Goal: Information Seeking & Learning: Learn about a topic

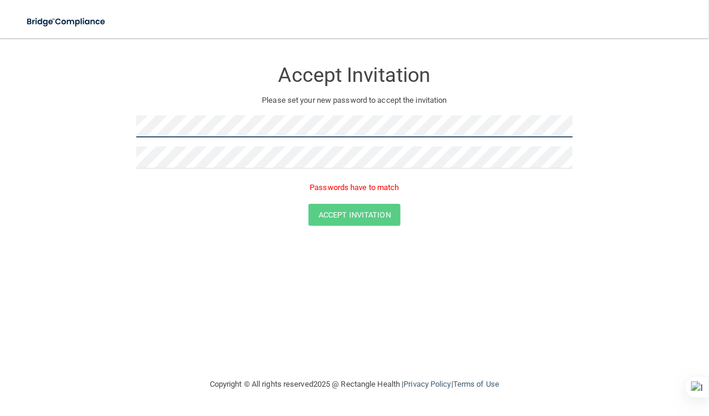
click at [55, 123] on form "Accept Invitation Please set your new password to accept the invitation Passwor…" at bounding box center [354, 145] width 661 height 190
click at [210, 191] on p "Passwords have to match" at bounding box center [354, 187] width 436 height 14
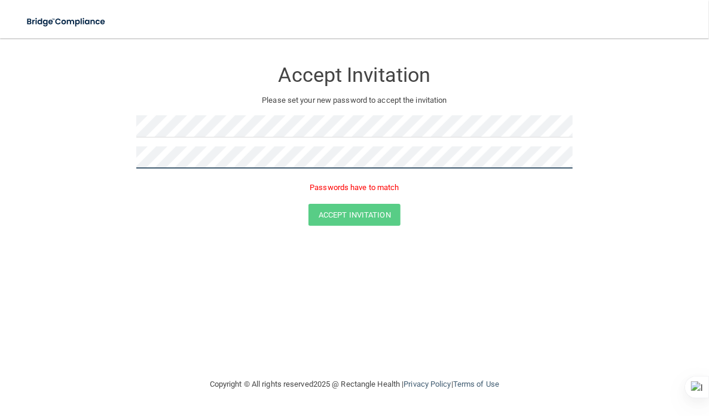
click at [84, 151] on form "Accept Invitation Please set your new password to accept the invitation Passwor…" at bounding box center [354, 145] width 661 height 190
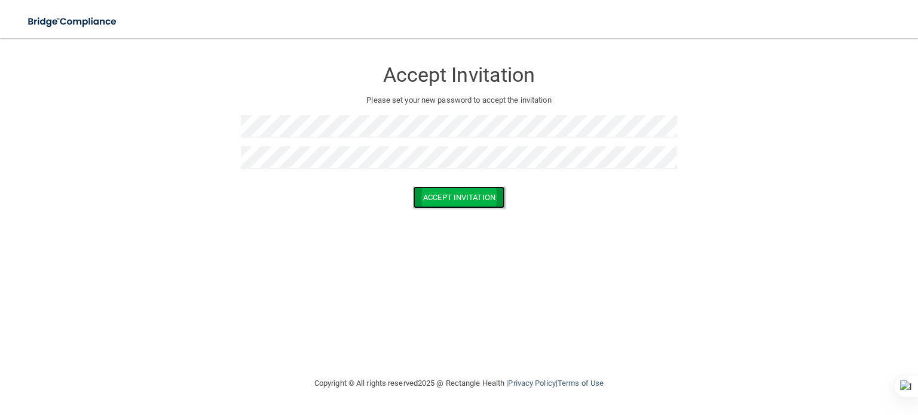
click at [461, 191] on button "Accept Invitation" at bounding box center [459, 197] width 92 height 22
click at [465, 213] on button "Accept Invitation" at bounding box center [459, 215] width 92 height 22
click at [471, 210] on button "Accept Invitation" at bounding box center [459, 215] width 92 height 22
click at [471, 209] on button "Accept Invitation" at bounding box center [459, 215] width 92 height 22
click at [464, 210] on button "Accept Invitation" at bounding box center [459, 215] width 92 height 22
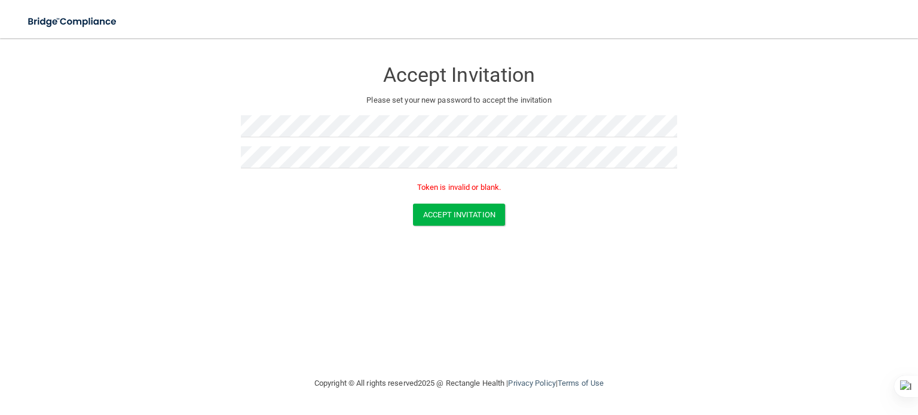
click at [708, 197] on form "Accept Invitation Please set your new password to accept the invitation Token i…" at bounding box center [459, 145] width 870 height 190
click at [465, 204] on button "Accept Invitation" at bounding box center [459, 215] width 92 height 22
click at [461, 209] on button "Accept Invitation" at bounding box center [459, 215] width 92 height 22
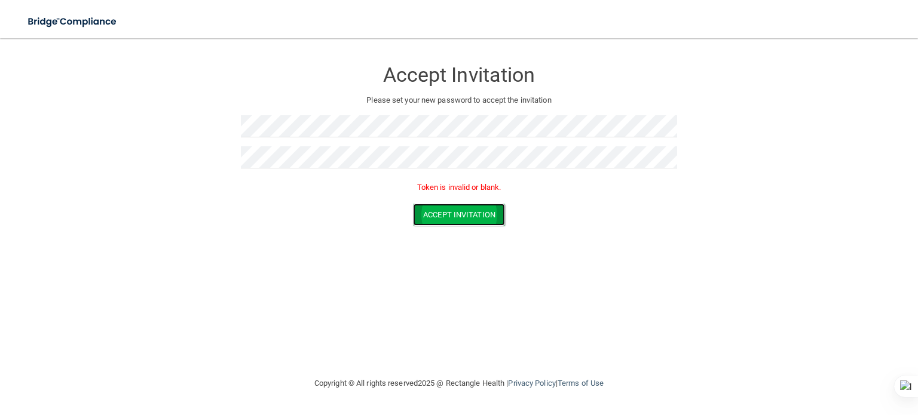
click at [461, 209] on button "Accept Invitation" at bounding box center [459, 215] width 92 height 22
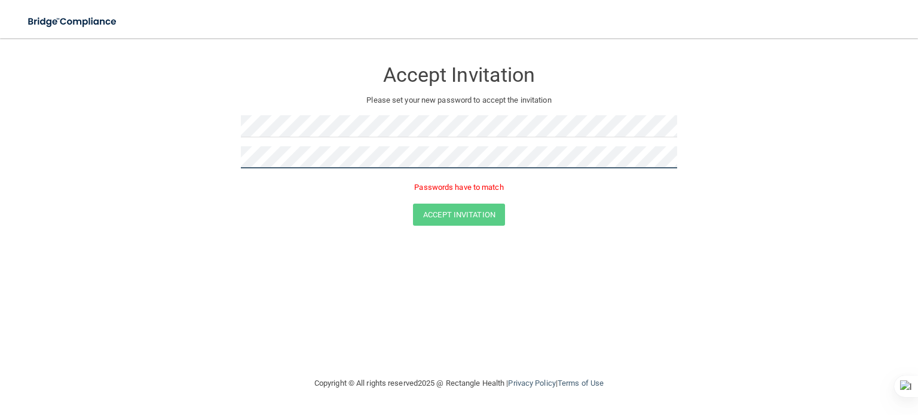
click at [191, 157] on form "Accept Invitation Please set your new password to accept the invitation Passwor…" at bounding box center [459, 145] width 870 height 190
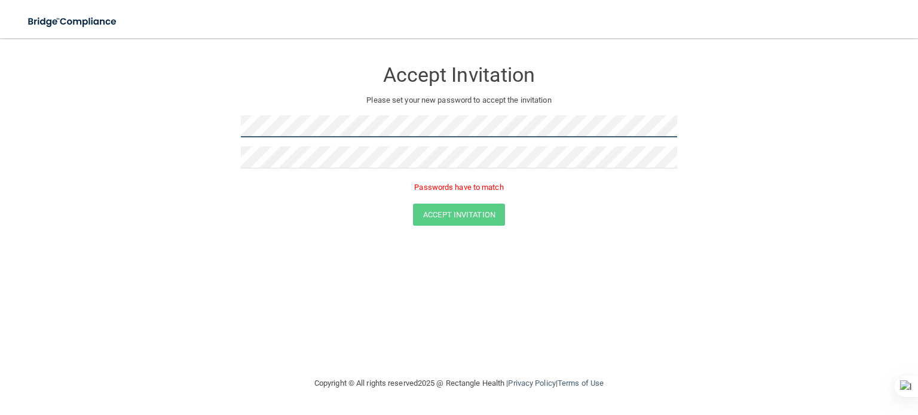
click at [202, 126] on form "Accept Invitation Please set your new password to accept the invitation Passwor…" at bounding box center [459, 145] width 870 height 190
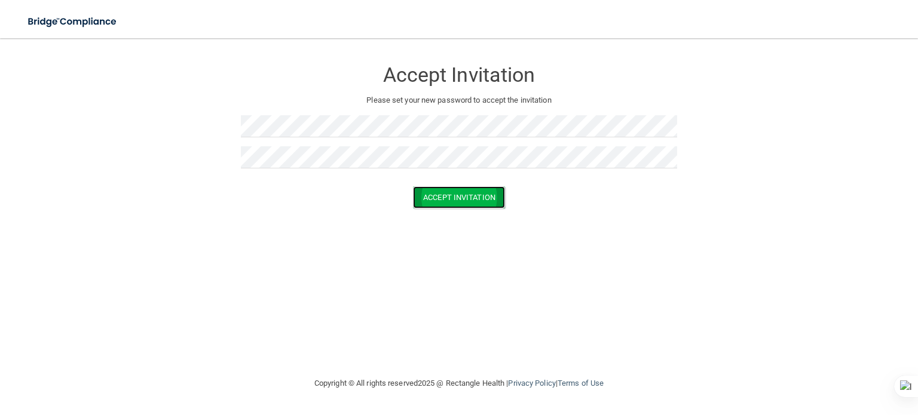
click at [468, 198] on button "Accept Invitation" at bounding box center [459, 197] width 92 height 22
click at [10, 15] on div "Toggle navigation" at bounding box center [85, 21] width 152 height 43
click at [8, 17] on div "Toggle navigation" at bounding box center [191, 21] width 382 height 43
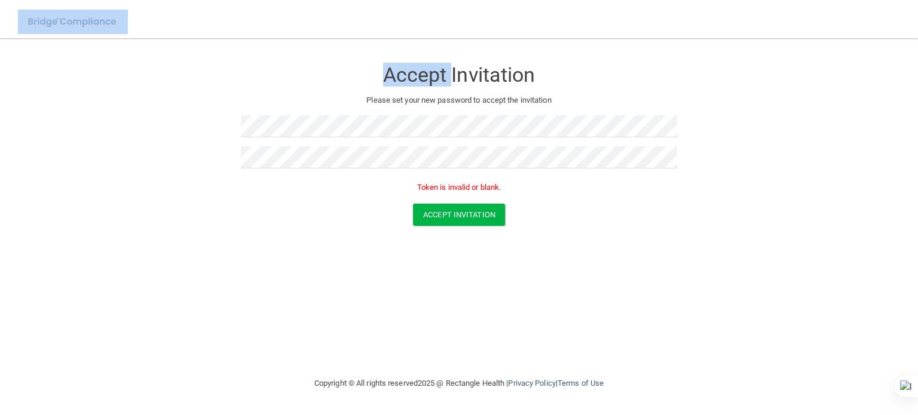
click at [8, 17] on div "Toggle navigation" at bounding box center [191, 21] width 382 height 43
click at [9, 23] on div "Toggle navigation" at bounding box center [85, 21] width 152 height 43
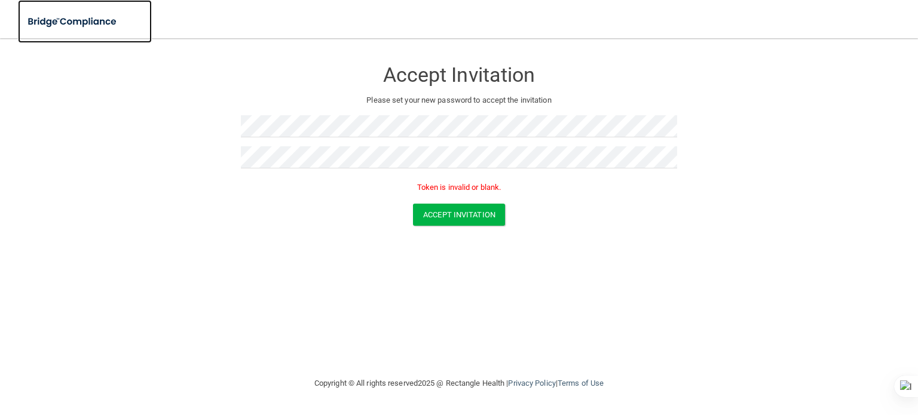
click at [82, 23] on img at bounding box center [73, 22] width 110 height 24
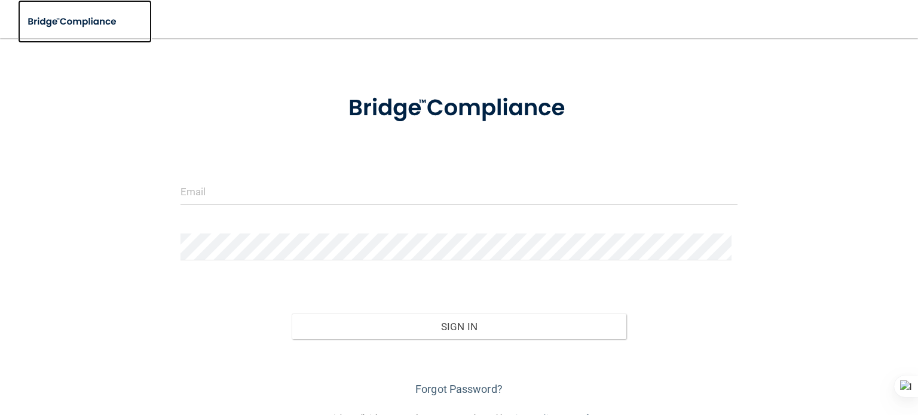
scroll to position [62, 0]
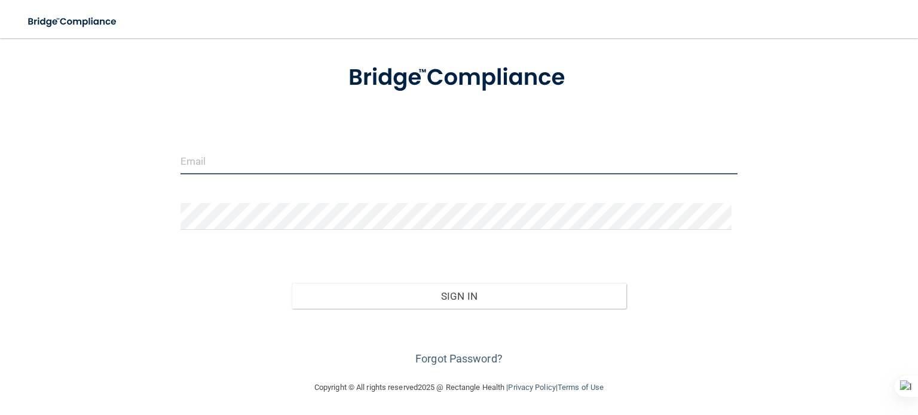
click at [268, 158] on input "email" at bounding box center [458, 161] width 557 height 27
type input "[EMAIL_ADDRESS][DOMAIN_NAME]"
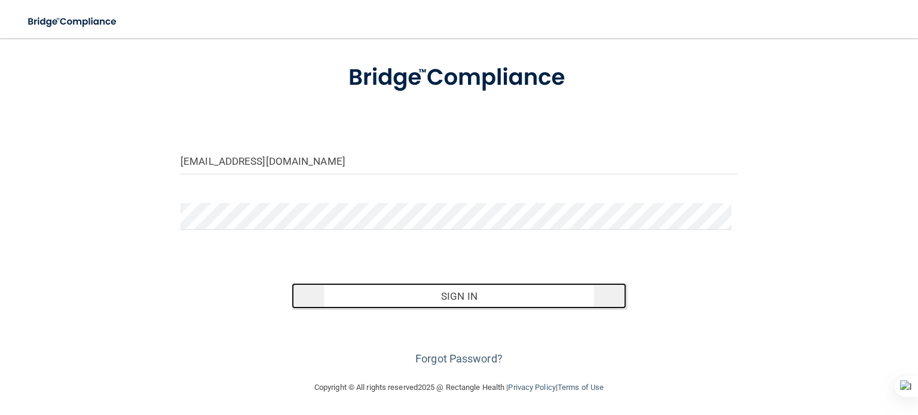
click at [475, 291] on button "Sign In" at bounding box center [459, 296] width 334 height 26
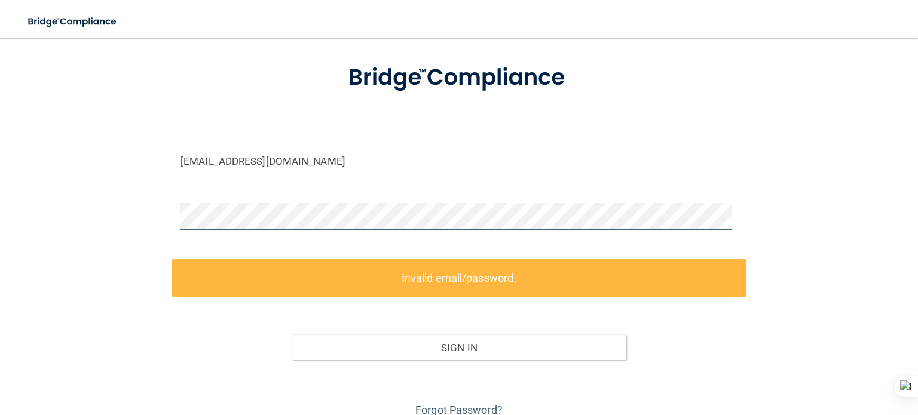
click at [132, 205] on div "guiadrellyn@healthspanmd.com Invalid email/password. You don't have permission …" at bounding box center [459, 204] width 870 height 432
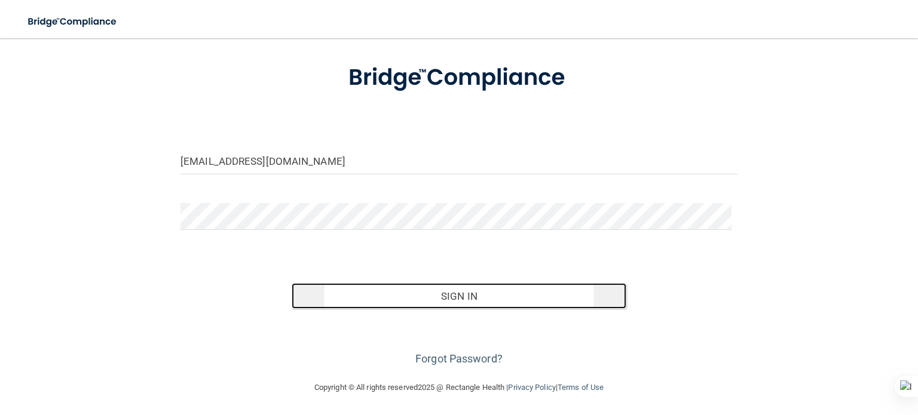
click at [466, 292] on button "Sign In" at bounding box center [459, 296] width 334 height 26
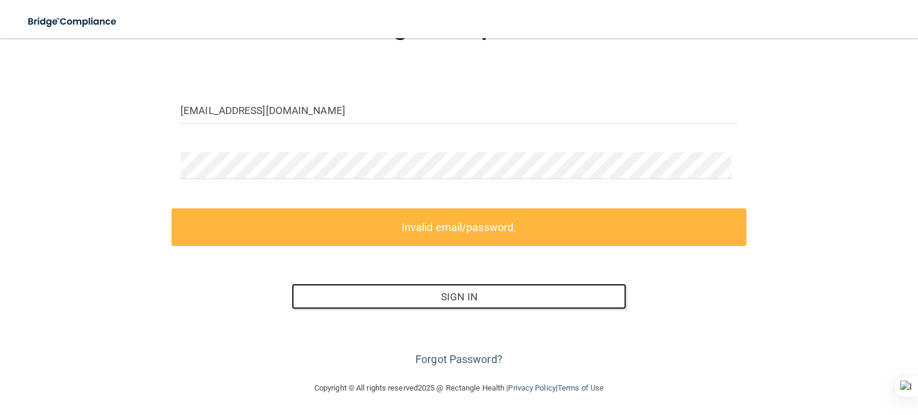
scroll to position [114, 0]
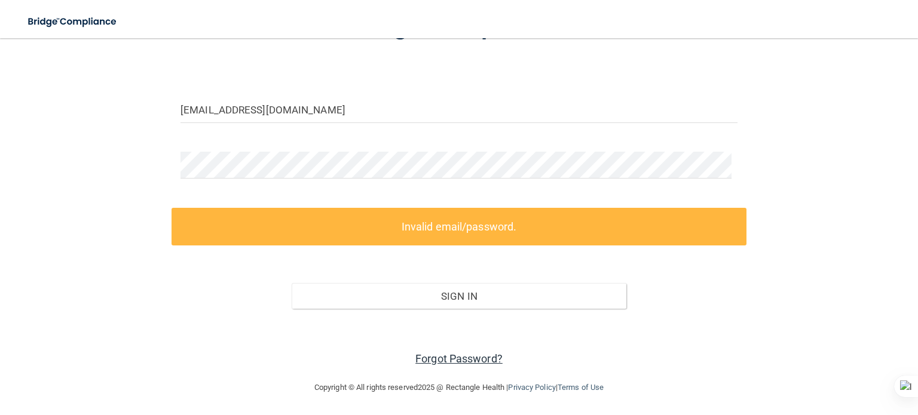
click at [463, 358] on link "Forgot Password?" at bounding box center [458, 358] width 87 height 13
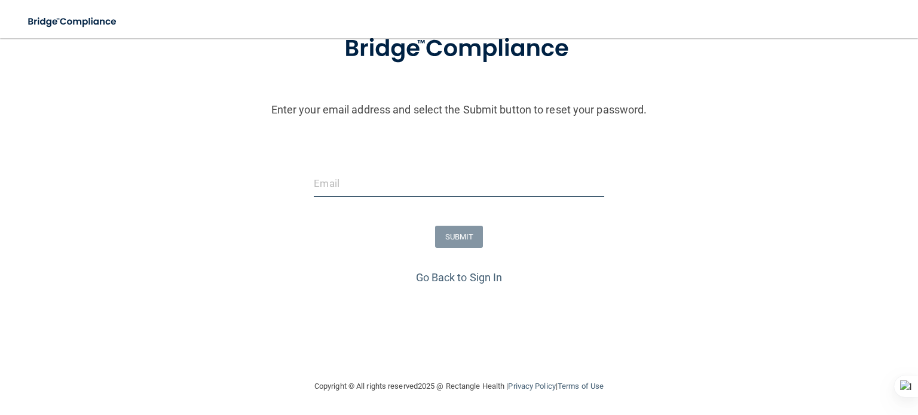
click at [411, 180] on input "email" at bounding box center [459, 183] width 290 height 27
type input "[EMAIL_ADDRESS][DOMAIN_NAME]"
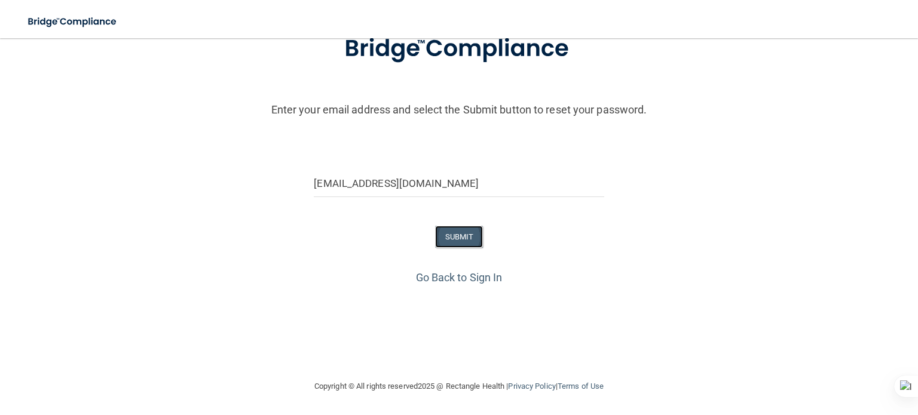
click at [455, 236] on button "SUBMIT" at bounding box center [459, 237] width 48 height 22
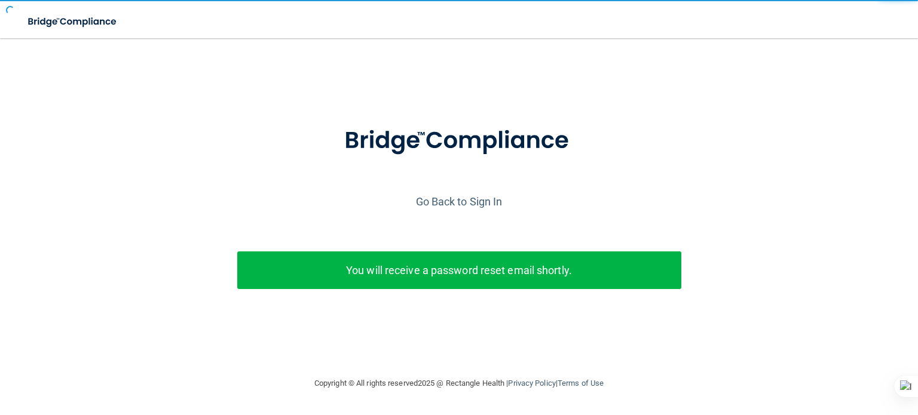
scroll to position [0, 0]
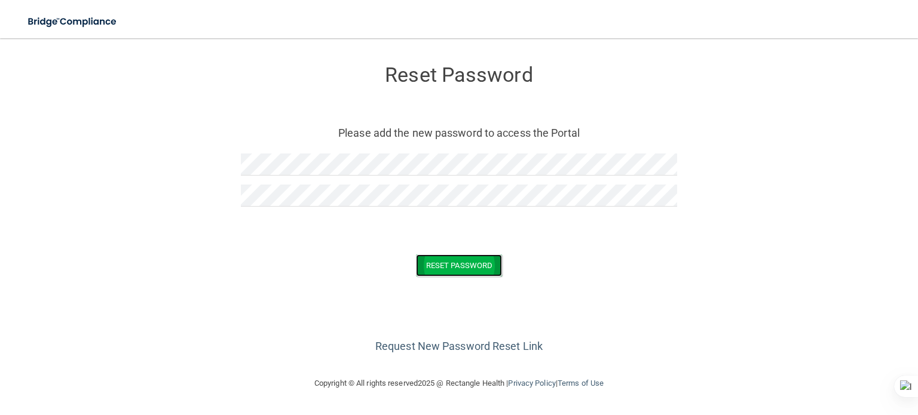
click at [468, 261] on button "Reset Password" at bounding box center [459, 266] width 86 height 22
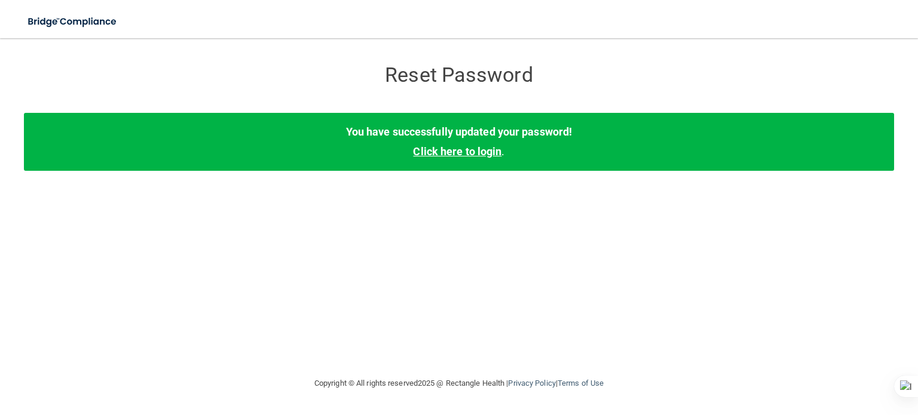
click at [472, 146] on link "Click here to login" at bounding box center [457, 151] width 88 height 13
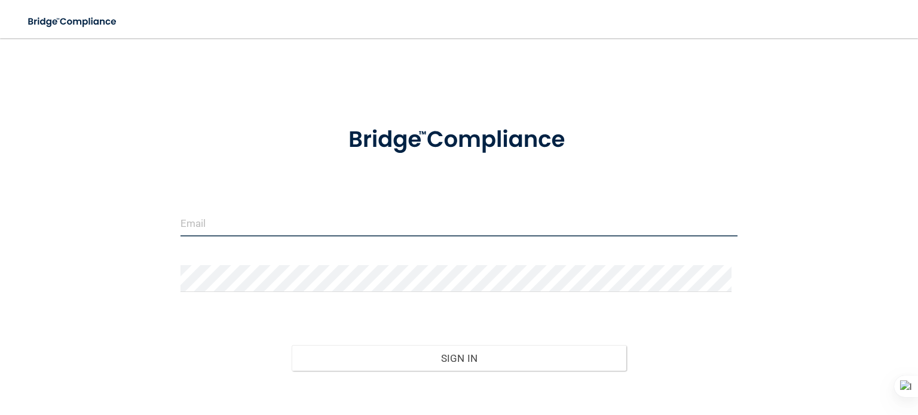
click at [243, 224] on input "email" at bounding box center [458, 223] width 557 height 27
type input "[EMAIL_ADDRESS][DOMAIN_NAME]"
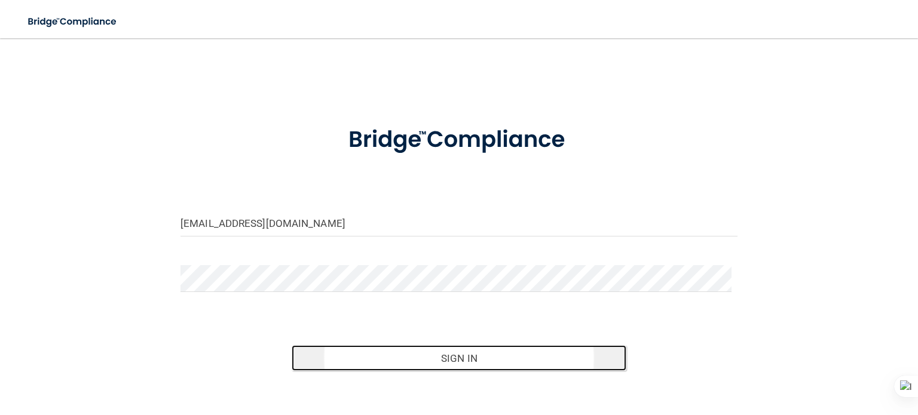
click at [469, 348] on button "Sign In" at bounding box center [459, 358] width 334 height 26
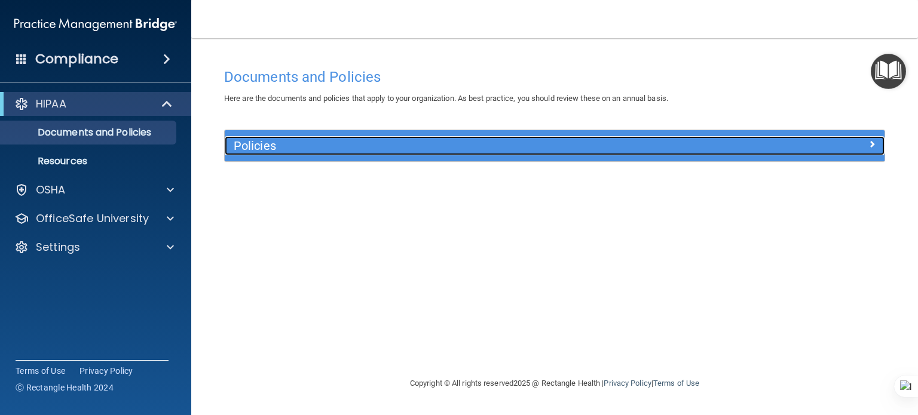
click at [516, 146] on h5 "Policies" at bounding box center [472, 145] width 477 height 13
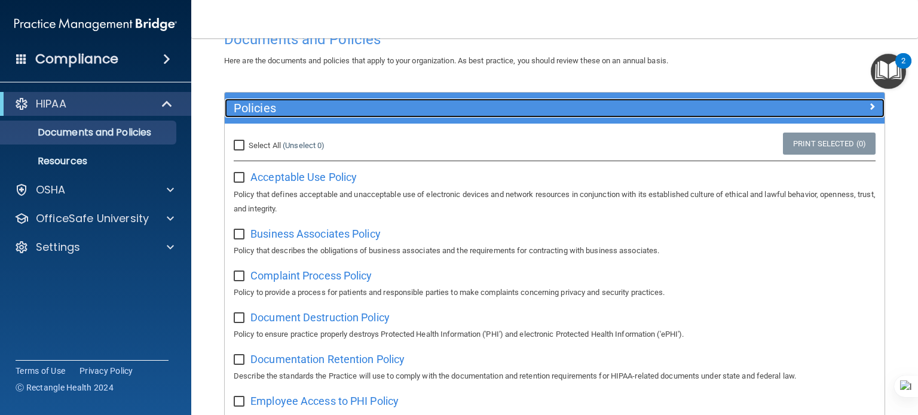
scroll to position [29, 0]
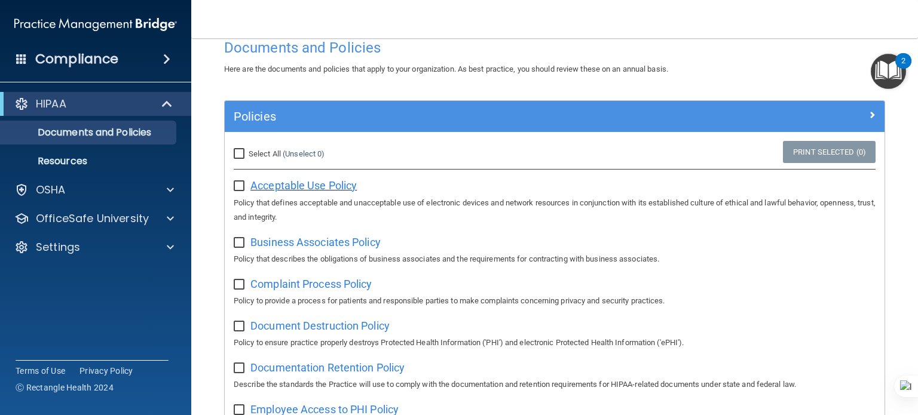
click at [318, 184] on span "Acceptable Use Policy" at bounding box center [303, 185] width 106 height 13
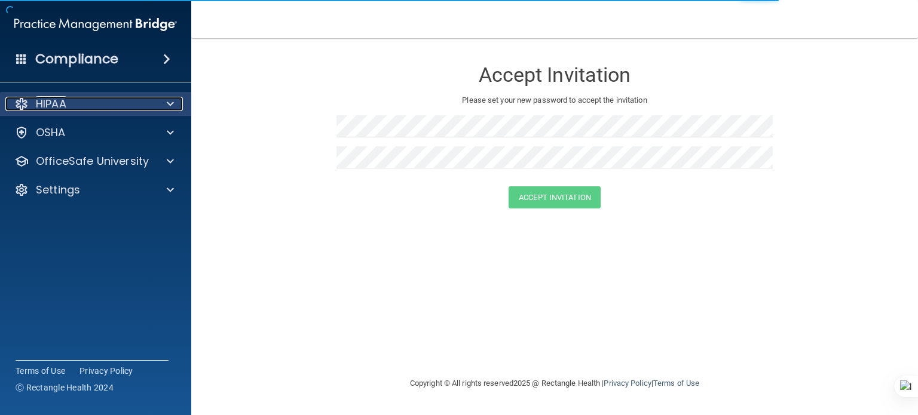
click at [82, 109] on div "HIPAA" at bounding box center [79, 104] width 148 height 14
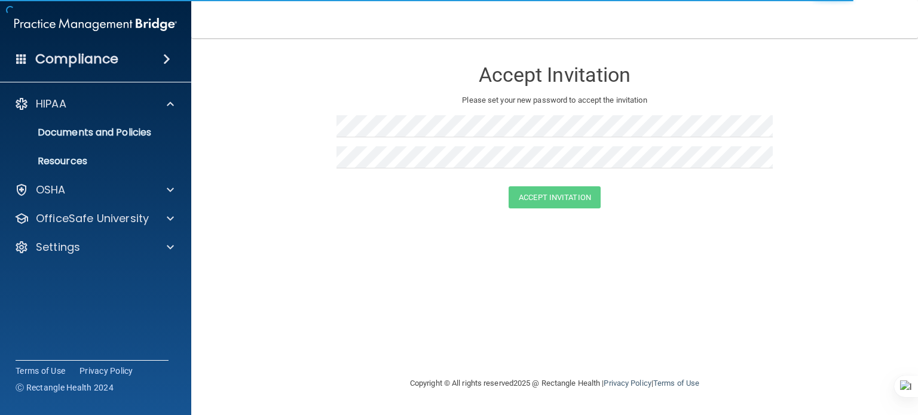
click at [163, 62] on span at bounding box center [166, 59] width 7 height 14
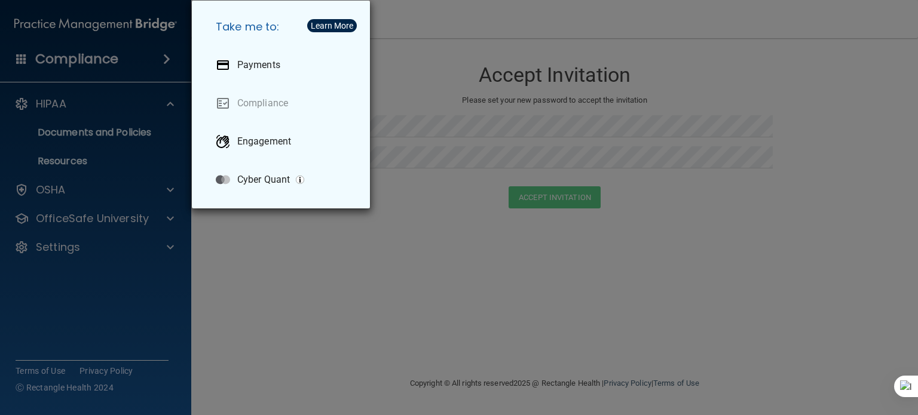
click at [113, 296] on div "Take me to: Payments Compliance Engagement Cyber Quant" at bounding box center [459, 207] width 918 height 415
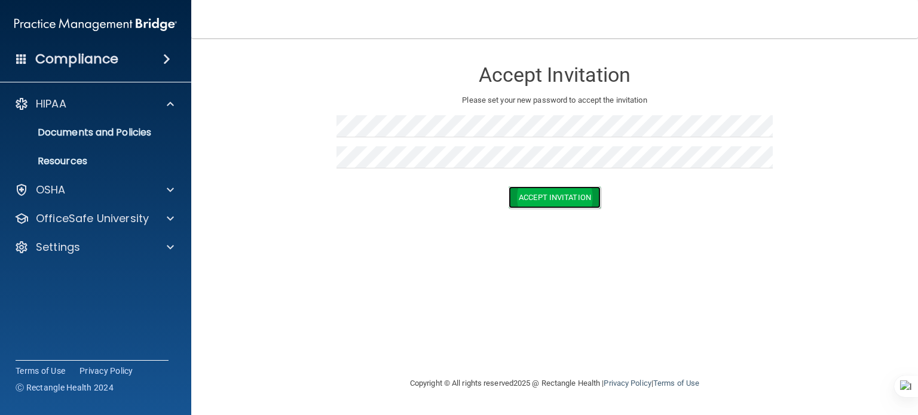
click at [559, 194] on button "Accept Invitation" at bounding box center [554, 197] width 92 height 22
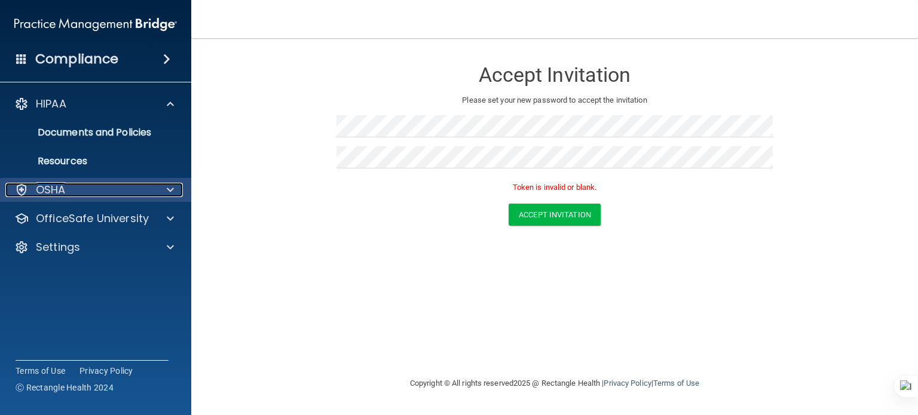
click at [171, 189] on span at bounding box center [170, 190] width 7 height 14
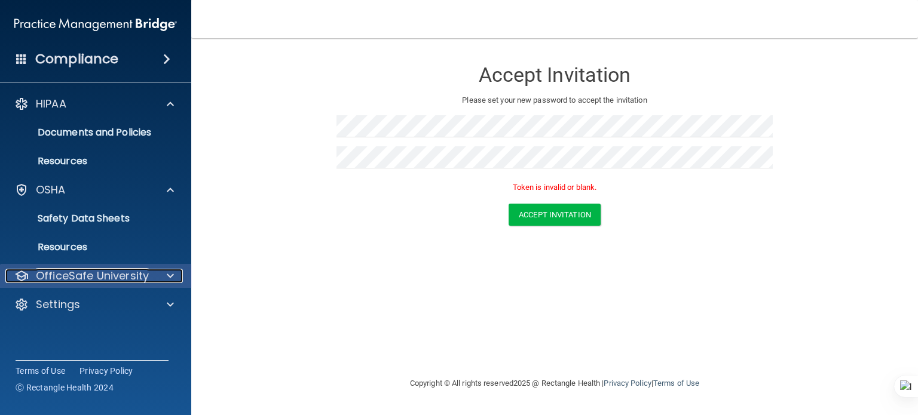
click at [174, 275] on div at bounding box center [169, 276] width 30 height 14
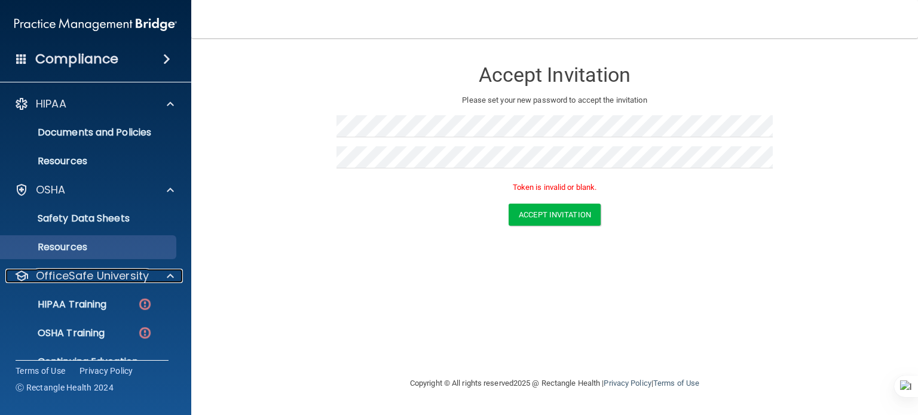
scroll to position [51, 0]
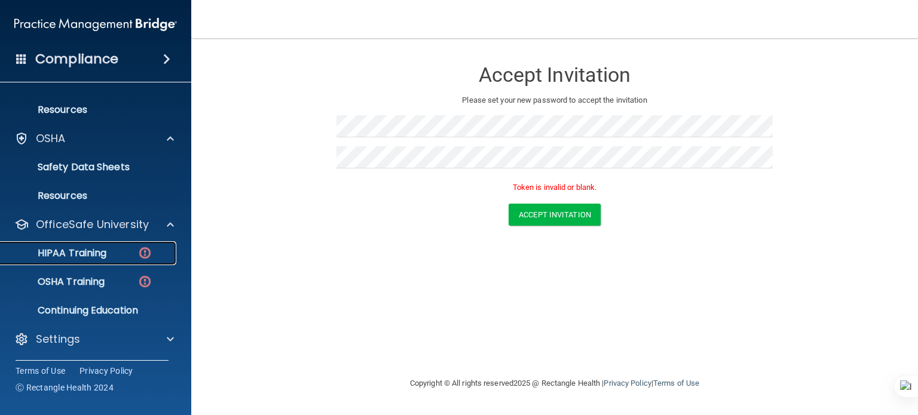
click at [81, 254] on p "HIPAA Training" at bounding box center [57, 253] width 99 height 12
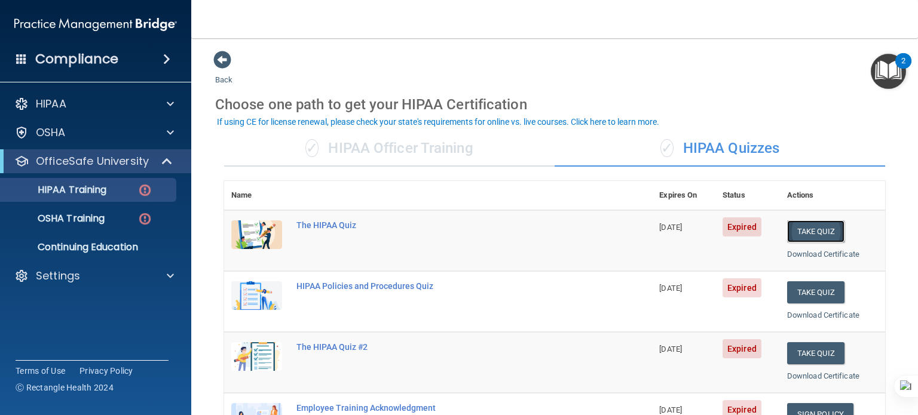
click at [815, 228] on button "Take Quiz" at bounding box center [815, 231] width 57 height 22
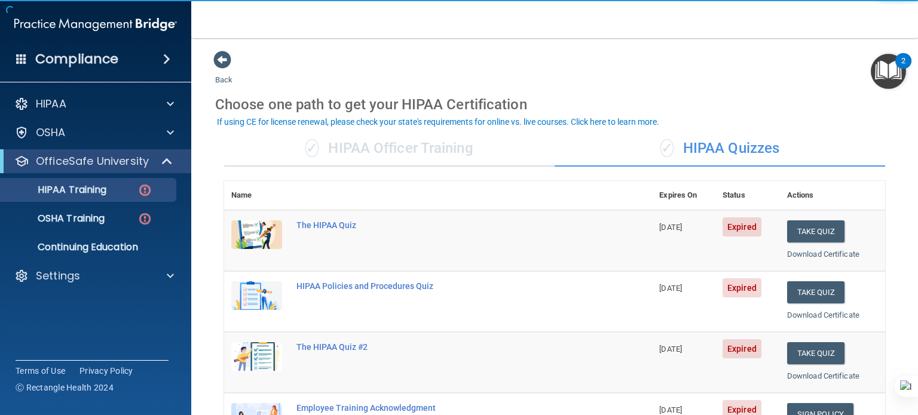
click at [736, 225] on span "Expired" at bounding box center [741, 226] width 39 height 19
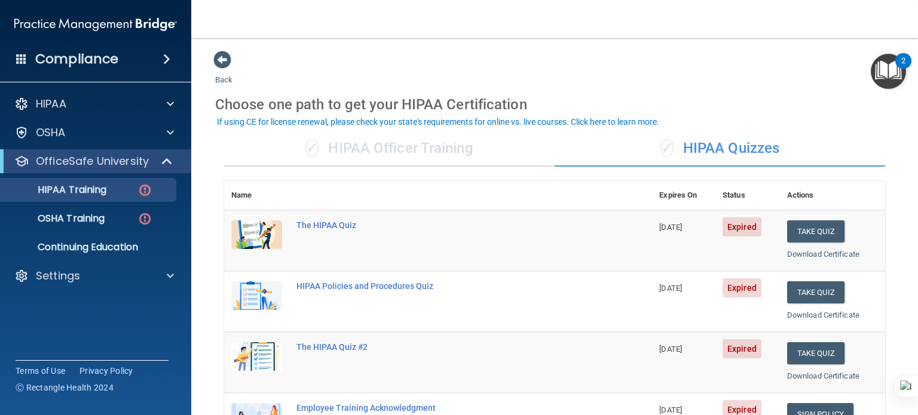
click at [677, 229] on span "[DATE]" at bounding box center [670, 227] width 23 height 9
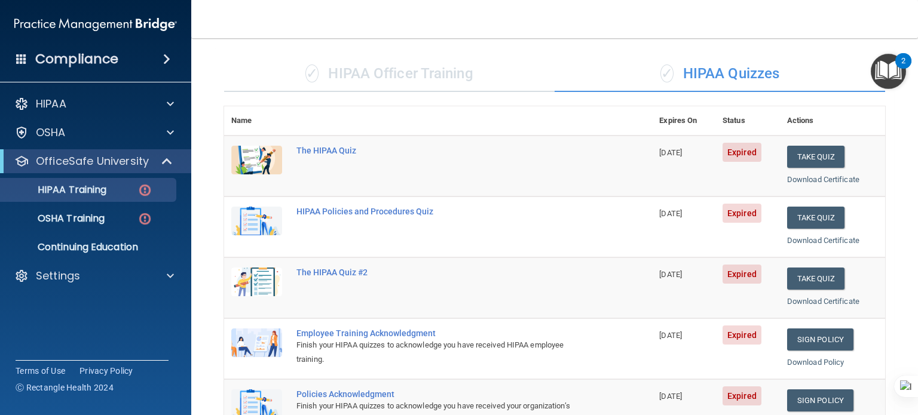
scroll to position [4, 0]
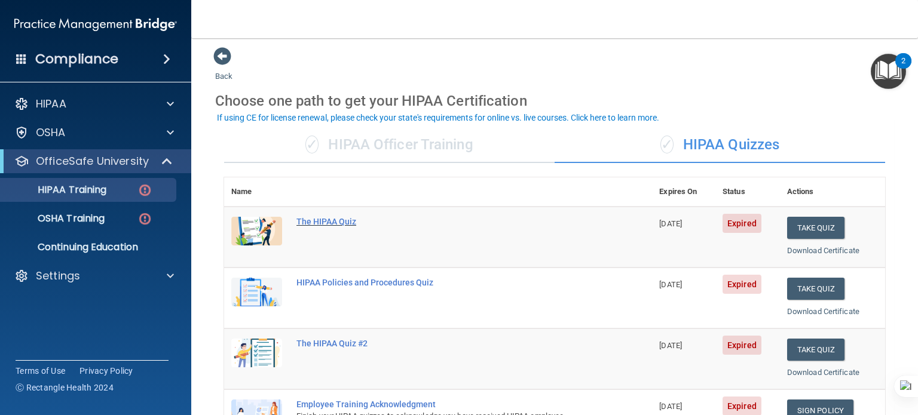
click at [335, 224] on div "The HIPAA Quiz" at bounding box center [444, 222] width 296 height 10
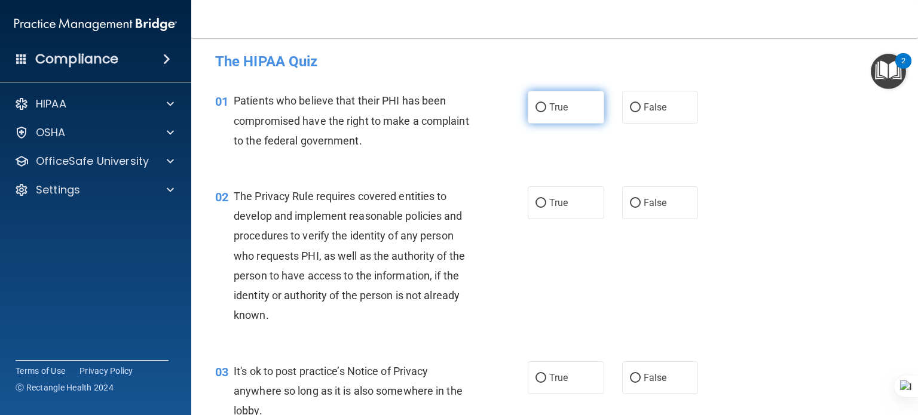
click at [535, 109] on input "True" at bounding box center [540, 107] width 11 height 9
radio input "true"
click at [887, 71] on img "Open Resource Center, 2 new notifications" at bounding box center [887, 71] width 35 height 35
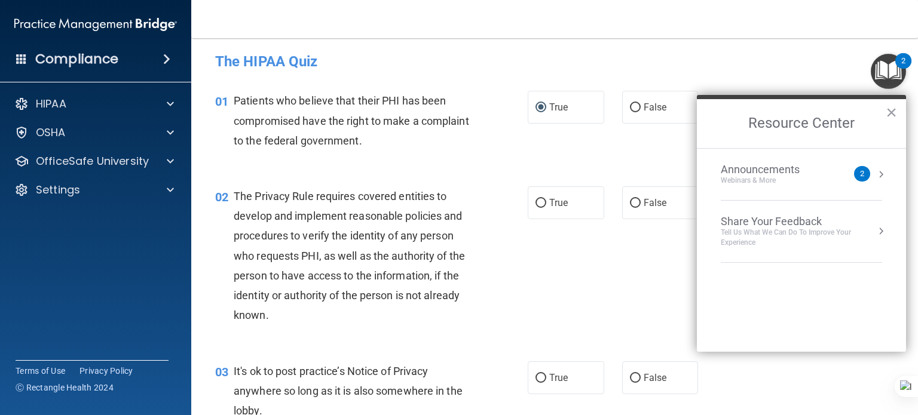
click at [778, 173] on div "Announcements" at bounding box center [772, 169] width 103 height 13
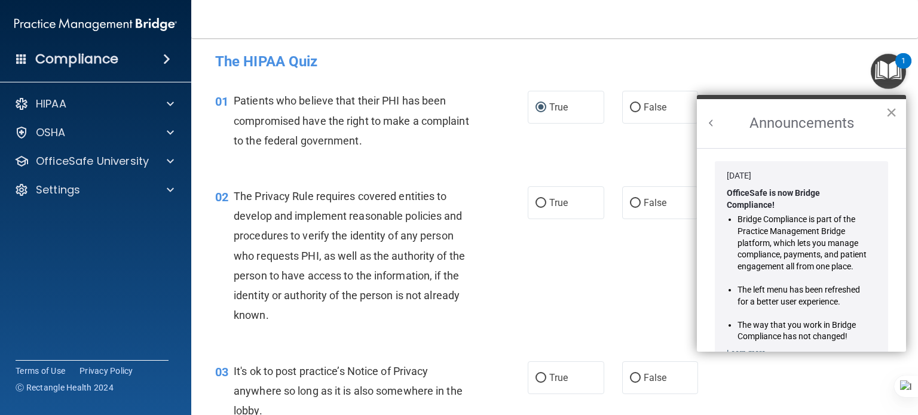
click at [894, 107] on button "×" at bounding box center [890, 112] width 11 height 19
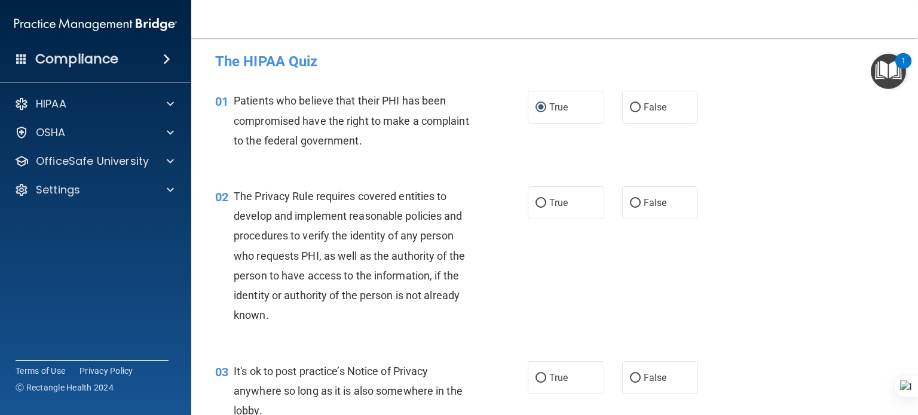
click at [884, 73] on img "Open Resource Center, 1 new notification" at bounding box center [887, 71] width 35 height 35
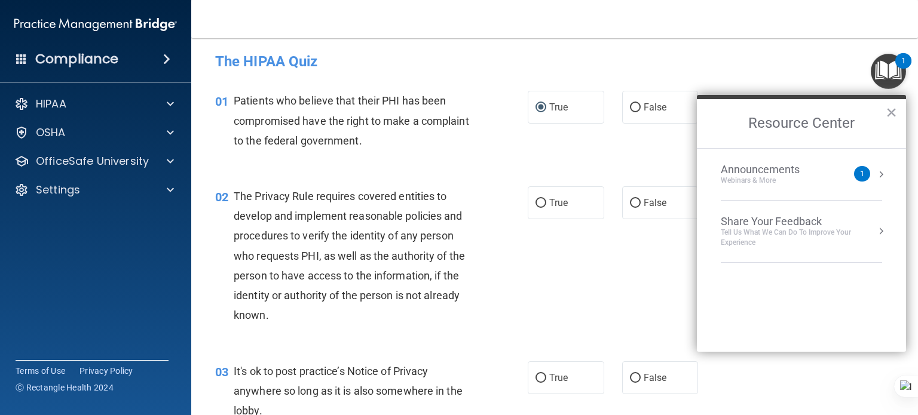
click at [793, 226] on div "Share Your Feedback" at bounding box center [801, 221] width 161 height 13
click at [891, 111] on button "×" at bounding box center [890, 112] width 11 height 19
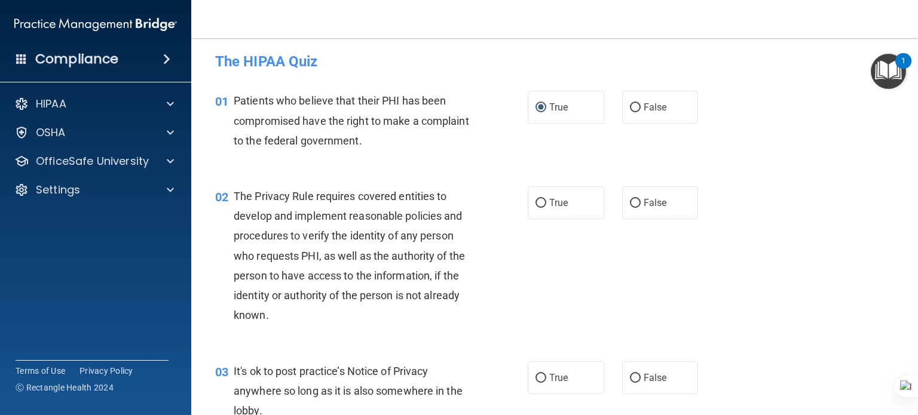
scroll to position [63, 0]
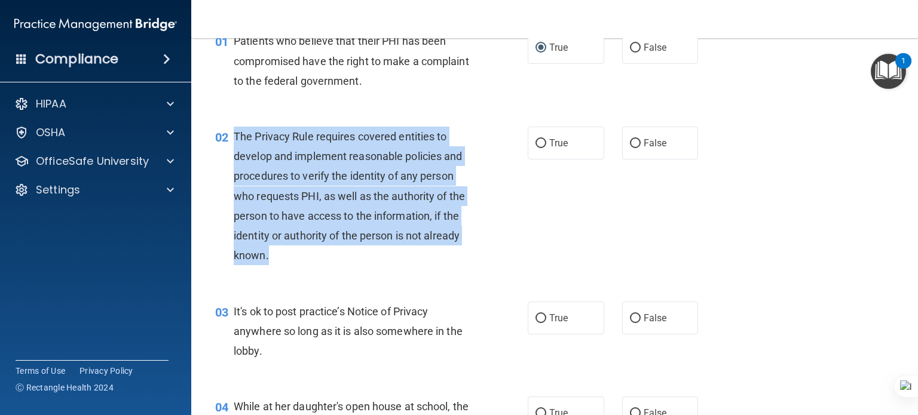
drag, startPoint x: 235, startPoint y: 133, endPoint x: 283, endPoint y: 253, distance: 128.9
click at [283, 252] on div "The Privacy Rule requires covered entities to develop and implement reasonable …" at bounding box center [358, 196] width 248 height 139
copy span "The Privacy Rule requires covered entities to develop and implement reasonable …"
click at [539, 146] on input "True" at bounding box center [540, 143] width 11 height 9
radio input "true"
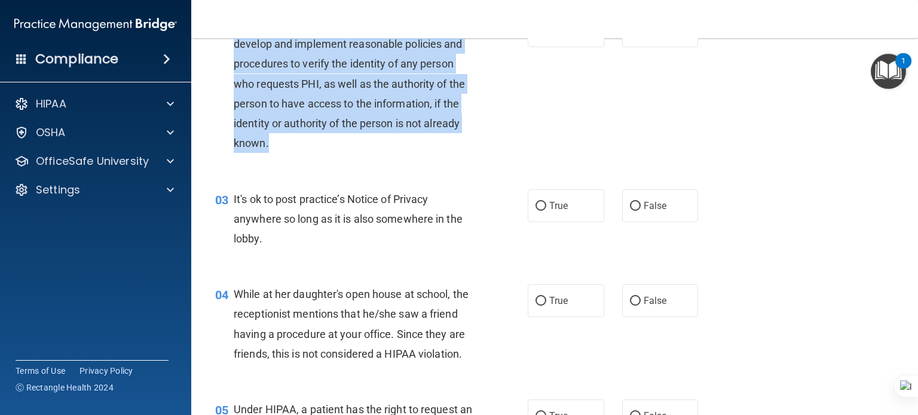
scroll to position [183, 0]
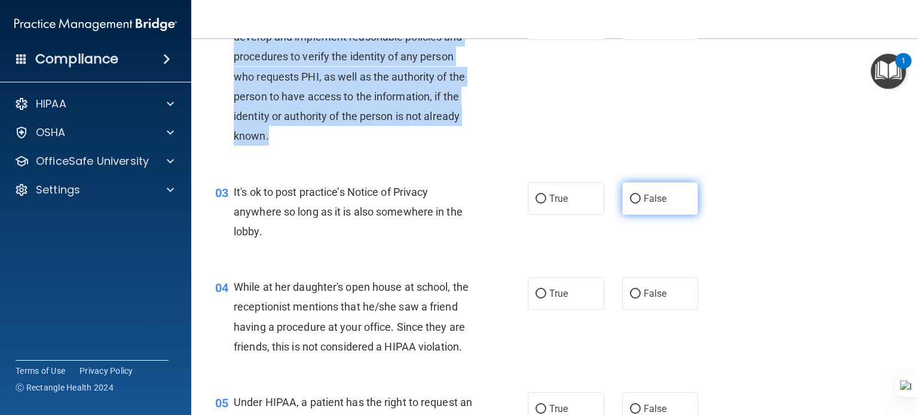
click at [630, 198] on input "False" at bounding box center [635, 199] width 11 height 9
radio input "true"
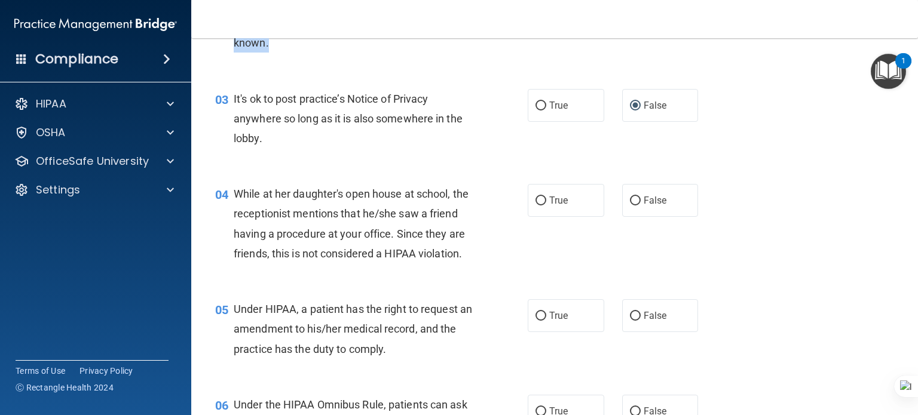
scroll to position [302, 0]
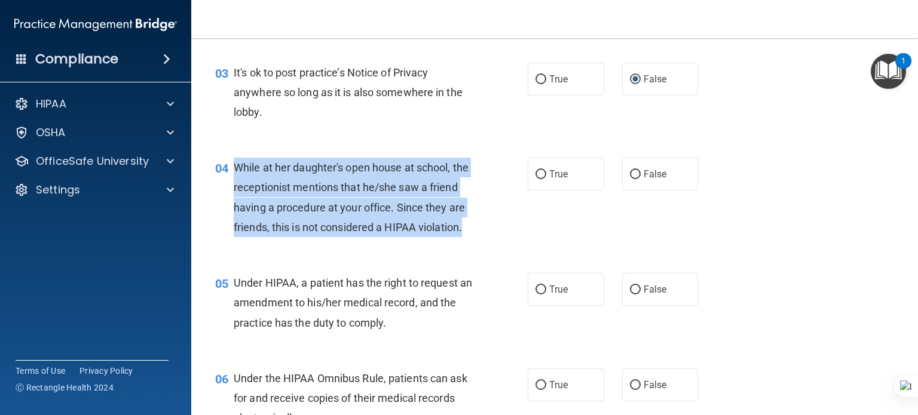
drag, startPoint x: 287, startPoint y: 234, endPoint x: 232, endPoint y: 168, distance: 85.7
click at [232, 168] on div "04 While at her daughter's open house at school, the receptionist mentions that…" at bounding box center [371, 200] width 348 height 85
copy div "While at her daughter's open house at school, the receptionist mentions that he…"
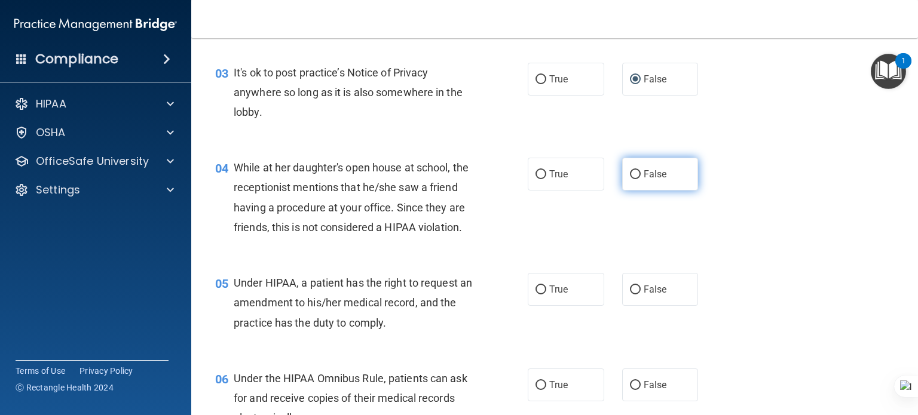
click at [636, 173] on label "False" at bounding box center [660, 174] width 76 height 33
click at [636, 173] on input "False" at bounding box center [635, 174] width 11 height 9
radio input "true"
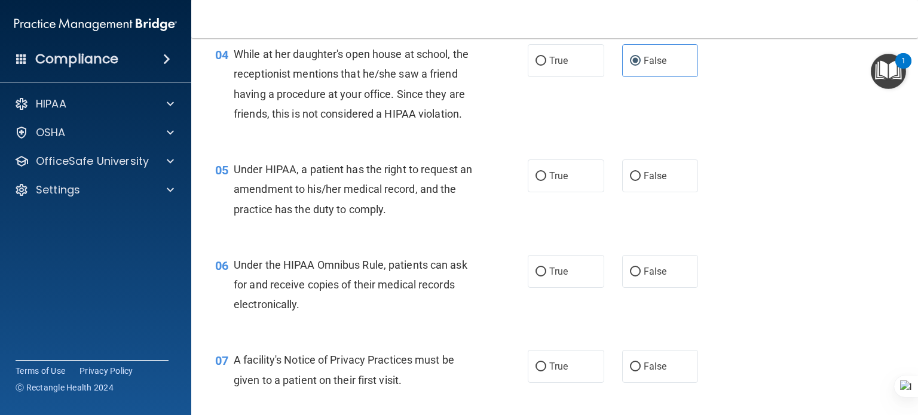
scroll to position [422, 0]
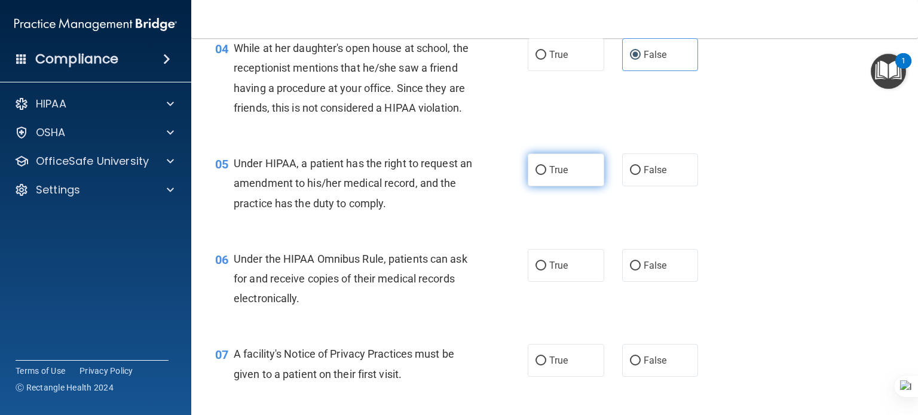
click at [535, 175] on input "True" at bounding box center [540, 170] width 11 height 9
radio input "true"
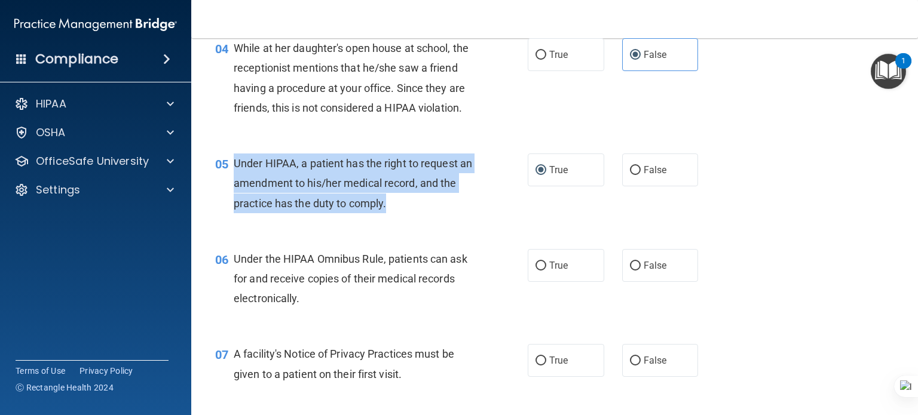
drag, startPoint x: 351, startPoint y: 200, endPoint x: 268, endPoint y: 176, distance: 85.8
click at [234, 179] on div "Under HIPAA, a patient has the right to request an amendment to his/her medical…" at bounding box center [358, 184] width 248 height 60
copy span "Under HIPAA, a patient has the right to request an amendment to his/her medical…"
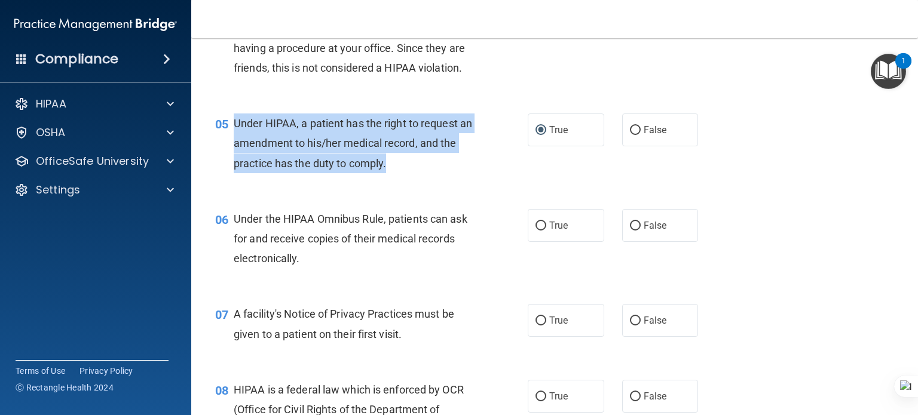
scroll to position [541, 0]
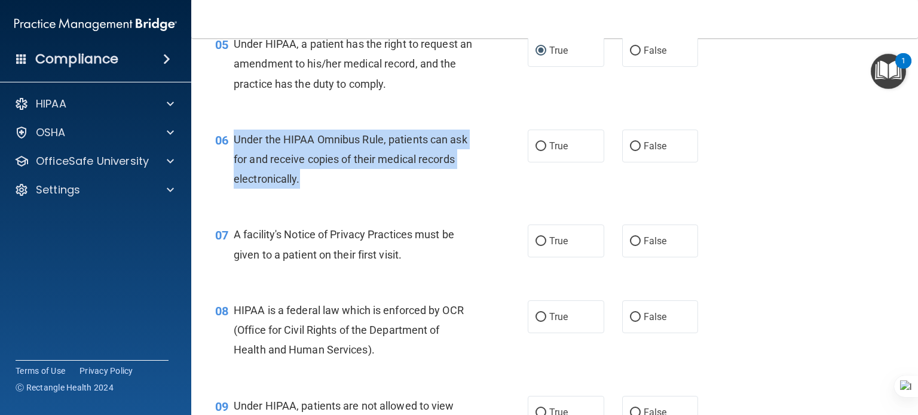
drag, startPoint x: 315, startPoint y: 195, endPoint x: 234, endPoint y: 157, distance: 90.6
click at [234, 157] on div "Under the HIPAA Omnibus Rule, patients can ask for and receive copies of their …" at bounding box center [358, 160] width 248 height 60
copy span "Under the HIPAA Omnibus Rule, patients can ask for and receive copies of their …"
click at [539, 151] on input "True" at bounding box center [540, 146] width 11 height 9
radio input "true"
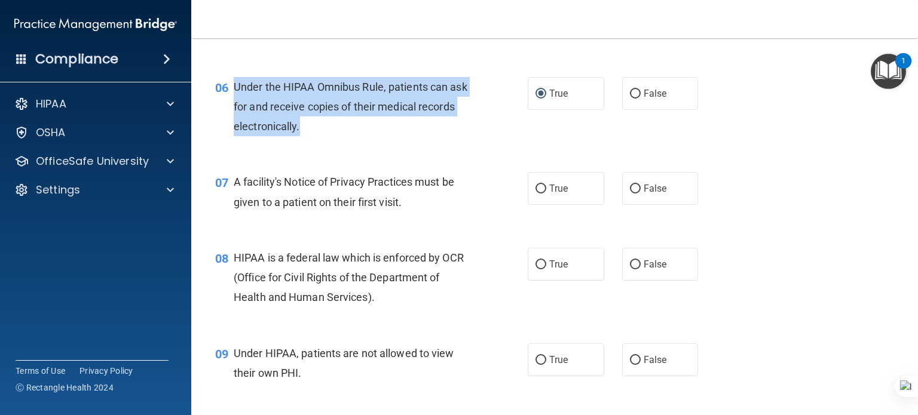
scroll to position [661, 0]
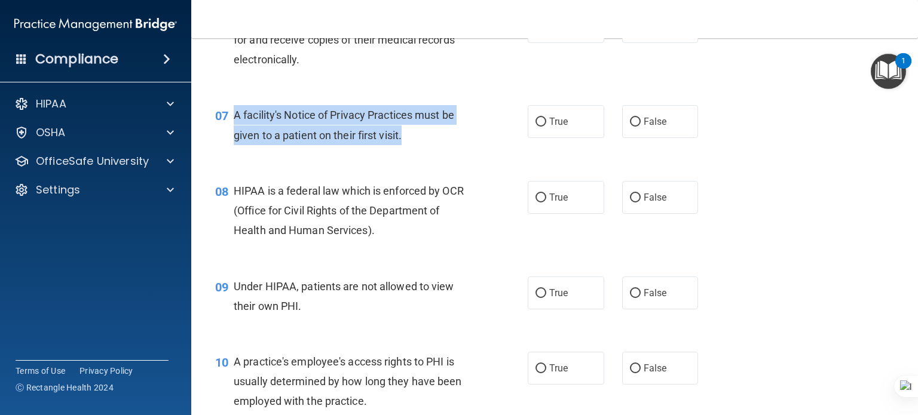
drag, startPoint x: 376, startPoint y: 149, endPoint x: 235, endPoint y: 136, distance: 142.3
click at [235, 136] on div "A facility's Notice of Privacy Practices must be given to a patient on their fi…" at bounding box center [358, 124] width 248 height 39
copy span "A facility's Notice of Privacy Practices must be given to a patient on their fi…"
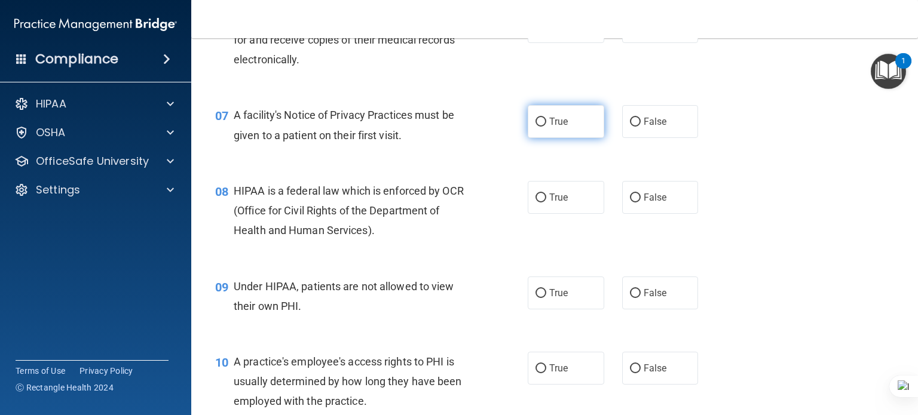
click at [549, 127] on span "True" at bounding box center [558, 121] width 19 height 11
click at [545, 127] on input "True" at bounding box center [540, 122] width 11 height 9
radio input "true"
drag, startPoint x: 633, startPoint y: 143, endPoint x: 647, endPoint y: 119, distance: 28.4
click at [633, 127] on input "False" at bounding box center [635, 122] width 11 height 9
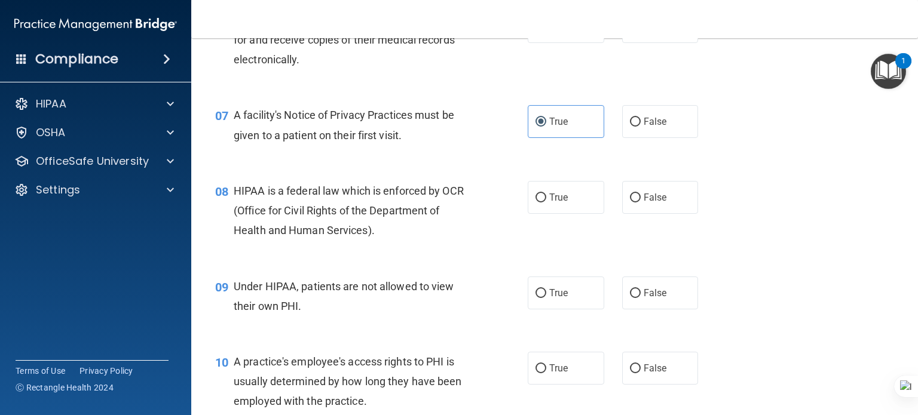
radio input "true"
radio input "false"
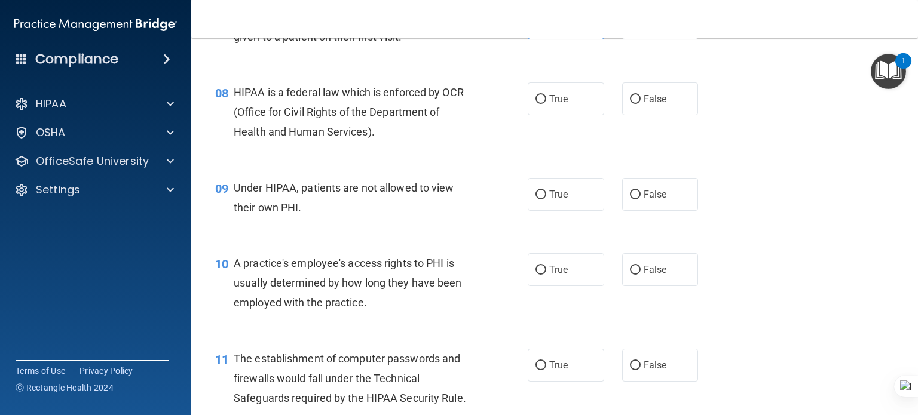
scroll to position [780, 0]
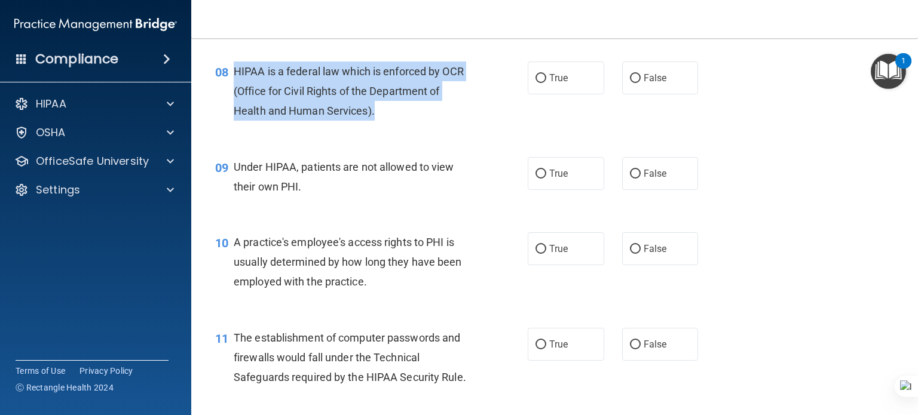
drag, startPoint x: 232, startPoint y: 87, endPoint x: 382, endPoint y: 124, distance: 154.3
click at [382, 124] on div "08 HIPAA is a federal law which is enforced by OCR (Office for Civil Rights of …" at bounding box center [371, 95] width 348 height 66
copy div "HIPAA is a federal law which is enforced by OCR (Office for Civil Rights of the…"
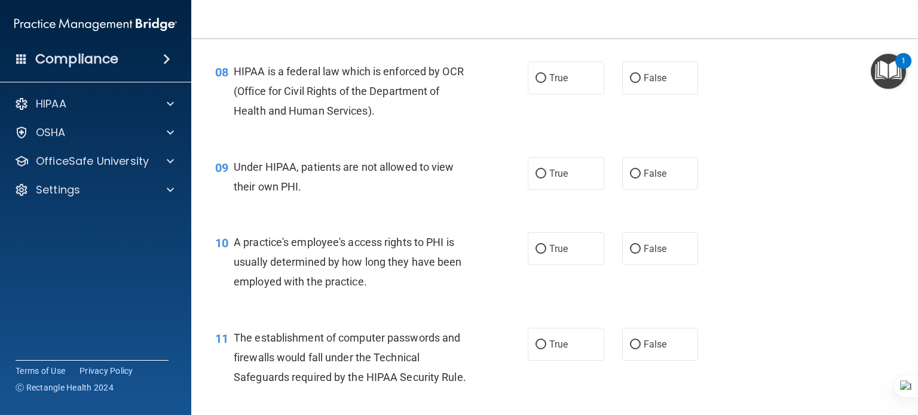
click at [535, 94] on label "True" at bounding box center [566, 78] width 76 height 33
click at [535, 83] on input "True" at bounding box center [540, 78] width 11 height 9
radio input "true"
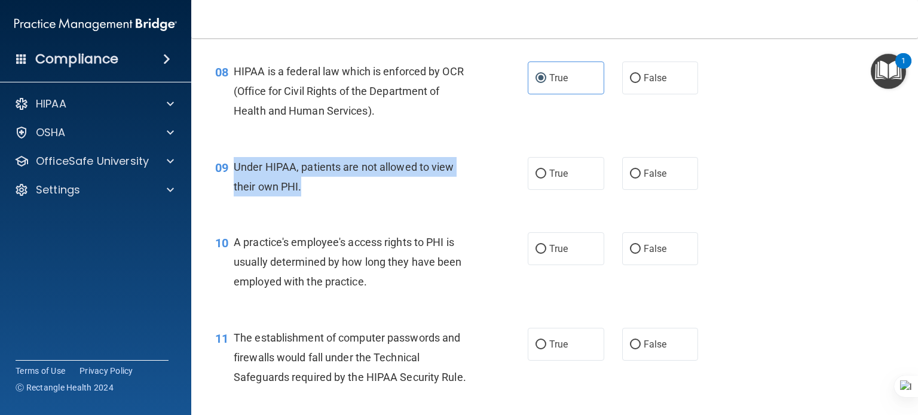
drag, startPoint x: 305, startPoint y: 202, endPoint x: 232, endPoint y: 182, distance: 75.7
click at [232, 182] on div "09 Under HIPAA, patients are not allowed to view their own PHI." at bounding box center [371, 179] width 348 height 45
copy div "Under HIPAA, patients are not allowed to view their own PHI."
click at [630, 179] on input "False" at bounding box center [635, 174] width 11 height 9
radio input "true"
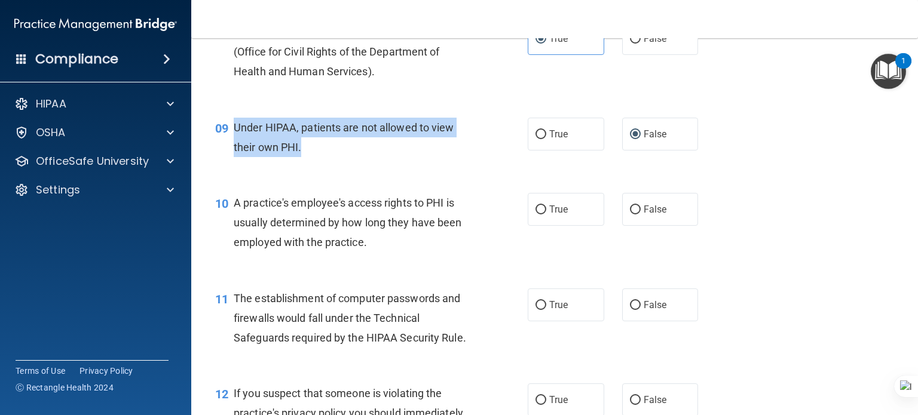
scroll to position [840, 0]
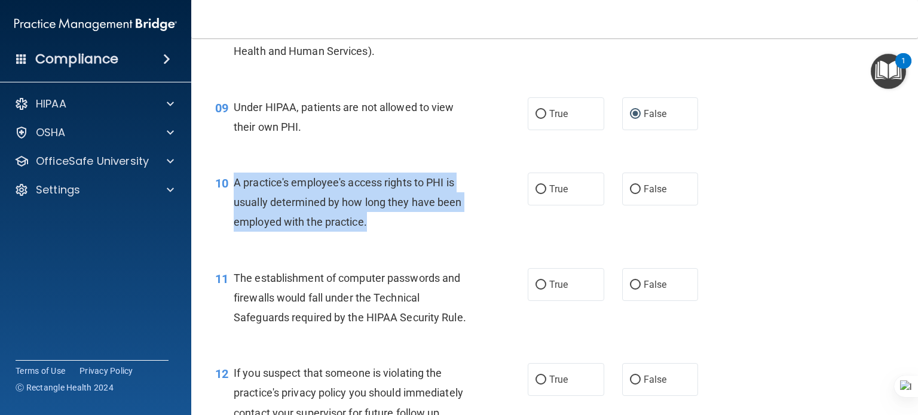
drag, startPoint x: 369, startPoint y: 240, endPoint x: 231, endPoint y: 203, distance: 143.0
click at [231, 203] on div "10 A practice's employee's access rights to PHI is usually determined by how lo…" at bounding box center [371, 206] width 348 height 66
copy div "A practice's employee's access rights to PHI is usually determined by how long …"
click at [643, 195] on span "False" at bounding box center [654, 188] width 23 height 11
click at [640, 194] on input "False" at bounding box center [635, 189] width 11 height 9
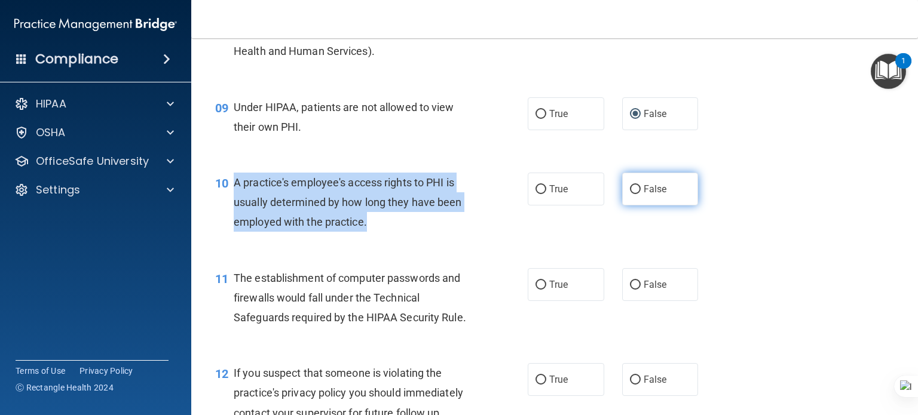
radio input "true"
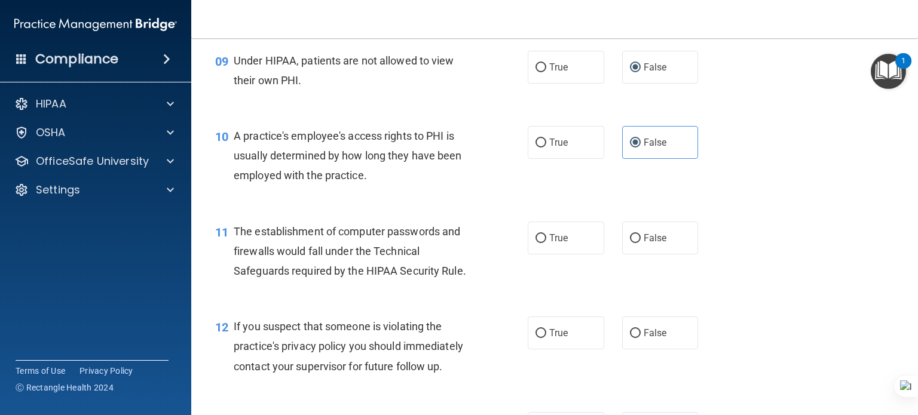
scroll to position [959, 0]
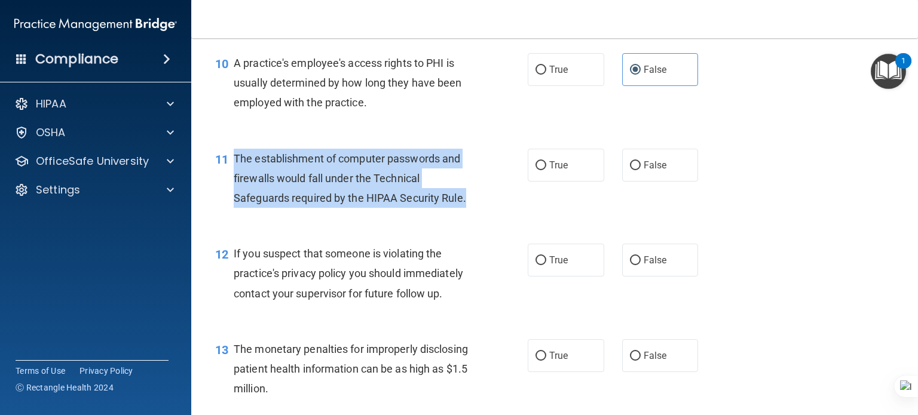
drag, startPoint x: 464, startPoint y: 219, endPoint x: 231, endPoint y: 176, distance: 236.9
click at [231, 176] on div "11 The establishment of computer passwords and firewalls would fall under the T…" at bounding box center [371, 182] width 348 height 66
copy div "The establishment of computer passwords and firewalls would fall under the Tech…"
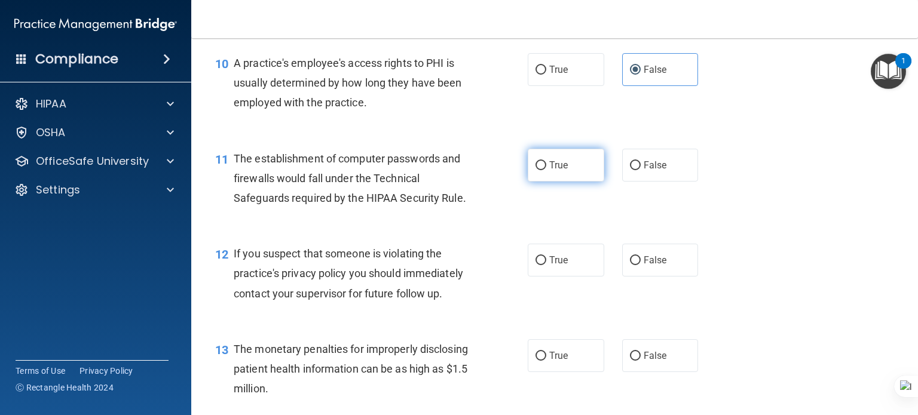
click at [535, 182] on label "True" at bounding box center [566, 165] width 76 height 33
click at [535, 170] on input "True" at bounding box center [540, 165] width 11 height 9
radio input "true"
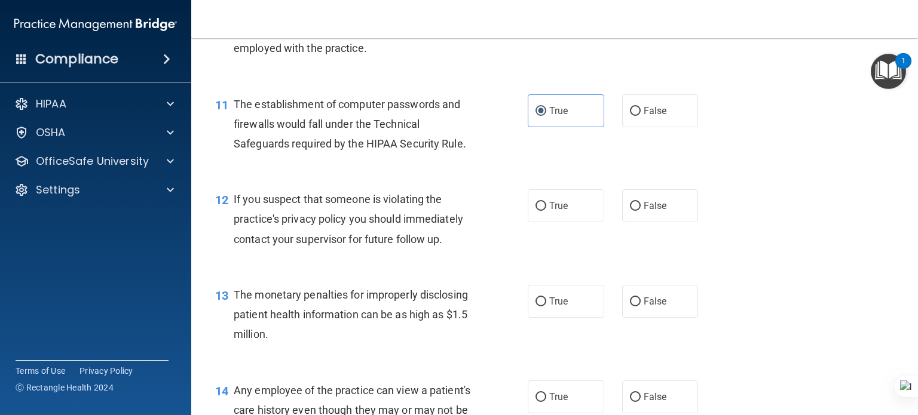
scroll to position [1079, 0]
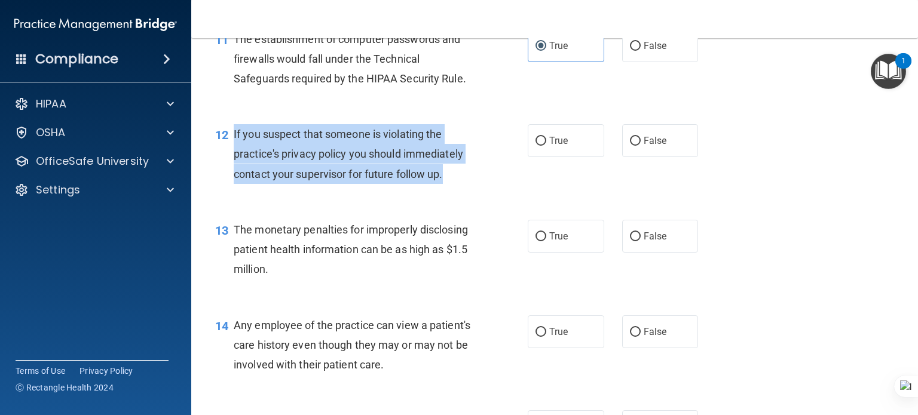
drag, startPoint x: 384, startPoint y: 185, endPoint x: 233, endPoint y: 155, distance: 154.1
click at [234, 155] on div "If you suspect that someone is violating the practice's privacy policy you shou…" at bounding box center [358, 154] width 248 height 60
copy span "If you suspect that someone is violating the practice's privacy policy you shou…"
click at [535, 146] on input "True" at bounding box center [540, 141] width 11 height 9
radio input "true"
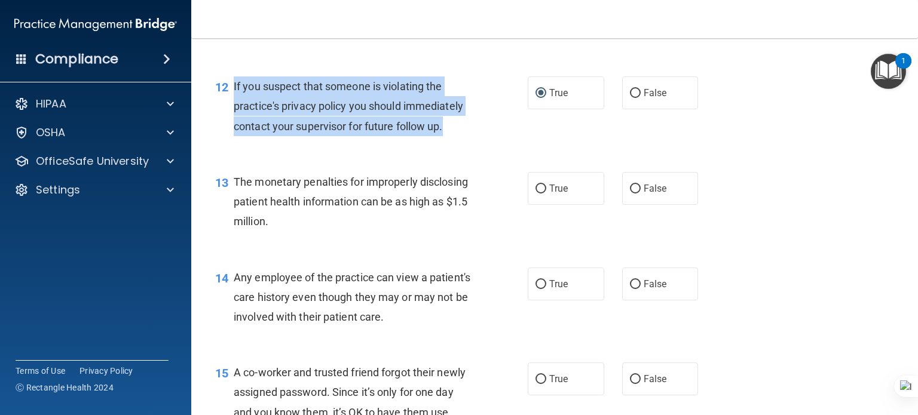
scroll to position [1198, 0]
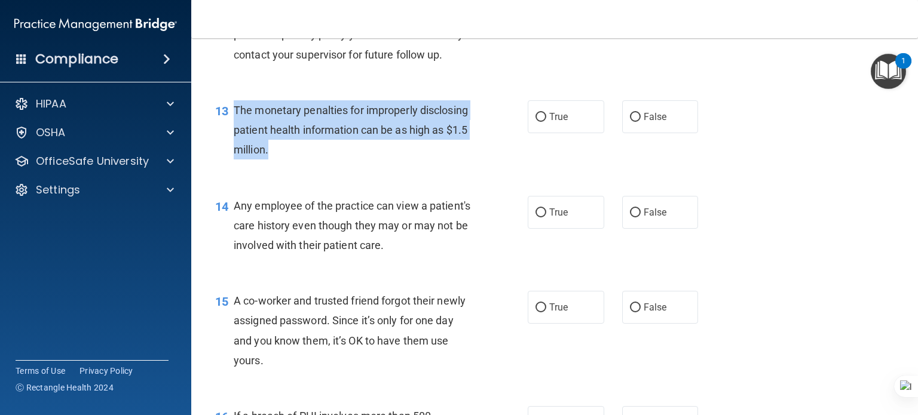
drag, startPoint x: 347, startPoint y: 168, endPoint x: 229, endPoint y: 130, distance: 123.9
click at [229, 130] on div "13 The monetary penalties for improperly disclosing patient health information …" at bounding box center [371, 133] width 348 height 66
click at [540, 122] on input "True" at bounding box center [540, 117] width 11 height 9
radio input "true"
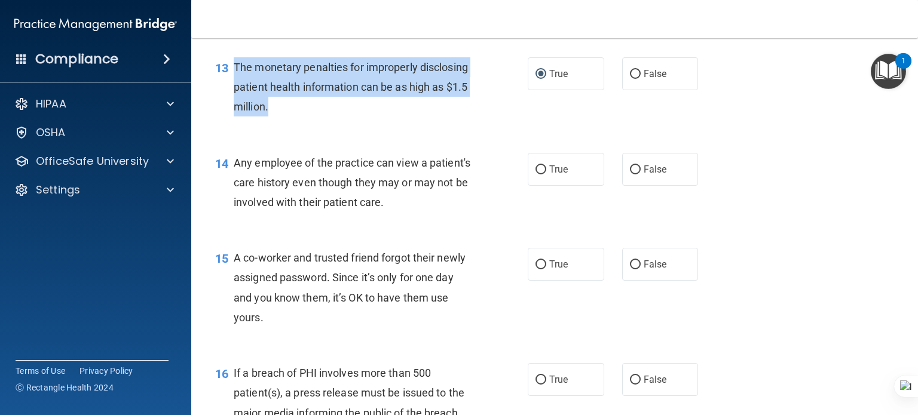
scroll to position [1318, 0]
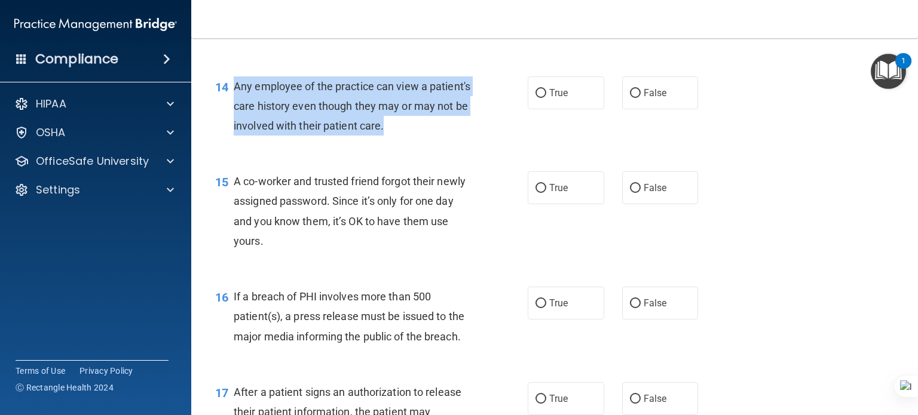
drag, startPoint x: 231, startPoint y: 104, endPoint x: 449, endPoint y: 142, distance: 221.9
click at [449, 142] on div "14 Any employee of the practice can view a patient's care history even though t…" at bounding box center [371, 109] width 348 height 66
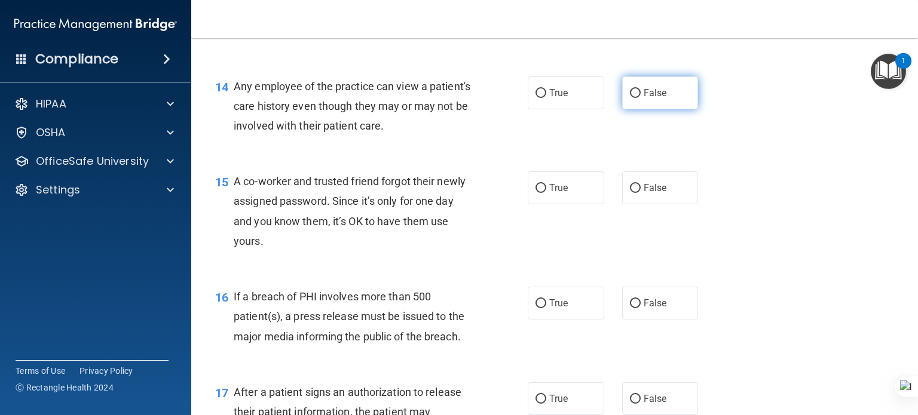
click at [623, 109] on label "False" at bounding box center [660, 92] width 76 height 33
click at [630, 98] on input "False" at bounding box center [635, 93] width 11 height 9
radio input "true"
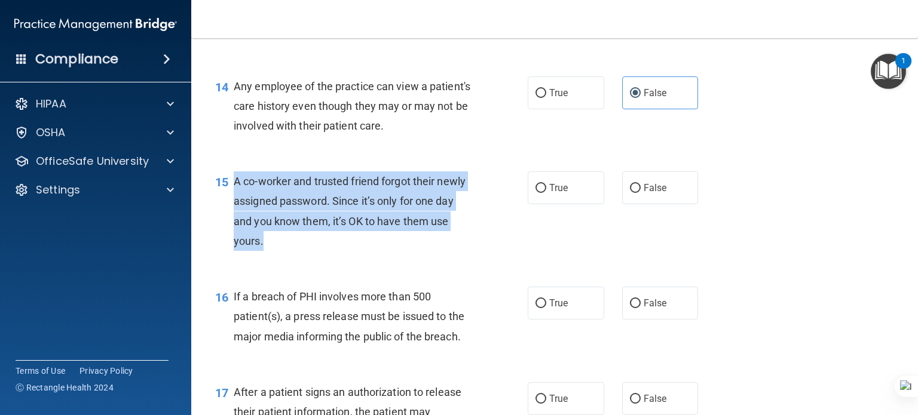
drag, startPoint x: 228, startPoint y: 200, endPoint x: 296, endPoint y: 253, distance: 86.9
click at [296, 253] on div "15 A co-worker and trusted friend forgot their newly assigned password. Since i…" at bounding box center [371, 213] width 348 height 85
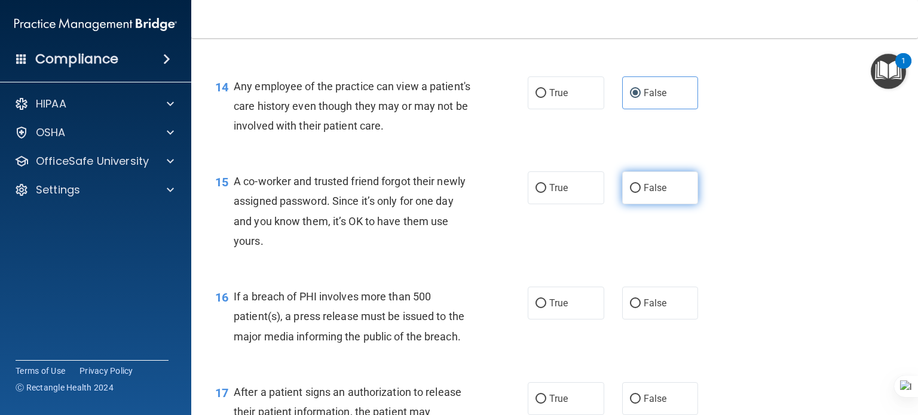
click at [631, 204] on label "False" at bounding box center [660, 187] width 76 height 33
click at [631, 193] on input "False" at bounding box center [635, 188] width 11 height 9
radio input "true"
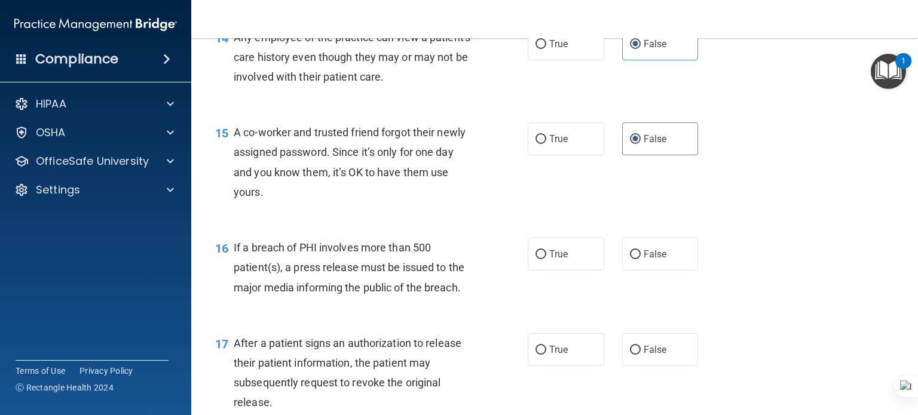
scroll to position [1437, 0]
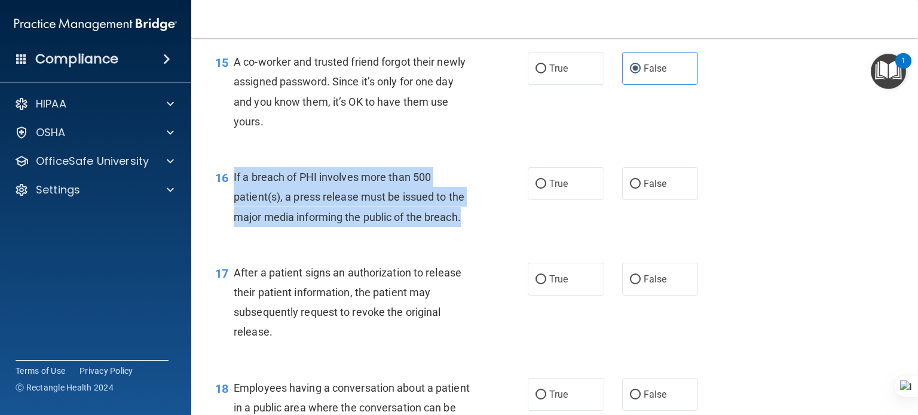
drag, startPoint x: 456, startPoint y: 238, endPoint x: 232, endPoint y: 195, distance: 228.7
click at [232, 195] on div "16 If a breach of PHI involves more than 500 patient(s), a press release must b…" at bounding box center [371, 200] width 348 height 66
click at [537, 189] on input "True" at bounding box center [540, 184] width 11 height 9
radio input "true"
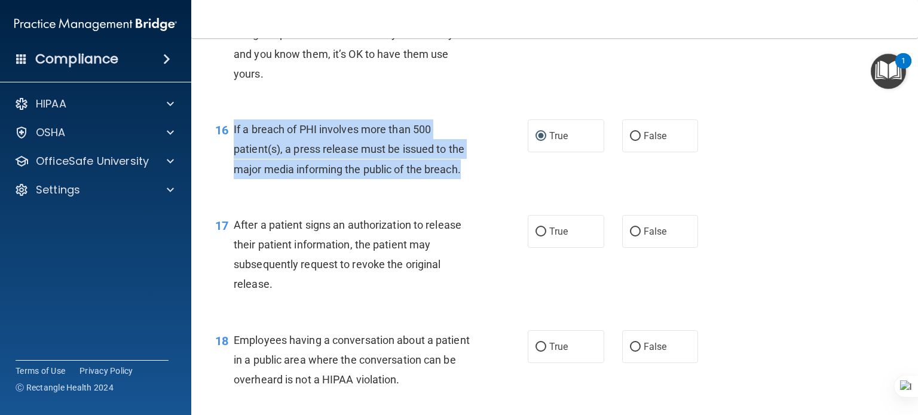
scroll to position [1557, 0]
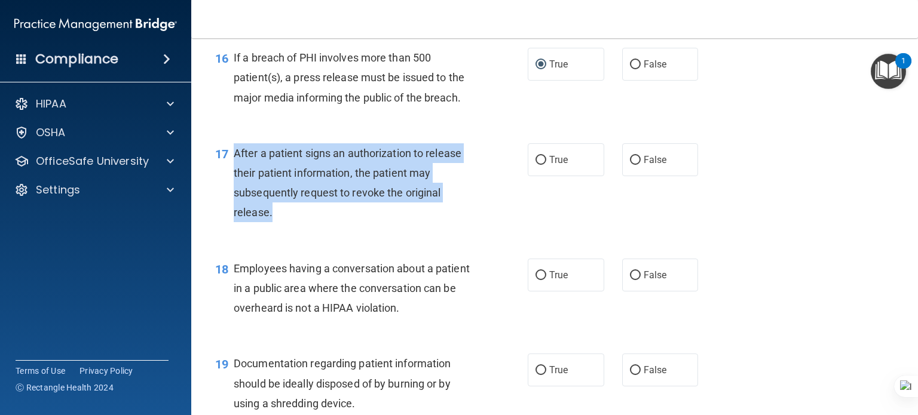
drag, startPoint x: 282, startPoint y: 229, endPoint x: 233, endPoint y: 173, distance: 74.1
click at [234, 173] on div "After a patient signs an authorization to release their patient information, th…" at bounding box center [358, 182] width 248 height 79
click at [535, 165] on input "True" at bounding box center [540, 160] width 11 height 9
radio input "true"
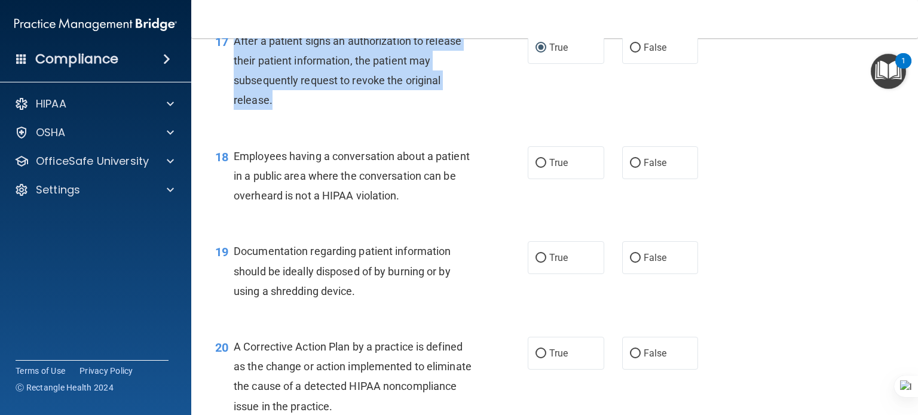
scroll to position [1676, 0]
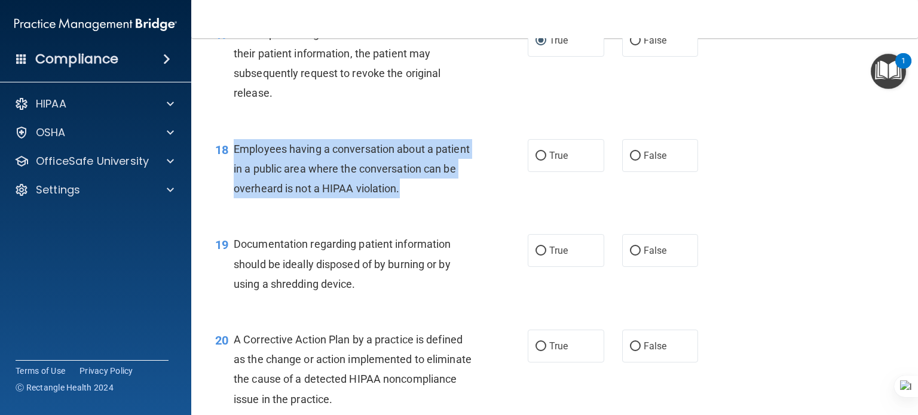
drag, startPoint x: 349, startPoint y: 195, endPoint x: 228, endPoint y: 166, distance: 124.8
click at [228, 166] on div "18 Employees having a conversation about a patient in a public area where the c…" at bounding box center [371, 172] width 348 height 66
click at [630, 161] on input "False" at bounding box center [635, 156] width 11 height 9
radio input "true"
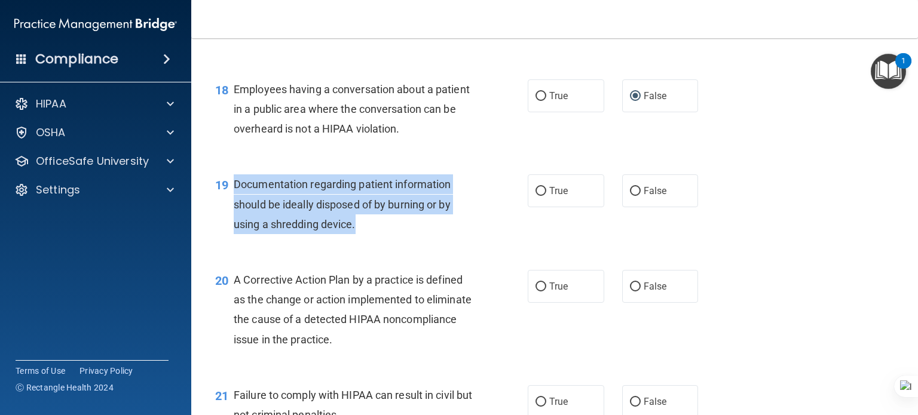
drag, startPoint x: 363, startPoint y: 243, endPoint x: 232, endPoint y: 200, distance: 138.5
click at [232, 200] on div "19 Documentation regarding patient information should be ideally disposed of by…" at bounding box center [371, 207] width 348 height 66
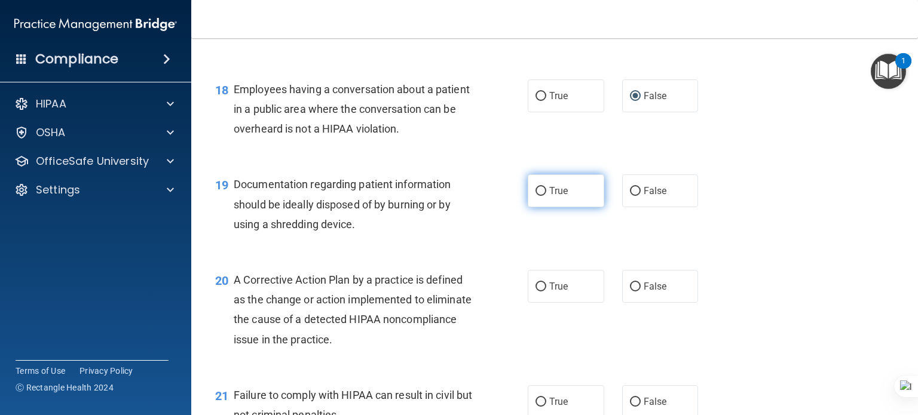
click at [549, 197] on span "True" at bounding box center [558, 190] width 19 height 11
click at [546, 196] on input "True" at bounding box center [540, 191] width 11 height 9
radio input "true"
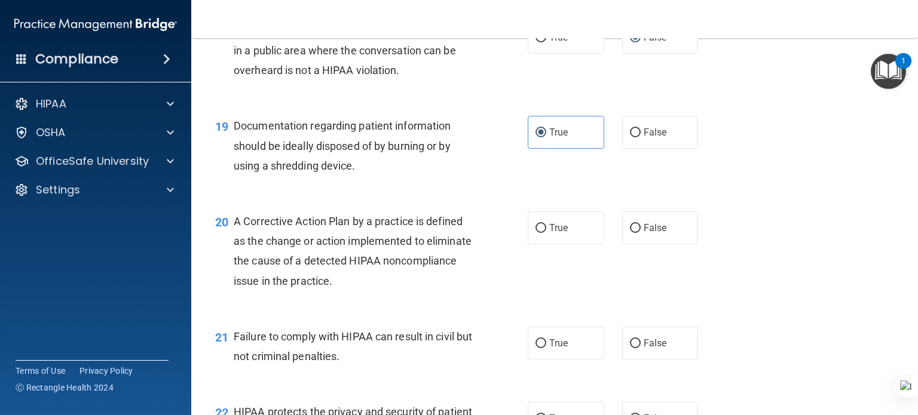
scroll to position [1796, 0]
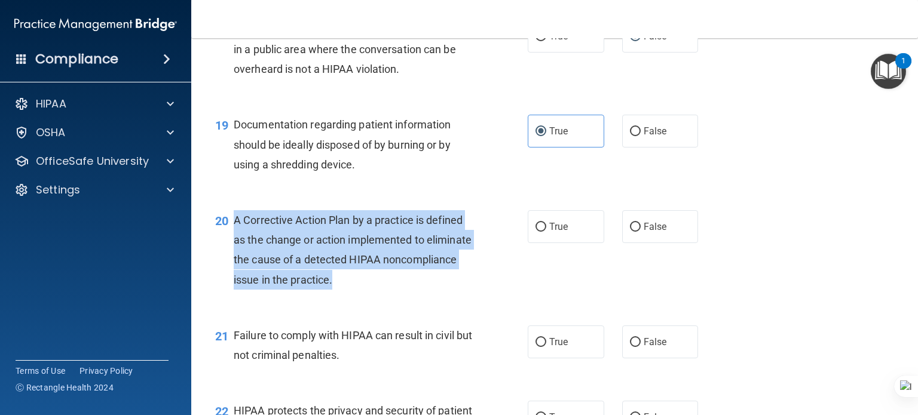
drag, startPoint x: 409, startPoint y: 295, endPoint x: 228, endPoint y: 234, distance: 191.0
click at [228, 234] on div "20 A Corrective Action Plan by a practice is defined as the change or action im…" at bounding box center [371, 252] width 348 height 85
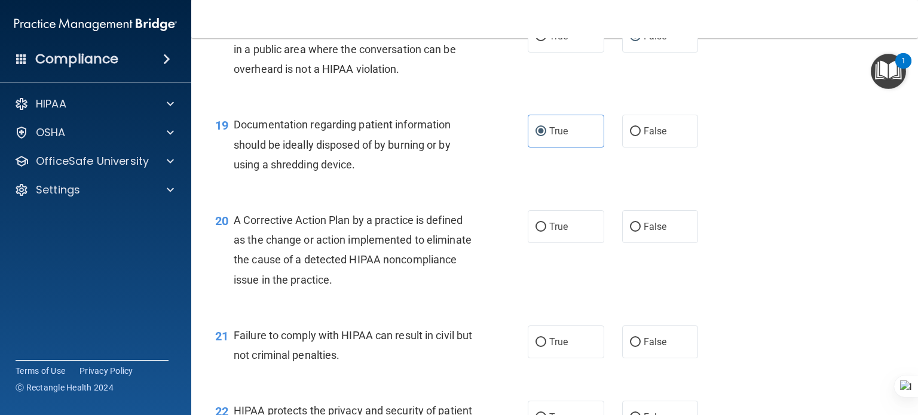
click at [557, 232] on span "True" at bounding box center [558, 226] width 19 height 11
click at [546, 232] on input "True" at bounding box center [540, 227] width 11 height 9
radio input "true"
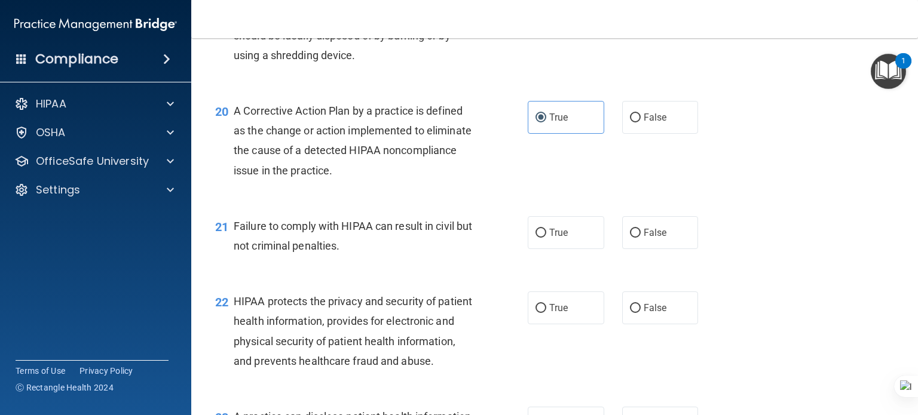
scroll to position [1975, 0]
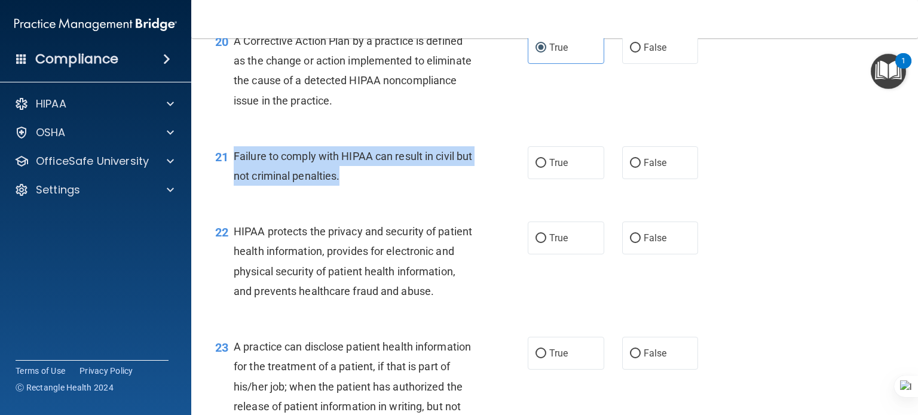
drag, startPoint x: 387, startPoint y: 195, endPoint x: 229, endPoint y: 174, distance: 158.5
click at [229, 174] on div "21 Failure to comply with HIPAA can result in civil but not criminal penalties." at bounding box center [371, 168] width 348 height 45
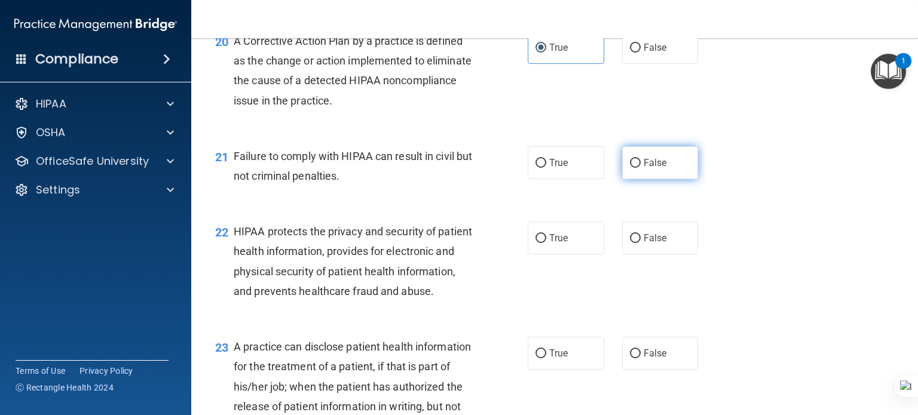
click at [643, 168] on span "False" at bounding box center [654, 162] width 23 height 11
click at [638, 168] on input "False" at bounding box center [635, 163] width 11 height 9
radio input "true"
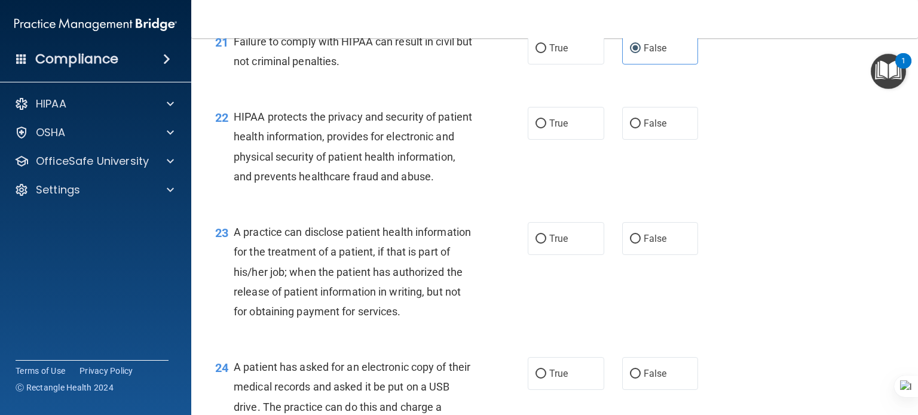
scroll to position [2095, 0]
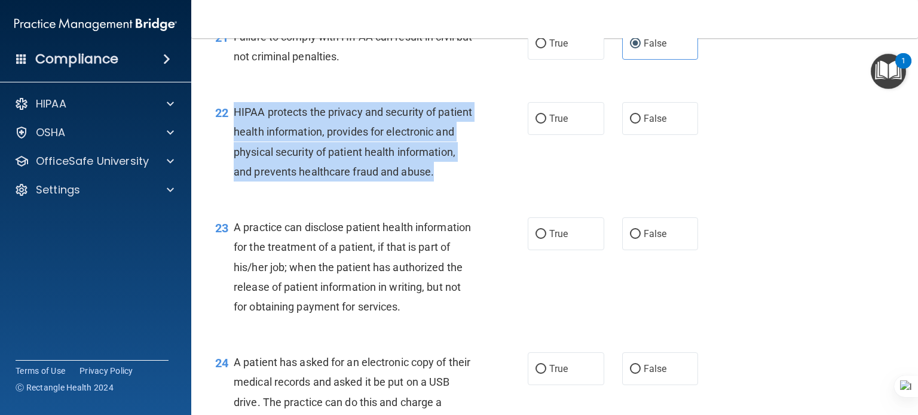
drag, startPoint x: 271, startPoint y: 202, endPoint x: 228, endPoint y: 131, distance: 83.1
click at [228, 131] on div "22 HIPAA protects the privacy and security of patient health information, provi…" at bounding box center [371, 144] width 348 height 85
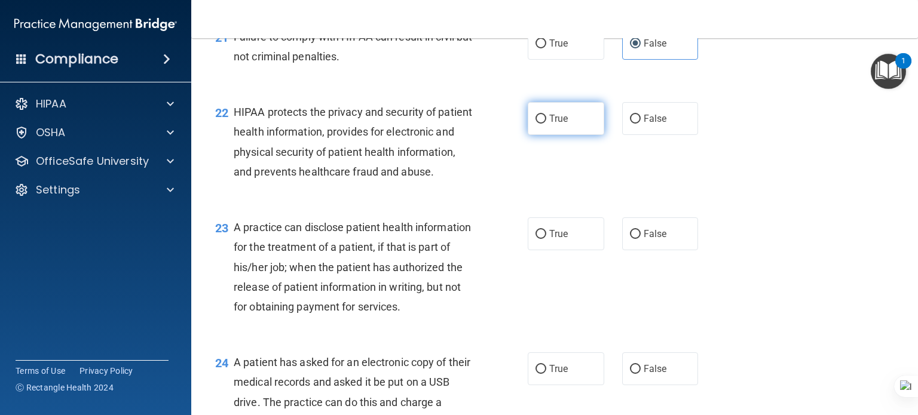
click at [541, 135] on label "True" at bounding box center [566, 118] width 76 height 33
click at [541, 124] on input "True" at bounding box center [540, 119] width 11 height 9
radio input "true"
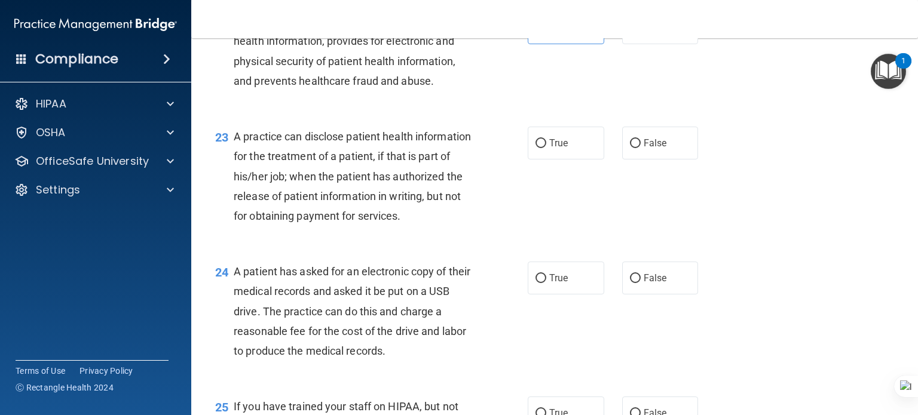
scroll to position [2214, 0]
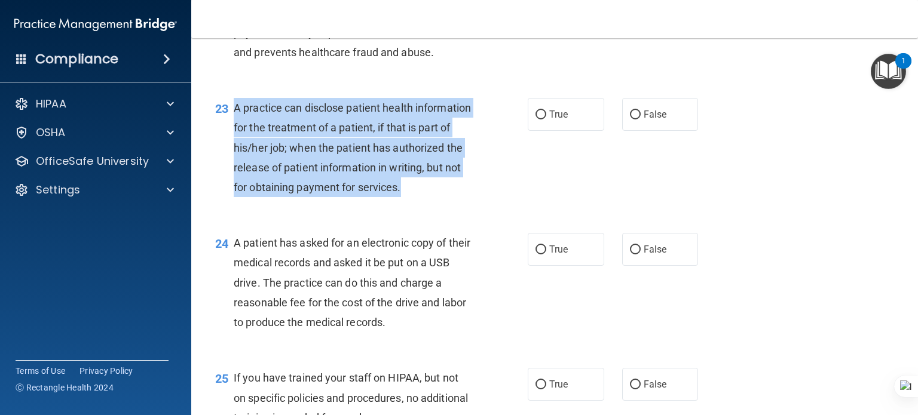
drag, startPoint x: 289, startPoint y: 244, endPoint x: 229, endPoint y: 143, distance: 116.8
click at [229, 143] on div "23 A practice can disclose patient health information for the treatment of a pa…" at bounding box center [371, 150] width 348 height 105
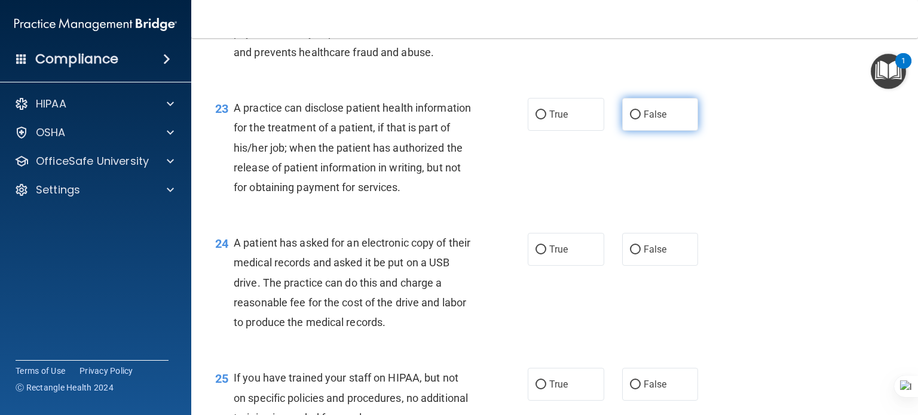
click at [643, 120] on span "False" at bounding box center [654, 114] width 23 height 11
click at [640, 119] on input "False" at bounding box center [635, 115] width 11 height 9
radio input "true"
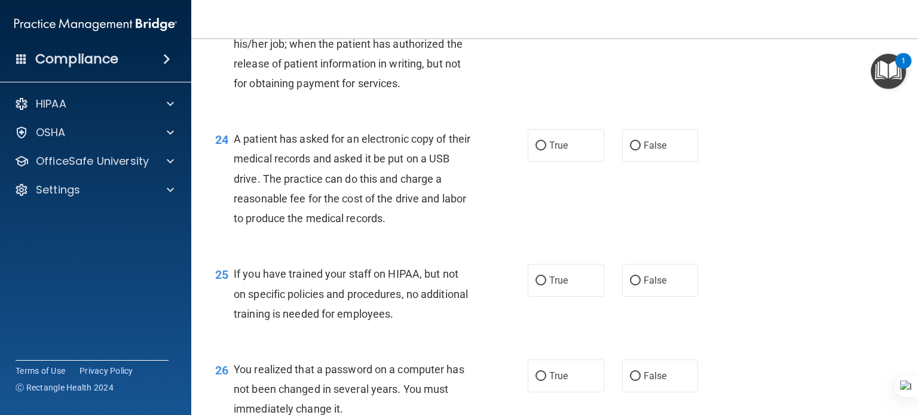
scroll to position [2334, 0]
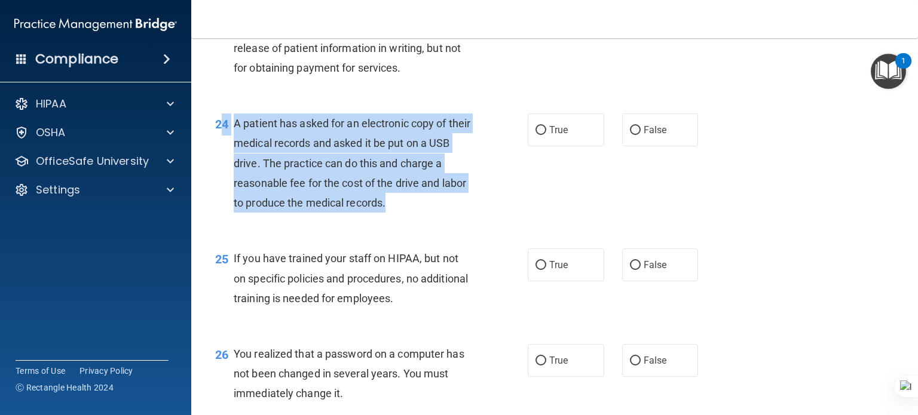
drag, startPoint x: 263, startPoint y: 221, endPoint x: 222, endPoint y: 185, distance: 55.5
click at [222, 185] on div "24 A patient has asked for an electronic copy of their medical records and aske…" at bounding box center [371, 166] width 348 height 105
click at [383, 209] on span "A patient has asked for an electronic copy of their medical records and asked i…" at bounding box center [352, 163] width 237 height 92
drag, startPoint x: 396, startPoint y: 262, endPoint x: 564, endPoint y: 83, distance: 245.6
click at [234, 179] on div "A patient has asked for an electronic copy of their medical records and asked i…" at bounding box center [358, 163] width 248 height 99
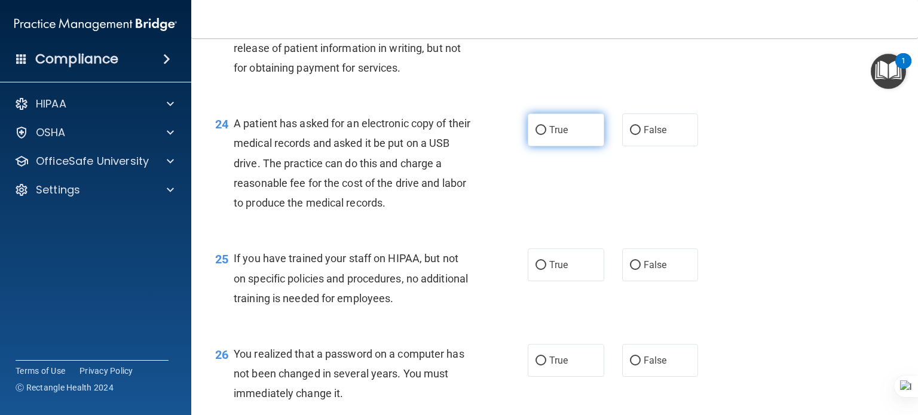
click at [549, 136] on span "True" at bounding box center [558, 129] width 19 height 11
click at [545, 135] on input "True" at bounding box center [540, 130] width 11 height 9
radio input "true"
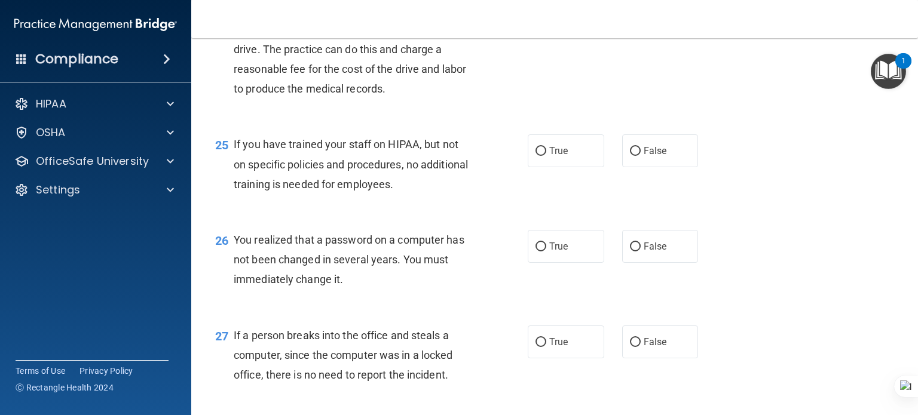
scroll to position [2453, 0]
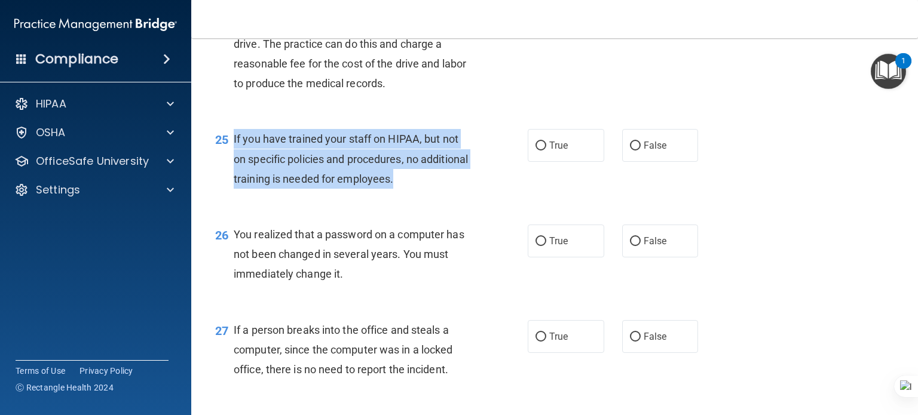
drag, startPoint x: 330, startPoint y: 224, endPoint x: 234, endPoint y: 202, distance: 99.3
click at [234, 189] on div "If you have trained your staff on HIPAA, but not on specific policies and proce…" at bounding box center [358, 159] width 248 height 60
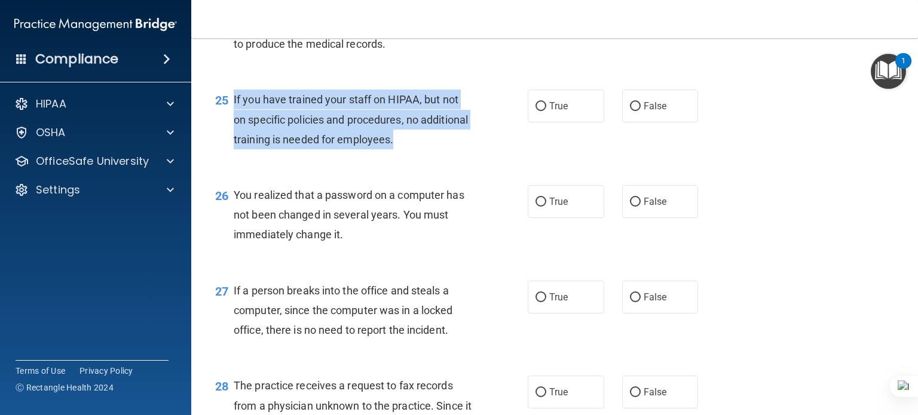
scroll to position [2513, 0]
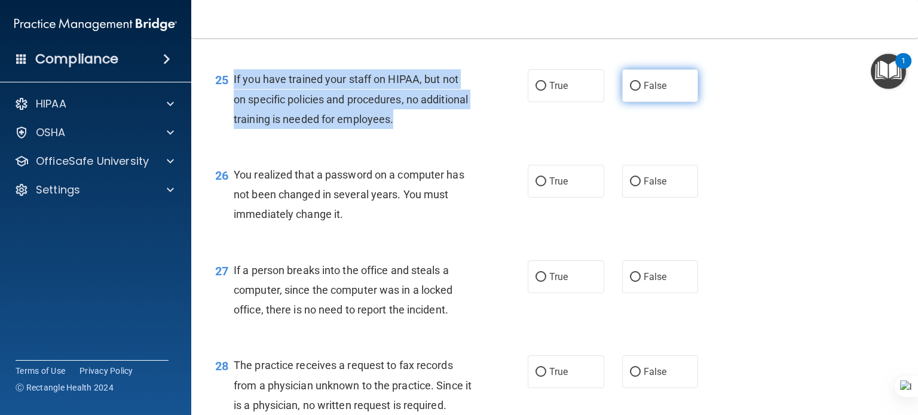
click at [630, 91] on input "False" at bounding box center [635, 86] width 11 height 9
radio input "true"
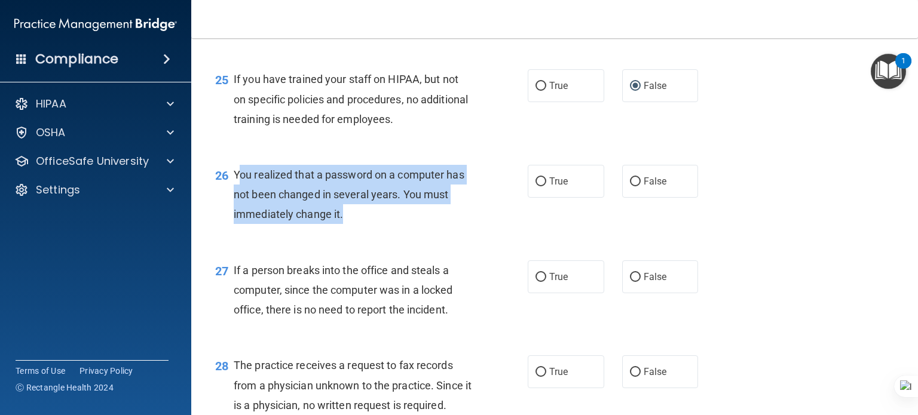
drag, startPoint x: 352, startPoint y: 269, endPoint x: 238, endPoint y: 238, distance: 118.3
click at [238, 225] on div "You realized that a password on a computer has not been changed in several year…" at bounding box center [358, 195] width 248 height 60
click at [321, 225] on div "You realized that a password on a computer has not been changed in several year…" at bounding box center [358, 195] width 248 height 60
drag, startPoint x: 321, startPoint y: 273, endPoint x: 233, endPoint y: 238, distance: 94.6
click at [234, 220] on span "You realized that a password on a computer has not been changed in several year…" at bounding box center [349, 194] width 231 height 52
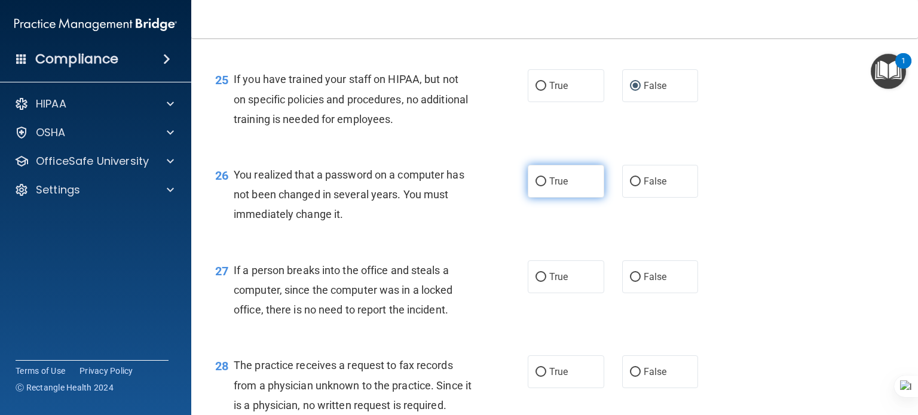
click at [549, 187] on span "True" at bounding box center [558, 181] width 19 height 11
click at [544, 186] on input "True" at bounding box center [540, 181] width 11 height 9
radio input "true"
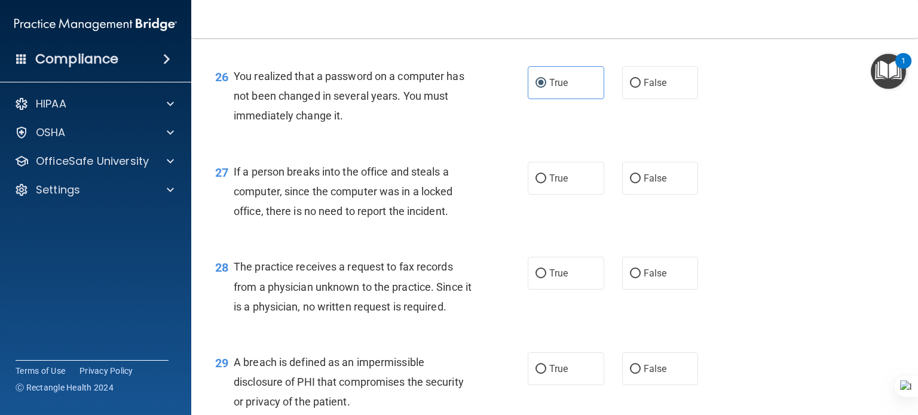
scroll to position [2632, 0]
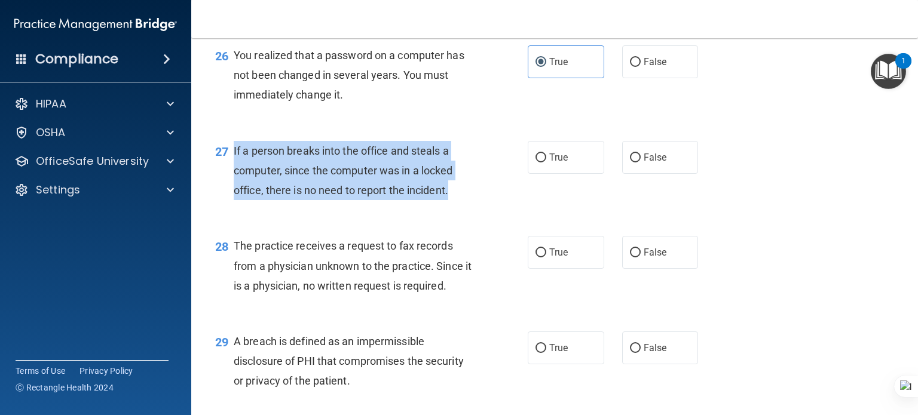
drag, startPoint x: 376, startPoint y: 235, endPoint x: 492, endPoint y: 138, distance: 151.8
click at [230, 203] on div "27 If a person breaks into the office and steals a computer, since the computer…" at bounding box center [371, 174] width 348 height 66
click at [630, 163] on input "False" at bounding box center [635, 158] width 11 height 9
radio input "true"
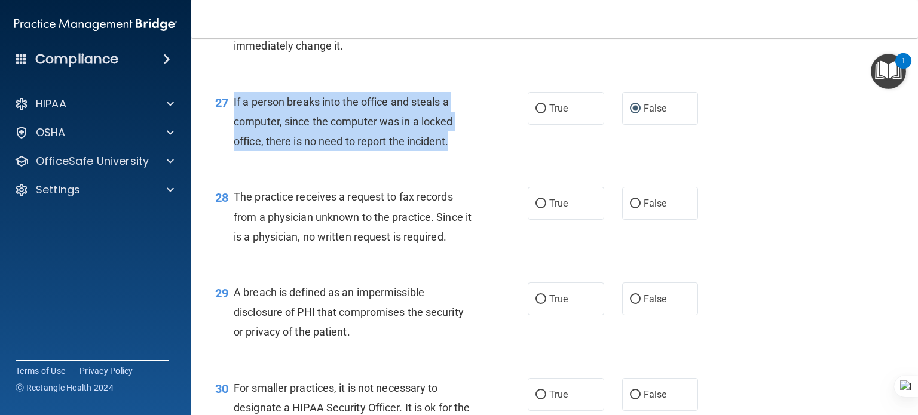
scroll to position [2752, 0]
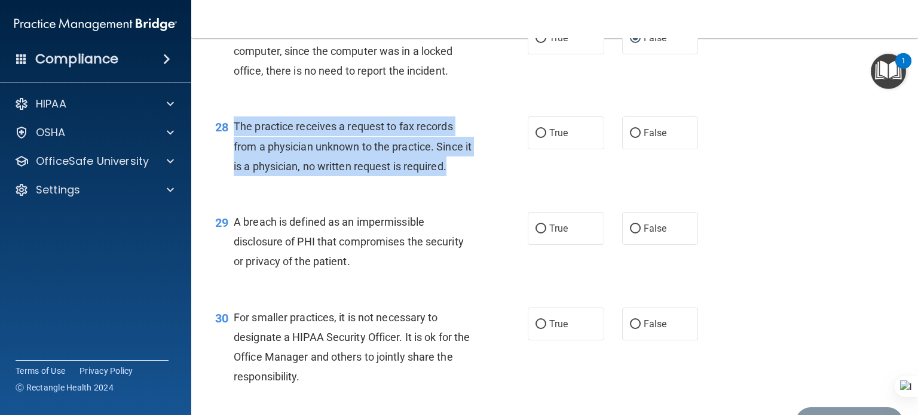
drag, startPoint x: 458, startPoint y: 227, endPoint x: 233, endPoint y: 186, distance: 228.9
click at [234, 176] on div "The practice receives a request to fax records from a physician unknown to the …" at bounding box center [358, 147] width 248 height 60
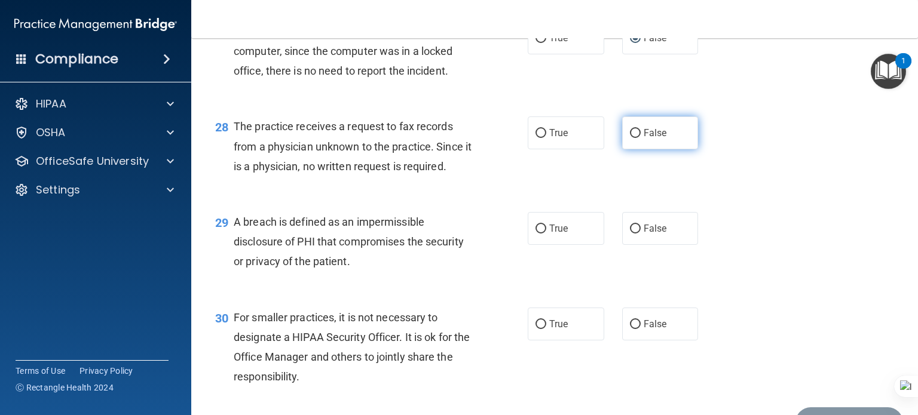
click at [643, 139] on span "False" at bounding box center [654, 132] width 23 height 11
click at [637, 138] on input "False" at bounding box center [635, 133] width 11 height 9
radio input "true"
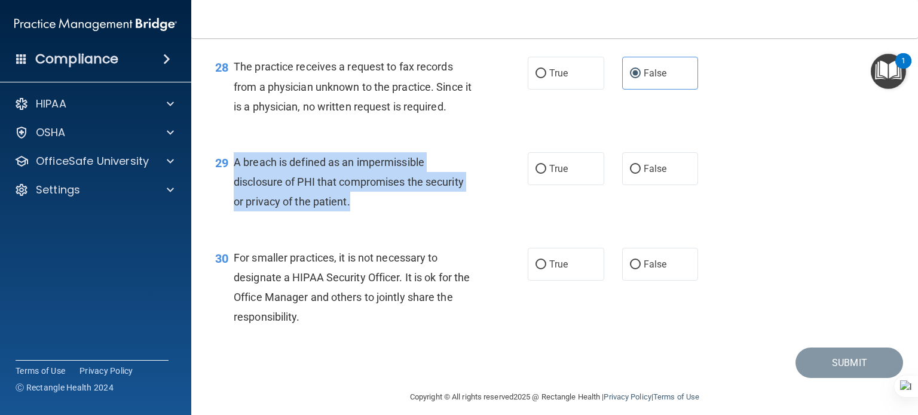
drag, startPoint x: 360, startPoint y: 262, endPoint x: 234, endPoint y: 225, distance: 131.4
click at [234, 212] on div "A breach is defined as an impermissible disclosure of PHI that compromises the …" at bounding box center [358, 182] width 248 height 60
click at [535, 174] on input "True" at bounding box center [540, 169] width 11 height 9
radio input "true"
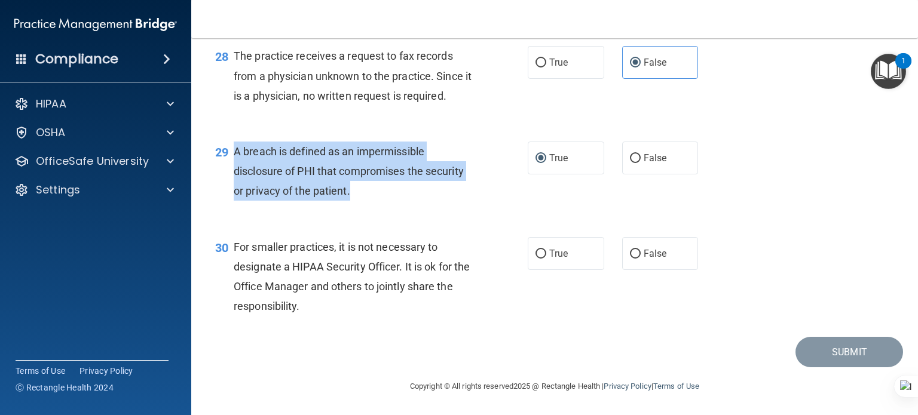
scroll to position [2882, 0]
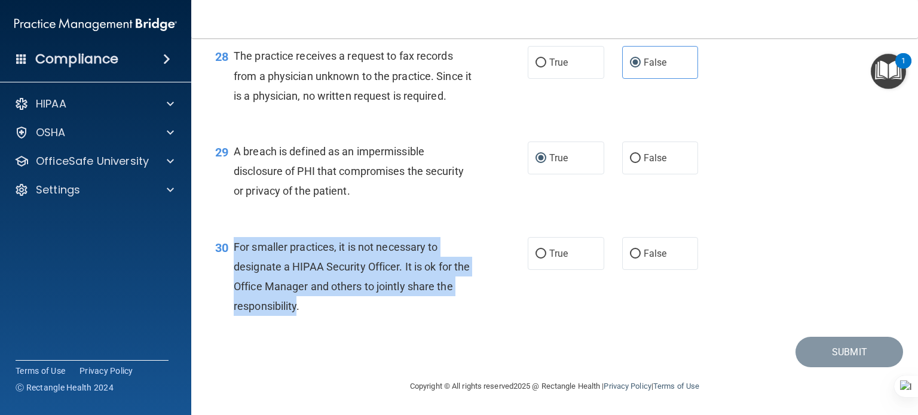
drag, startPoint x: 299, startPoint y: 293, endPoint x: 231, endPoint y: 250, distance: 80.1
click at [231, 250] on div "30 For smaller practices, it is not necessary to designate a HIPAA Security Off…" at bounding box center [371, 279] width 348 height 85
click at [537, 254] on input "True" at bounding box center [540, 254] width 11 height 9
radio input "true"
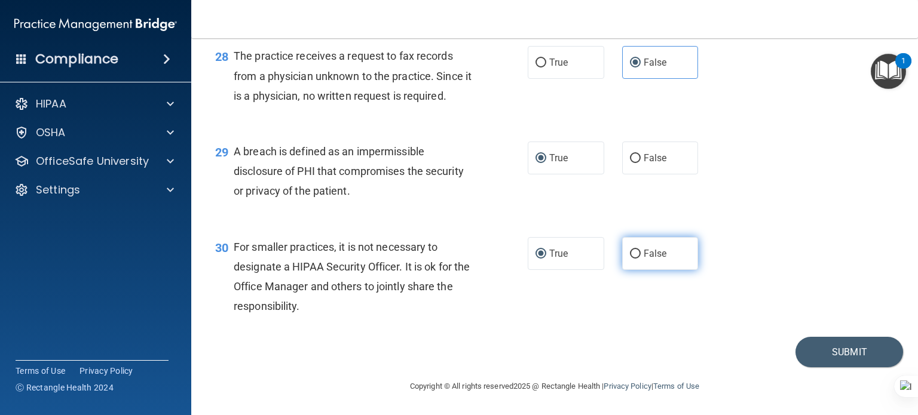
click at [623, 250] on label "False" at bounding box center [660, 253] width 76 height 33
click at [630, 250] on input "False" at bounding box center [635, 254] width 11 height 9
radio input "true"
radio input "false"
click at [630, 254] on input "False" at bounding box center [635, 254] width 11 height 9
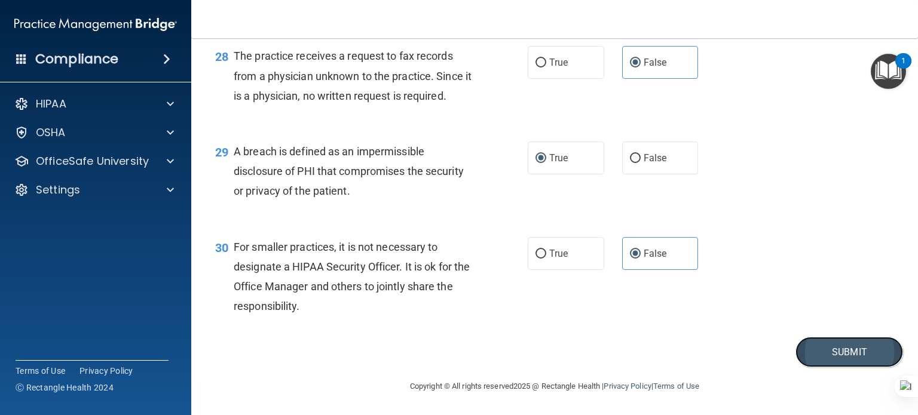
click at [845, 354] on button "Submit" at bounding box center [849, 352] width 108 height 30
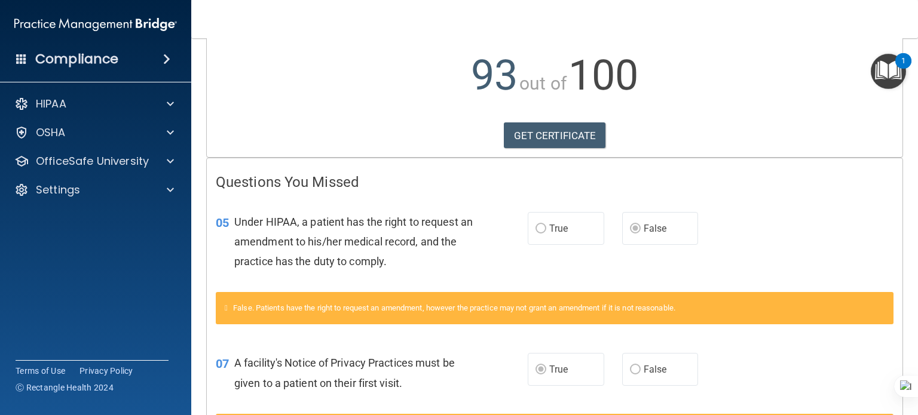
scroll to position [45, 0]
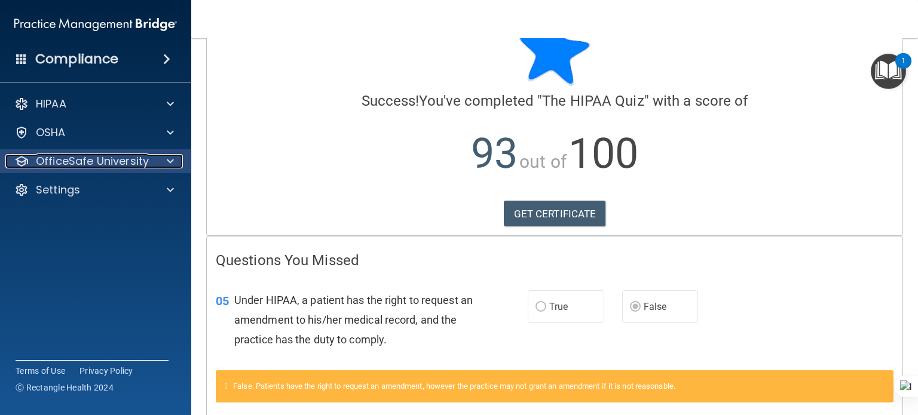
click at [60, 164] on p "OfficeSafe University" at bounding box center [92, 161] width 113 height 14
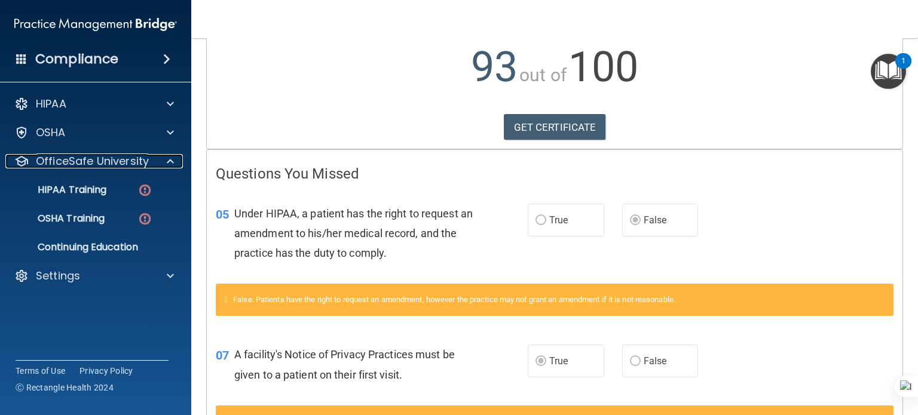
scroll to position [225, 0]
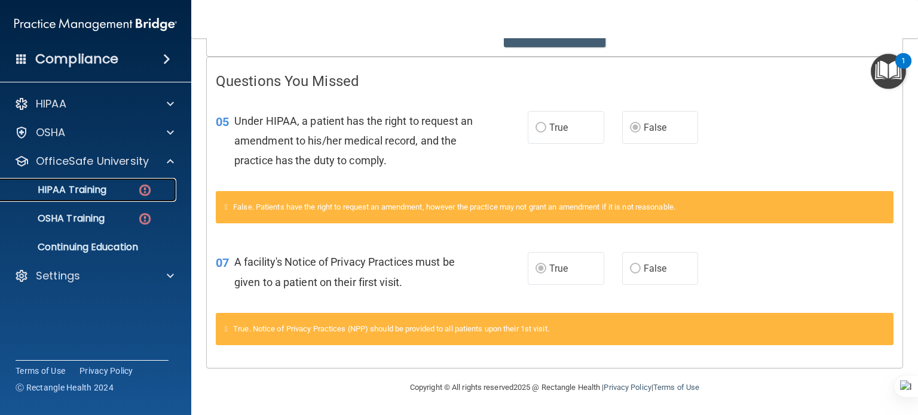
click at [76, 189] on p "HIPAA Training" at bounding box center [57, 190] width 99 height 12
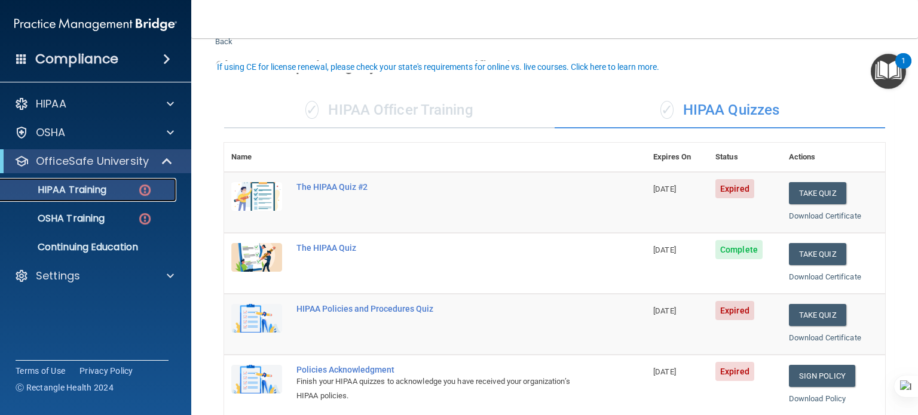
scroll to position [63, 0]
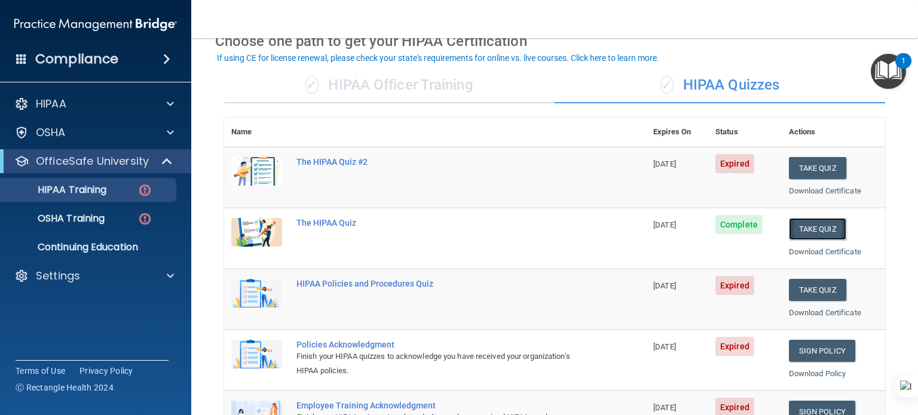
click at [810, 227] on button "Take Quiz" at bounding box center [817, 229] width 57 height 22
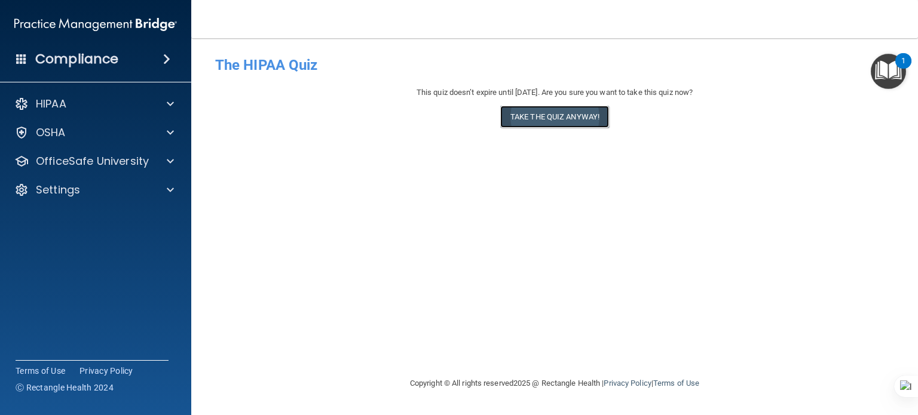
click at [569, 115] on button "Take the quiz anyway!" at bounding box center [554, 117] width 109 height 22
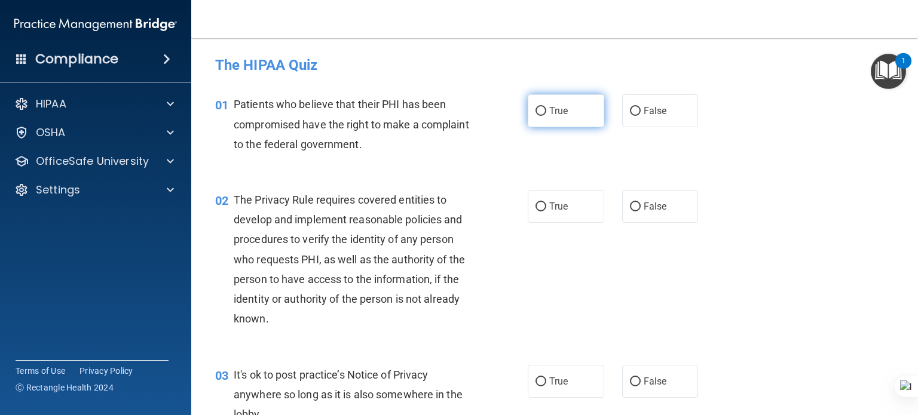
click at [549, 114] on span "True" at bounding box center [558, 110] width 19 height 11
click at [545, 114] on input "True" at bounding box center [540, 111] width 11 height 9
radio input "true"
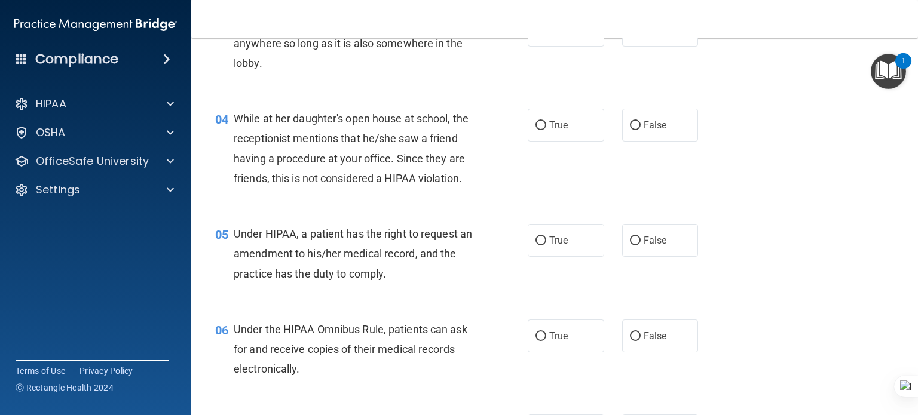
scroll to position [358, 0]
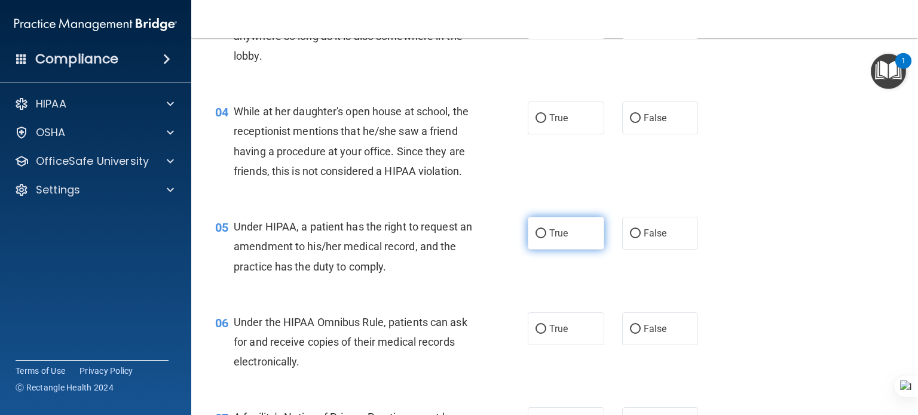
click at [549, 239] on span "True" at bounding box center [558, 233] width 19 height 11
click at [544, 238] on input "True" at bounding box center [540, 233] width 11 height 9
radio input "true"
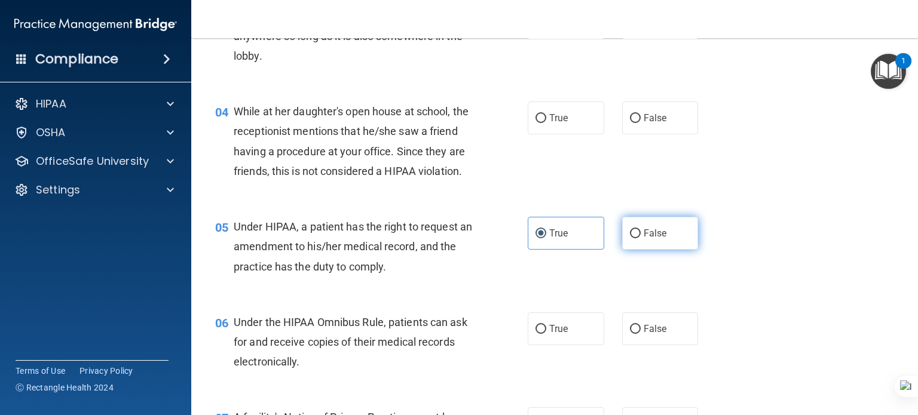
click at [633, 250] on label "False" at bounding box center [660, 233] width 76 height 33
click at [633, 238] on input "False" at bounding box center [635, 233] width 11 height 9
radio input "true"
radio input "false"
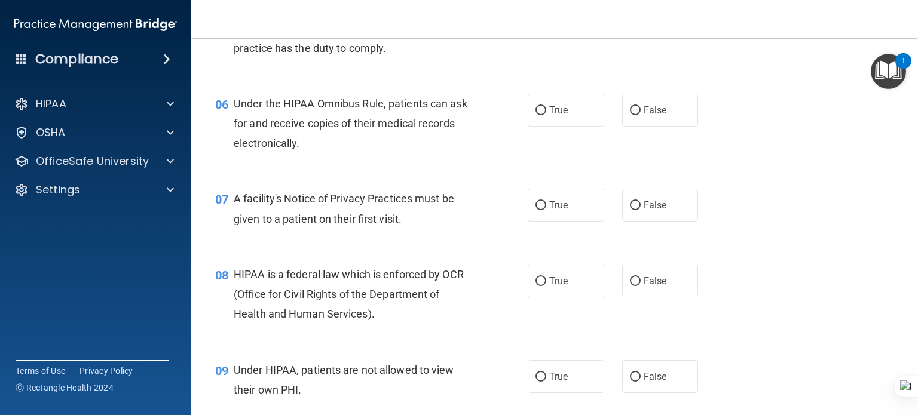
scroll to position [597, 0]
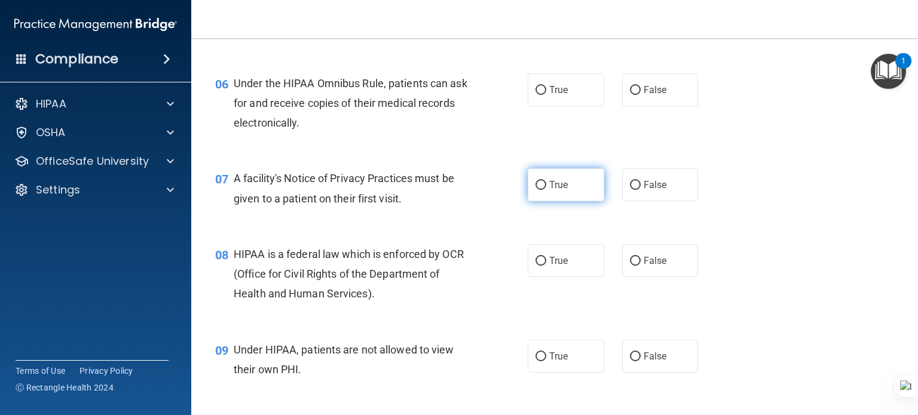
click at [557, 191] on span "True" at bounding box center [558, 184] width 19 height 11
click at [546, 190] on input "True" at bounding box center [540, 185] width 11 height 9
radio input "true"
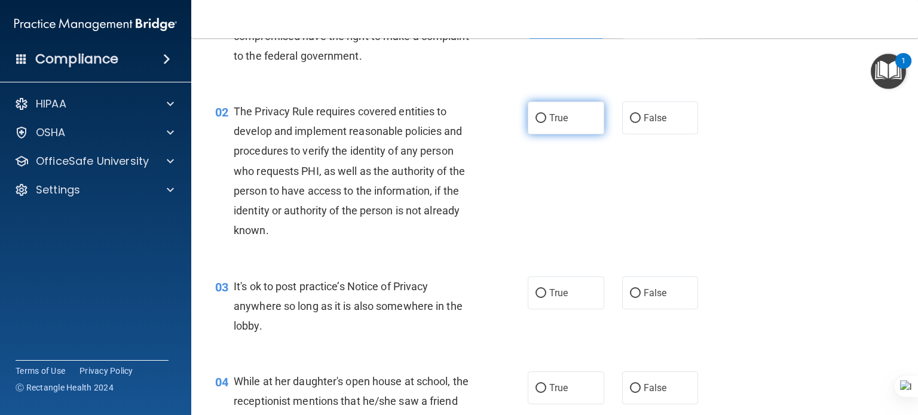
scroll to position [0, 0]
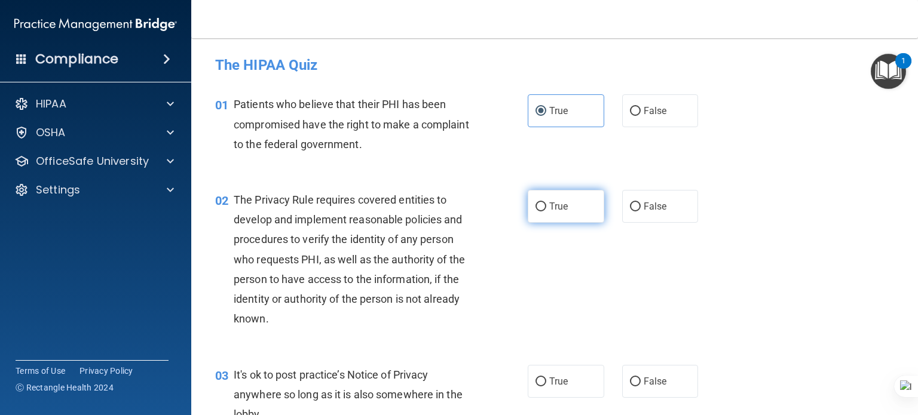
click at [555, 206] on span "True" at bounding box center [558, 206] width 19 height 11
click at [546, 206] on input "True" at bounding box center [540, 207] width 11 height 9
radio input "true"
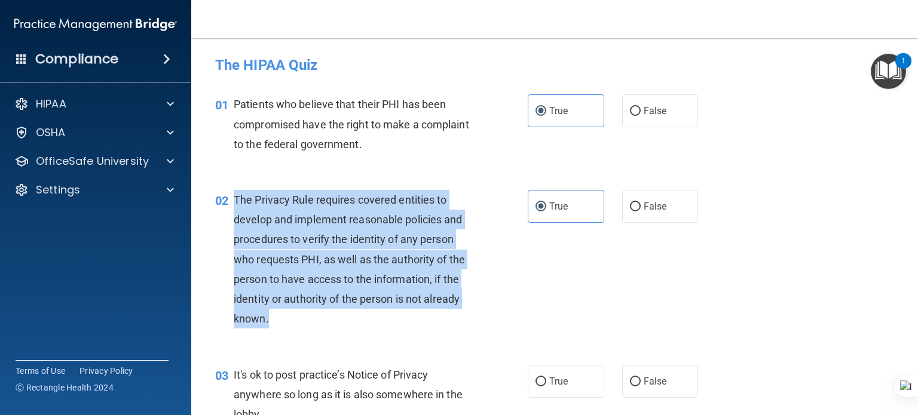
drag, startPoint x: 292, startPoint y: 317, endPoint x: 233, endPoint y: 195, distance: 135.5
click at [234, 195] on div "The Privacy Rule requires covered entities to develop and implement reasonable …" at bounding box center [358, 259] width 248 height 139
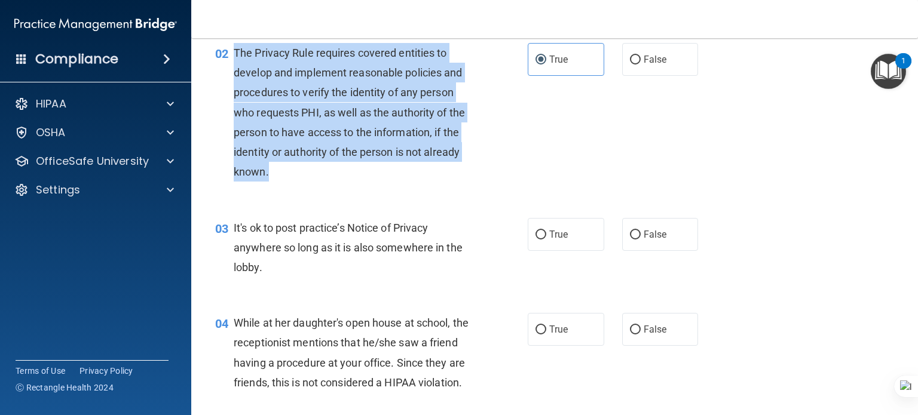
scroll to position [179, 0]
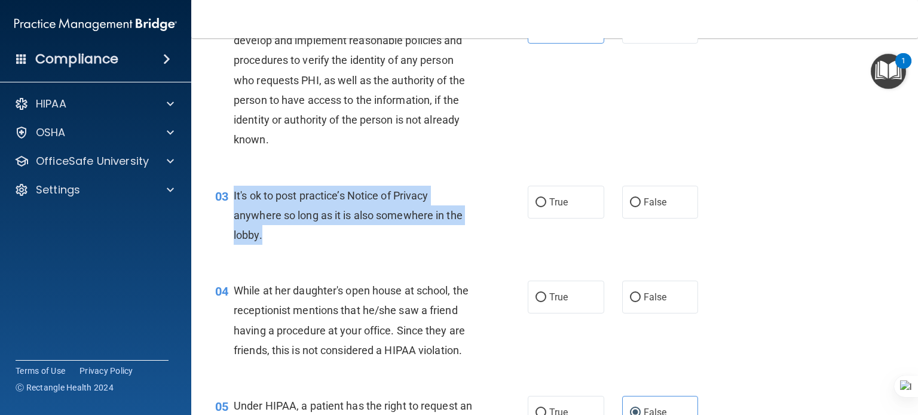
drag, startPoint x: 274, startPoint y: 232, endPoint x: 232, endPoint y: 198, distance: 53.9
click at [232, 198] on div "03 It's ok to post practice’s Notice of Privacy anywhere so long as it is also …" at bounding box center [371, 219] width 348 height 66
click at [630, 203] on input "False" at bounding box center [635, 202] width 11 height 9
radio input "true"
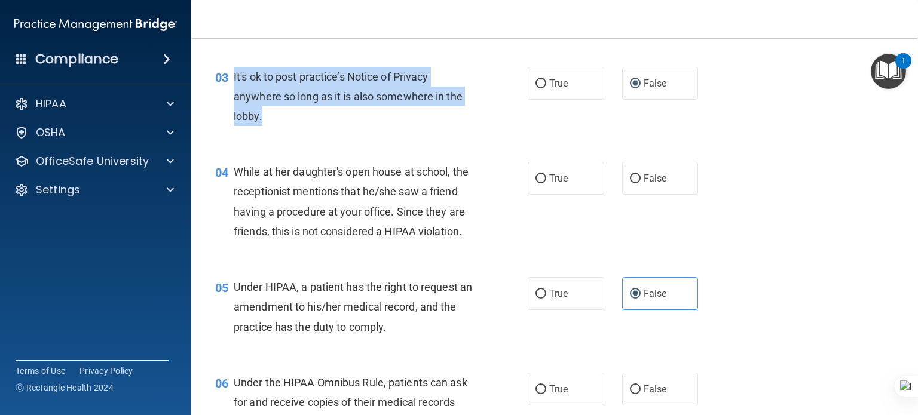
scroll to position [299, 0]
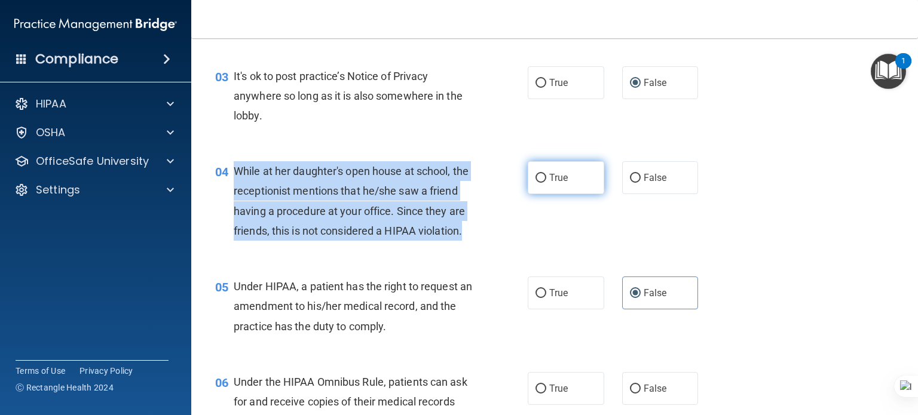
drag, startPoint x: 282, startPoint y: 231, endPoint x: 595, endPoint y: 186, distance: 316.3
click at [234, 174] on div "While at her daughter's open house at school, the receptionist mentions that he…" at bounding box center [358, 200] width 248 height 79
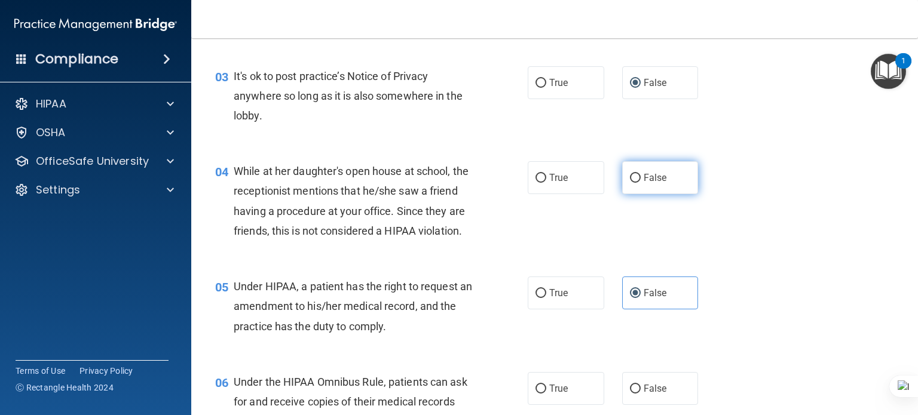
click at [643, 180] on span "False" at bounding box center [654, 177] width 23 height 11
click at [640, 180] on input "False" at bounding box center [635, 178] width 11 height 9
radio input "true"
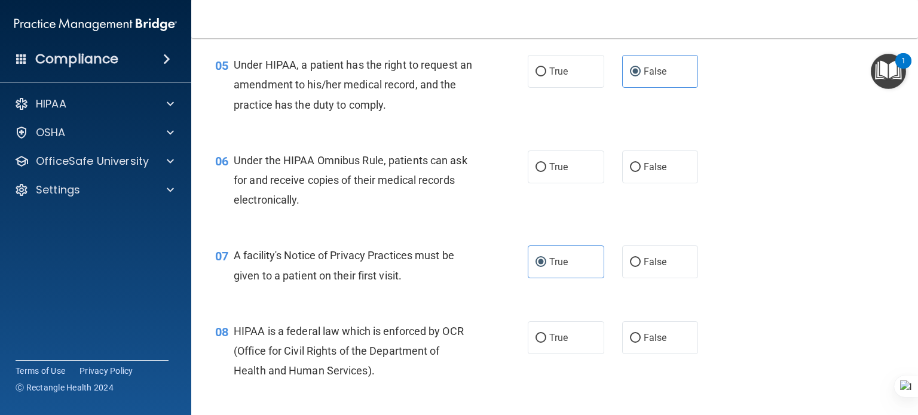
scroll to position [538, 0]
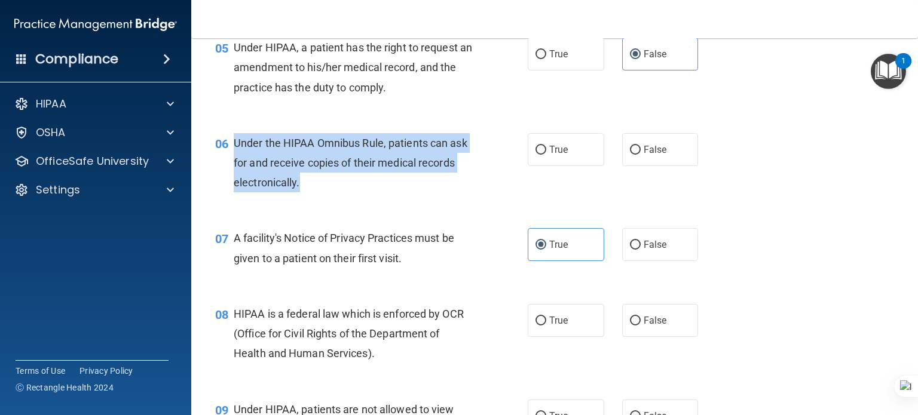
drag, startPoint x: 275, startPoint y: 188, endPoint x: 229, endPoint y: 164, distance: 51.0
click at [229, 164] on div "06 Under the HIPAA Omnibus Rule, patients can ask for and receive copies of the…" at bounding box center [371, 166] width 348 height 66
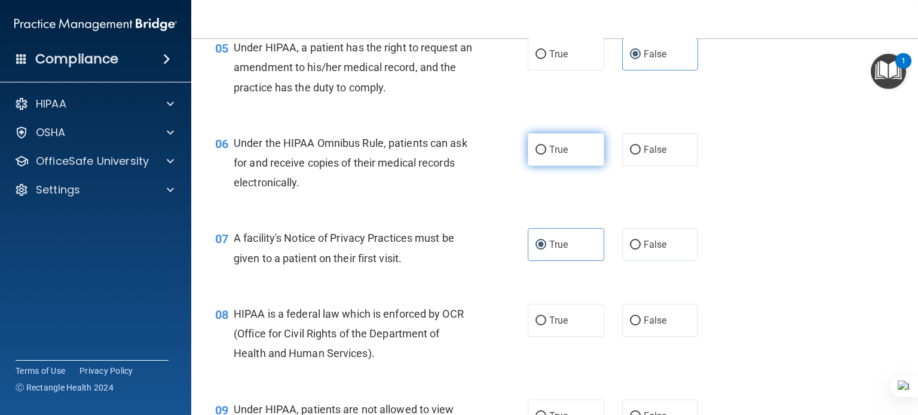
click at [549, 155] on span "True" at bounding box center [558, 149] width 19 height 11
click at [546, 155] on input "True" at bounding box center [540, 150] width 11 height 9
radio input "true"
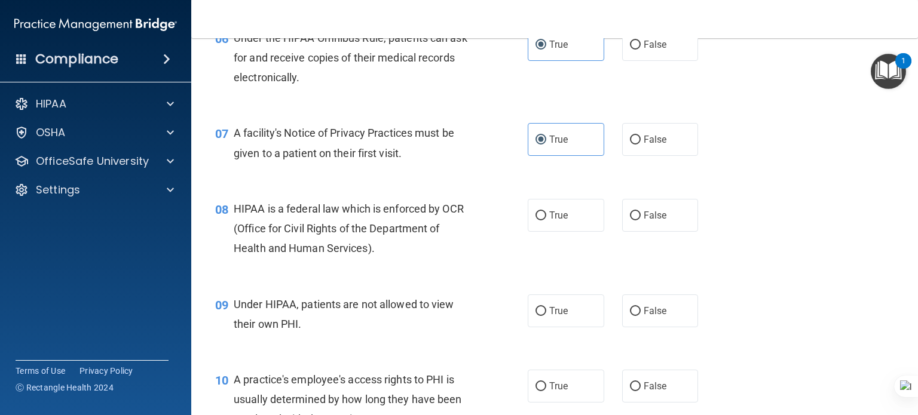
scroll to position [657, 0]
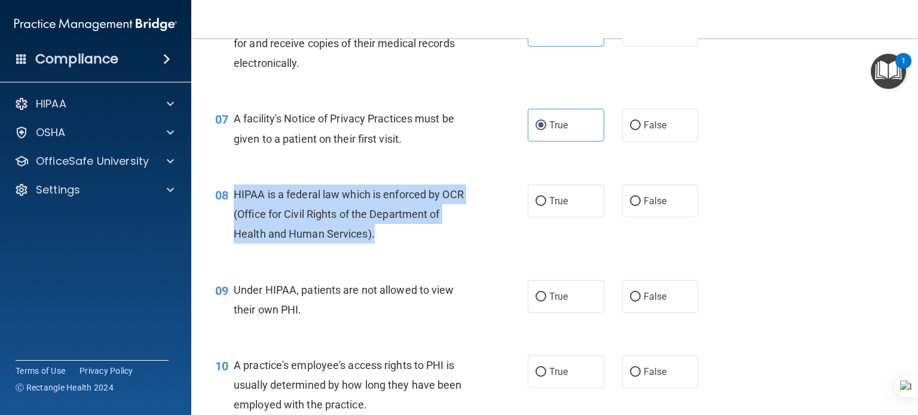
drag, startPoint x: 360, startPoint y: 246, endPoint x: 234, endPoint y: 211, distance: 130.2
click at [234, 211] on div "HIPAA is a federal law which is enforced by OCR (Office for Civil Rights of the…" at bounding box center [358, 215] width 248 height 60
click at [630, 206] on input "False" at bounding box center [635, 201] width 11 height 9
radio input "true"
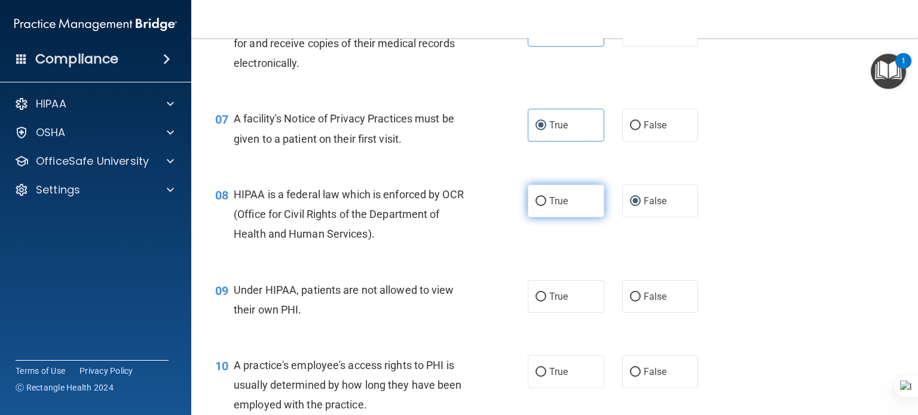
click at [557, 207] on span "True" at bounding box center [558, 200] width 19 height 11
click at [546, 206] on input "True" at bounding box center [540, 201] width 11 height 9
radio input "true"
radio input "false"
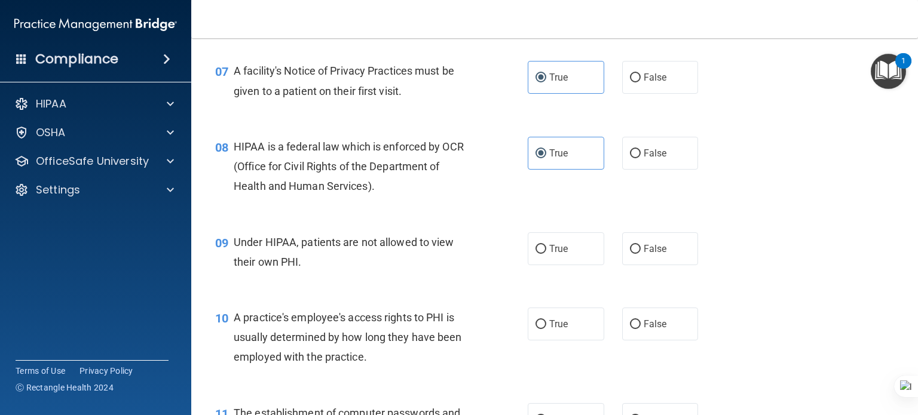
scroll to position [777, 0]
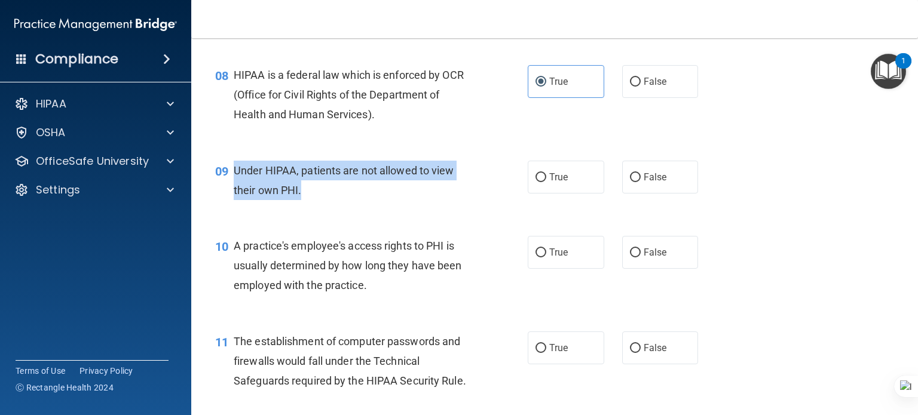
drag, startPoint x: 284, startPoint y: 198, endPoint x: 229, endPoint y: 188, distance: 55.4
click at [229, 188] on div "09 Under HIPAA, patients are not allowed to view their own PHI." at bounding box center [371, 183] width 348 height 45
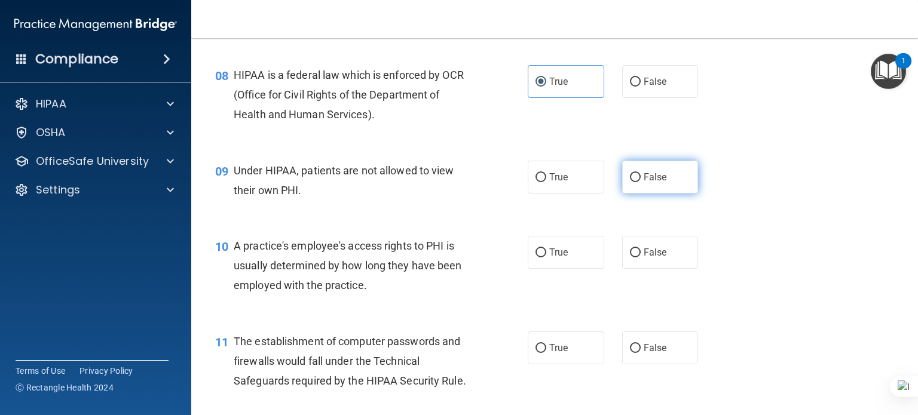
click at [623, 194] on label "False" at bounding box center [660, 177] width 76 height 33
click at [630, 182] on input "False" at bounding box center [635, 177] width 11 height 9
radio input "true"
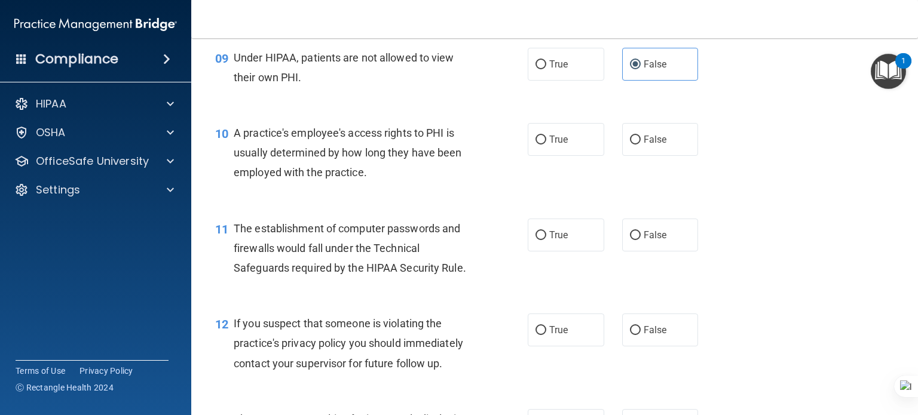
scroll to position [896, 0]
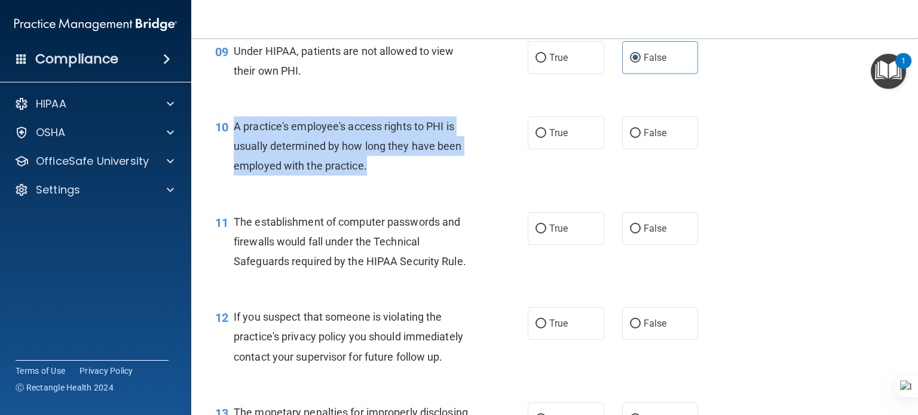
drag, startPoint x: 372, startPoint y: 186, endPoint x: 236, endPoint y: 143, distance: 142.8
click at [236, 143] on div "A practice's employee's access rights to PHI is usually determined by how long …" at bounding box center [358, 147] width 248 height 60
click at [630, 138] on input "False" at bounding box center [635, 133] width 11 height 9
radio input "true"
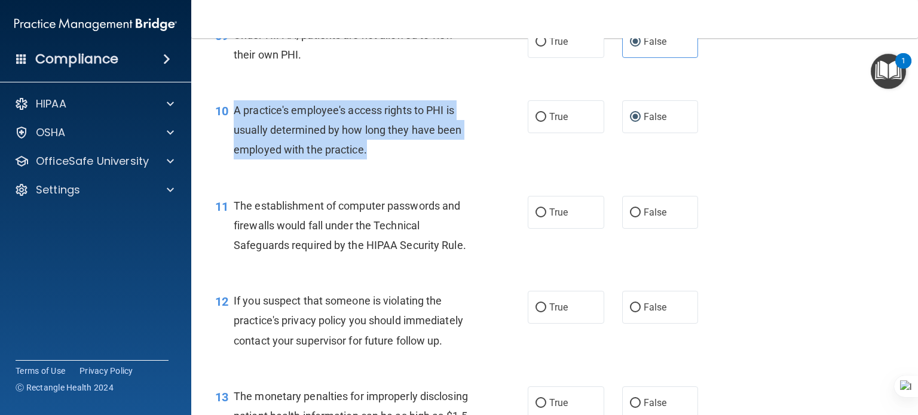
scroll to position [956, 0]
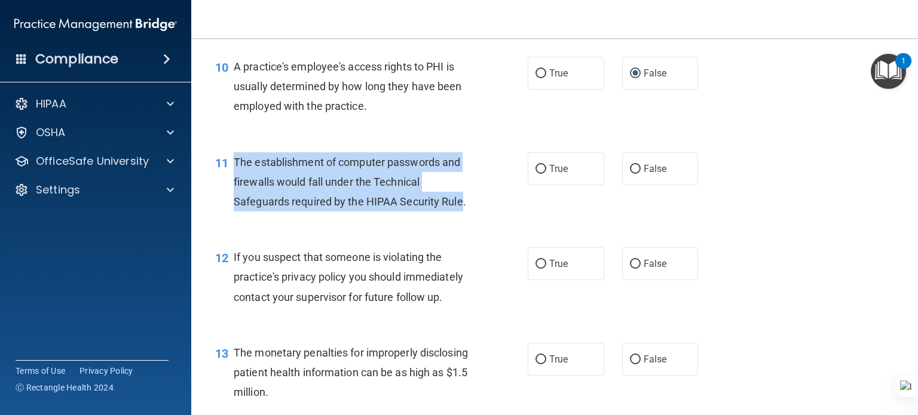
drag, startPoint x: 460, startPoint y: 216, endPoint x: 231, endPoint y: 180, distance: 232.2
click at [231, 180] on div "11 The establishment of computer passwords and firewalls would fall under the T…" at bounding box center [371, 185] width 348 height 66
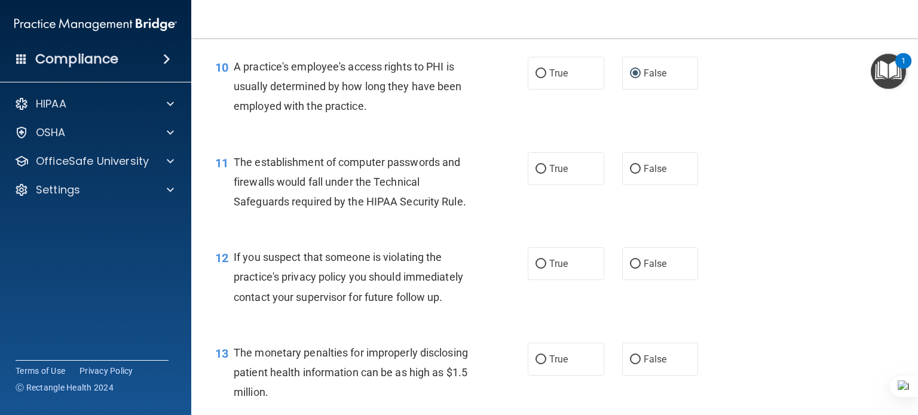
click at [553, 174] on span "True" at bounding box center [558, 168] width 19 height 11
click at [546, 174] on input "True" at bounding box center [540, 169] width 11 height 9
radio input "true"
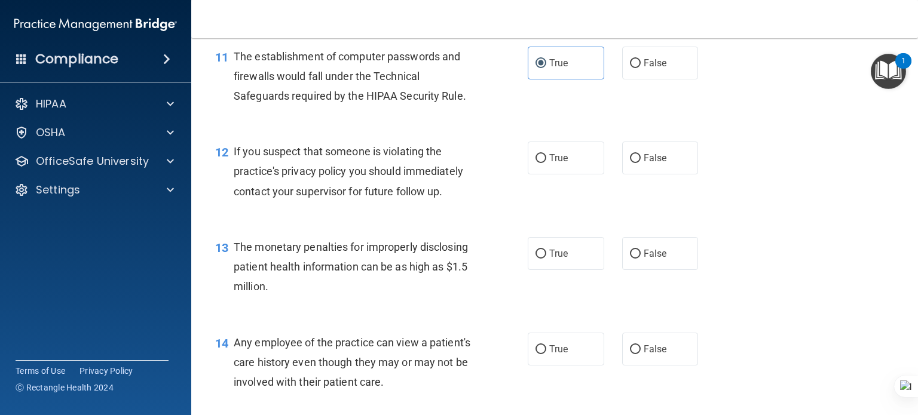
scroll to position [1075, 0]
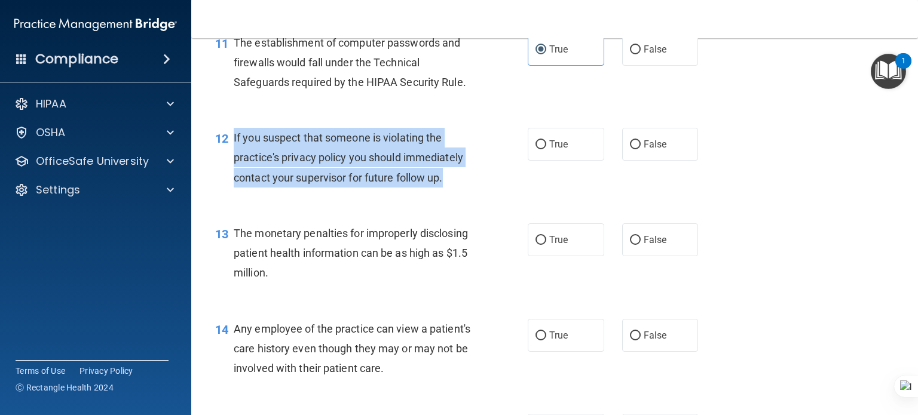
drag, startPoint x: 383, startPoint y: 194, endPoint x: 231, endPoint y: 157, distance: 156.6
click at [231, 157] on div "12 If you suspect that someone is violating the practice's privacy policy you s…" at bounding box center [371, 161] width 348 height 66
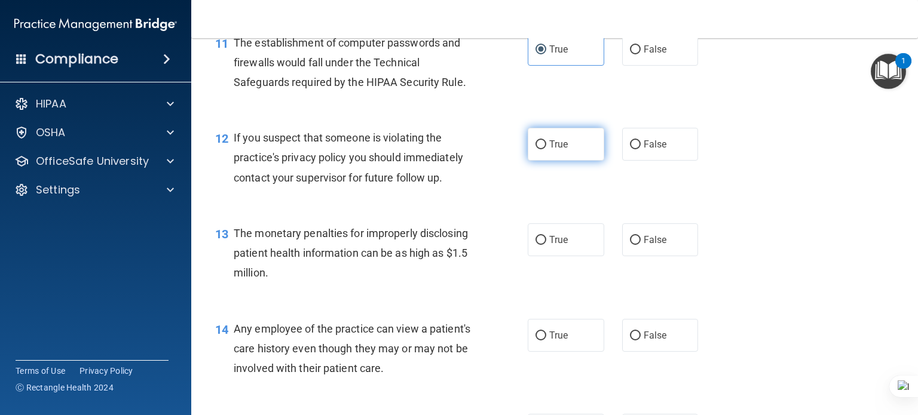
click at [542, 161] on label "True" at bounding box center [566, 144] width 76 height 33
click at [542, 149] on input "True" at bounding box center [540, 144] width 11 height 9
radio input "true"
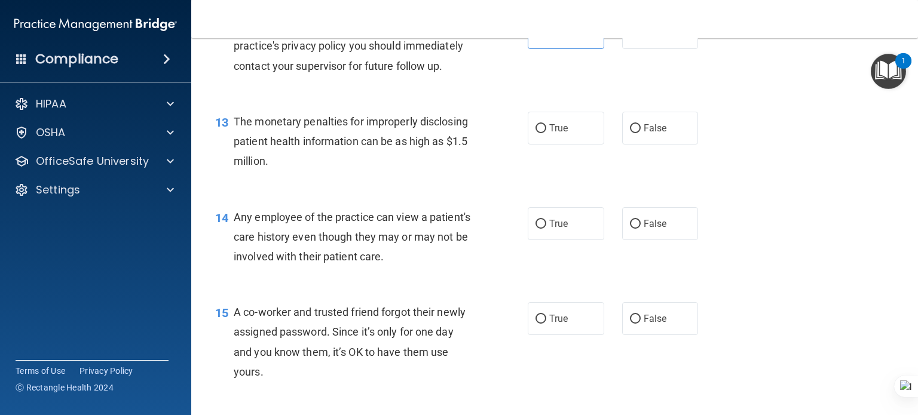
scroll to position [1195, 0]
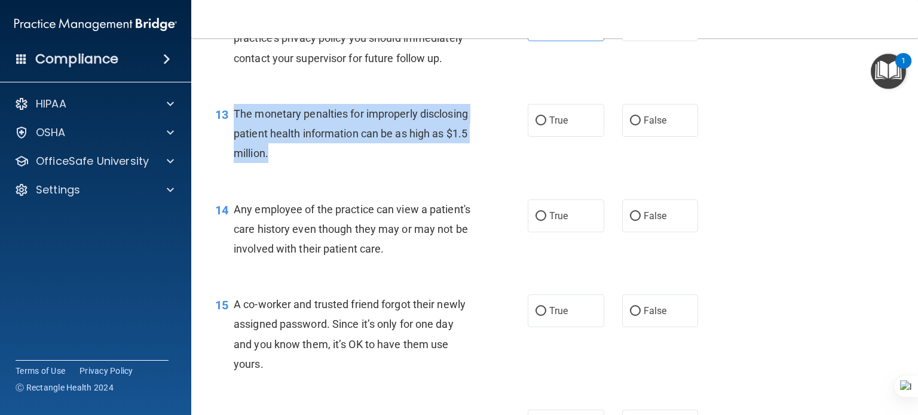
drag, startPoint x: 333, startPoint y: 169, endPoint x: 227, endPoint y: 135, distance: 111.1
click at [227, 135] on div "13 The monetary penalties for improperly disclosing patient health information …" at bounding box center [371, 137] width 348 height 66
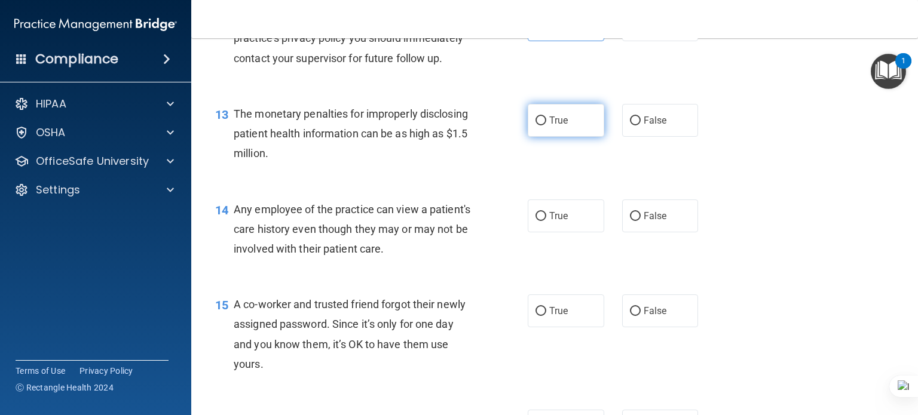
click at [549, 126] on span "True" at bounding box center [558, 120] width 19 height 11
click at [546, 125] on input "True" at bounding box center [540, 121] width 11 height 9
radio input "true"
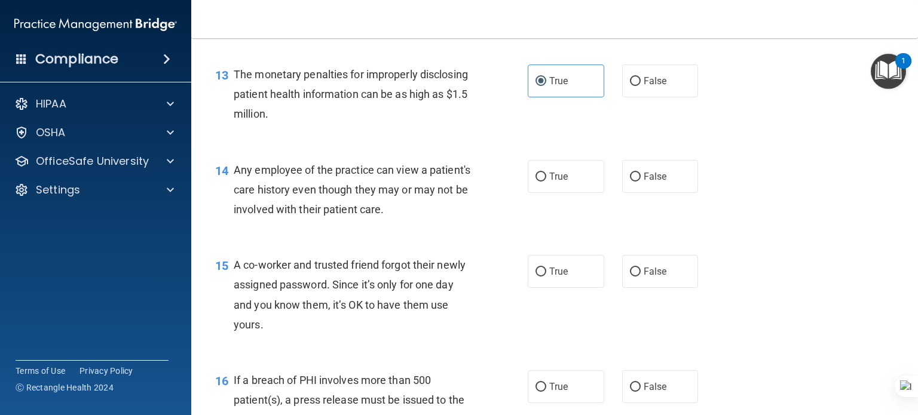
scroll to position [1255, 0]
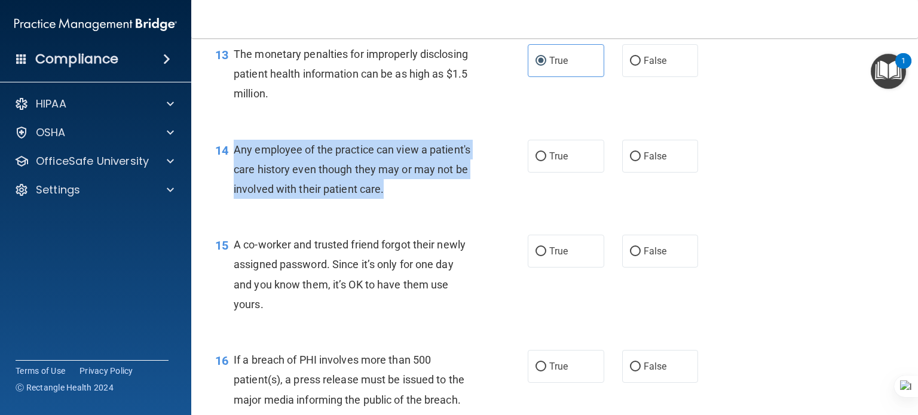
drag, startPoint x: 442, startPoint y: 210, endPoint x: 232, endPoint y: 173, distance: 213.6
click at [232, 173] on div "14 Any employee of the practice can view a patient's care history even though t…" at bounding box center [371, 173] width 348 height 66
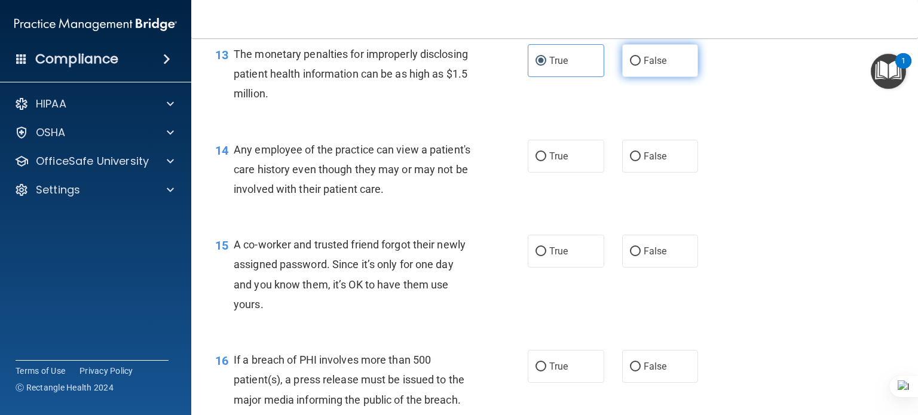
drag, startPoint x: 621, startPoint y: 176, endPoint x: 672, endPoint y: 94, distance: 96.0
click at [622, 173] on label "False" at bounding box center [660, 156] width 76 height 33
click at [630, 161] on input "False" at bounding box center [635, 156] width 11 height 9
radio input "true"
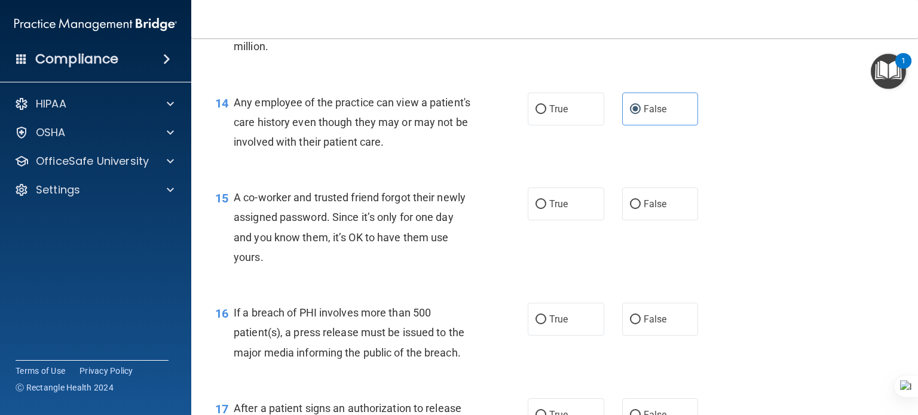
scroll to position [1374, 0]
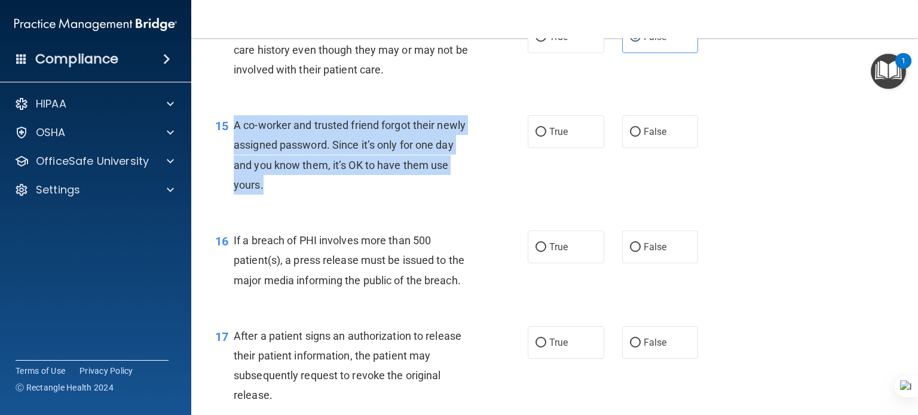
drag, startPoint x: 268, startPoint y: 192, endPoint x: 232, endPoint y: 142, distance: 61.3
click at [232, 142] on div "15 A co-worker and trusted friend forgot their newly assigned password. Since i…" at bounding box center [371, 157] width 348 height 85
click at [633, 137] on input "False" at bounding box center [635, 132] width 11 height 9
radio input "true"
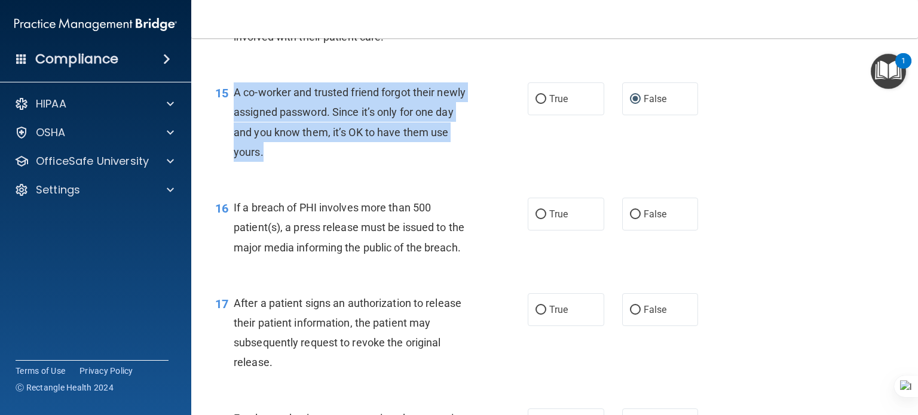
scroll to position [1434, 0]
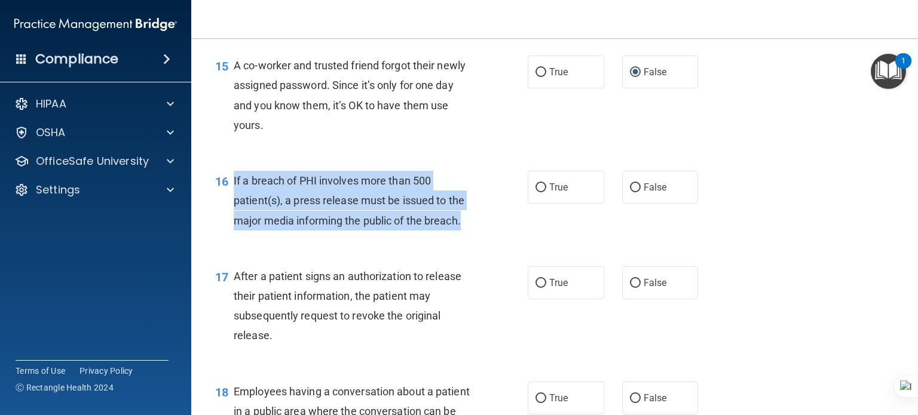
drag, startPoint x: 329, startPoint y: 224, endPoint x: 226, endPoint y: 203, distance: 104.4
click at [226, 203] on div "16 If a breach of PHI involves more than 500 patient(s), a press release must b…" at bounding box center [371, 204] width 348 height 66
click at [541, 192] on input "True" at bounding box center [540, 187] width 11 height 9
radio input "true"
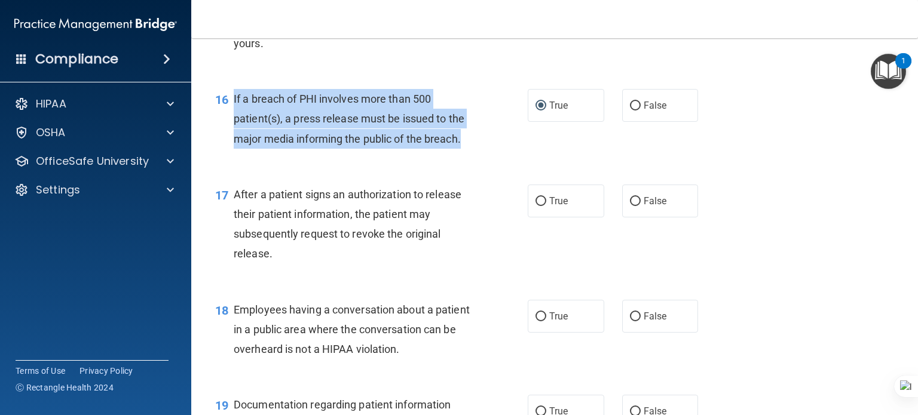
scroll to position [1553, 0]
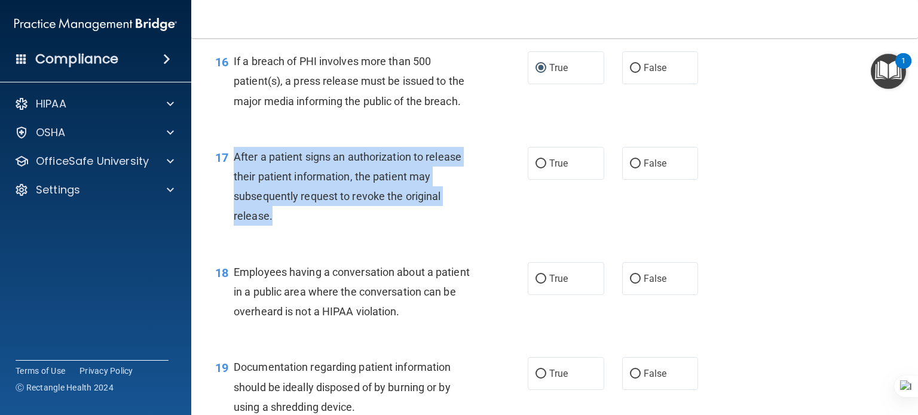
drag, startPoint x: 274, startPoint y: 209, endPoint x: 234, endPoint y: 174, distance: 53.8
click at [234, 174] on div "After a patient signs an authorization to release their patient information, th…" at bounding box center [358, 186] width 248 height 79
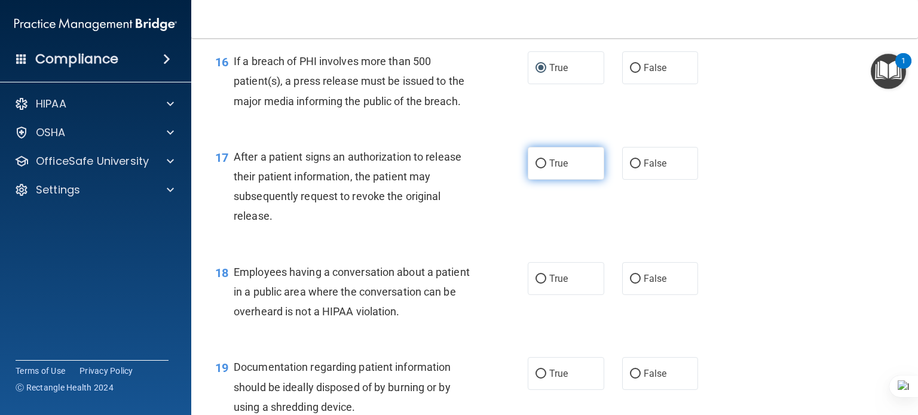
click at [560, 169] on span "True" at bounding box center [558, 163] width 19 height 11
click at [546, 168] on input "True" at bounding box center [540, 164] width 11 height 9
radio input "true"
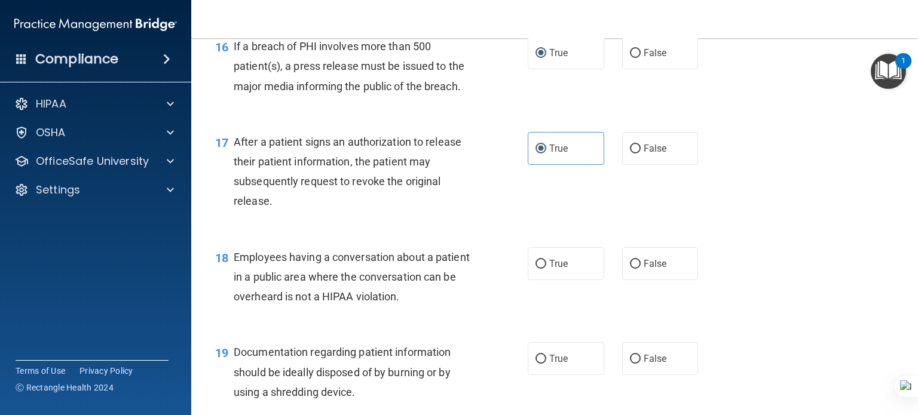
scroll to position [1673, 0]
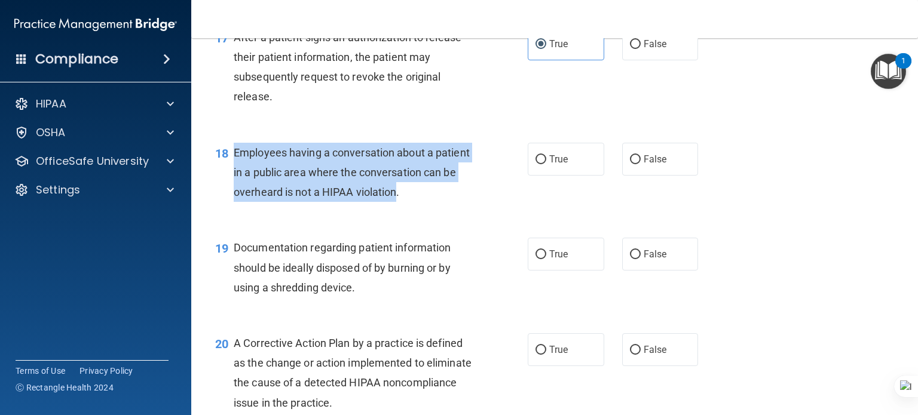
drag, startPoint x: 408, startPoint y: 208, endPoint x: 229, endPoint y: 173, distance: 182.0
click at [229, 173] on div "18 Employees having a conversation about a patient in a public area where the c…" at bounding box center [371, 176] width 348 height 66
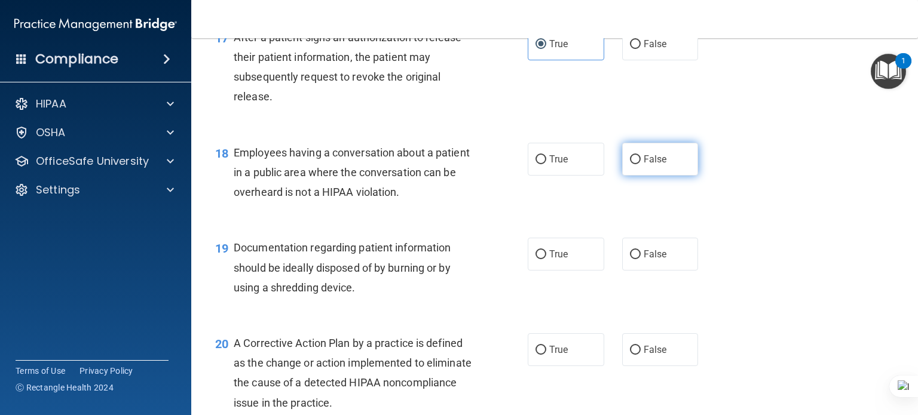
click at [636, 176] on label "False" at bounding box center [660, 159] width 76 height 33
click at [636, 164] on input "False" at bounding box center [635, 159] width 11 height 9
radio input "true"
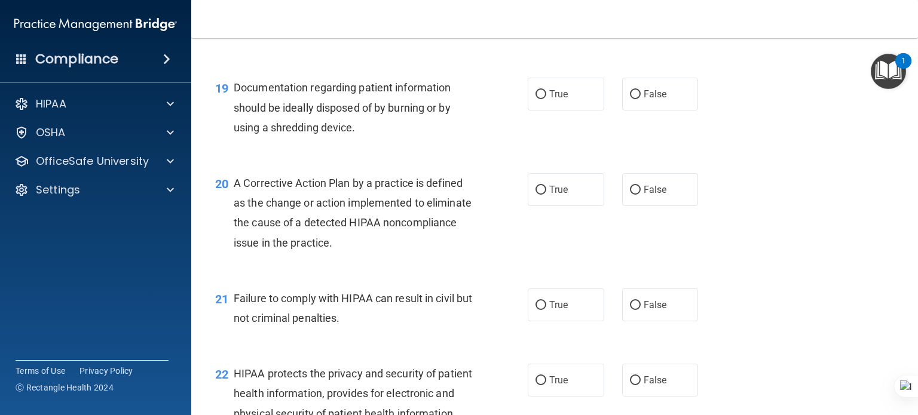
scroll to position [1852, 0]
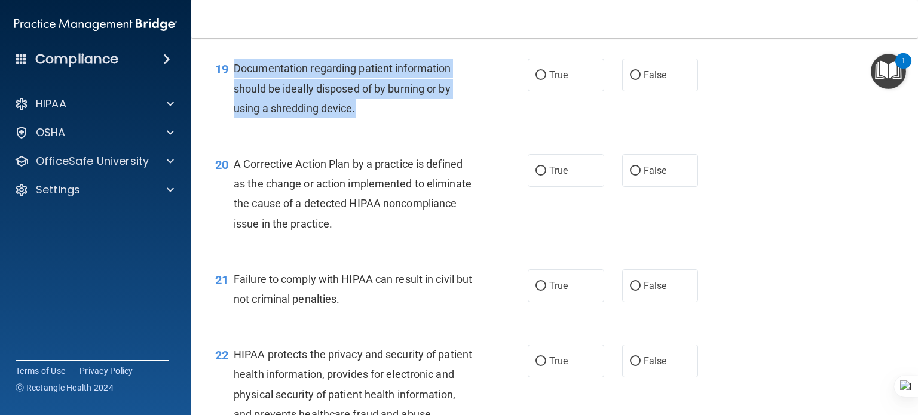
drag, startPoint x: 377, startPoint y: 127, endPoint x: 235, endPoint y: 91, distance: 146.6
click at [235, 91] on div "Documentation regarding patient information should be ideally disposed of by bu…" at bounding box center [358, 89] width 248 height 60
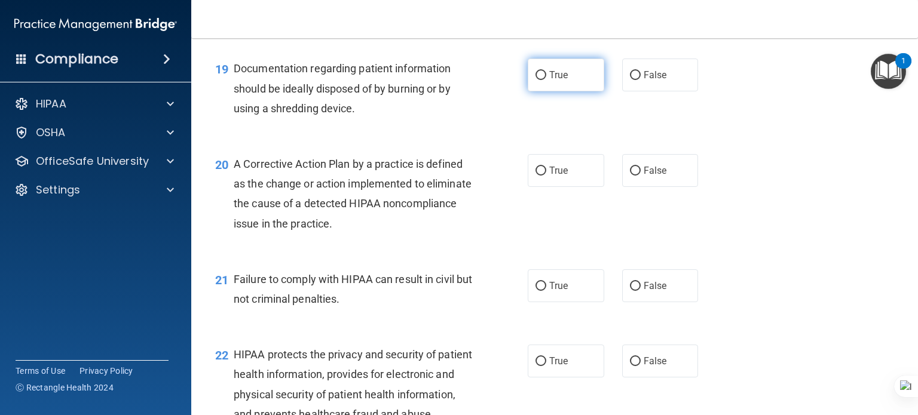
click at [550, 81] on span "True" at bounding box center [558, 74] width 19 height 11
click at [546, 80] on input "True" at bounding box center [540, 75] width 11 height 9
radio input "true"
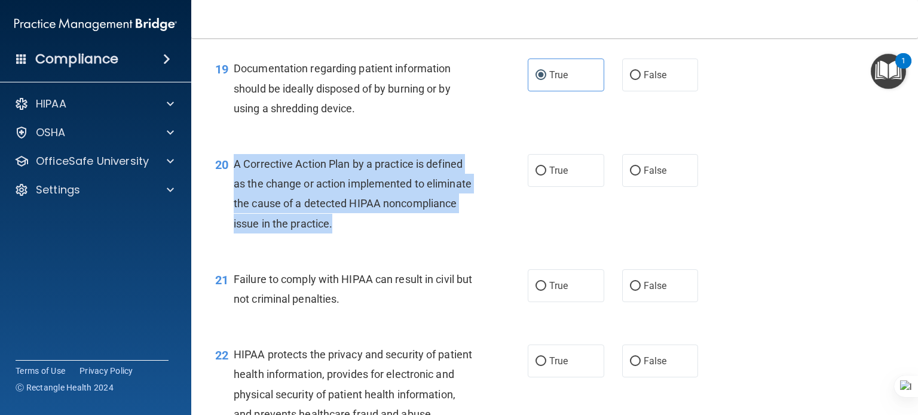
drag, startPoint x: 370, startPoint y: 222, endPoint x: 231, endPoint y: 186, distance: 143.9
click at [231, 186] on div "20 A Corrective Action Plan by a practice is defined as the change or action im…" at bounding box center [371, 196] width 348 height 85
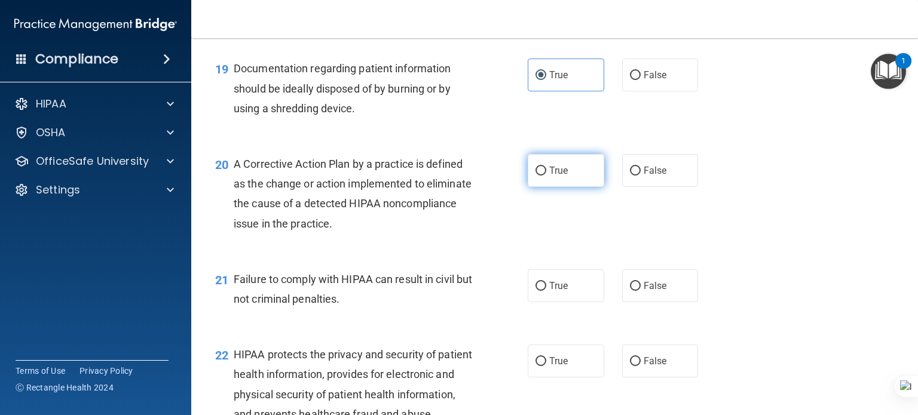
click at [550, 176] on span "True" at bounding box center [558, 170] width 19 height 11
click at [546, 176] on input "True" at bounding box center [540, 171] width 11 height 9
radio input "true"
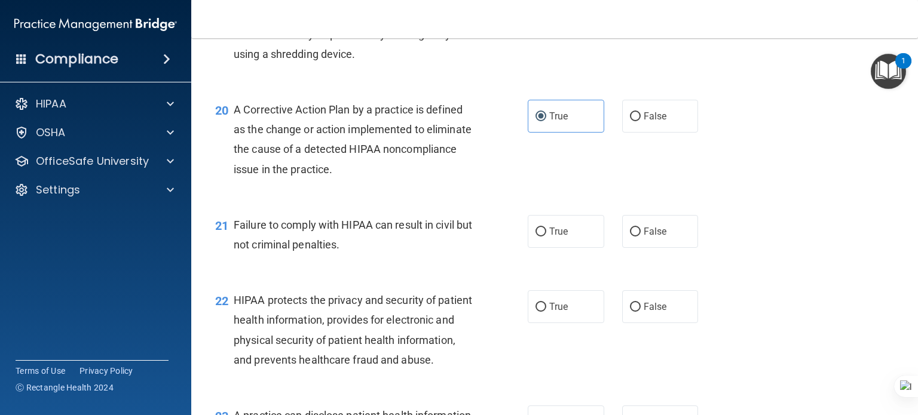
scroll to position [1972, 0]
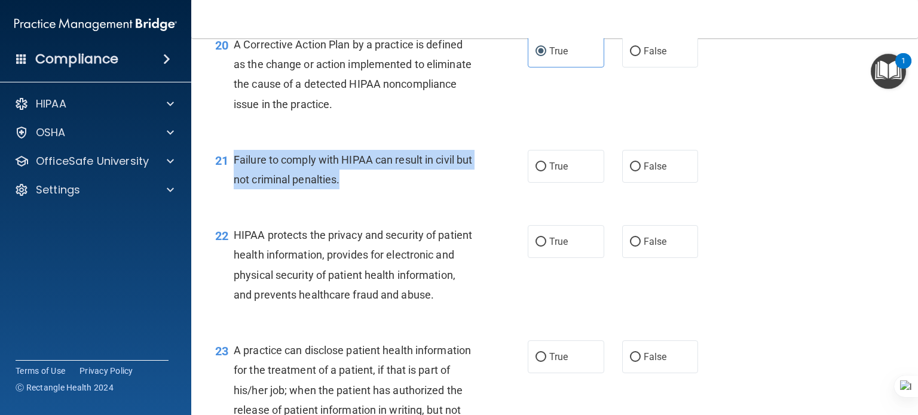
drag, startPoint x: 373, startPoint y: 194, endPoint x: 269, endPoint y: 175, distance: 105.7
click at [235, 175] on div "Failure to comply with HIPAA can result in civil but not criminal penalties." at bounding box center [358, 169] width 248 height 39
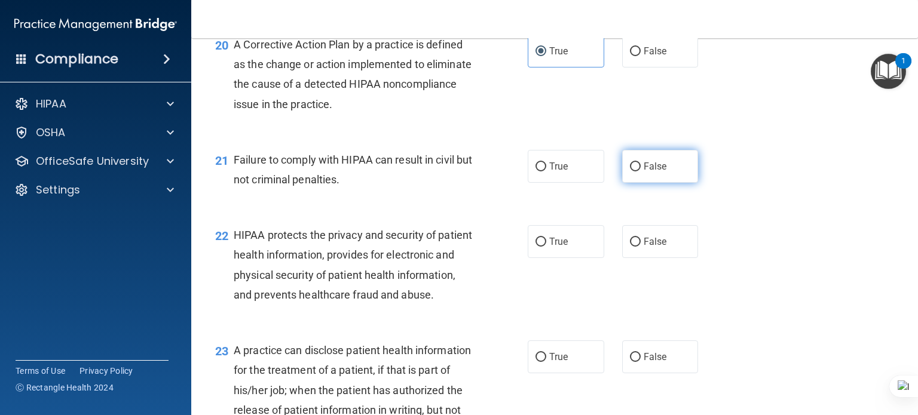
click at [645, 172] on span "False" at bounding box center [654, 166] width 23 height 11
click at [640, 171] on input "False" at bounding box center [635, 167] width 11 height 9
radio input "true"
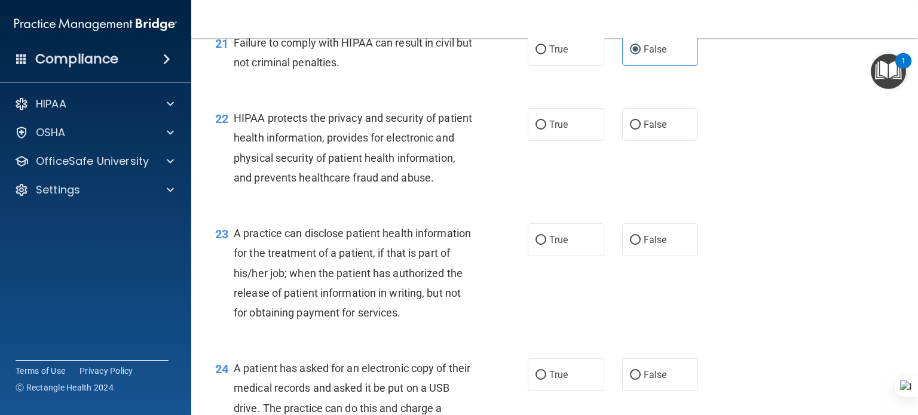
scroll to position [2091, 0]
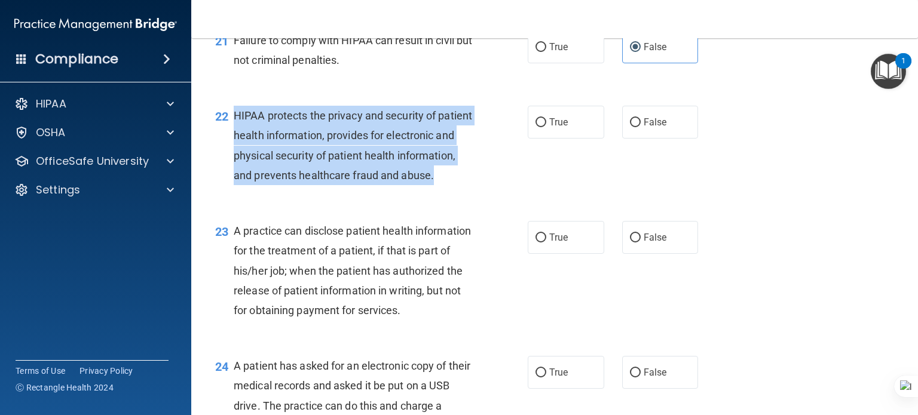
drag, startPoint x: 286, startPoint y: 214, endPoint x: 234, endPoint y: 134, distance: 95.5
click at [234, 134] on div "HIPAA protects the privacy and security of patient health information, provides…" at bounding box center [358, 145] width 248 height 79
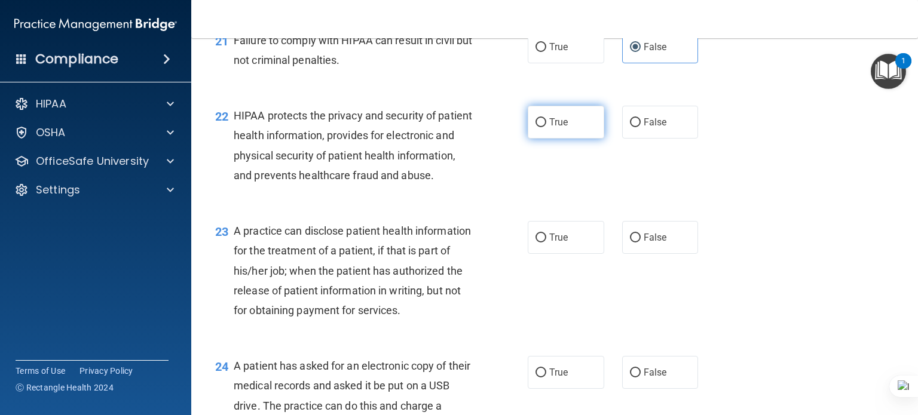
click at [553, 128] on span "True" at bounding box center [558, 122] width 19 height 11
click at [546, 127] on input "True" at bounding box center [540, 122] width 11 height 9
radio input "true"
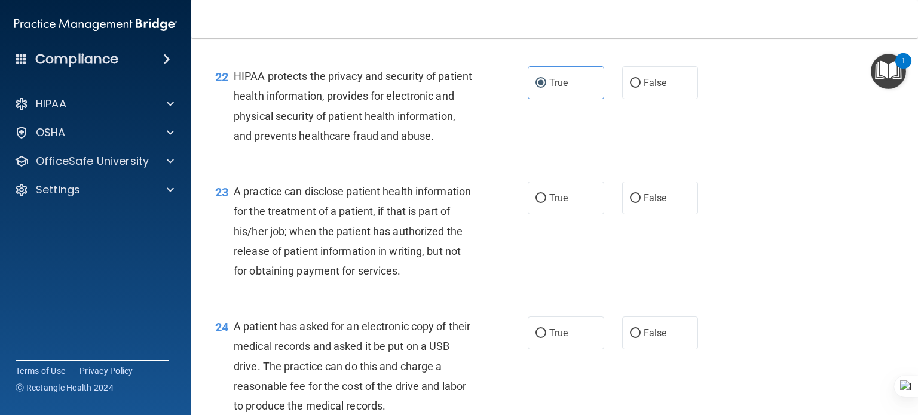
scroll to position [2151, 0]
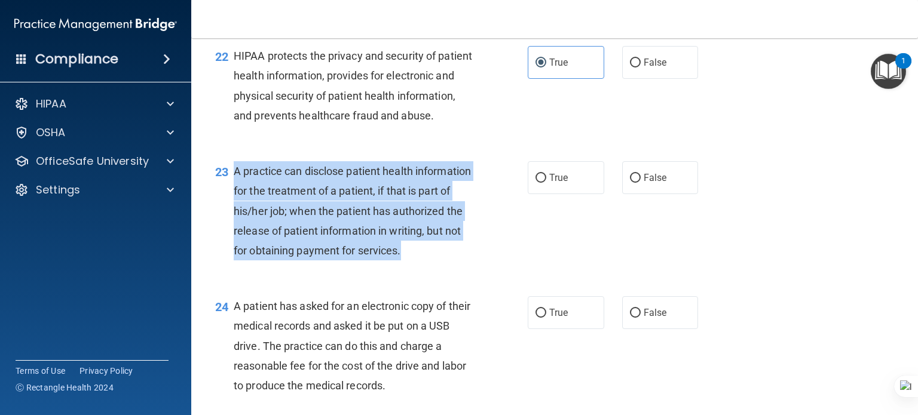
drag, startPoint x: 291, startPoint y: 292, endPoint x: 231, endPoint y: 214, distance: 98.4
click at [231, 214] on div "23 A practice can disclose patient health information for the treatment of a pa…" at bounding box center [371, 213] width 348 height 105
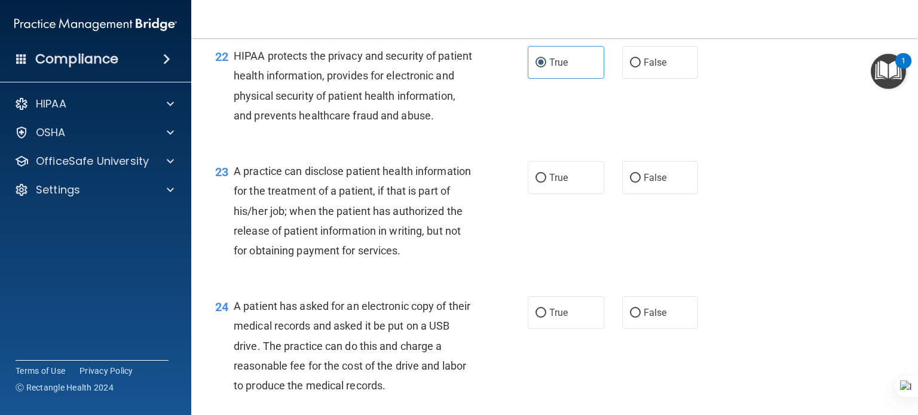
drag, startPoint x: 643, startPoint y: 219, endPoint x: 606, endPoint y: 234, distance: 39.7
click at [643, 183] on span "False" at bounding box center [654, 177] width 23 height 11
click at [640, 183] on input "False" at bounding box center [635, 178] width 11 height 9
radio input "true"
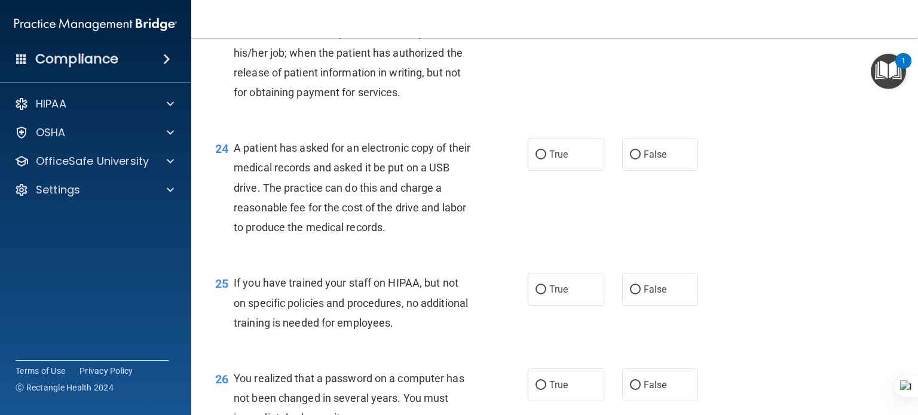
scroll to position [2330, 0]
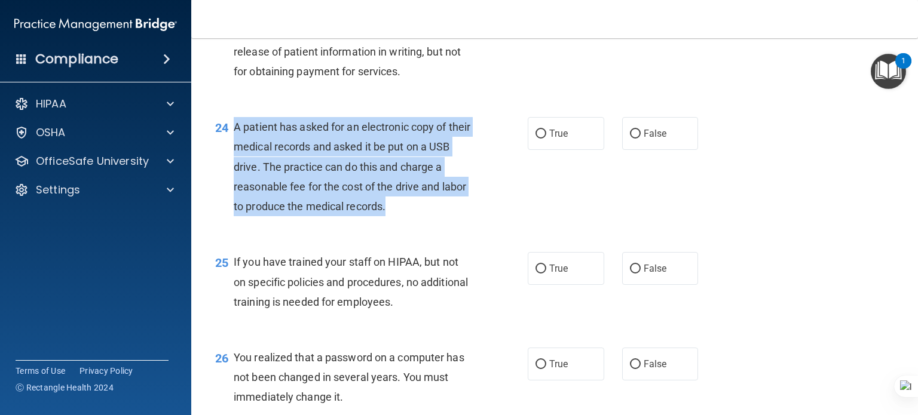
drag, startPoint x: 379, startPoint y: 261, endPoint x: 265, endPoint y: 188, distance: 135.7
click at [232, 188] on div "24 A patient has asked for an electronic copy of their medical records and aske…" at bounding box center [371, 169] width 348 height 105
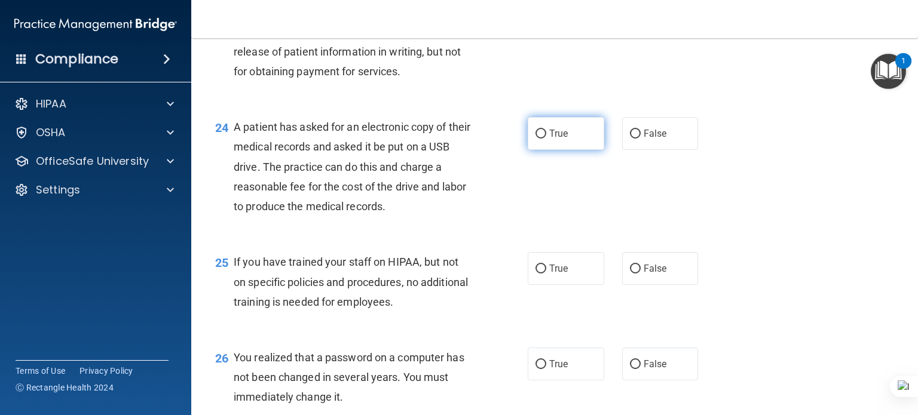
click at [570, 150] on label "True" at bounding box center [566, 133] width 76 height 33
click at [546, 139] on input "True" at bounding box center [540, 134] width 11 height 9
radio input "true"
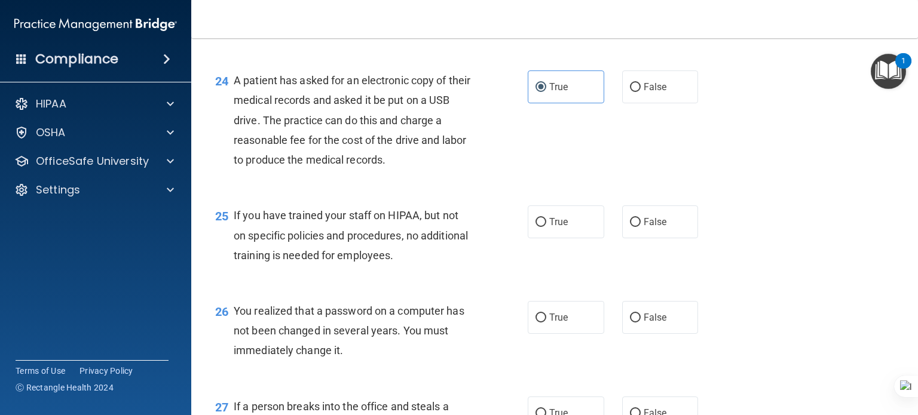
scroll to position [2449, 0]
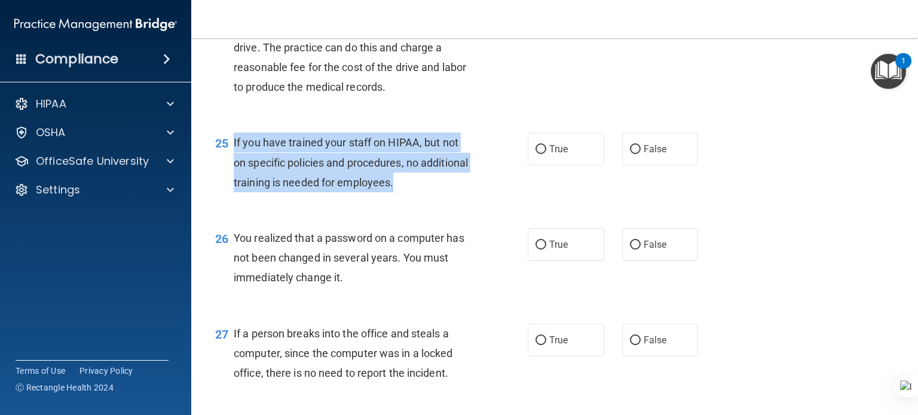
drag, startPoint x: 440, startPoint y: 243, endPoint x: 232, endPoint y: 203, distance: 211.8
click at [232, 198] on div "25 If you have trained your staff on HIPAA, but not on specific policies and pr…" at bounding box center [371, 166] width 348 height 66
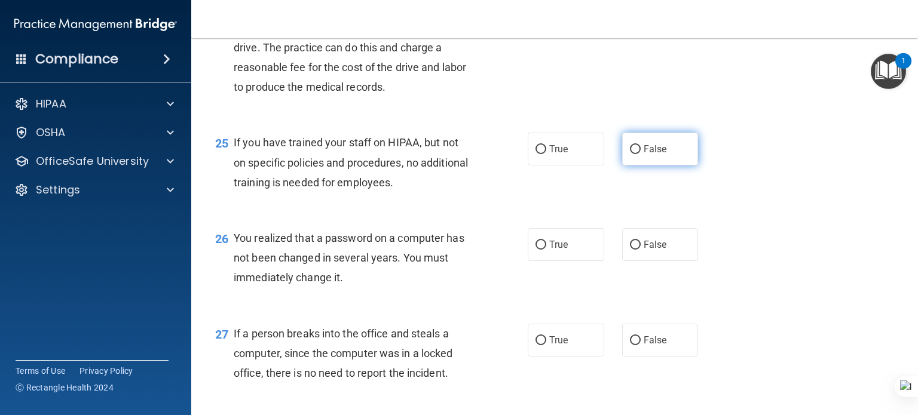
click at [645, 165] on label "False" at bounding box center [660, 149] width 76 height 33
click at [640, 154] on input "False" at bounding box center [635, 149] width 11 height 9
radio input "true"
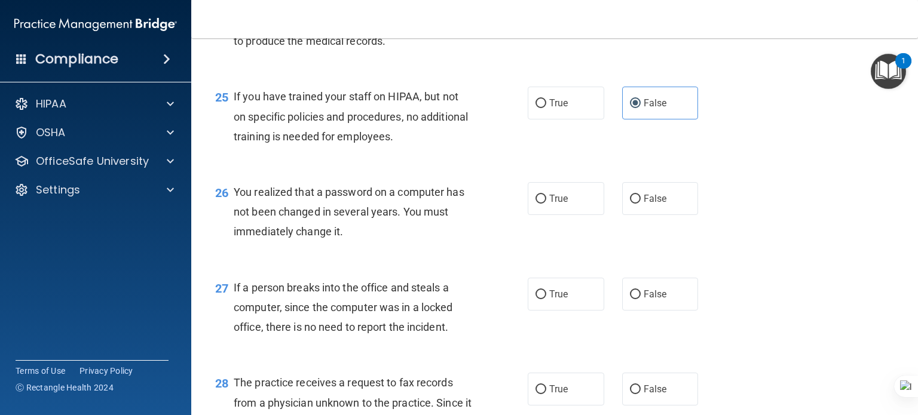
scroll to position [2569, 0]
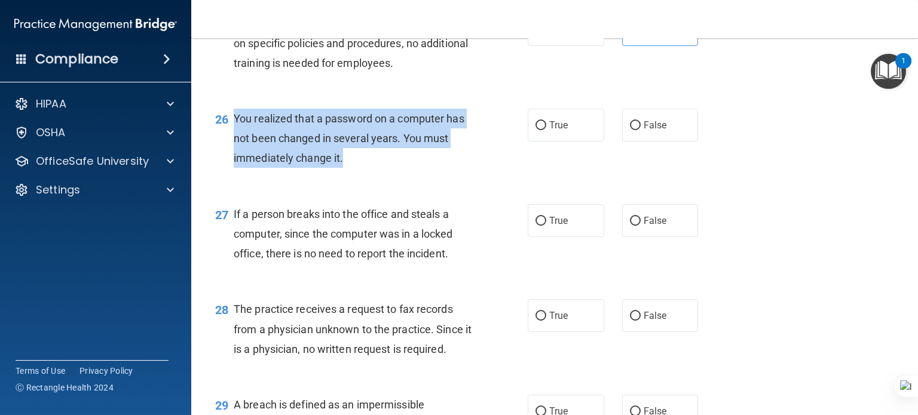
drag, startPoint x: 329, startPoint y: 210, endPoint x: 232, endPoint y: 173, distance: 103.4
click at [232, 173] on div "26 You realized that a password on a computer has not been changed in several y…" at bounding box center [371, 142] width 348 height 66
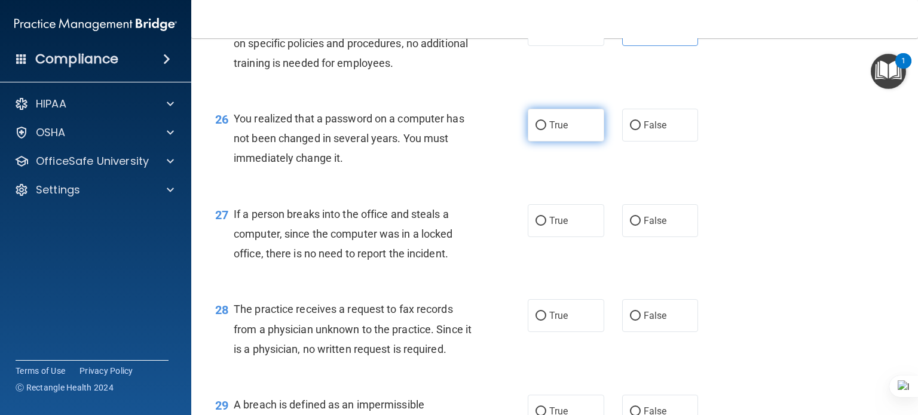
click at [557, 142] on label "True" at bounding box center [566, 125] width 76 height 33
click at [546, 130] on input "True" at bounding box center [540, 125] width 11 height 9
radio input "true"
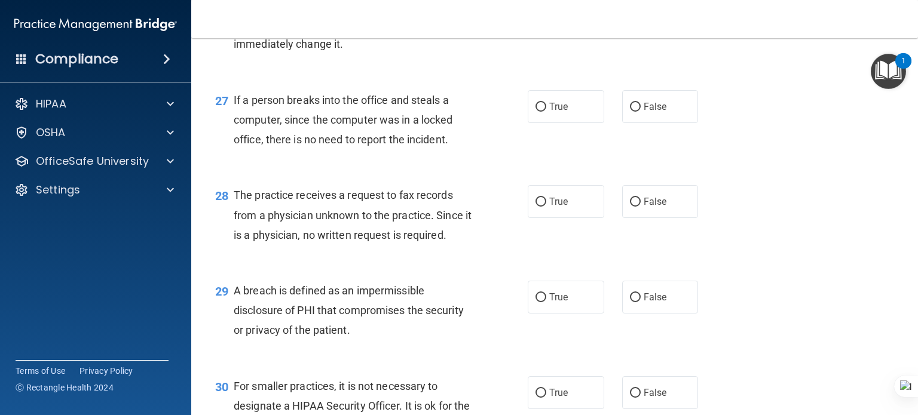
scroll to position [2688, 0]
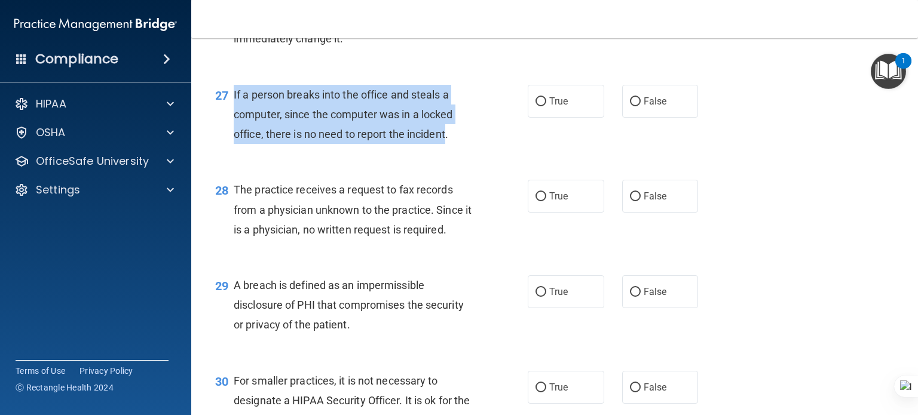
drag, startPoint x: 431, startPoint y: 192, endPoint x: 231, endPoint y: 154, distance: 204.2
click at [231, 151] on div "27 If a person breaks into the office and steals a computer, since the computer…" at bounding box center [371, 118] width 348 height 66
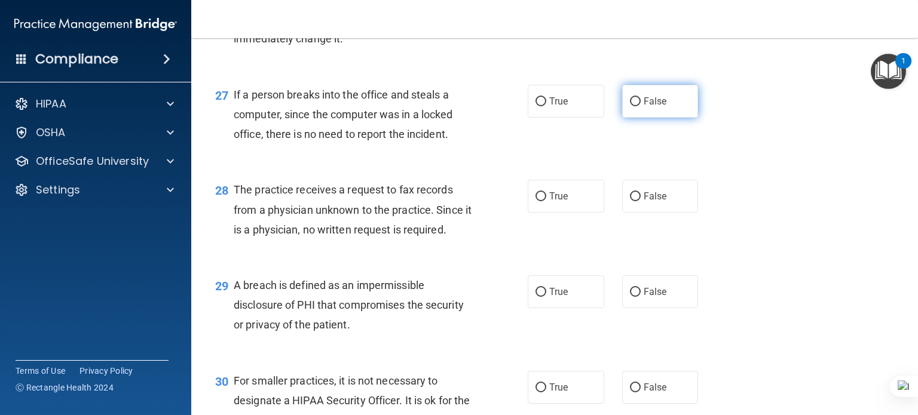
click at [643, 107] on span "False" at bounding box center [654, 101] width 23 height 11
click at [637, 106] on input "False" at bounding box center [635, 101] width 11 height 9
radio input "true"
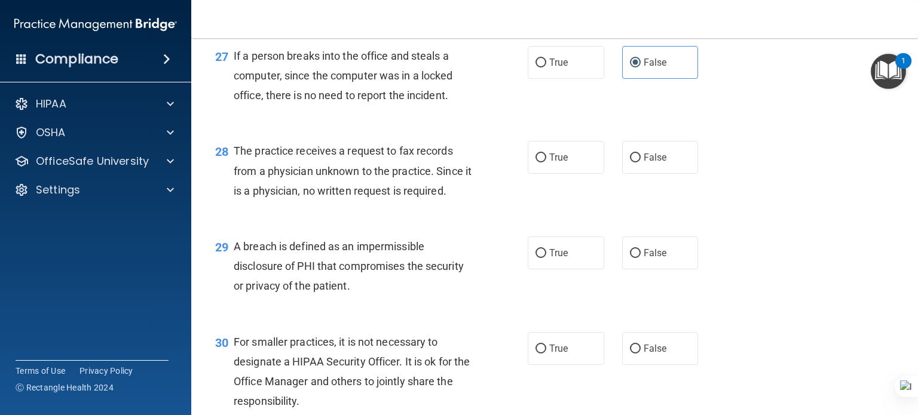
scroll to position [2748, 0]
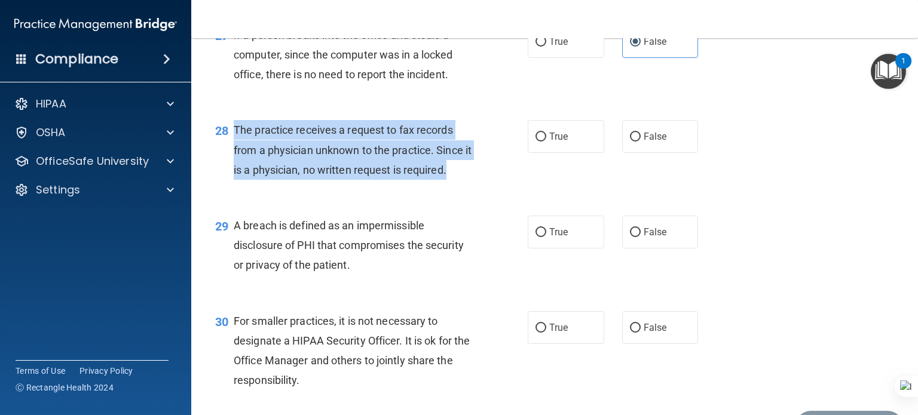
drag, startPoint x: 352, startPoint y: 219, endPoint x: 231, endPoint y: 192, distance: 124.9
click at [231, 186] on div "28 The practice receives a request to fax records from a physician unknown to t…" at bounding box center [371, 153] width 348 height 66
click at [630, 142] on input "False" at bounding box center [635, 137] width 11 height 9
radio input "true"
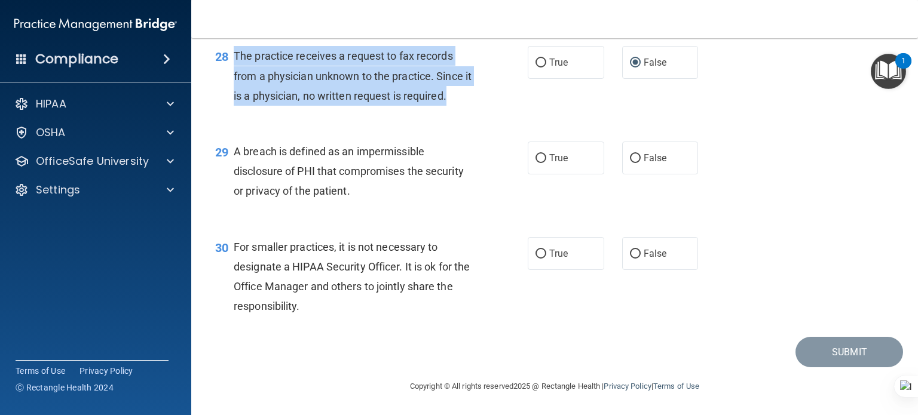
scroll to position [2882, 0]
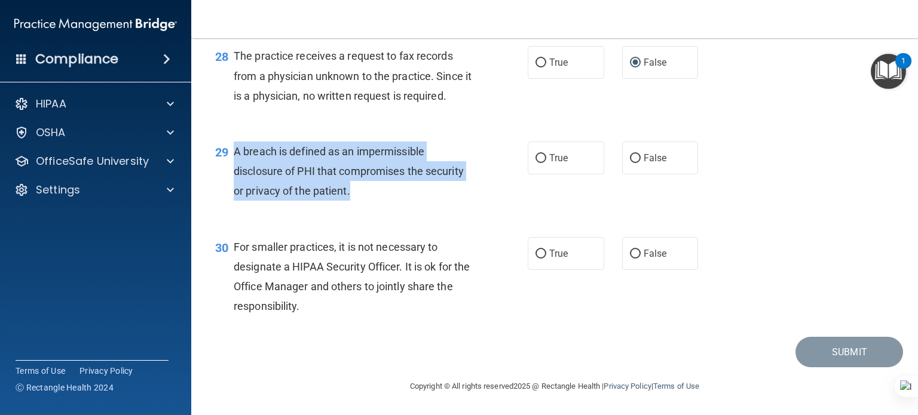
drag, startPoint x: 366, startPoint y: 191, endPoint x: 232, endPoint y: 151, distance: 139.1
click at [232, 151] on div "29 A breach is defined as an impermissible disclosure of PHI that compromises t…" at bounding box center [371, 175] width 348 height 66
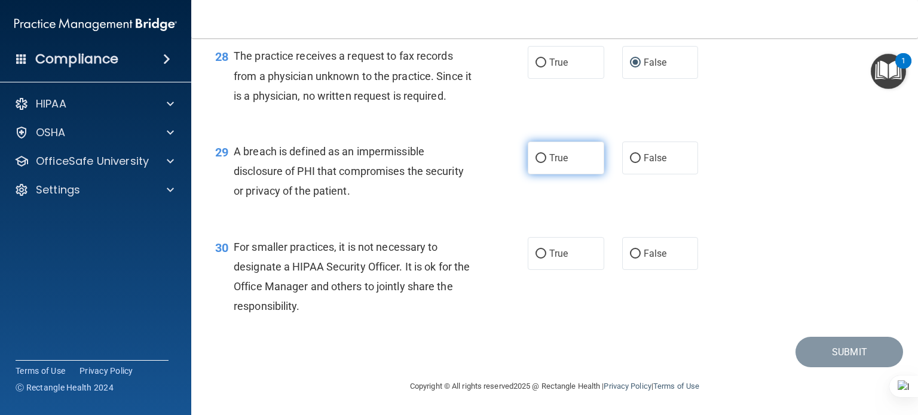
click at [549, 159] on span "True" at bounding box center [558, 157] width 19 height 11
click at [546, 159] on input "True" at bounding box center [540, 158] width 11 height 9
radio input "true"
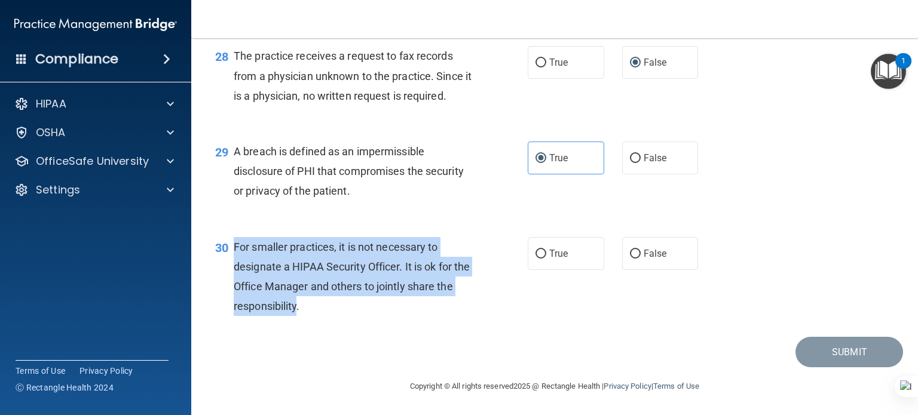
drag, startPoint x: 309, startPoint y: 299, endPoint x: 239, endPoint y: 248, distance: 87.2
click at [229, 248] on div "30 For smaller practices, it is not necessary to designate a HIPAA Security Off…" at bounding box center [371, 279] width 348 height 85
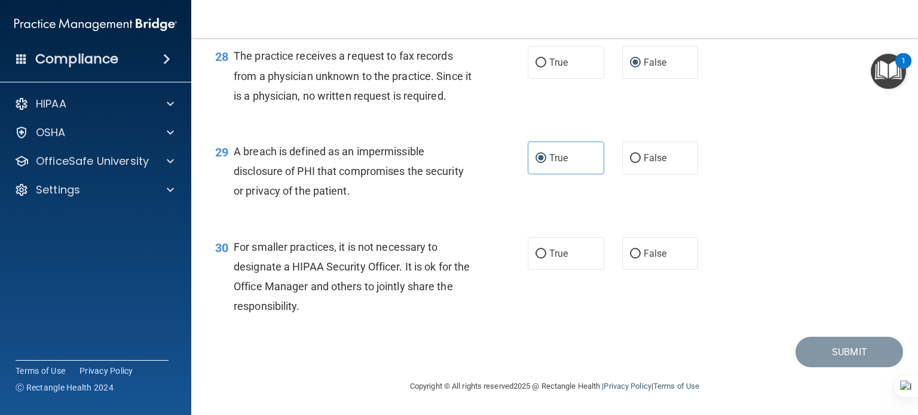
click at [281, 361] on div "Submit" at bounding box center [554, 352] width 697 height 30
click at [633, 253] on input "False" at bounding box center [635, 254] width 11 height 9
radio input "true"
click at [853, 353] on button "Submit" at bounding box center [849, 352] width 108 height 30
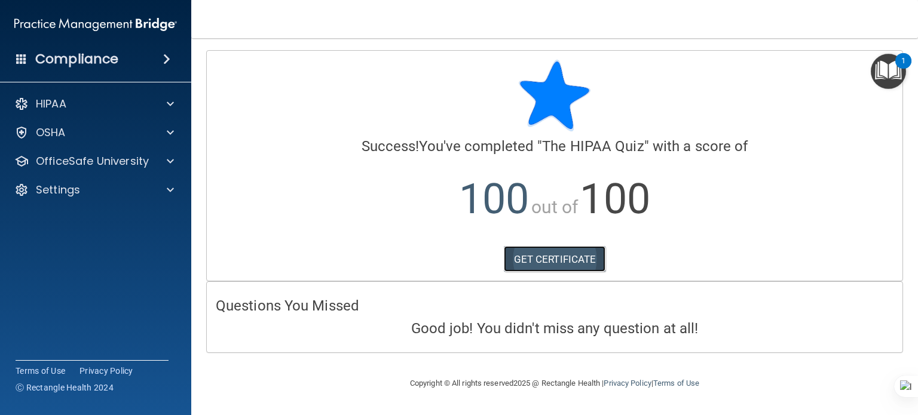
click at [557, 260] on link "GET CERTIFICATE" at bounding box center [555, 259] width 102 height 26
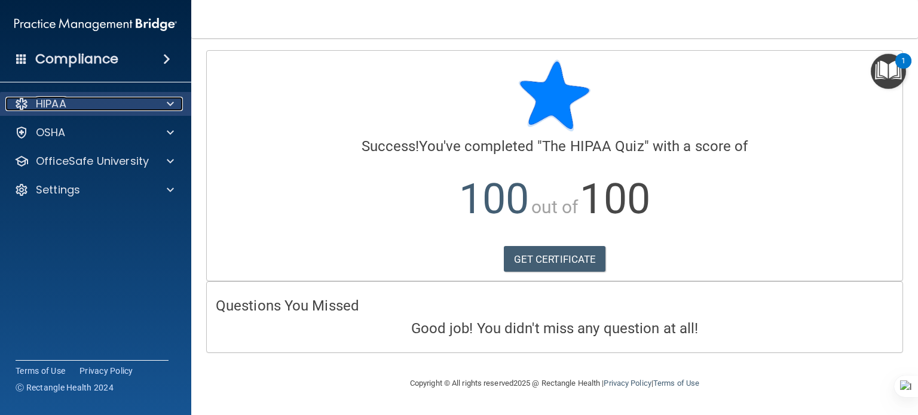
click at [165, 106] on div at bounding box center [169, 104] width 30 height 14
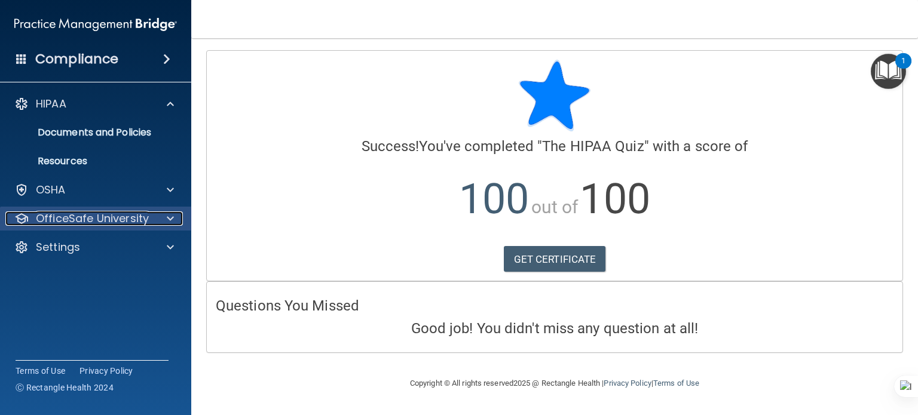
click at [170, 219] on span at bounding box center [170, 218] width 7 height 14
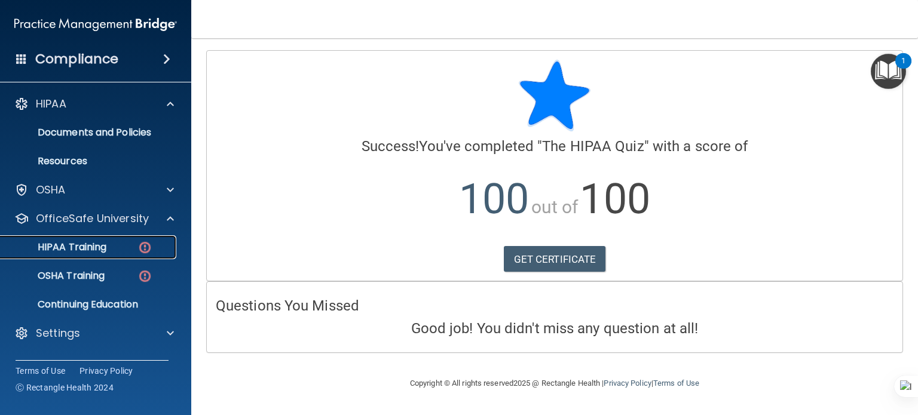
click at [91, 250] on p "HIPAA Training" at bounding box center [57, 247] width 99 height 12
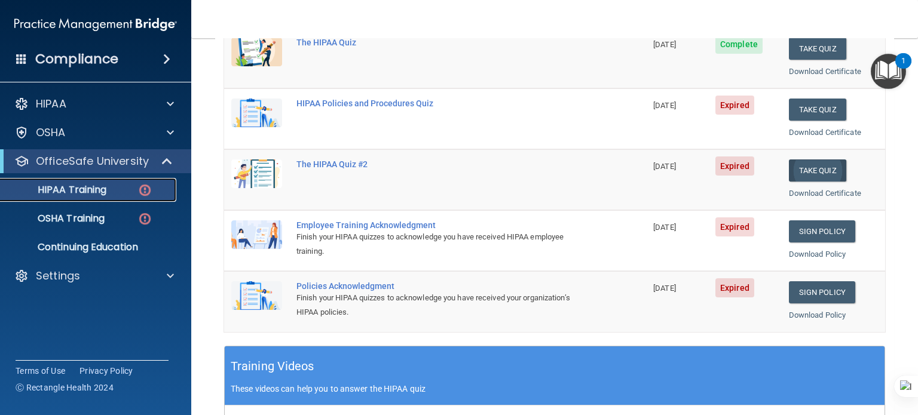
scroll to position [123, 0]
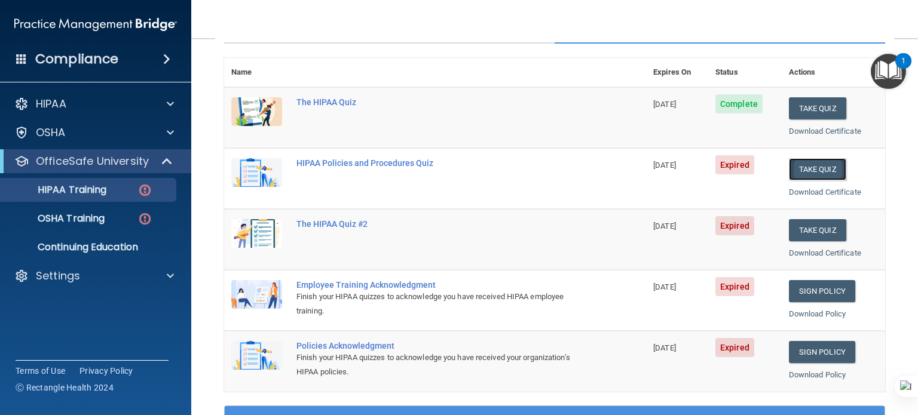
click at [820, 165] on button "Take Quiz" at bounding box center [817, 169] width 57 height 22
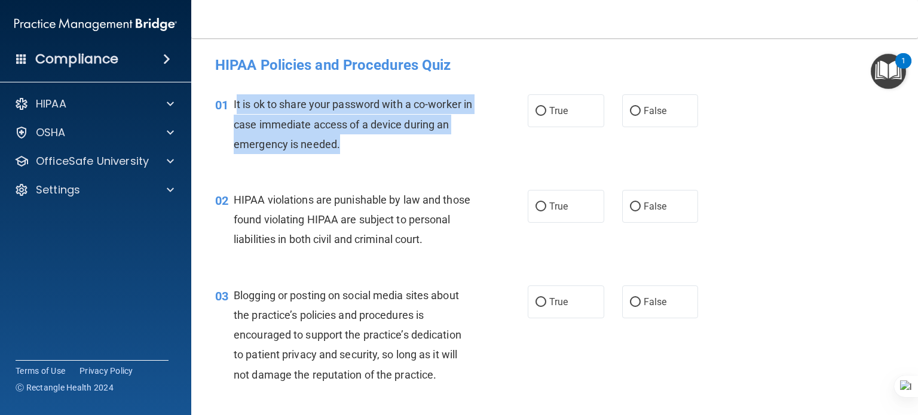
drag, startPoint x: 344, startPoint y: 144, endPoint x: 235, endPoint y: 109, distance: 114.1
click at [235, 109] on div "It is ok to share your password with a co-worker in case immediate access of a …" at bounding box center [358, 124] width 248 height 60
click at [337, 139] on span "It is ok to share your password with a co-worker in case immediate access of a …" at bounding box center [353, 124] width 238 height 52
drag, startPoint x: 271, startPoint y: 127, endPoint x: 247, endPoint y: 105, distance: 32.5
click at [232, 102] on div "01 It is ok to share your password with a co-worker in case immediate access of…" at bounding box center [371, 127] width 348 height 66
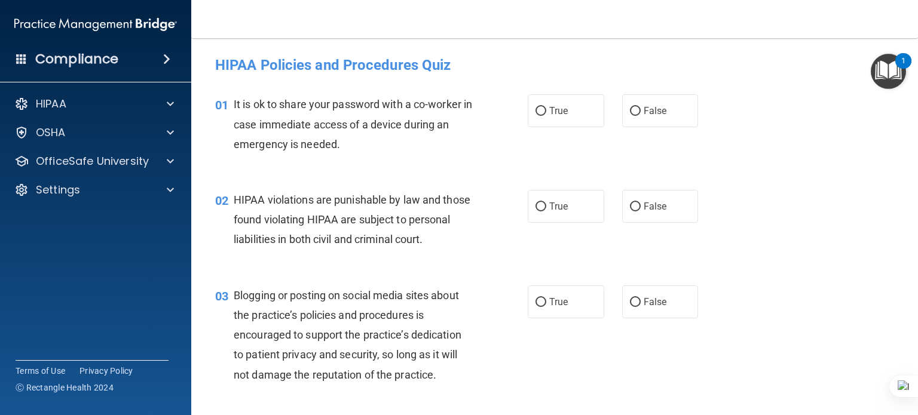
click at [636, 114] on label "False" at bounding box center [660, 110] width 76 height 33
click at [636, 114] on input "False" at bounding box center [635, 111] width 11 height 9
radio input "true"
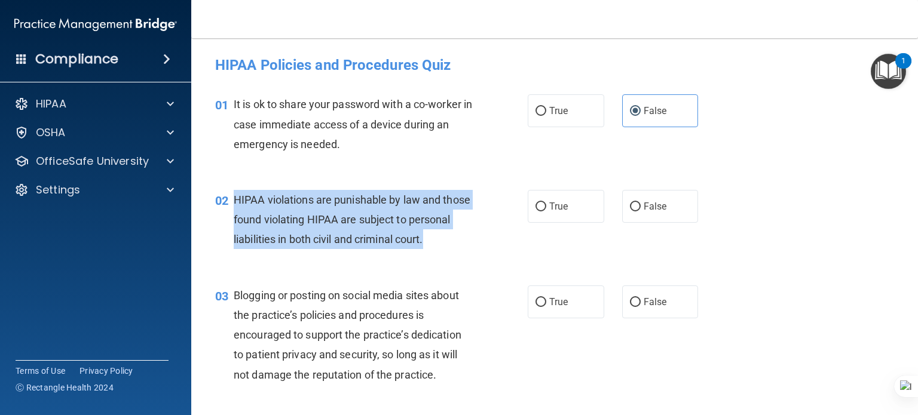
drag, startPoint x: 271, startPoint y: 257, endPoint x: 233, endPoint y: 192, distance: 75.7
click at [234, 192] on div "HIPAA violations are punishable by law and those found violating HIPAA are subj…" at bounding box center [358, 220] width 248 height 60
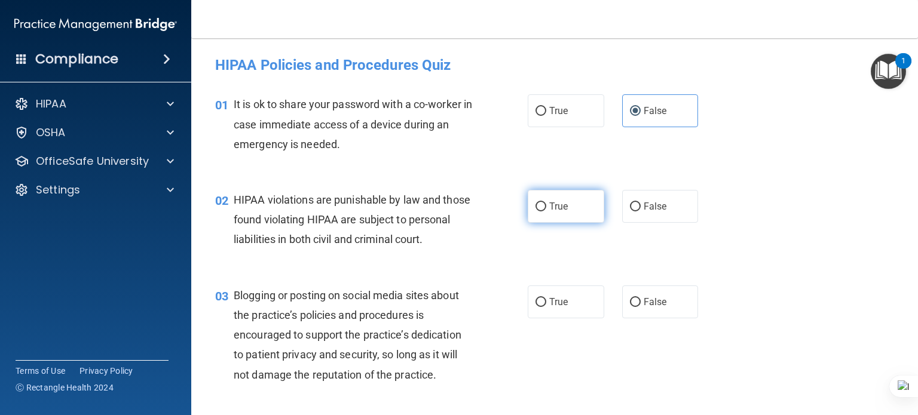
click at [552, 210] on span "True" at bounding box center [558, 206] width 19 height 11
click at [546, 210] on input "True" at bounding box center [540, 207] width 11 height 9
radio input "true"
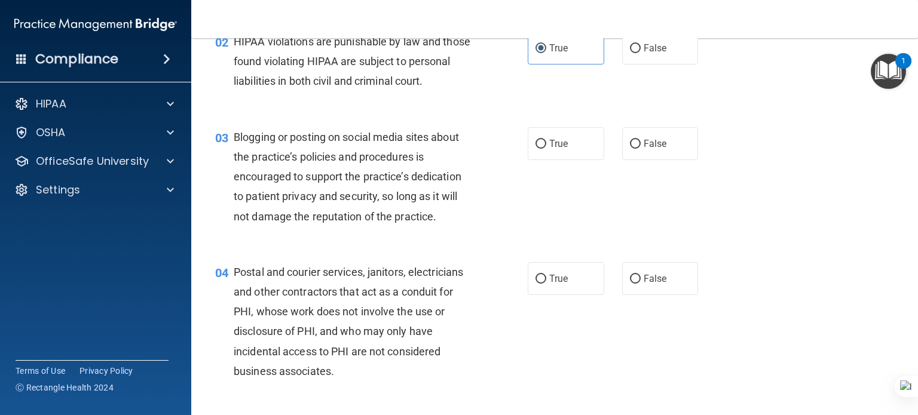
scroll to position [179, 0]
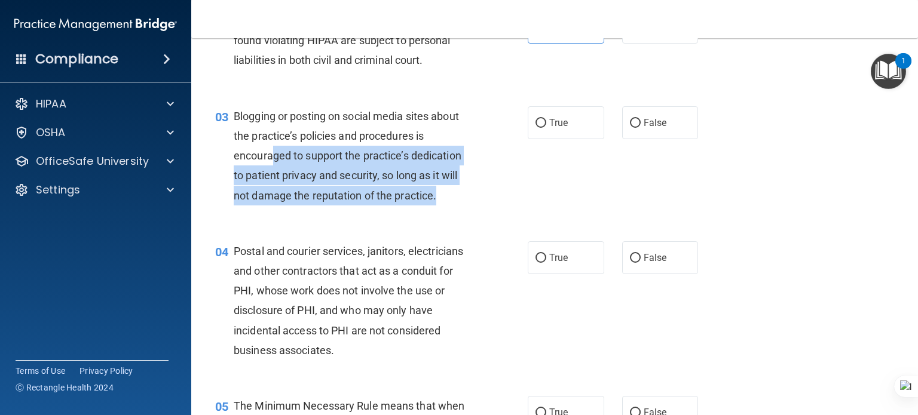
drag, startPoint x: 434, startPoint y: 210, endPoint x: 266, endPoint y: 168, distance: 172.6
click at [267, 168] on div "Blogging or posting on social media sites about the practice’s policies and pro…" at bounding box center [358, 155] width 248 height 99
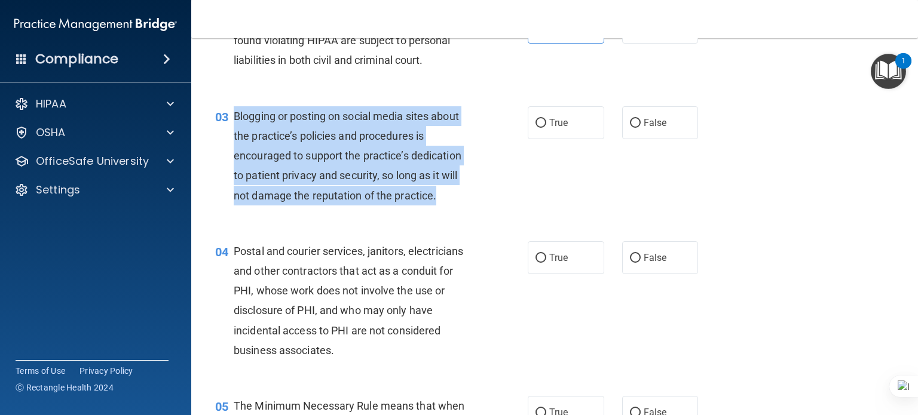
drag, startPoint x: 234, startPoint y: 131, endPoint x: 447, endPoint y: 217, distance: 230.0
click at [447, 206] on div "Blogging or posting on social media sites about the practice’s policies and pro…" at bounding box center [358, 155] width 248 height 99
click at [630, 128] on input "False" at bounding box center [635, 123] width 11 height 9
radio input "true"
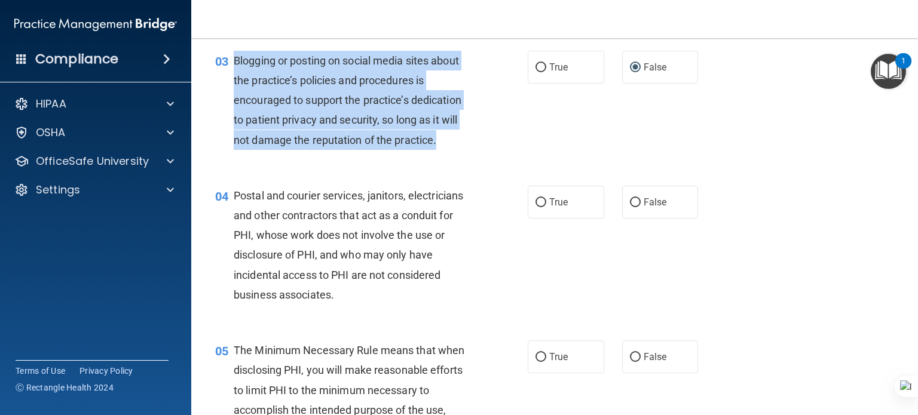
scroll to position [299, 0]
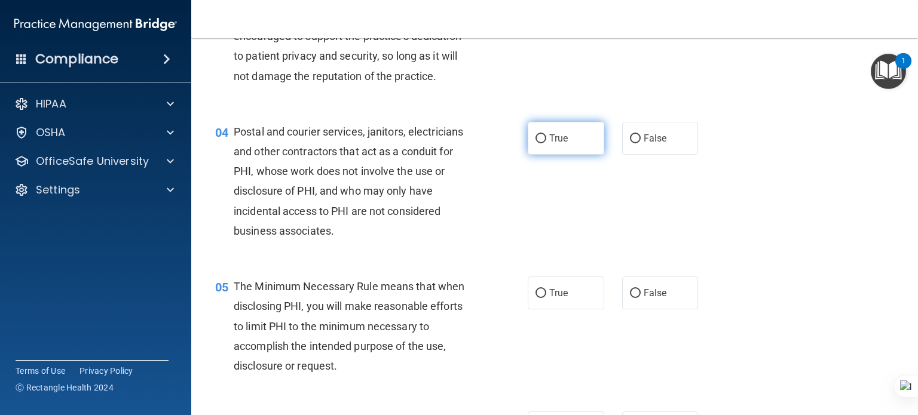
click at [560, 144] on span "True" at bounding box center [558, 138] width 19 height 11
click at [546, 143] on input "True" at bounding box center [540, 138] width 11 height 9
radio input "true"
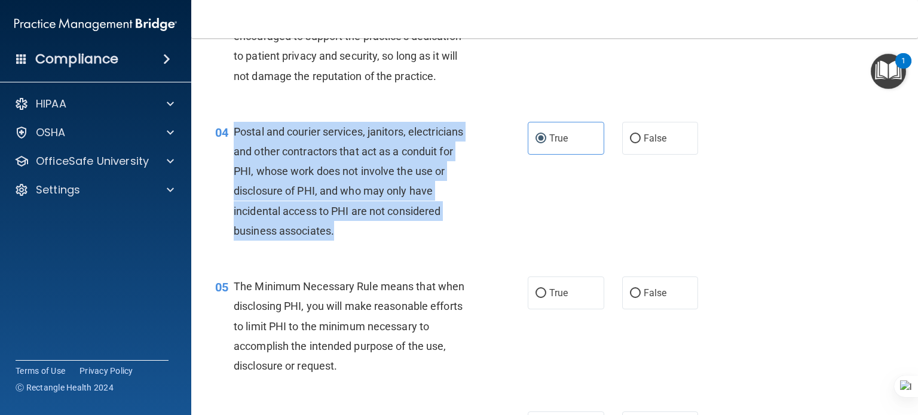
drag, startPoint x: 232, startPoint y: 201, endPoint x: 231, endPoint y: 151, distance: 50.2
click at [231, 151] on div "04 Postal and courier services, janitors, electricians and other contractors th…" at bounding box center [371, 184] width 348 height 125
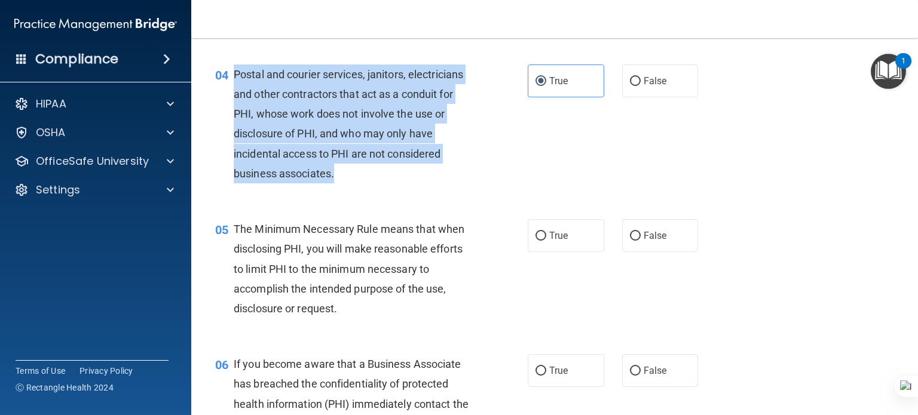
scroll to position [478, 0]
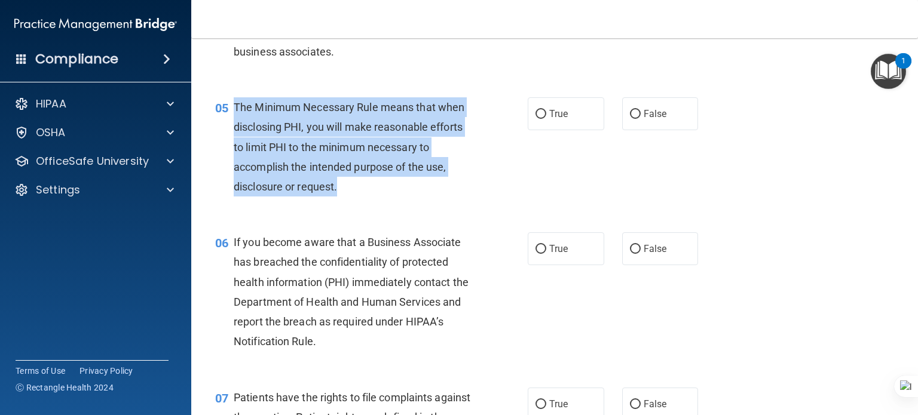
drag, startPoint x: 354, startPoint y: 214, endPoint x: 236, endPoint y: 124, distance: 148.8
click at [236, 124] on div "The Minimum Necessary Rule means that when disclosing PHI, you will make reason…" at bounding box center [358, 146] width 248 height 99
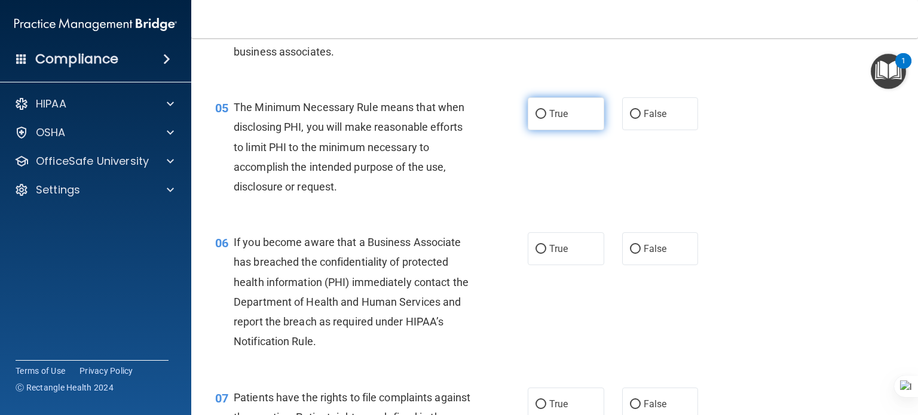
click at [549, 119] on span "True" at bounding box center [558, 113] width 19 height 11
click at [545, 119] on input "True" at bounding box center [540, 114] width 11 height 9
radio input "true"
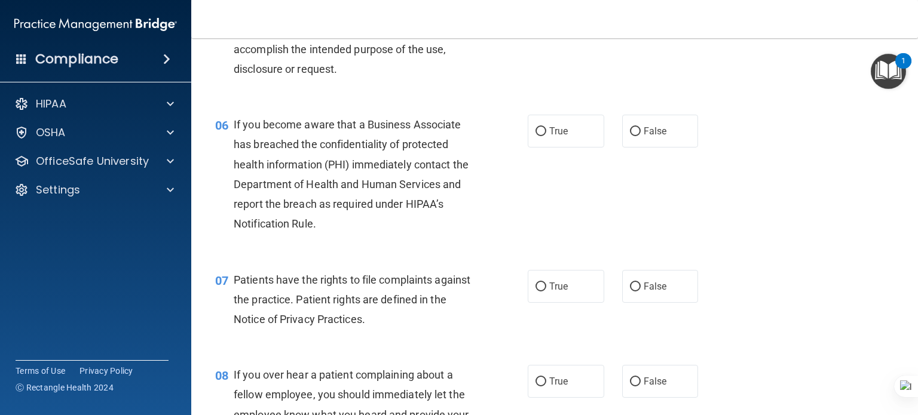
scroll to position [597, 0]
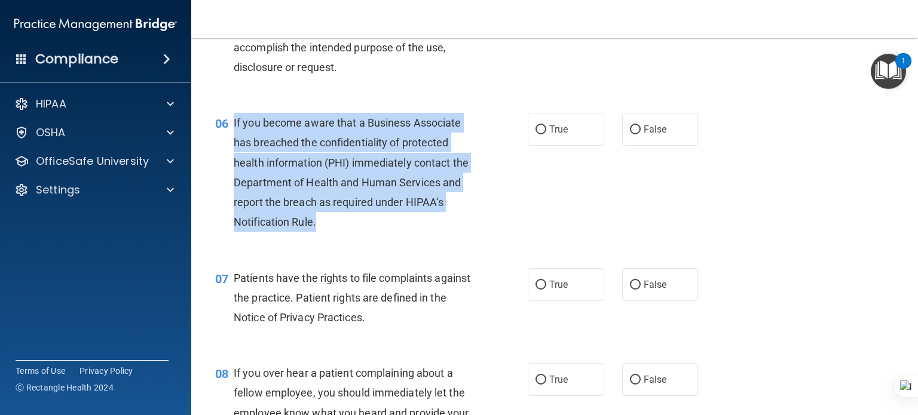
drag, startPoint x: 275, startPoint y: 198, endPoint x: 232, endPoint y: 142, distance: 70.3
click at [232, 142] on div "06 If you become aware that a Business Associate has breached the confidentiali…" at bounding box center [371, 175] width 348 height 125
click at [630, 134] on input "False" at bounding box center [635, 129] width 11 height 9
radio input "true"
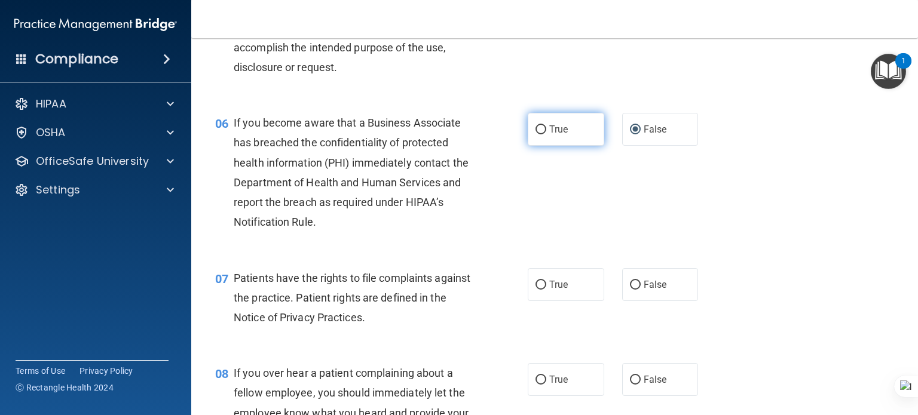
click at [577, 146] on label "True" at bounding box center [566, 129] width 76 height 33
click at [546, 134] on input "True" at bounding box center [540, 129] width 11 height 9
radio input "true"
click at [643, 135] on span "False" at bounding box center [654, 129] width 23 height 11
click at [637, 134] on input "False" at bounding box center [635, 129] width 11 height 9
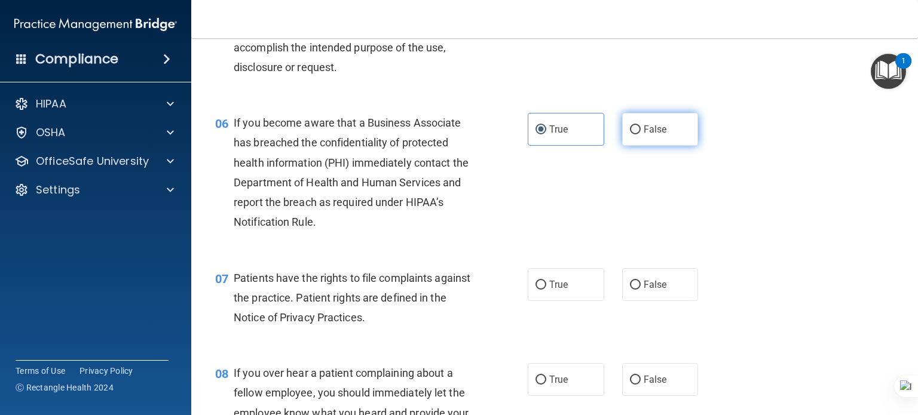
radio input "true"
radio input "false"
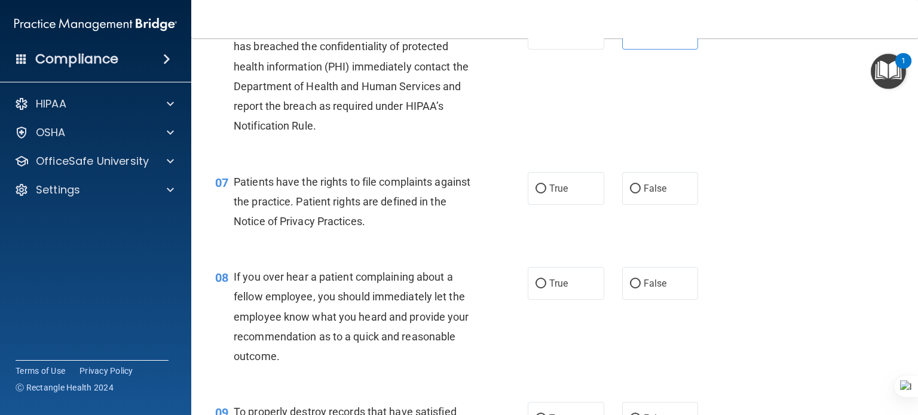
scroll to position [717, 0]
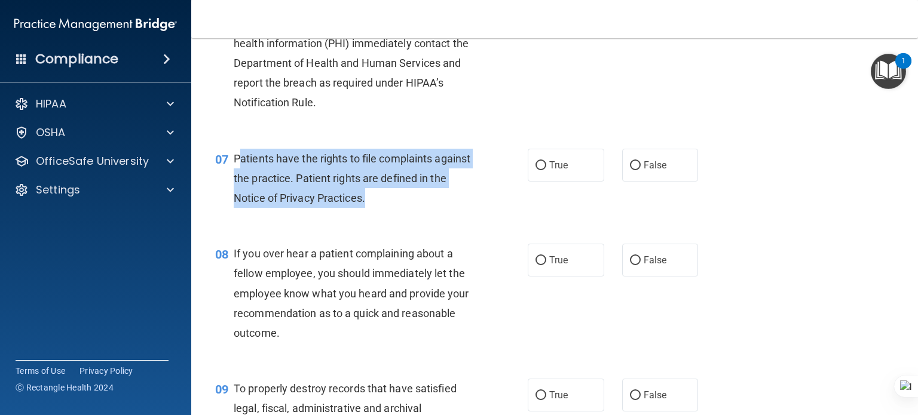
drag, startPoint x: 401, startPoint y: 217, endPoint x: 237, endPoint y: 176, distance: 169.2
click at [237, 176] on div "Patients have the rights to file complaints against the practice. Patient right…" at bounding box center [358, 179] width 248 height 60
click at [424, 209] on div "Patients have the rights to file complaints against the practice. Patient right…" at bounding box center [358, 179] width 248 height 60
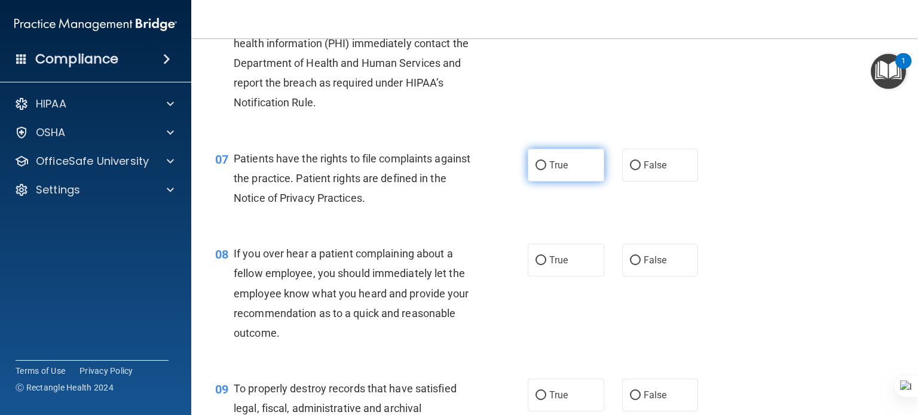
click at [549, 171] on span "True" at bounding box center [558, 165] width 19 height 11
click at [546, 170] on input "True" at bounding box center [540, 165] width 11 height 9
radio input "true"
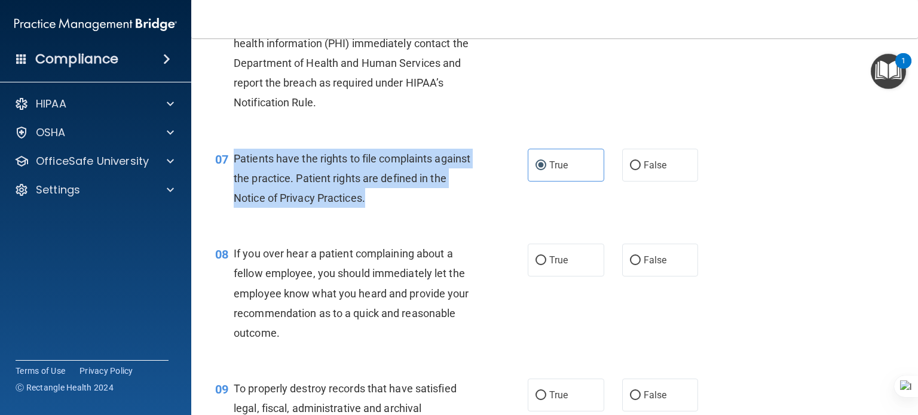
drag, startPoint x: 368, startPoint y: 210, endPoint x: 228, endPoint y: 173, distance: 145.2
click at [228, 173] on div "07 Patients have the rights to file complaints against the practice. Patient ri…" at bounding box center [371, 182] width 348 height 66
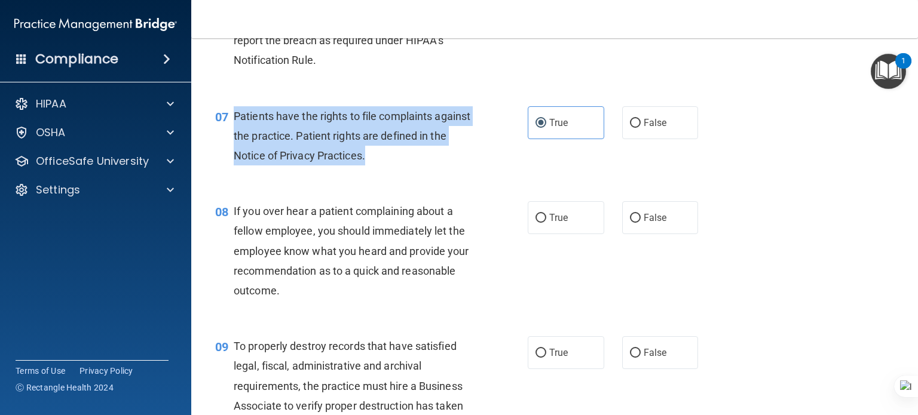
scroll to position [836, 0]
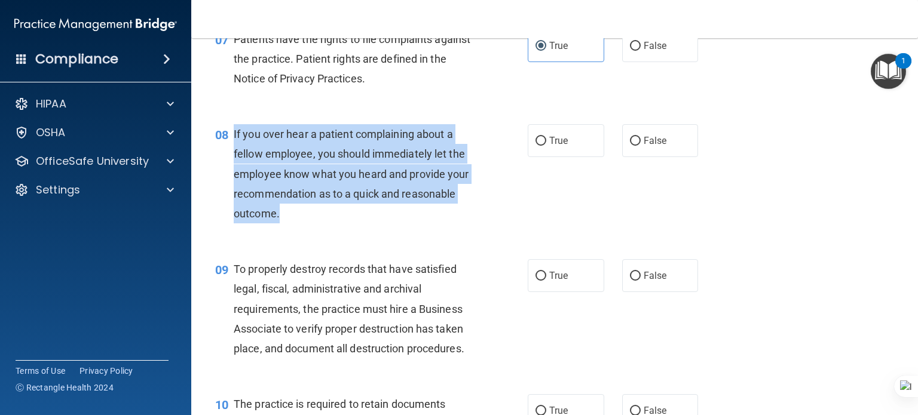
drag, startPoint x: 301, startPoint y: 235, endPoint x: 234, endPoint y: 152, distance: 106.6
click at [234, 152] on div "If you over hear a patient complaining about a fellow employee, you should imme…" at bounding box center [358, 173] width 248 height 99
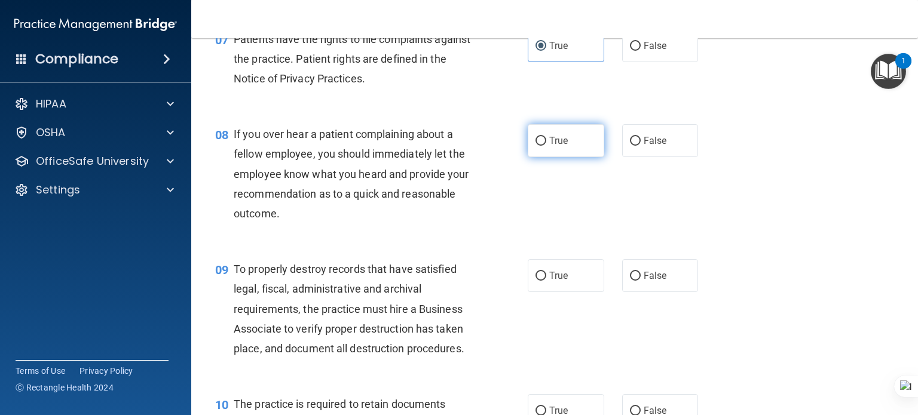
click at [550, 146] on span "True" at bounding box center [558, 140] width 19 height 11
click at [546, 146] on input "True" at bounding box center [540, 141] width 11 height 9
radio input "true"
click at [650, 146] on span "False" at bounding box center [654, 140] width 23 height 11
click at [640, 146] on input "False" at bounding box center [635, 141] width 11 height 9
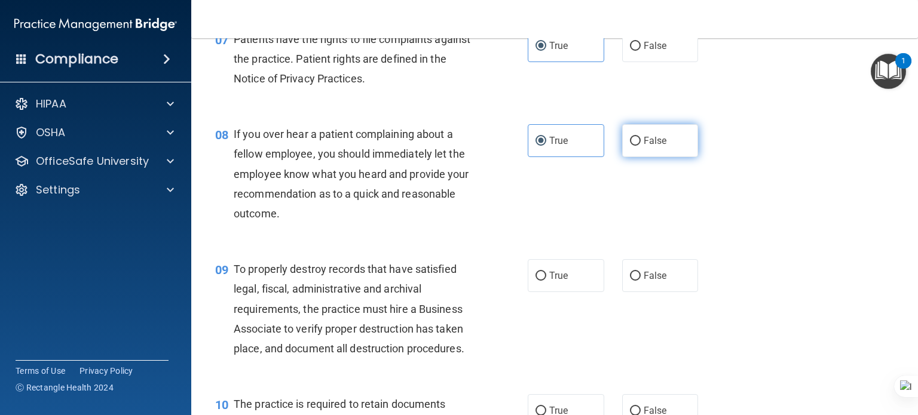
radio input "true"
radio input "false"
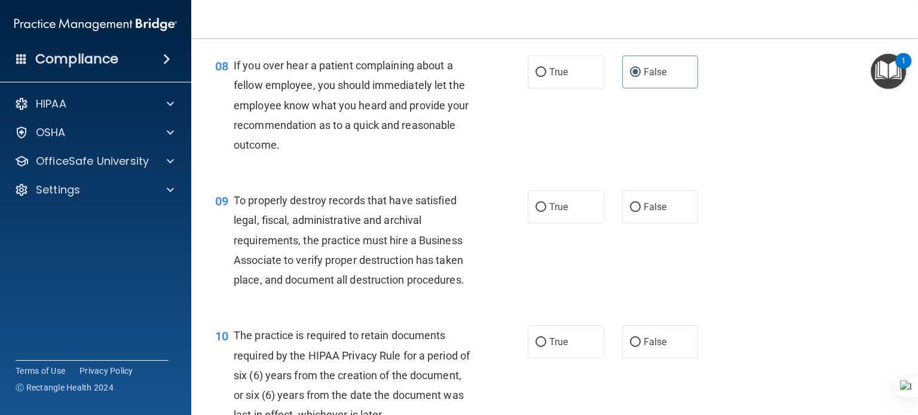
scroll to position [956, 0]
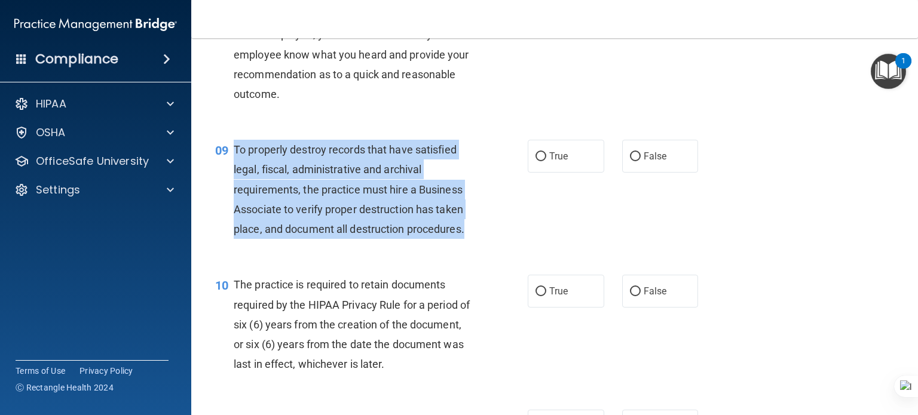
drag, startPoint x: 370, startPoint y: 229, endPoint x: 231, endPoint y: 162, distance: 154.5
click at [231, 162] on div "09 To properly destroy records that have satisfied legal, fiscal, administrativ…" at bounding box center [371, 192] width 348 height 105
click at [631, 161] on input "False" at bounding box center [635, 156] width 11 height 9
radio input "true"
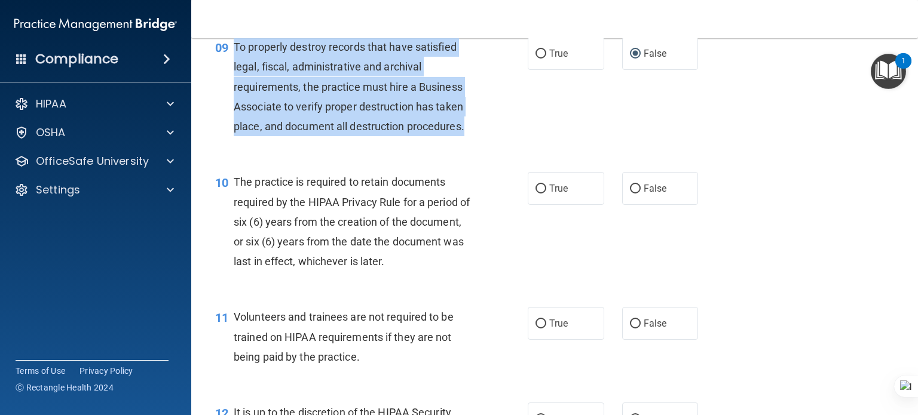
scroll to position [1075, 0]
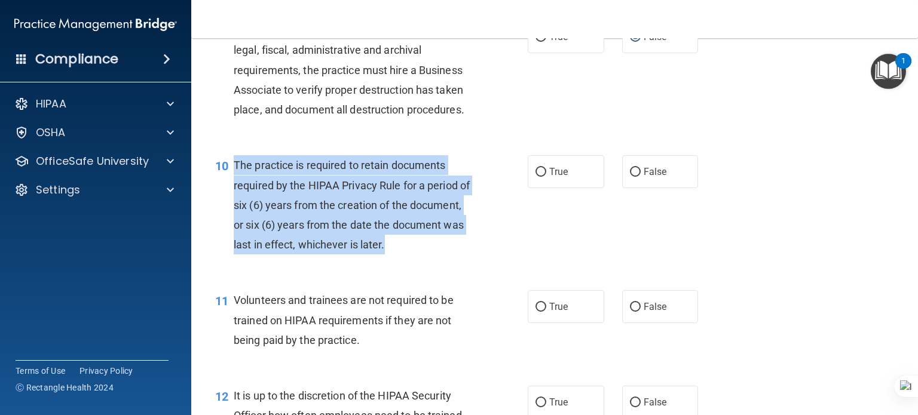
drag, startPoint x: 460, startPoint y: 265, endPoint x: 235, endPoint y: 179, distance: 240.3
click at [235, 179] on div "The practice is required to retain documents required by the HIPAA Privacy Rule…" at bounding box center [358, 204] width 248 height 99
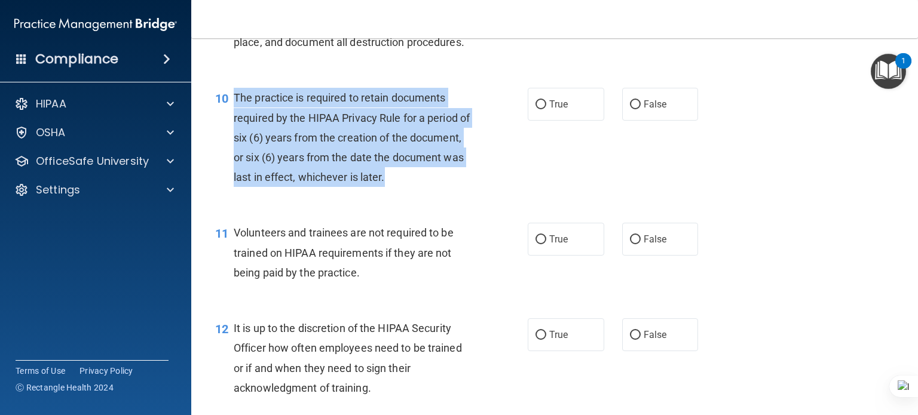
scroll to position [1195, 0]
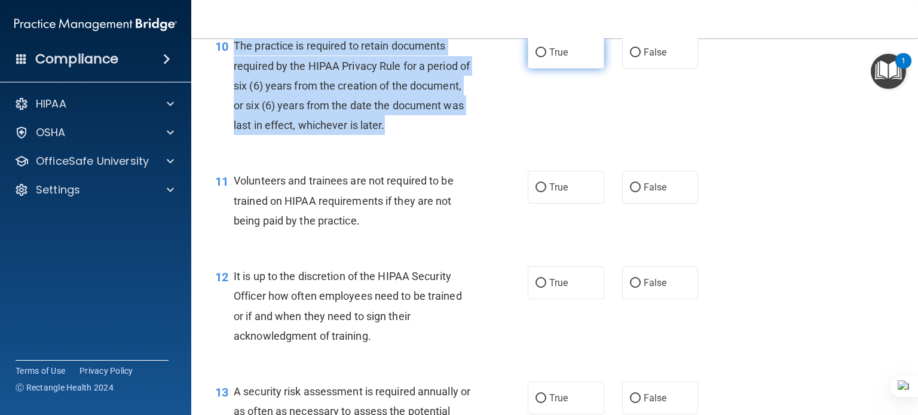
click at [540, 57] on input "True" at bounding box center [540, 52] width 11 height 9
radio input "true"
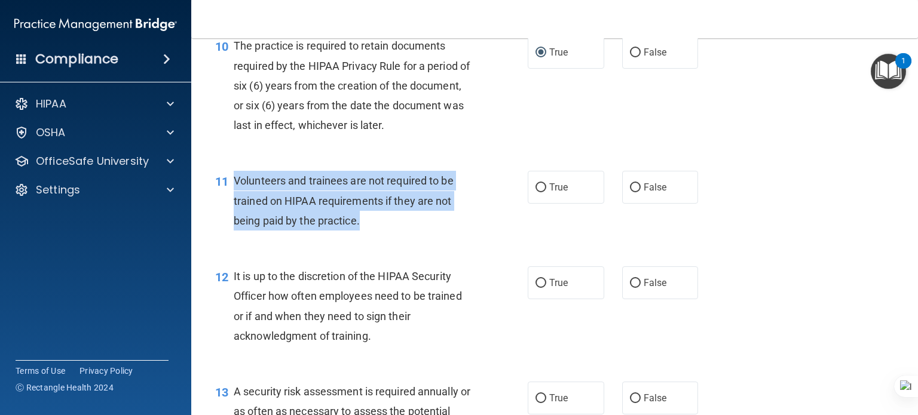
drag, startPoint x: 363, startPoint y: 237, endPoint x: 228, endPoint y: 200, distance: 140.6
click at [228, 200] on div "11 Volunteers and trainees are not required to be trained on HIPAA requirements…" at bounding box center [371, 204] width 348 height 66
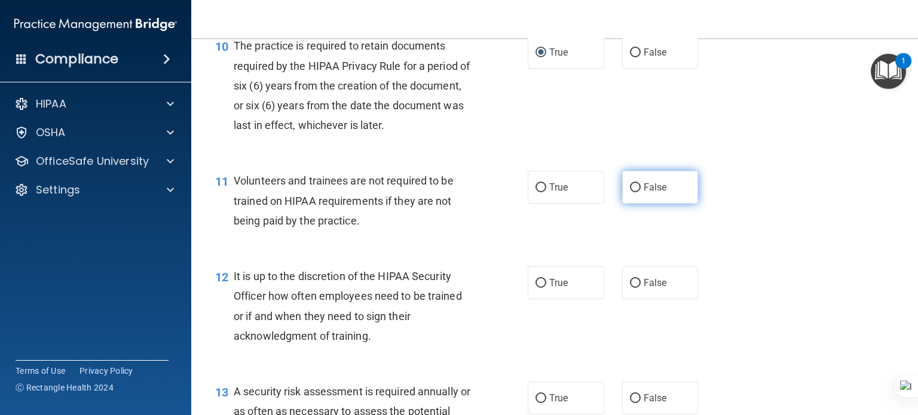
click at [652, 193] on span "False" at bounding box center [654, 187] width 23 height 11
click at [640, 192] on input "False" at bounding box center [635, 187] width 11 height 9
radio input "true"
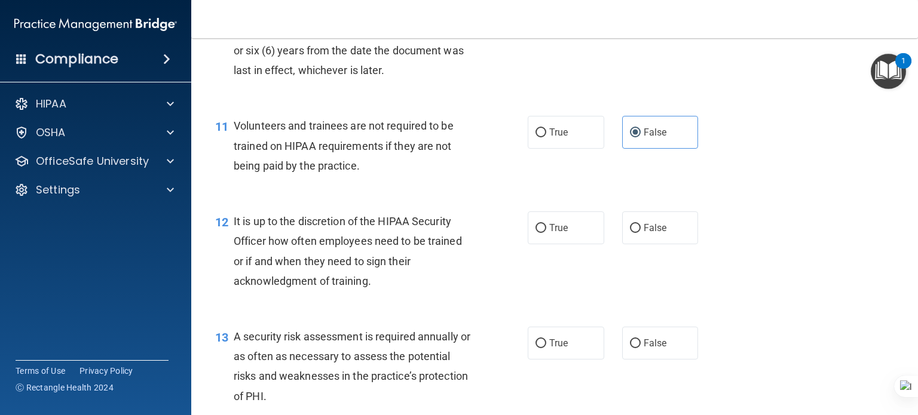
scroll to position [1314, 0]
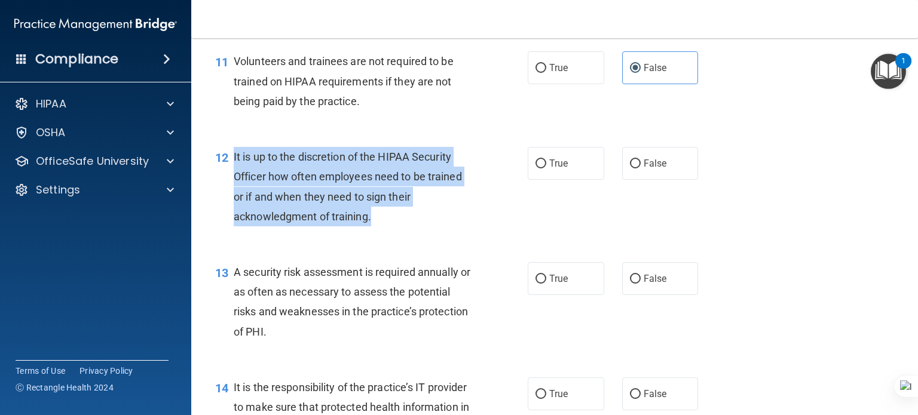
drag, startPoint x: 340, startPoint y: 223, endPoint x: 227, endPoint y: 182, distance: 120.2
click at [227, 182] on div "12 It is up to the discretion of the HIPAA Security Officer how often employees…" at bounding box center [371, 189] width 348 height 85
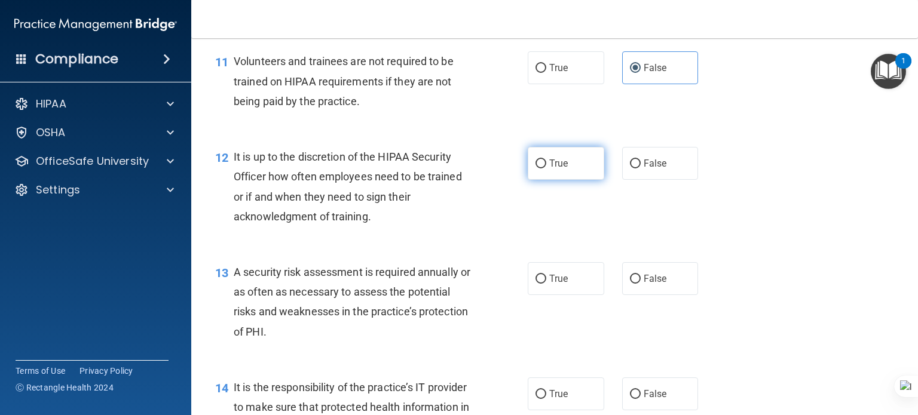
click at [550, 169] on span "True" at bounding box center [558, 163] width 19 height 11
click at [546, 168] on input "True" at bounding box center [540, 164] width 11 height 9
radio input "true"
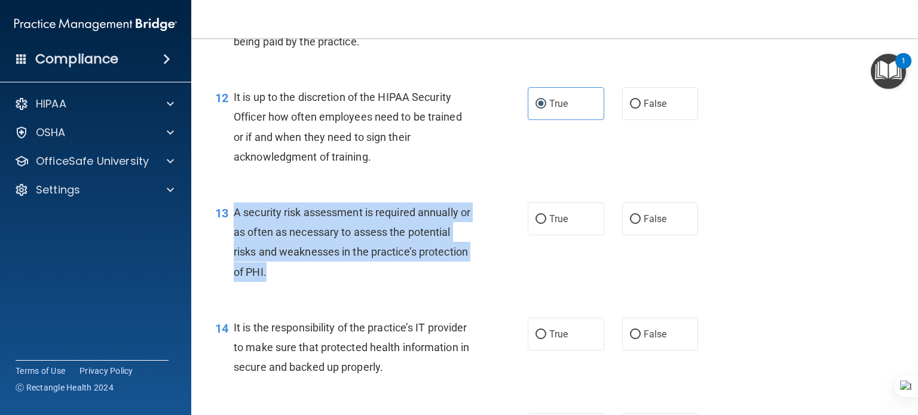
drag, startPoint x: 236, startPoint y: 231, endPoint x: 342, endPoint y: 289, distance: 120.6
click at [342, 282] on div "A security risk assessment is required annually or as often as necessary to ass…" at bounding box center [358, 242] width 248 height 79
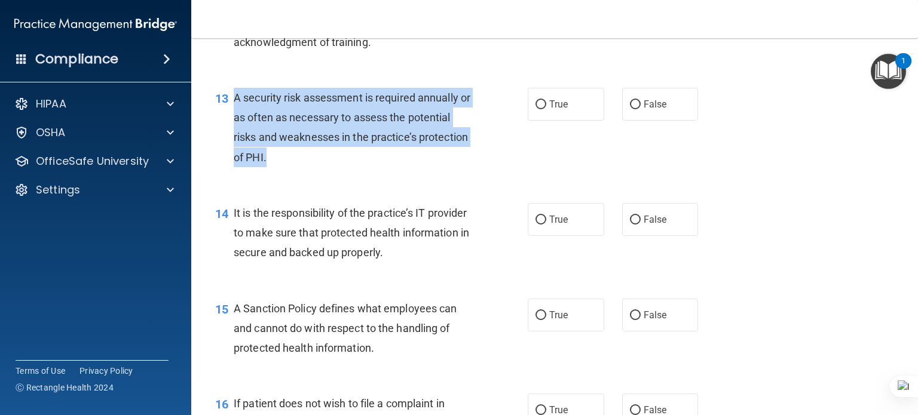
scroll to position [1494, 0]
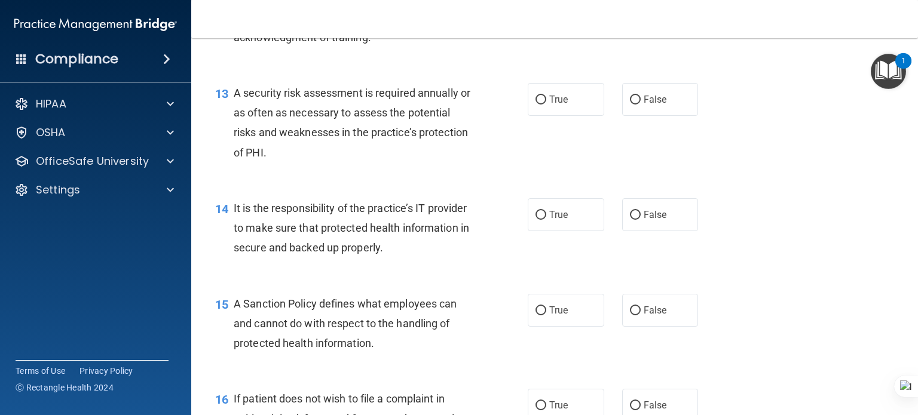
click at [549, 105] on span "True" at bounding box center [558, 99] width 19 height 11
click at [545, 105] on input "True" at bounding box center [540, 100] width 11 height 9
radio input "true"
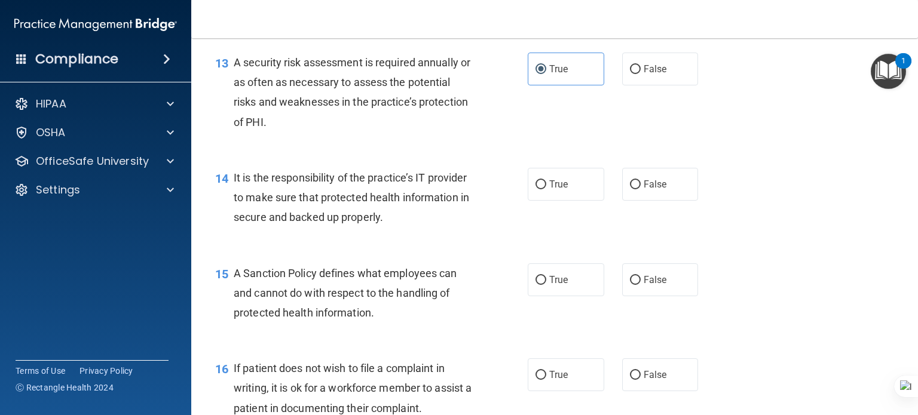
scroll to position [1553, 0]
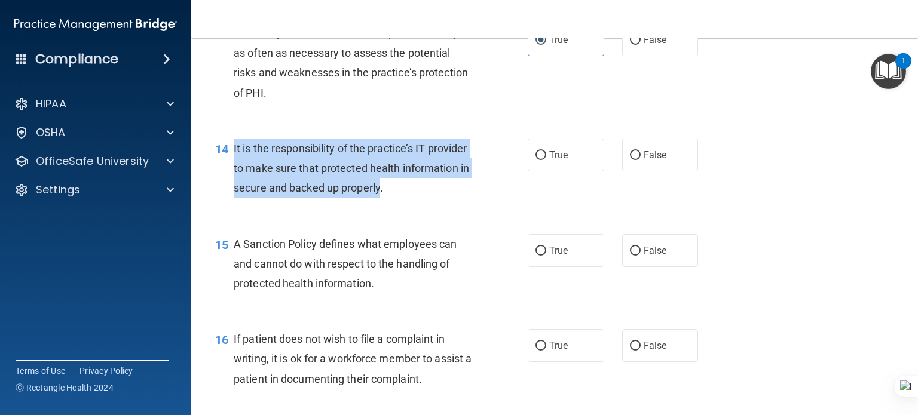
drag, startPoint x: 452, startPoint y: 200, endPoint x: 232, endPoint y: 164, distance: 222.8
click at [232, 164] on div "14 It is the responsibility of the practice’s IT provider to make sure that pro…" at bounding box center [371, 172] width 348 height 66
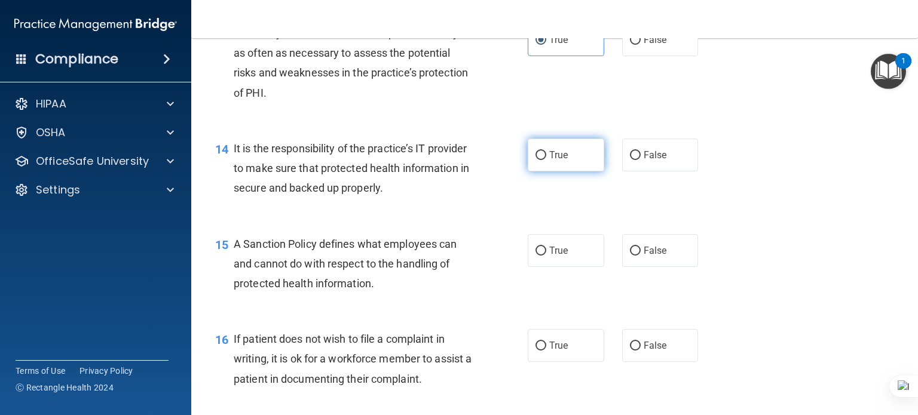
click at [528, 171] on label "True" at bounding box center [566, 155] width 76 height 33
click at [535, 160] on input "True" at bounding box center [540, 155] width 11 height 9
radio input "true"
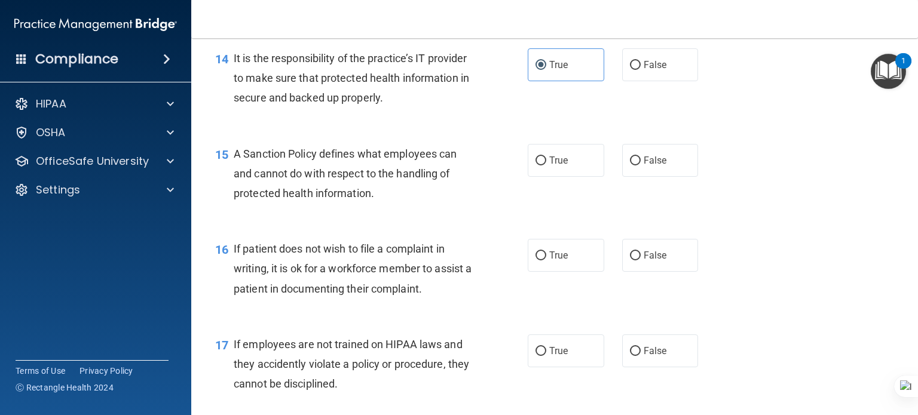
scroll to position [1673, 0]
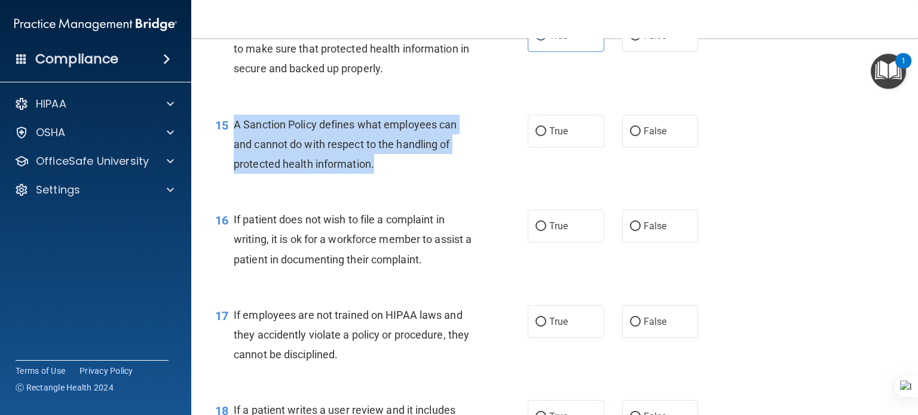
drag, startPoint x: 382, startPoint y: 191, endPoint x: 231, endPoint y: 142, distance: 159.1
click at [231, 142] on div "15 A Sanction Policy defines what employees can and cannot do with respect to t…" at bounding box center [371, 148] width 348 height 66
click at [539, 136] on input "True" at bounding box center [540, 131] width 11 height 9
radio input "true"
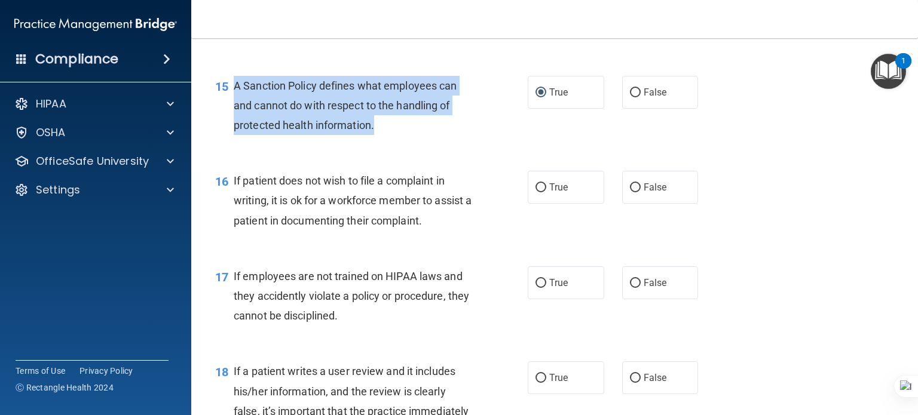
scroll to position [1733, 0]
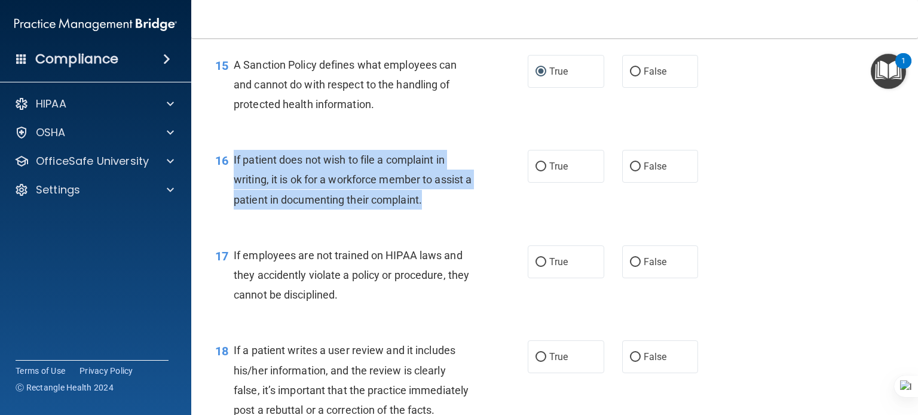
drag, startPoint x: 430, startPoint y: 216, endPoint x: 234, endPoint y: 179, distance: 199.4
click at [234, 179] on div "If patient does not wish to file a complaint in writing, it is ok for a workfor…" at bounding box center [358, 180] width 248 height 60
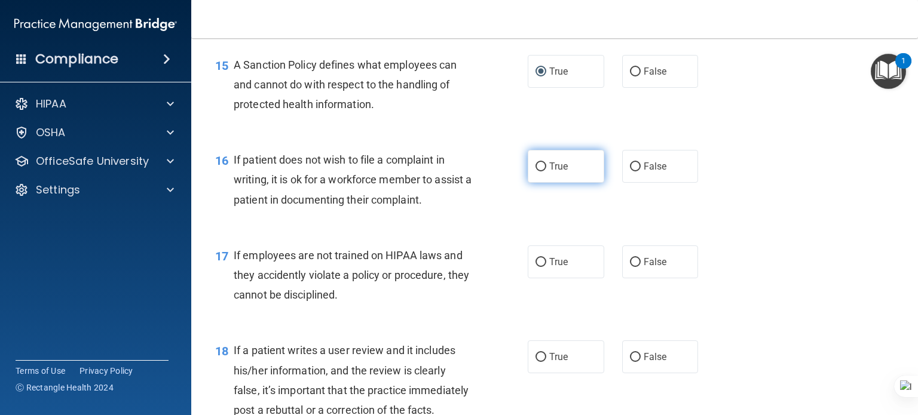
click at [550, 183] on label "True" at bounding box center [566, 166] width 76 height 33
click at [546, 171] on input "True" at bounding box center [540, 167] width 11 height 9
radio input "true"
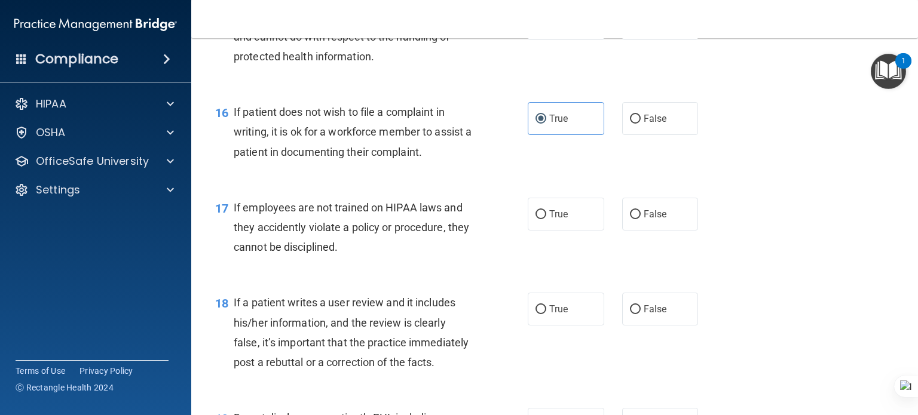
scroll to position [1852, 0]
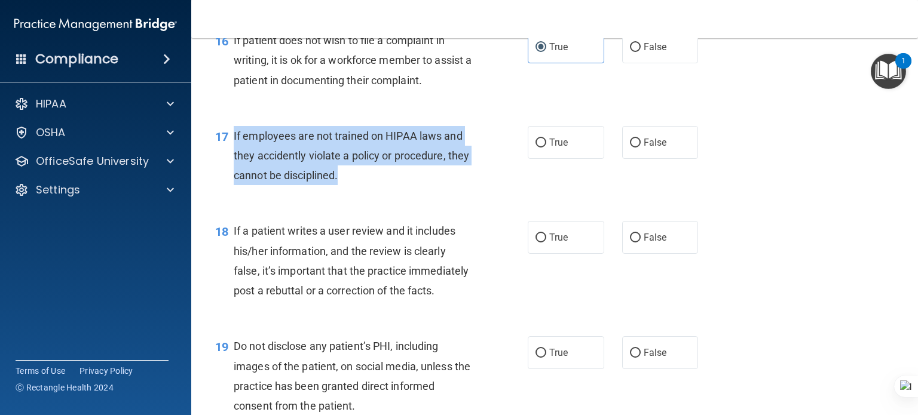
drag, startPoint x: 369, startPoint y: 196, endPoint x: 234, endPoint y: 152, distance: 141.9
click at [234, 152] on div "If employees are not trained on HIPAA laws and they accidently violate a policy…" at bounding box center [358, 156] width 248 height 60
click at [632, 148] on input "False" at bounding box center [635, 143] width 11 height 9
radio input "true"
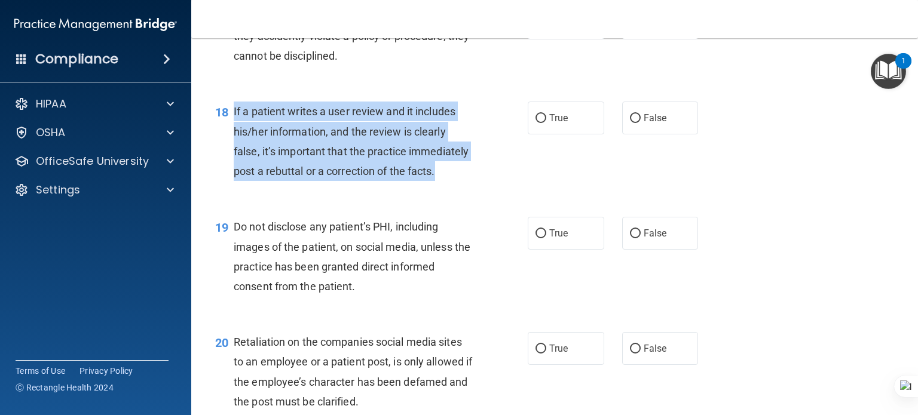
drag, startPoint x: 291, startPoint y: 206, endPoint x: 232, endPoint y: 133, distance: 93.4
click at [232, 133] on div "18 If a patient writes a user review and it includes his/her information, and t…" at bounding box center [371, 144] width 348 height 85
click at [633, 123] on input "False" at bounding box center [635, 118] width 11 height 9
radio input "true"
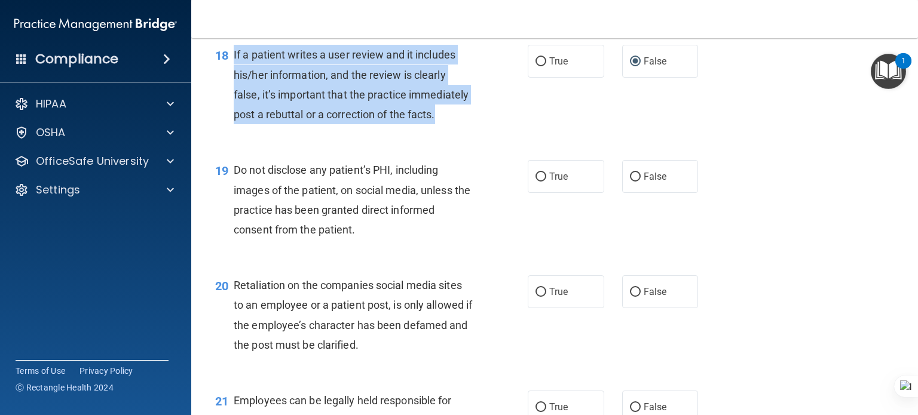
scroll to position [2091, 0]
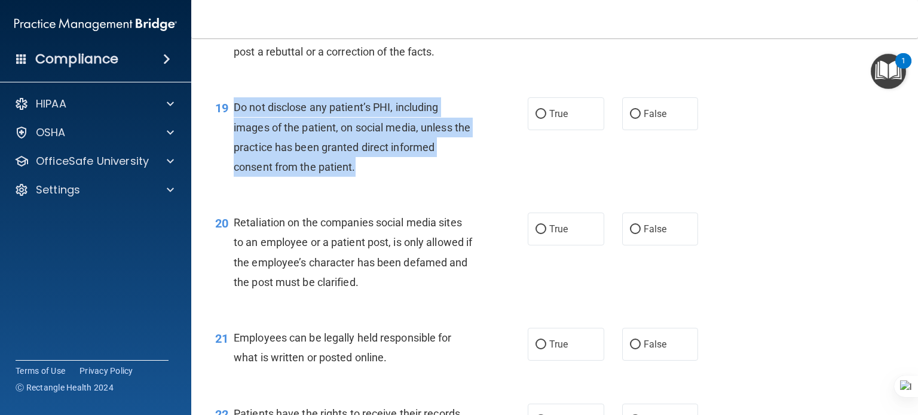
drag, startPoint x: 381, startPoint y: 200, endPoint x: 229, endPoint y: 150, distance: 159.1
click at [229, 150] on div "19 Do not disclose any patient’s PHI, including images of the patient, on socia…" at bounding box center [371, 139] width 348 height 85
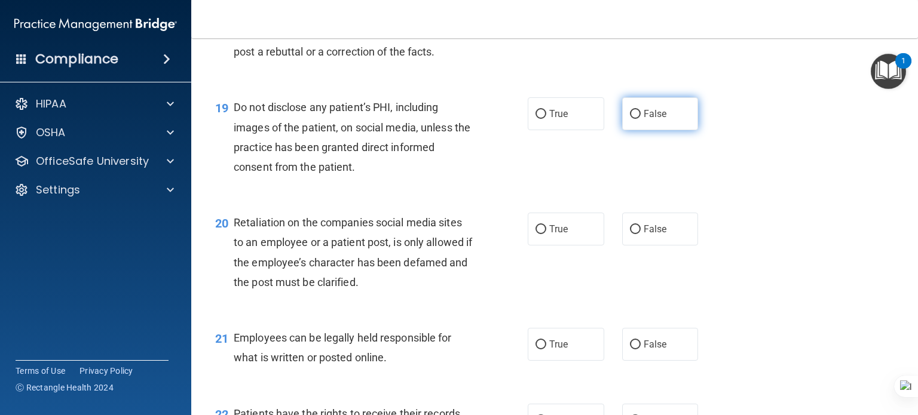
click at [623, 130] on label "False" at bounding box center [660, 113] width 76 height 33
click at [630, 119] on input "False" at bounding box center [635, 114] width 11 height 9
radio input "true"
click at [559, 119] on span "True" at bounding box center [558, 113] width 19 height 11
click at [546, 119] on input "True" at bounding box center [540, 114] width 11 height 9
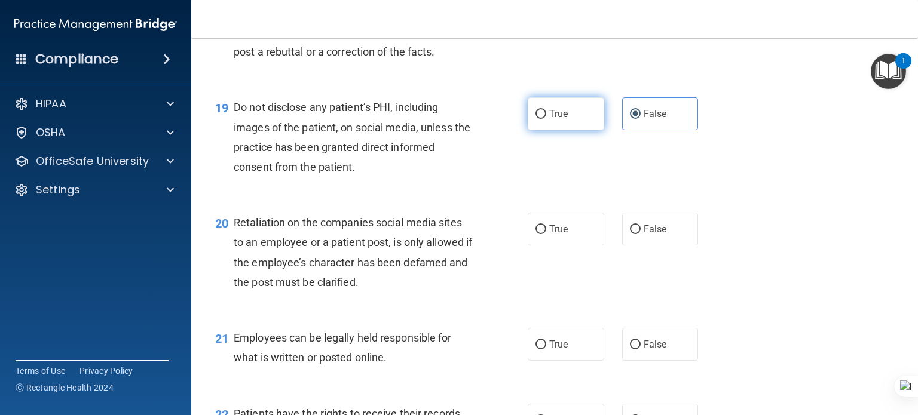
radio input "true"
radio input "false"
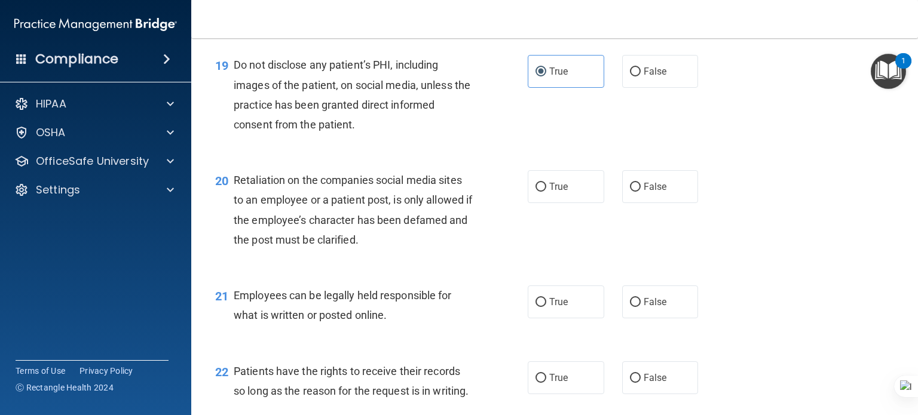
scroll to position [2151, 0]
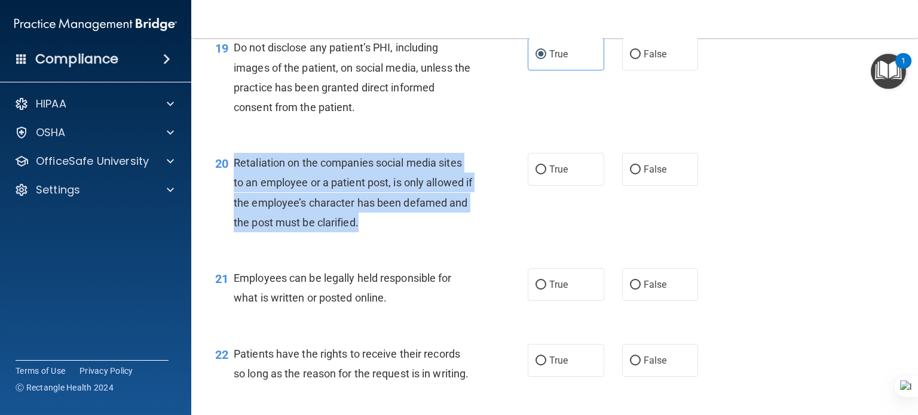
drag, startPoint x: 327, startPoint y: 248, endPoint x: 232, endPoint y: 204, distance: 105.3
click at [232, 204] on div "20 Retaliation on the companies social media sites to an employee or a patient …" at bounding box center [371, 195] width 348 height 85
click at [631, 174] on input "False" at bounding box center [635, 169] width 11 height 9
radio input "true"
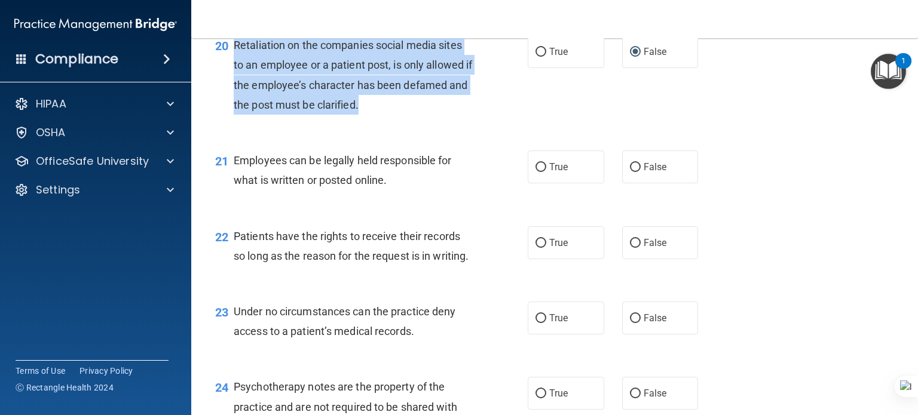
scroll to position [2270, 0]
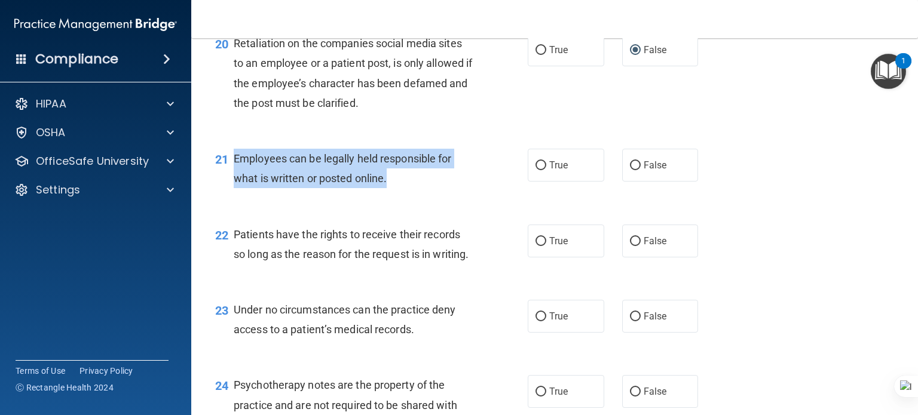
drag, startPoint x: 348, startPoint y: 211, endPoint x: 229, endPoint y: 201, distance: 118.7
click at [229, 194] on div "21 Employees can be legally held responsible for what is written or posted onli…" at bounding box center [371, 171] width 348 height 45
click at [537, 170] on input "True" at bounding box center [540, 165] width 11 height 9
radio input "true"
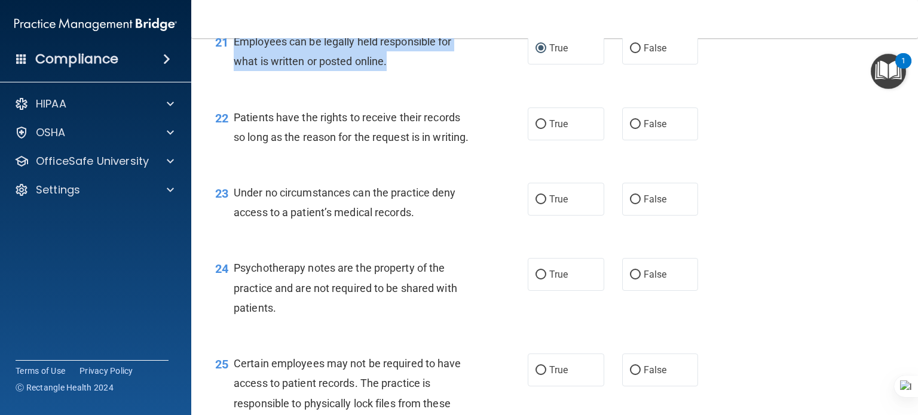
scroll to position [2390, 0]
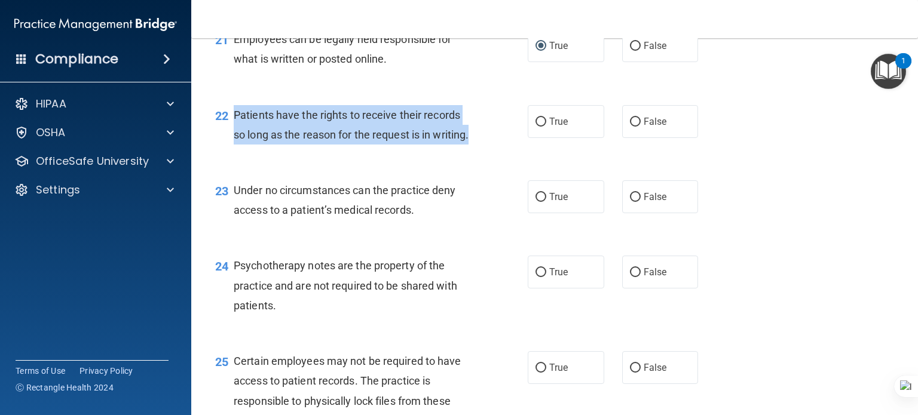
drag, startPoint x: 265, startPoint y: 179, endPoint x: 232, endPoint y: 160, distance: 37.5
click at [232, 151] on div "22 Patients have the rights to receive their records so long as the reason for …" at bounding box center [371, 127] width 348 height 45
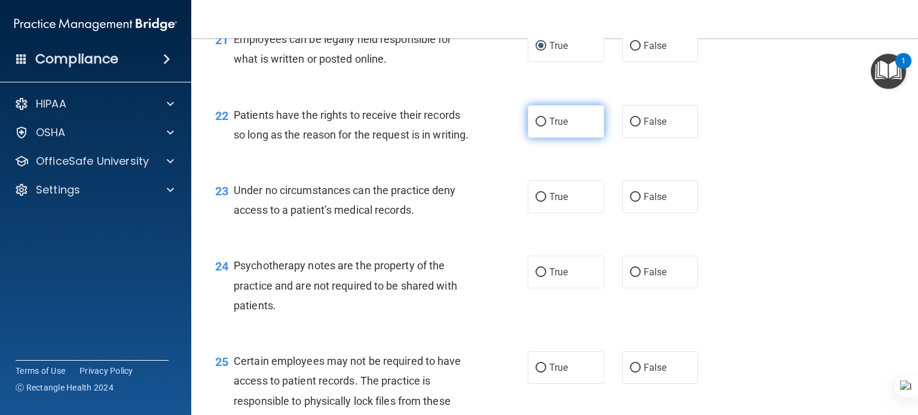
click at [563, 127] on span "True" at bounding box center [558, 121] width 19 height 11
click at [546, 127] on input "True" at bounding box center [540, 122] width 11 height 9
radio input "true"
click at [651, 127] on span "False" at bounding box center [654, 121] width 23 height 11
click at [640, 127] on input "False" at bounding box center [635, 122] width 11 height 9
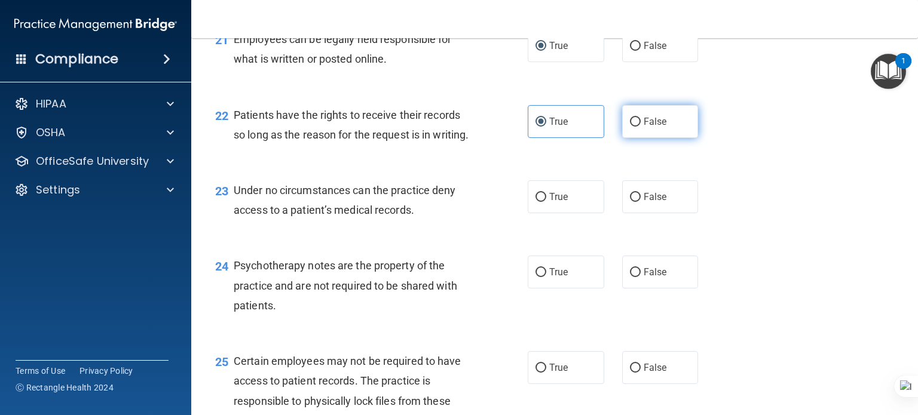
radio input "true"
radio input "false"
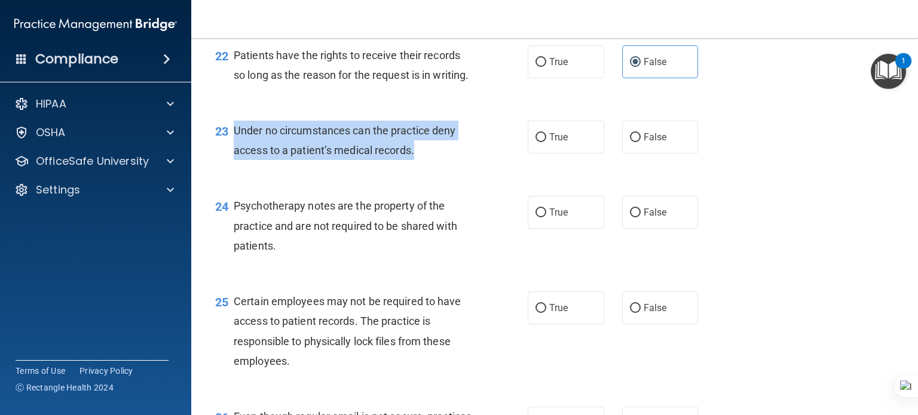
drag, startPoint x: 447, startPoint y: 208, endPoint x: 230, endPoint y: 193, distance: 217.4
click at [230, 166] on div "23 Under no circumstances can the practice deny access to a patient’s medical r…" at bounding box center [371, 143] width 348 height 45
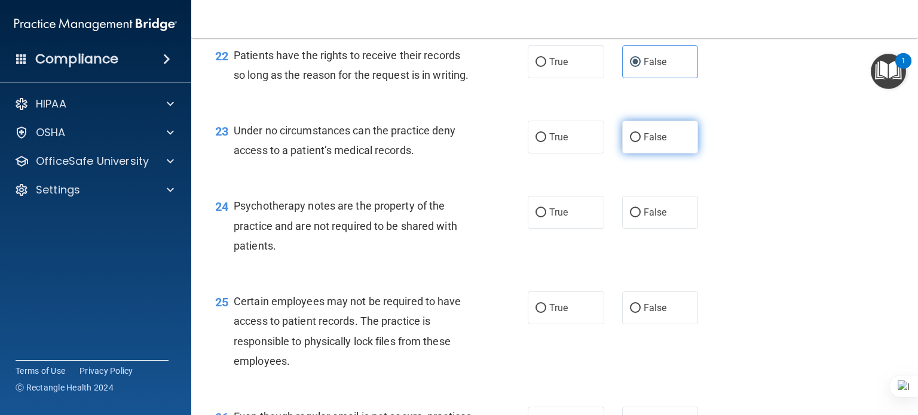
click at [625, 154] on label "False" at bounding box center [660, 137] width 76 height 33
click at [630, 142] on input "False" at bounding box center [635, 137] width 11 height 9
radio input "true"
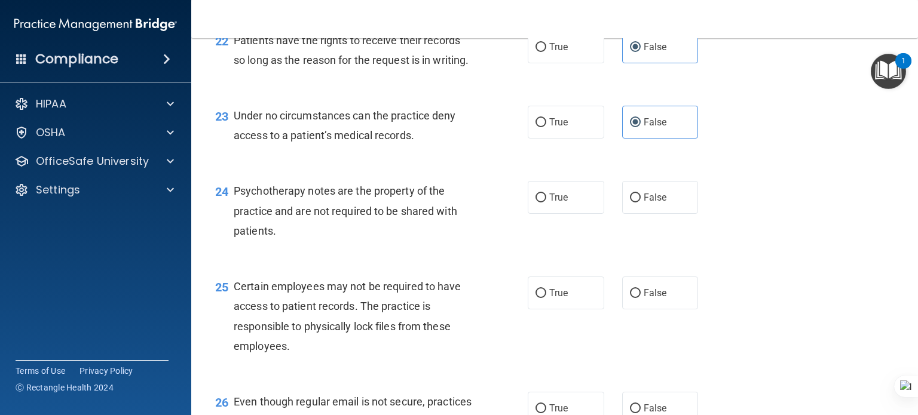
scroll to position [2509, 0]
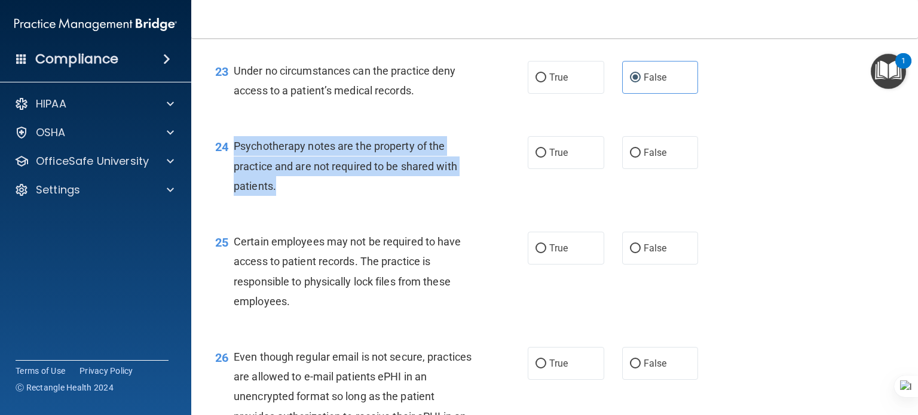
drag, startPoint x: 297, startPoint y: 247, endPoint x: 231, endPoint y: 206, distance: 77.6
click at [231, 202] on div "24 Psychotherapy notes are the property of the practice and are not required to…" at bounding box center [371, 169] width 348 height 66
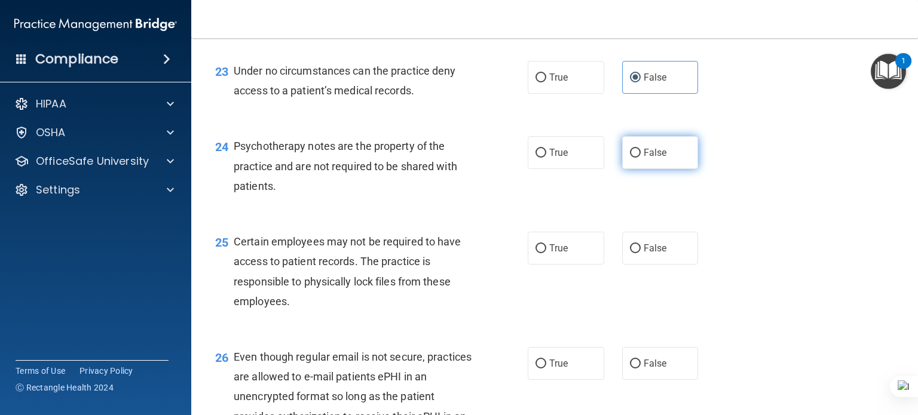
click at [643, 158] on span "False" at bounding box center [654, 152] width 23 height 11
click at [640, 158] on input "False" at bounding box center [635, 153] width 11 height 9
radio input "true"
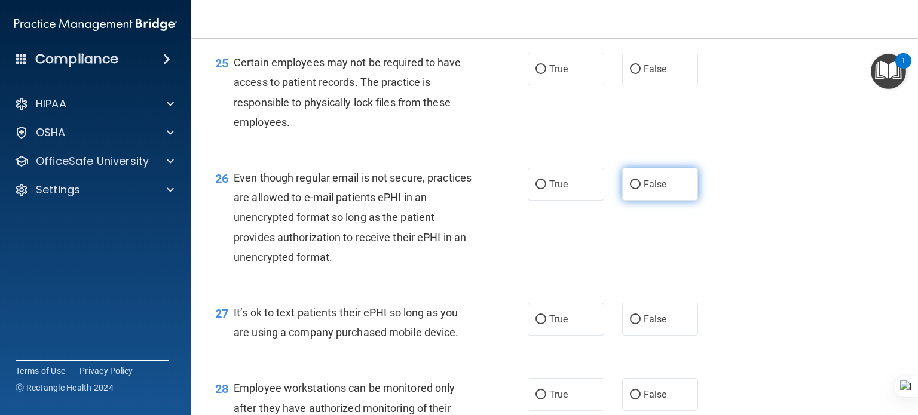
scroll to position [2629, 0]
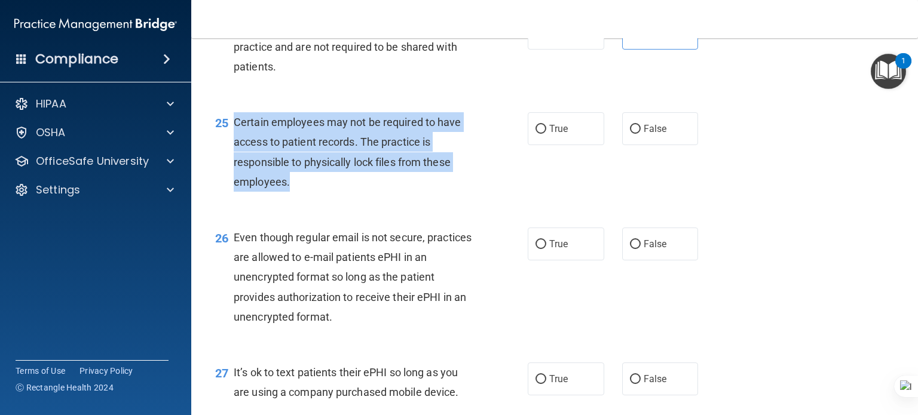
drag, startPoint x: 278, startPoint y: 238, endPoint x: 234, endPoint y: 182, distance: 71.9
click at [234, 182] on div "Certain employees may not be required to have access to patient records. The pr…" at bounding box center [358, 151] width 248 height 79
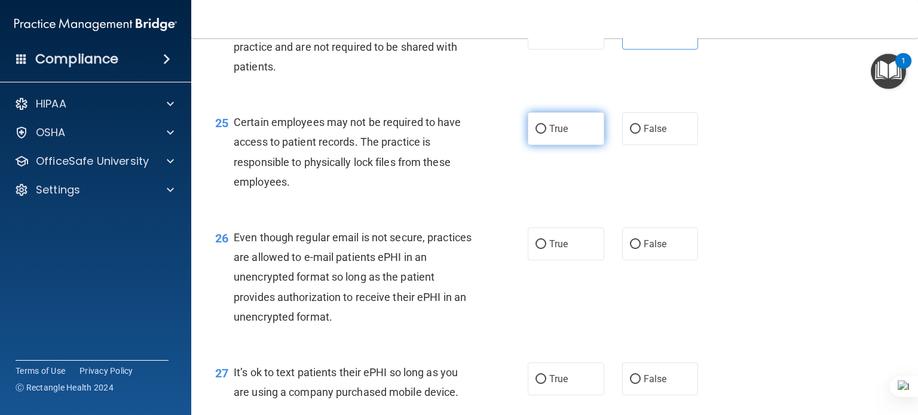
click at [554, 145] on label "True" at bounding box center [566, 128] width 76 height 33
click at [546, 134] on input "True" at bounding box center [540, 129] width 11 height 9
radio input "true"
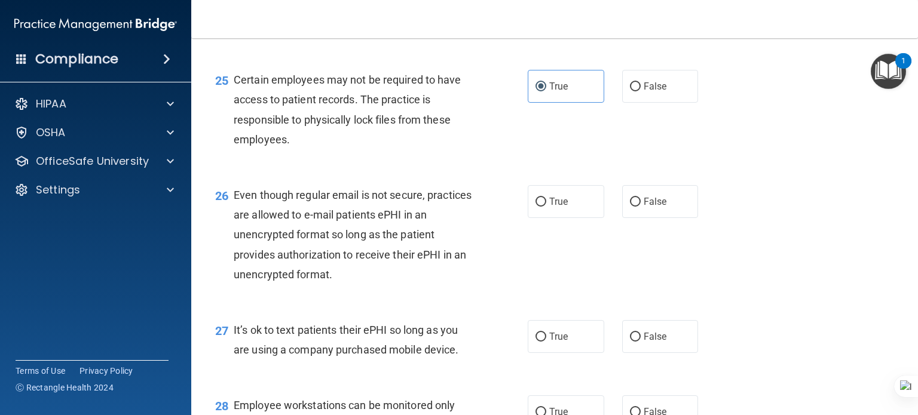
scroll to position [2748, 0]
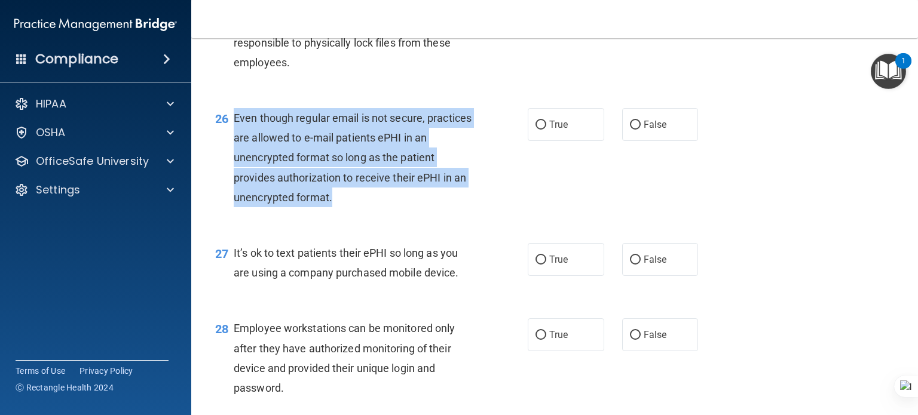
drag, startPoint x: 343, startPoint y: 266, endPoint x: 229, endPoint y: 179, distance: 143.3
click at [229, 179] on div "26 Even though regular email is not secure, practices are allowed to e-mail pat…" at bounding box center [371, 160] width 348 height 105
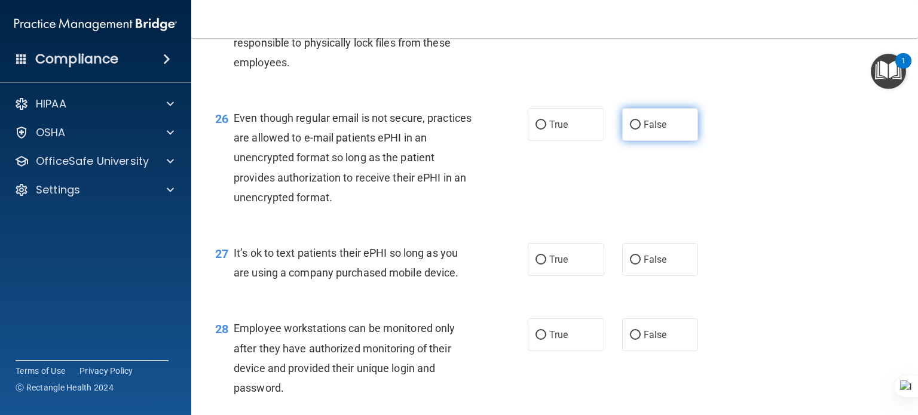
click at [660, 130] on span "False" at bounding box center [654, 124] width 23 height 11
click at [640, 130] on input "False" at bounding box center [635, 125] width 11 height 9
radio input "true"
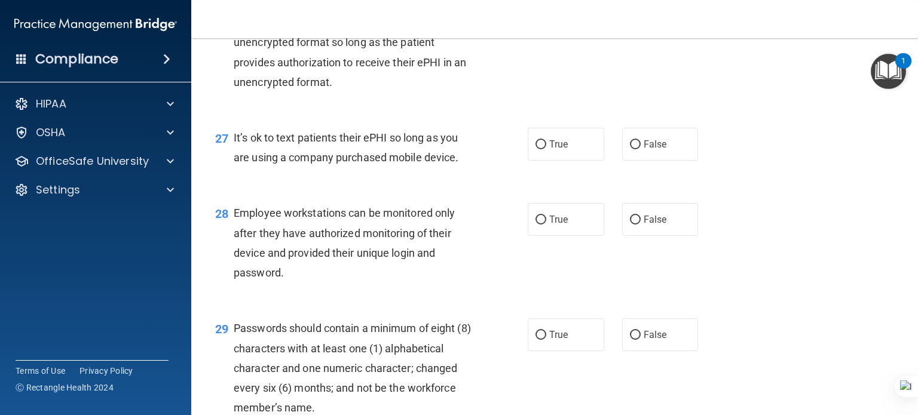
scroll to position [2868, 0]
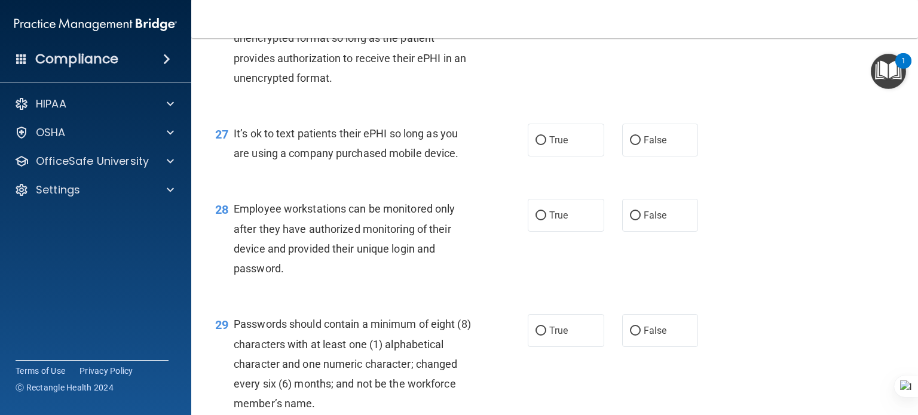
drag, startPoint x: 326, startPoint y: 204, endPoint x: 231, endPoint y: 192, distance: 96.3
click at [231, 169] on div "27 It’s ok to text patients their ePHI so long as you are using a company purch…" at bounding box center [371, 146] width 348 height 45
click at [631, 145] on input "False" at bounding box center [635, 140] width 11 height 9
radio input "true"
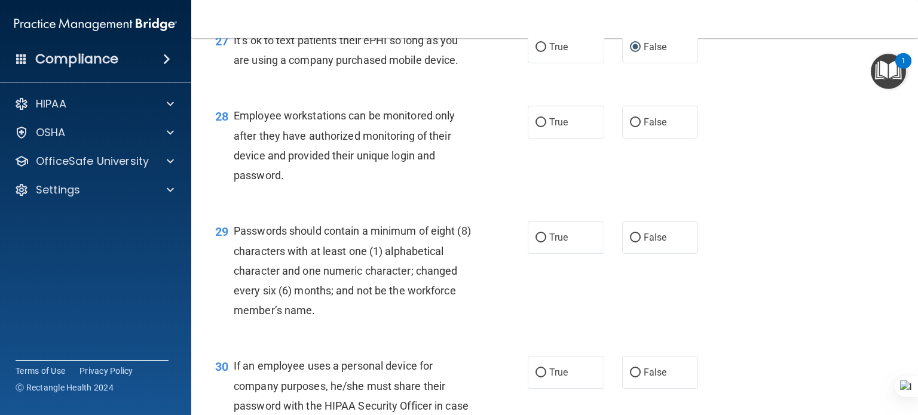
scroll to position [2987, 0]
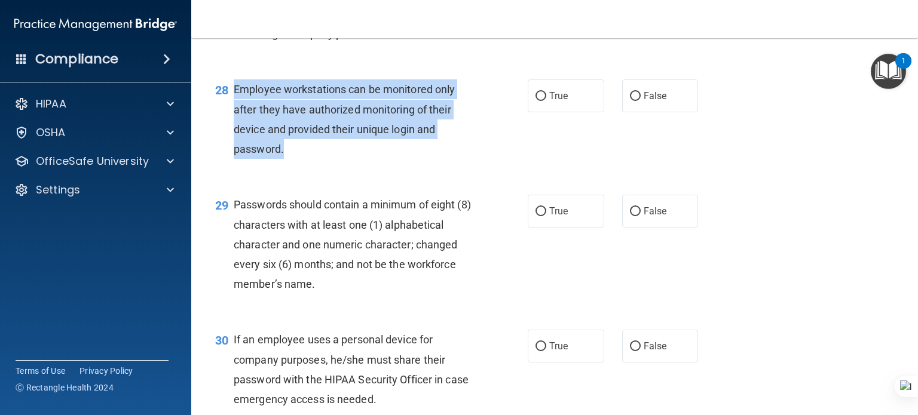
drag, startPoint x: 299, startPoint y: 210, endPoint x: 232, endPoint y: 142, distance: 95.5
click at [232, 142] on div "28 Employee workstations can be monitored only after they have authorized monit…" at bounding box center [371, 121] width 348 height 85
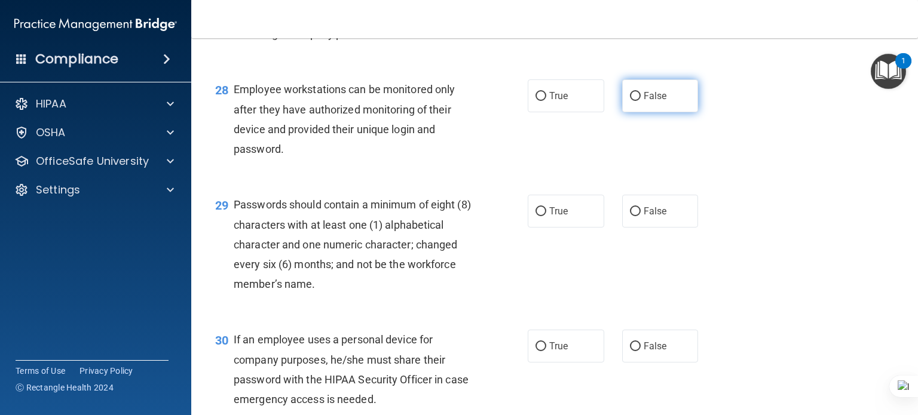
click at [653, 102] on span "False" at bounding box center [654, 95] width 23 height 11
click at [640, 101] on input "False" at bounding box center [635, 96] width 11 height 9
radio input "true"
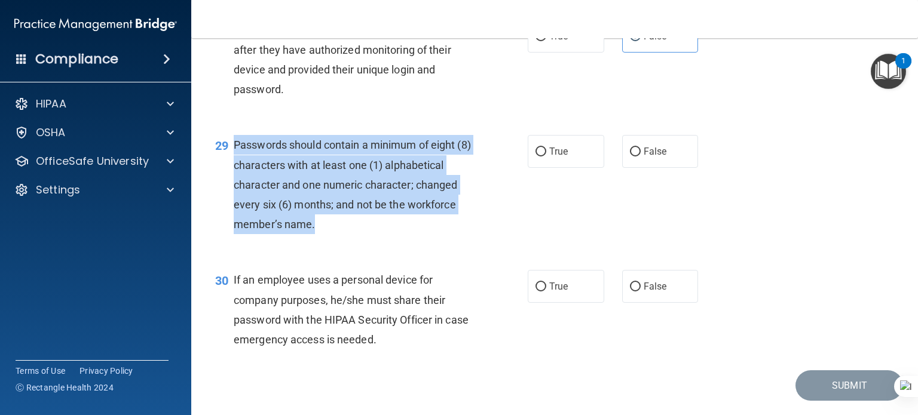
drag, startPoint x: 320, startPoint y: 284, endPoint x: 232, endPoint y: 205, distance: 118.5
click at [232, 205] on div "29 Passwords should contain a minimum of eight (8) characters with at least one…" at bounding box center [371, 187] width 348 height 105
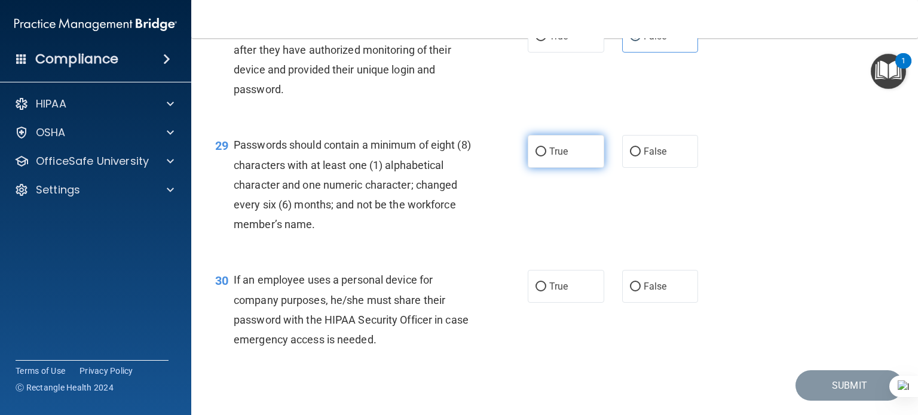
click at [571, 168] on label "True" at bounding box center [566, 151] width 76 height 33
click at [546, 157] on input "True" at bounding box center [540, 152] width 11 height 9
radio input "true"
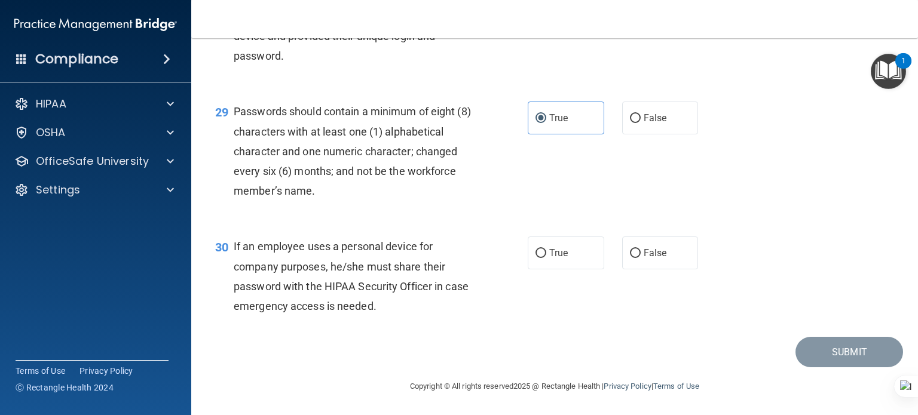
scroll to position [3140, 0]
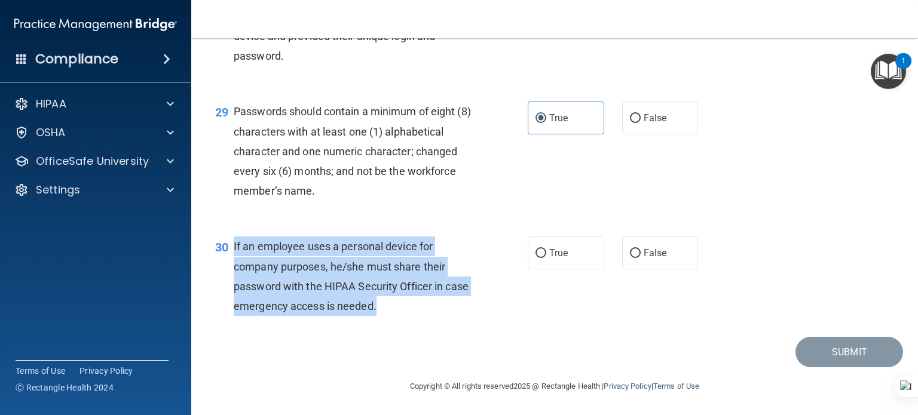
drag, startPoint x: 409, startPoint y: 309, endPoint x: 232, endPoint y: 250, distance: 186.7
click at [232, 250] on div "30 If an employee uses a personal device for company purposes, he/she must shar…" at bounding box center [371, 279] width 348 height 85
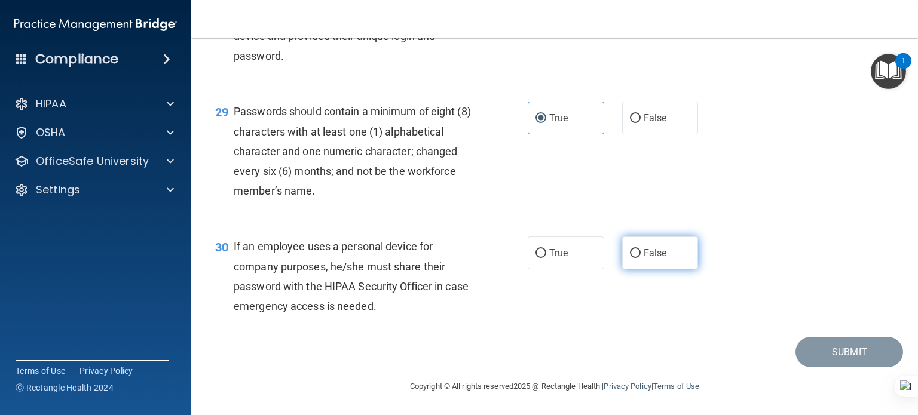
click at [642, 260] on label "False" at bounding box center [660, 253] width 76 height 33
click at [640, 258] on input "False" at bounding box center [635, 253] width 11 height 9
radio input "true"
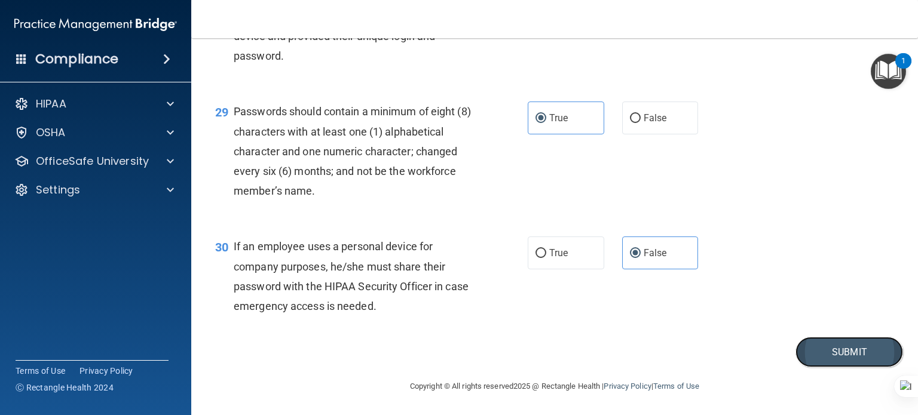
click at [839, 348] on button "Submit" at bounding box center [849, 352] width 108 height 30
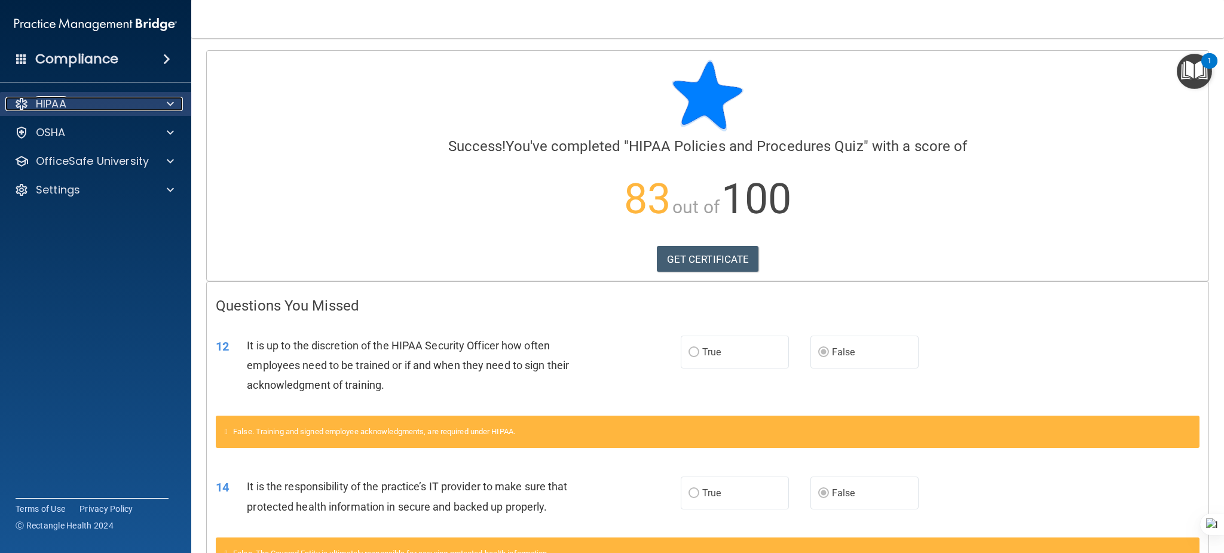
click at [164, 109] on div at bounding box center [169, 104] width 30 height 14
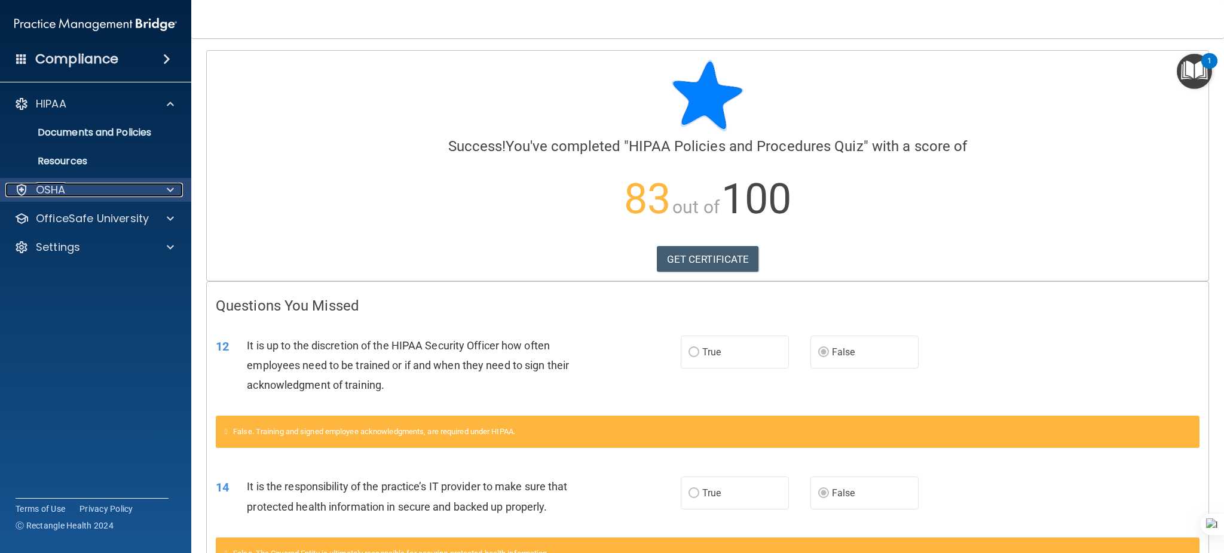
click at [167, 189] on span at bounding box center [170, 190] width 7 height 14
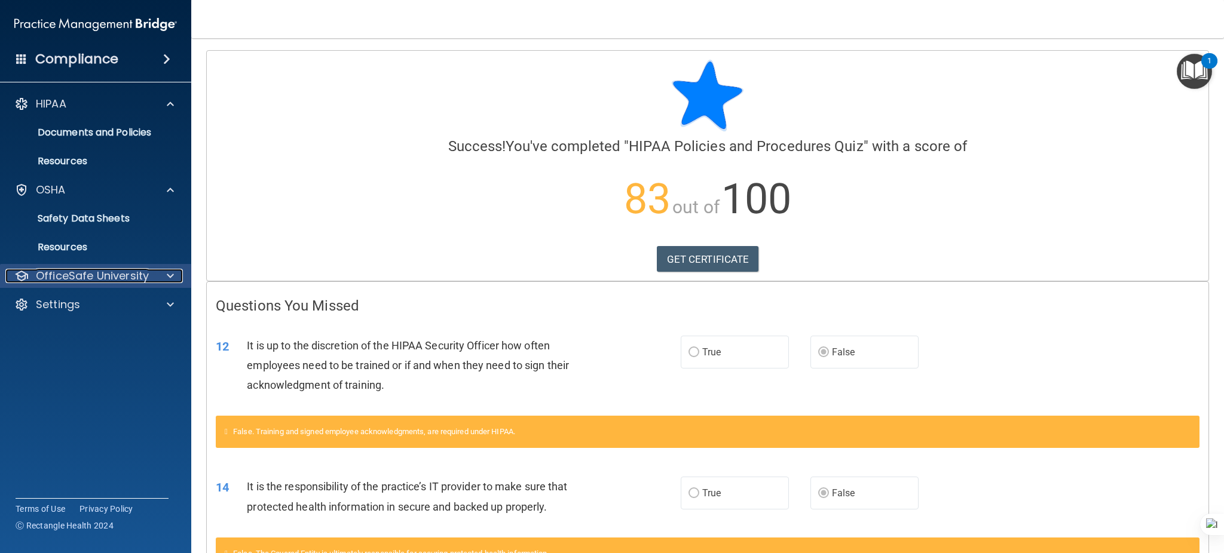
click at [163, 277] on div at bounding box center [169, 276] width 30 height 14
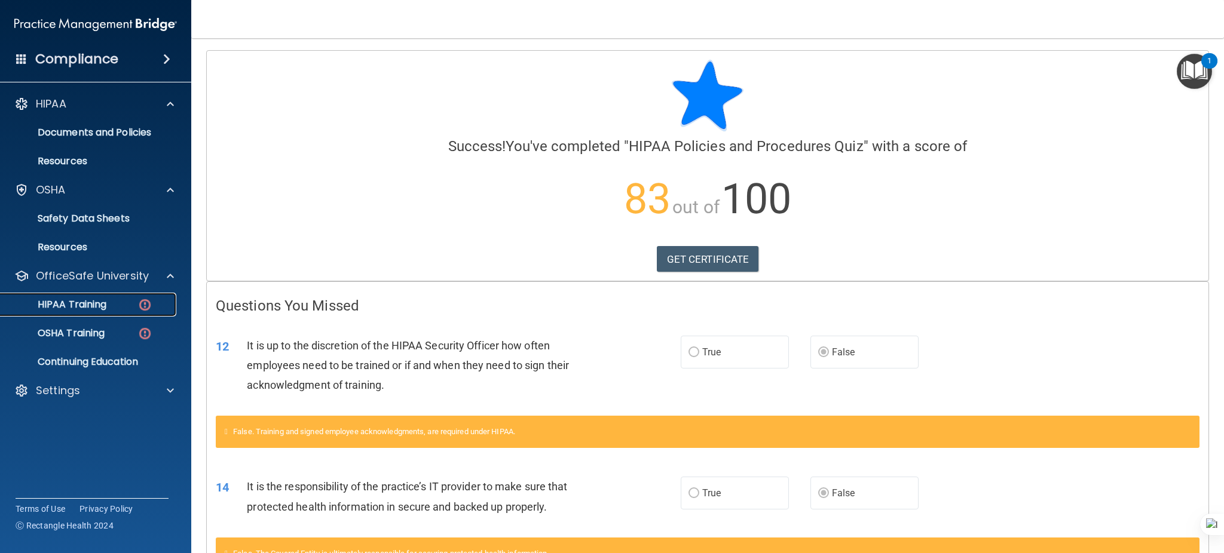
click at [84, 302] on p "HIPAA Training" at bounding box center [57, 305] width 99 height 12
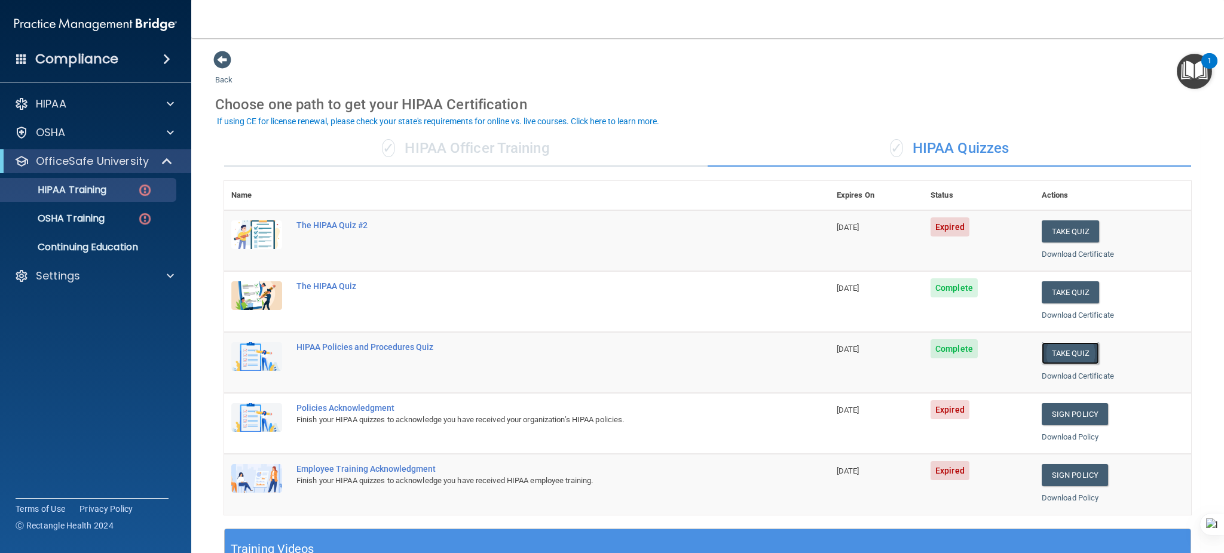
click at [917, 351] on button "Take Quiz" at bounding box center [1069, 353] width 57 height 22
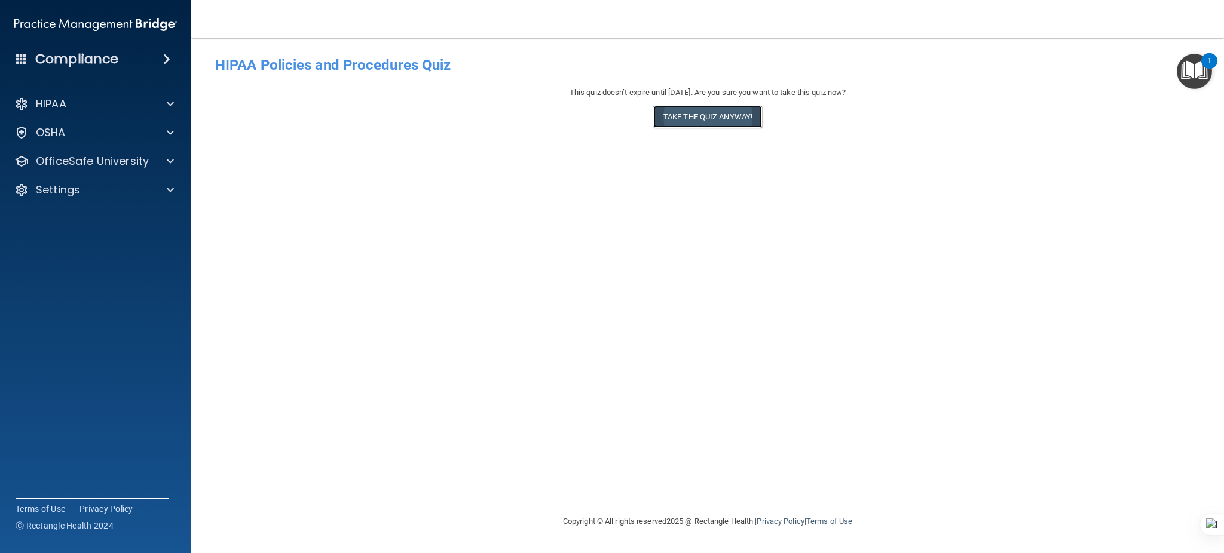
click at [701, 120] on button "Take the quiz anyway!" at bounding box center [707, 117] width 109 height 22
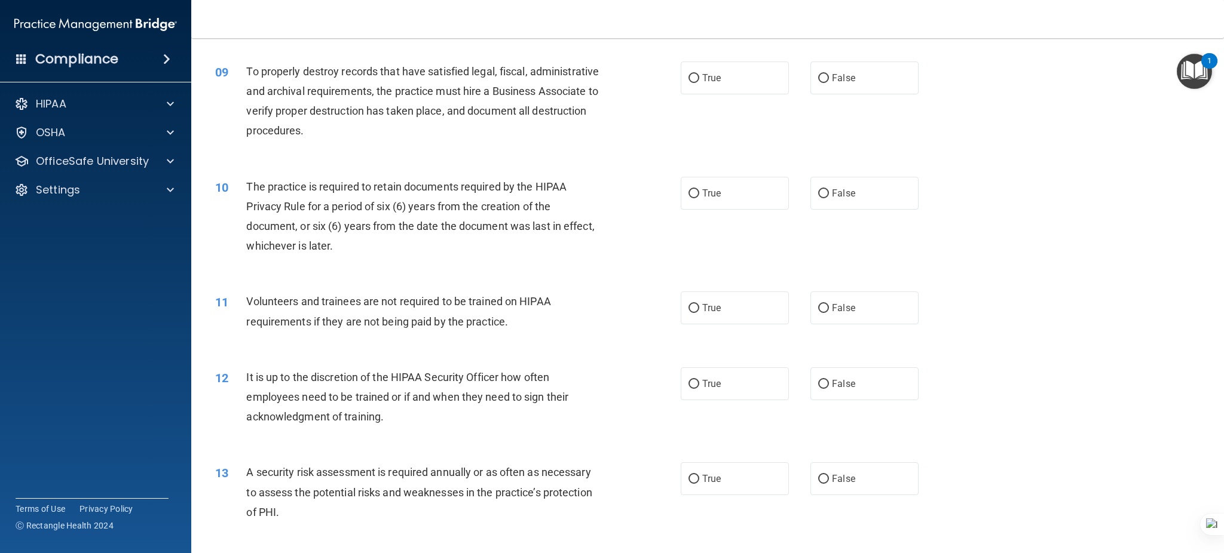
scroll to position [876, 0]
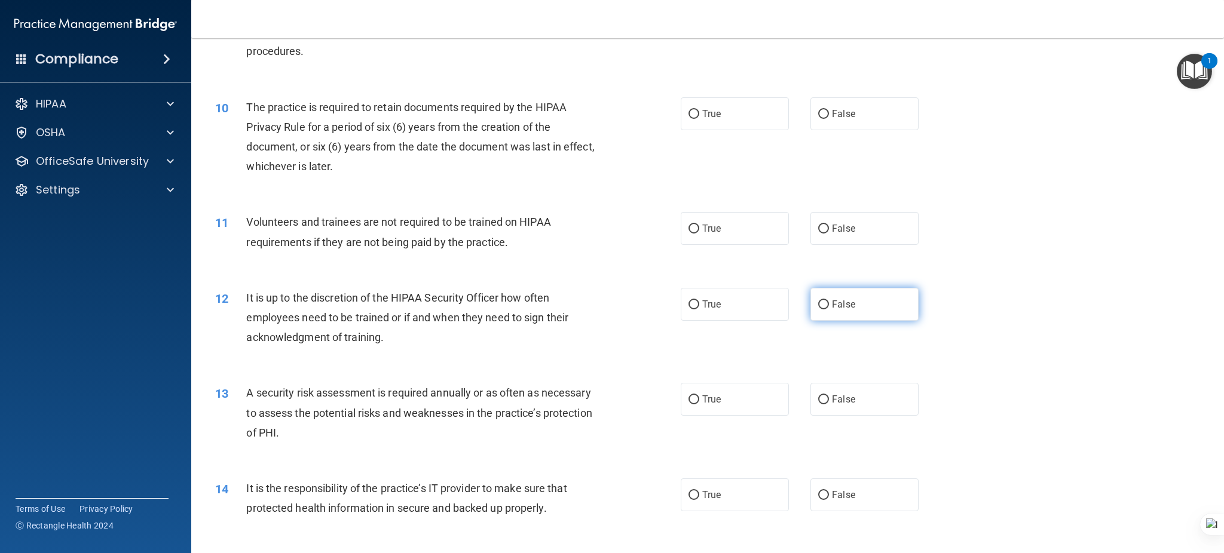
click at [832, 301] on span "False" at bounding box center [843, 304] width 23 height 11
click at [826, 301] on input "False" at bounding box center [823, 305] width 11 height 9
radio input "true"
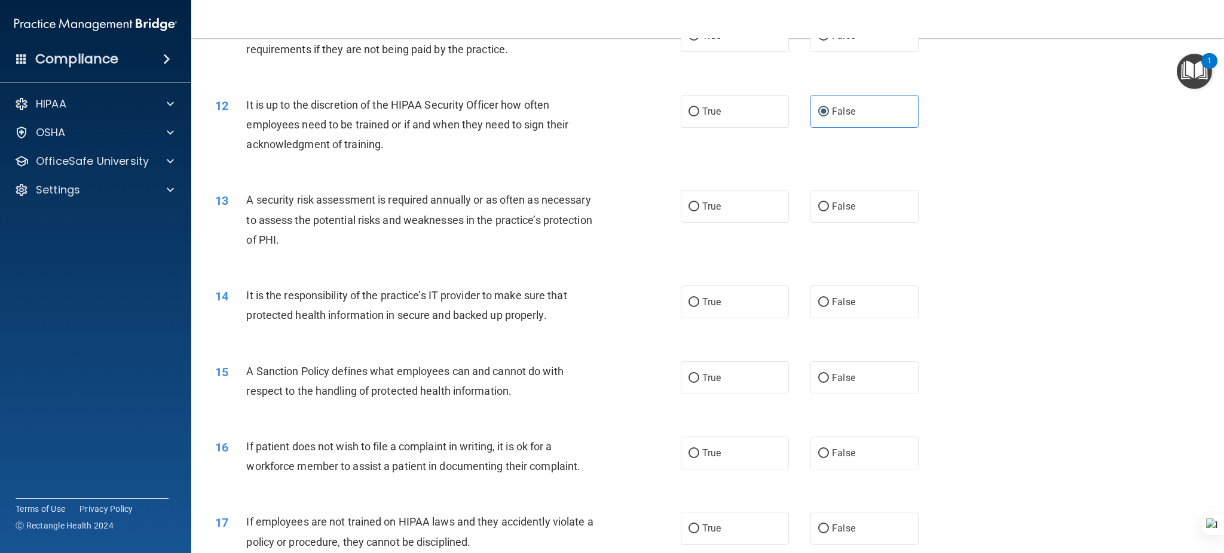
scroll to position [1115, 0]
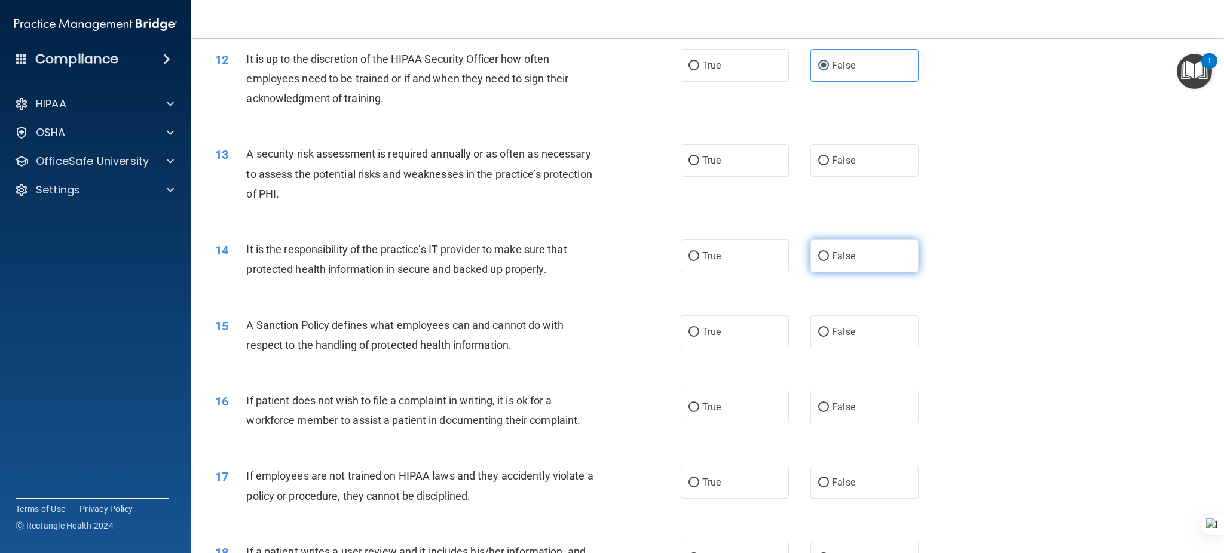
click at [818, 257] on input "False" at bounding box center [823, 256] width 11 height 9
radio input "true"
click at [818, 332] on input "False" at bounding box center [823, 332] width 11 height 9
radio input "true"
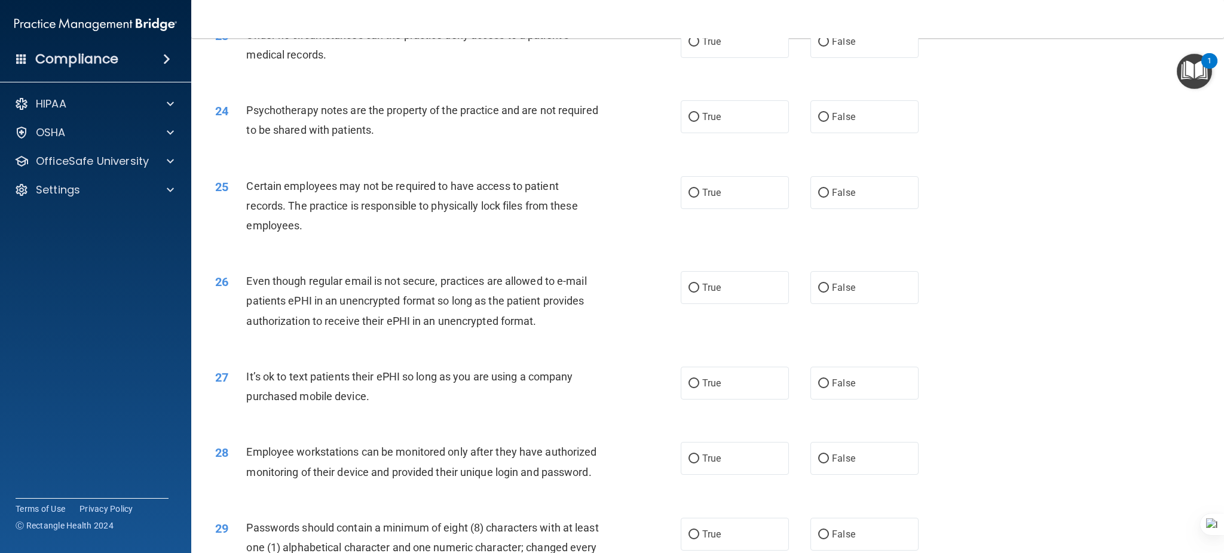
scroll to position [2071, 0]
click at [702, 119] on span "True" at bounding box center [711, 114] width 19 height 11
click at [697, 119] on input "True" at bounding box center [693, 115] width 11 height 9
radio input "true"
click at [702, 281] on span "True" at bounding box center [711, 285] width 19 height 11
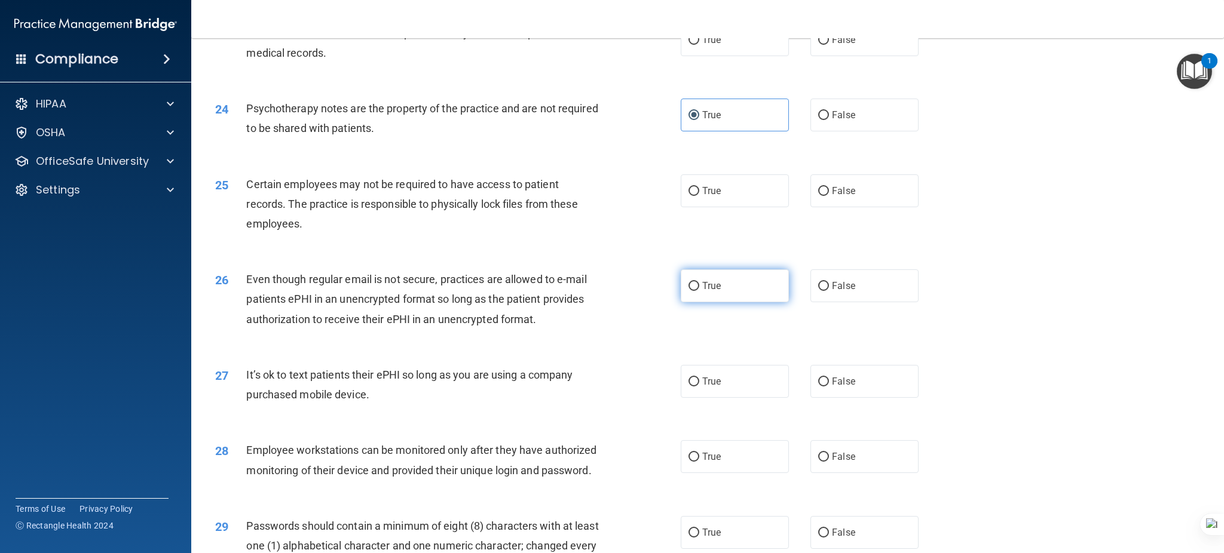
click at [697, 282] on input "True" at bounding box center [693, 286] width 11 height 9
radio input "true"
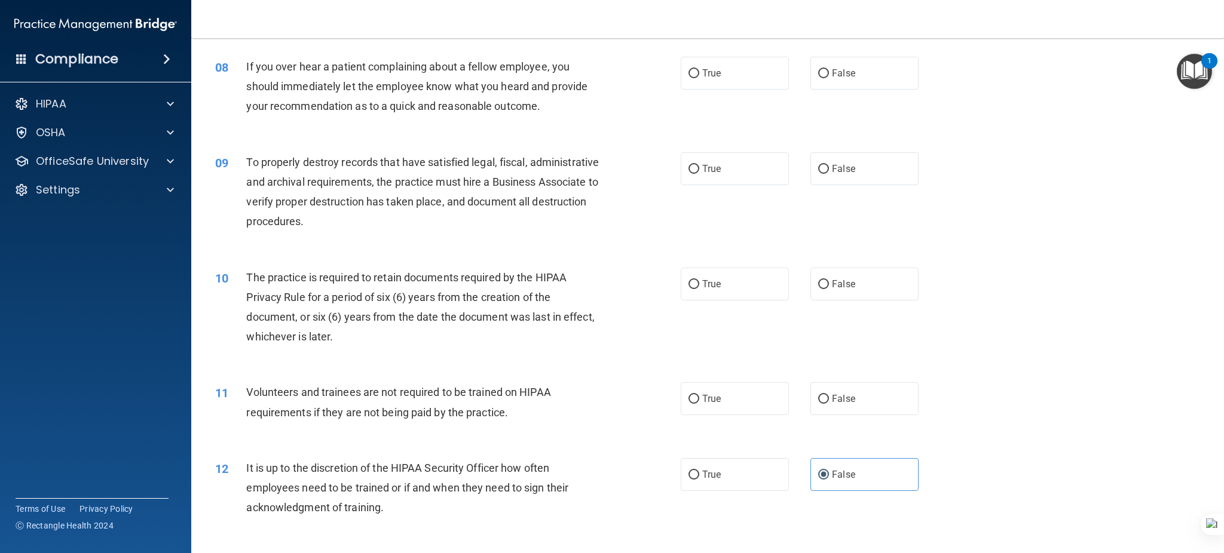
scroll to position [0, 0]
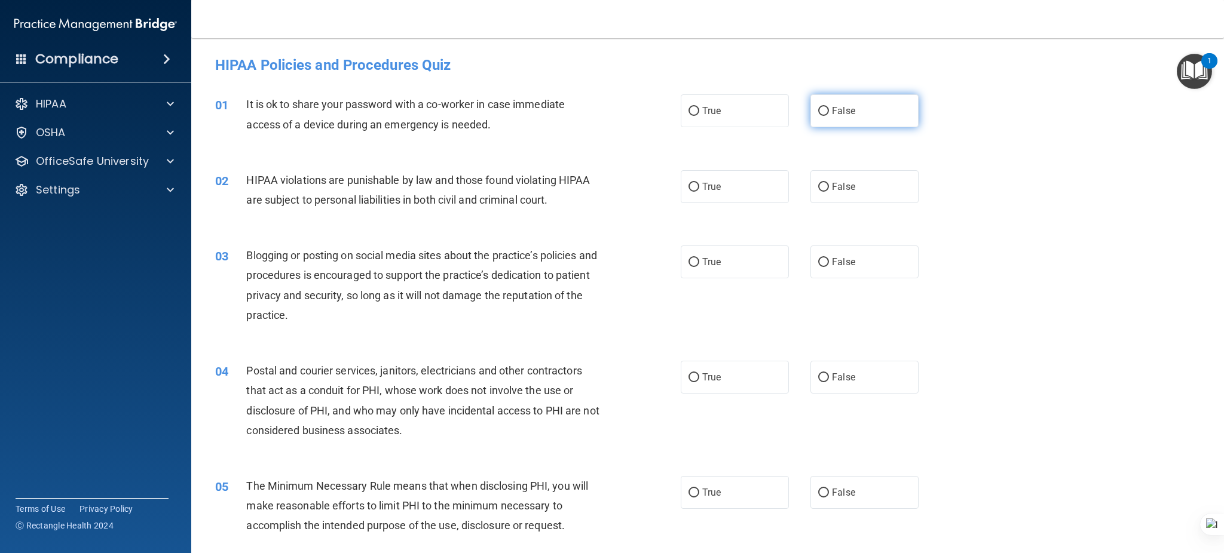
click at [818, 109] on input "False" at bounding box center [823, 111] width 11 height 9
radio input "true"
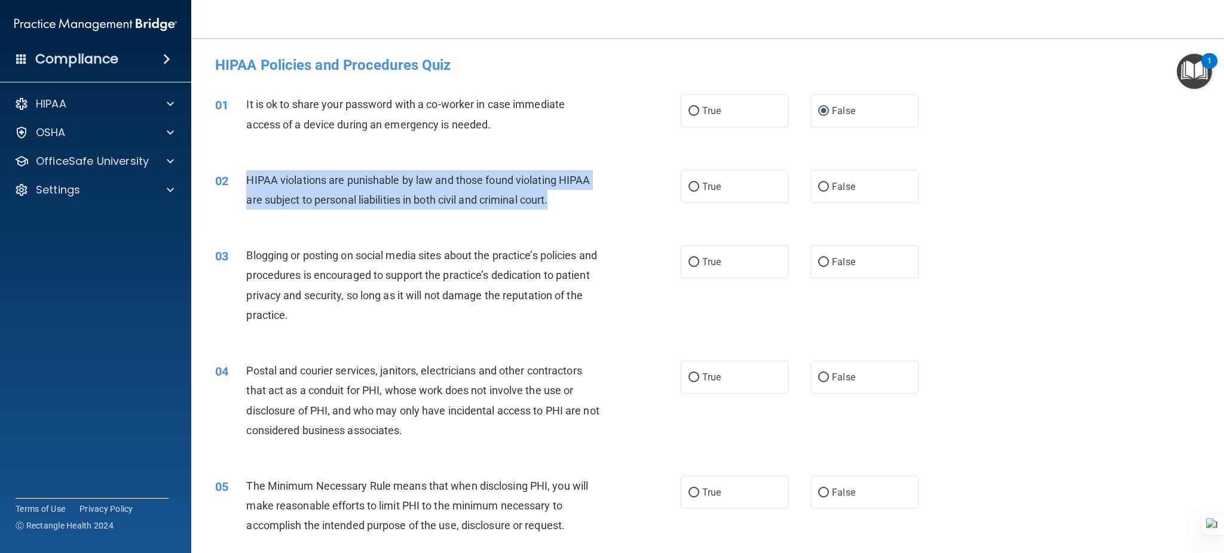
drag, startPoint x: 542, startPoint y: 198, endPoint x: 243, endPoint y: 176, distance: 300.7
click at [243, 176] on div "02 HIPAA violations are punishable by law and those found violating HIPAA are s…" at bounding box center [447, 192] width 501 height 45
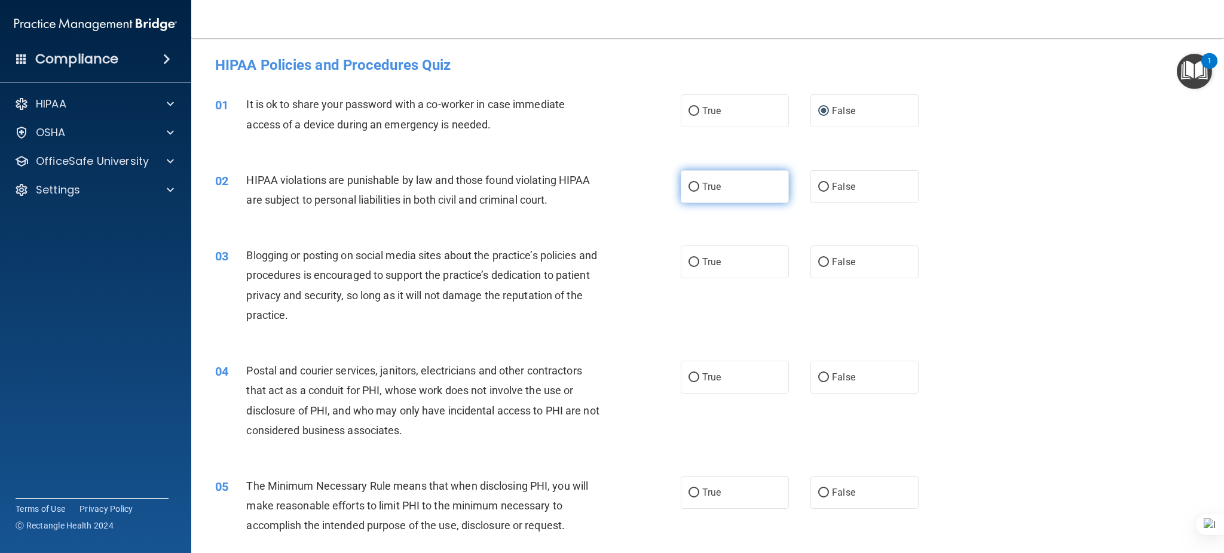
click at [708, 185] on span "True" at bounding box center [711, 186] width 19 height 11
click at [699, 185] on input "True" at bounding box center [693, 187] width 11 height 9
radio input "true"
click at [818, 259] on input "False" at bounding box center [823, 262] width 11 height 9
radio input "true"
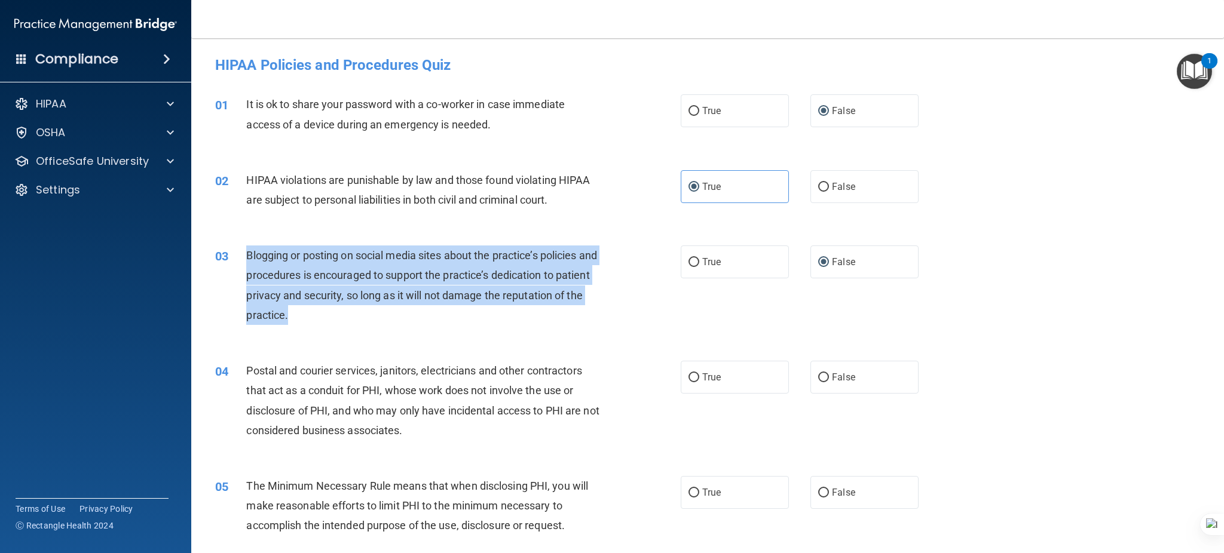
drag, startPoint x: 335, startPoint y: 318, endPoint x: 299, endPoint y: 252, distance: 75.4
click at [243, 254] on div "03 Blogging or posting on social media sites about the practice’s policies and …" at bounding box center [447, 288] width 501 height 85
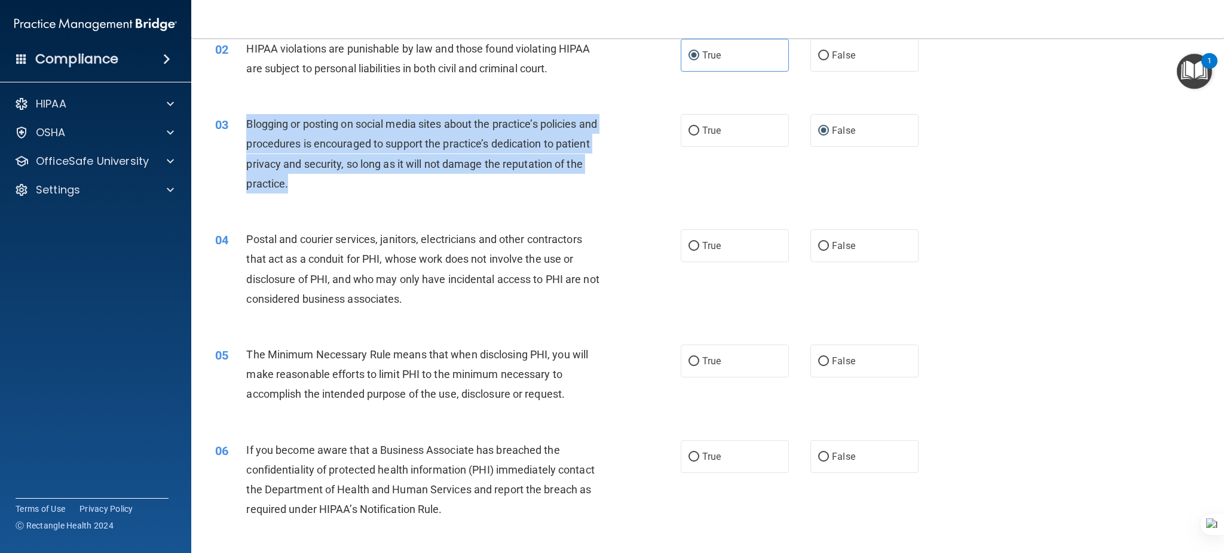
scroll to position [159, 0]
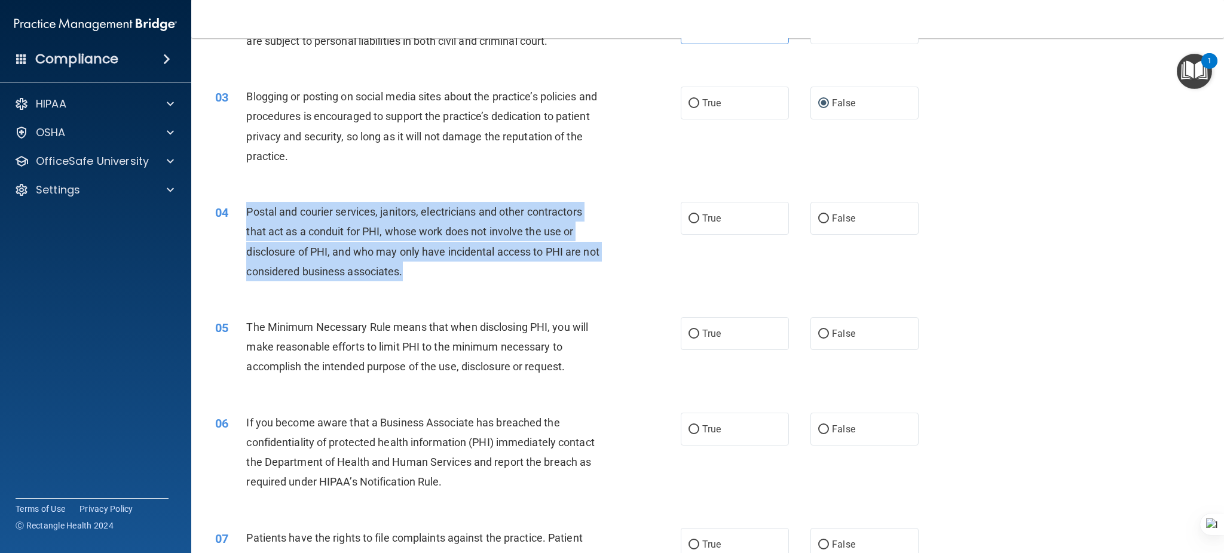
drag, startPoint x: 388, startPoint y: 265, endPoint x: 241, endPoint y: 210, distance: 156.4
click at [241, 210] on div "04 Postal and courier services, janitors, electricians and other contractors th…" at bounding box center [447, 244] width 501 height 85
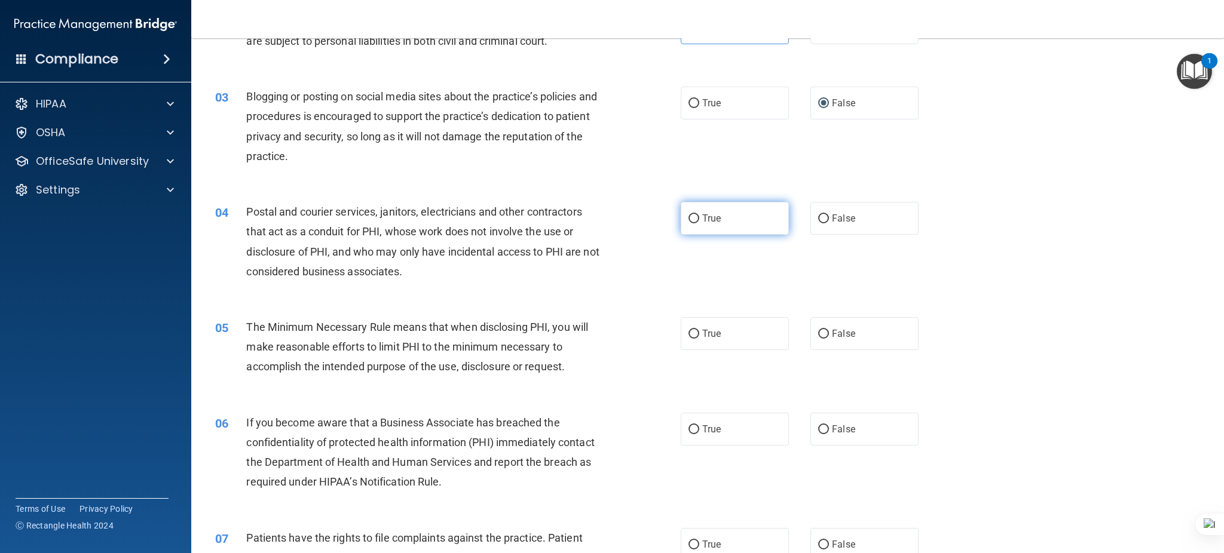
click at [719, 219] on label "True" at bounding box center [734, 218] width 108 height 33
click at [699, 219] on input "True" at bounding box center [693, 218] width 11 height 9
radio input "true"
click at [797, 219] on div "True False" at bounding box center [810, 218] width 260 height 33
click at [810, 220] on label "False" at bounding box center [864, 218] width 108 height 33
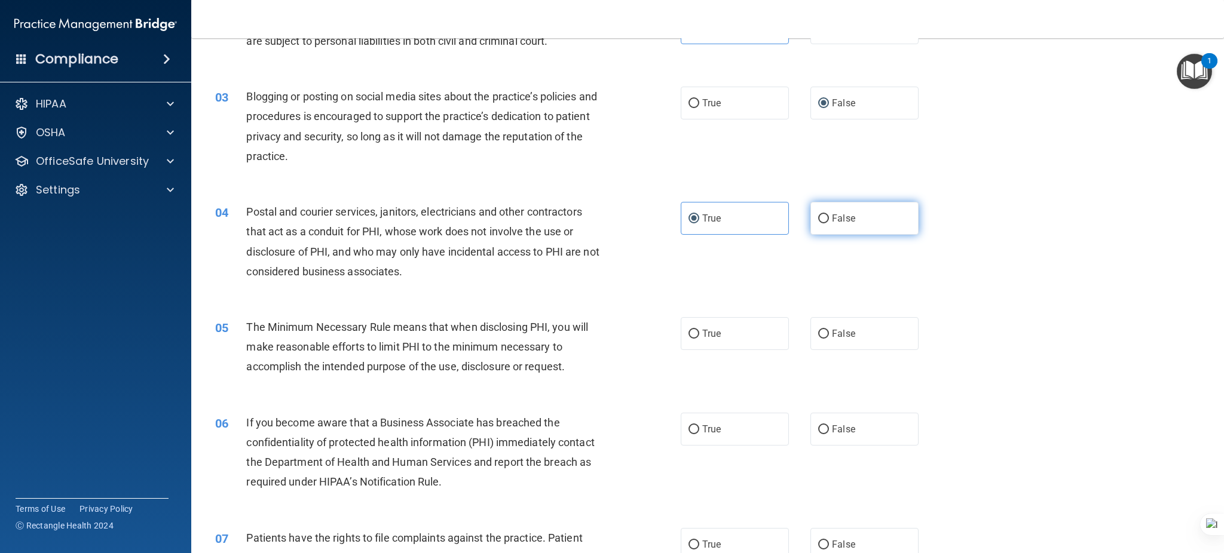
click at [818, 220] on input "False" at bounding box center [823, 218] width 11 height 9
radio input "true"
click at [703, 220] on span "True" at bounding box center [711, 218] width 19 height 11
click at [699, 220] on input "True" at bounding box center [693, 218] width 11 height 9
radio input "true"
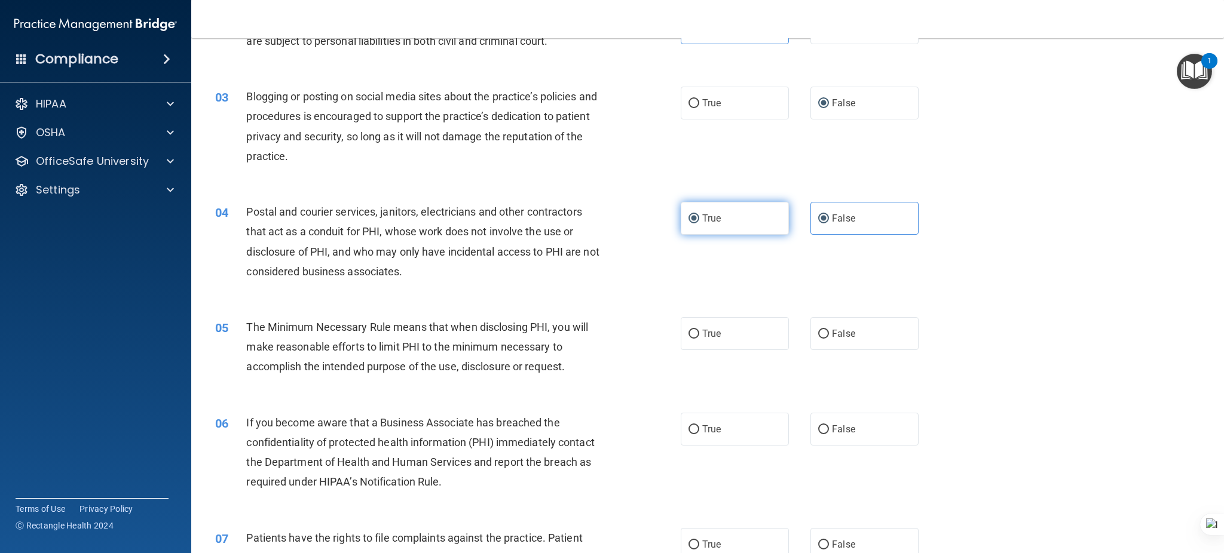
radio input "false"
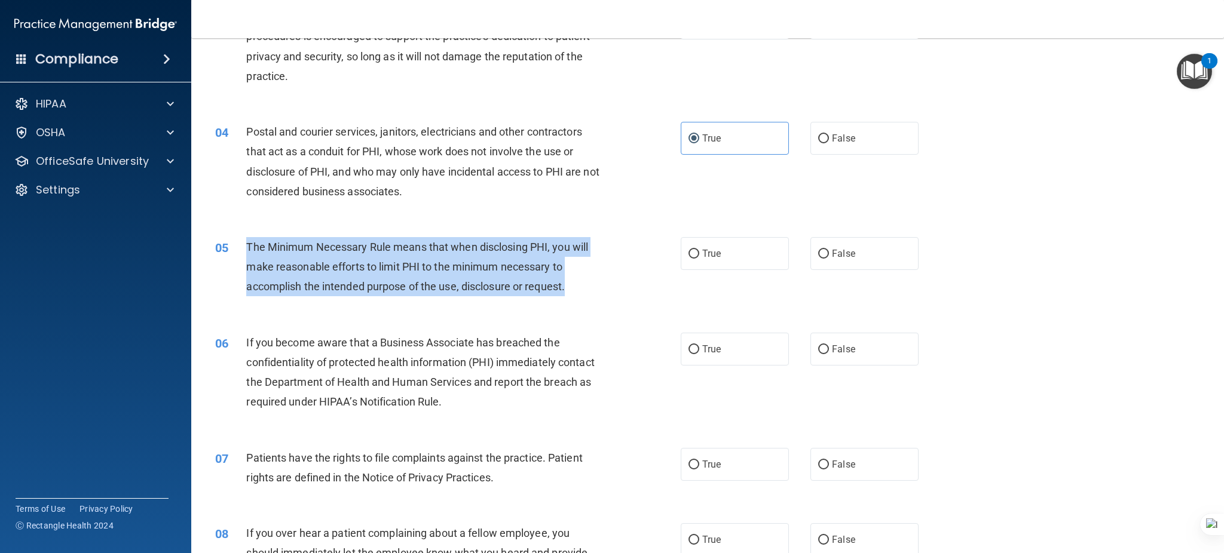
drag, startPoint x: 418, startPoint y: 273, endPoint x: 246, endPoint y: 247, distance: 174.1
click at [246, 247] on div "The Minimum Necessary Rule means that when disclosing PHI, you will make reason…" at bounding box center [427, 267] width 363 height 60
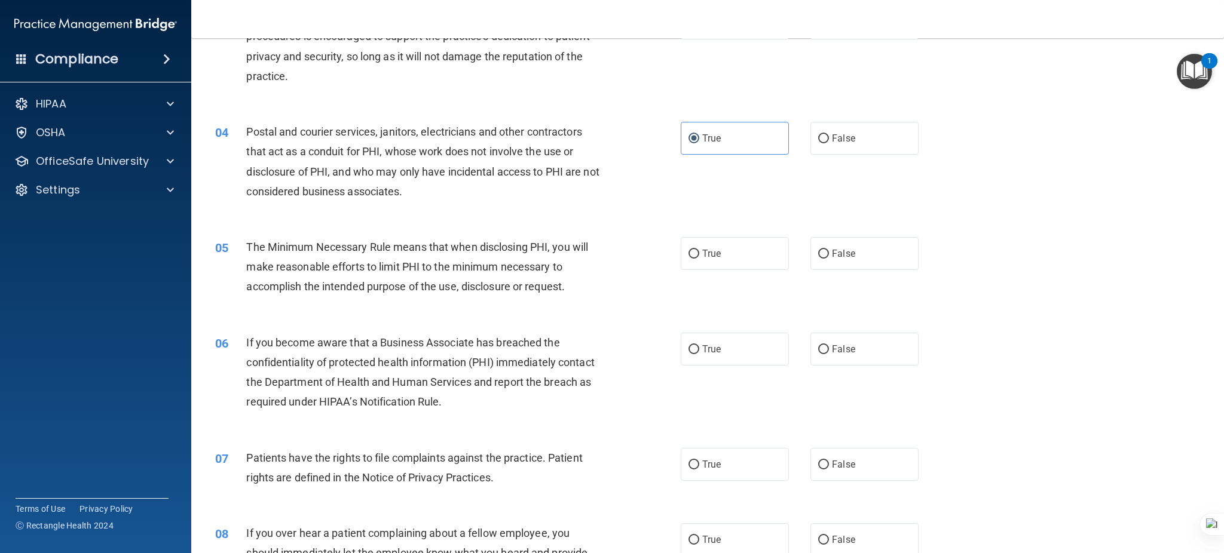
drag, startPoint x: 700, startPoint y: 255, endPoint x: 643, endPoint y: 260, distance: 57.1
click at [702, 255] on span "True" at bounding box center [711, 253] width 19 height 11
click at [699, 255] on input "True" at bounding box center [693, 254] width 11 height 9
radio input "true"
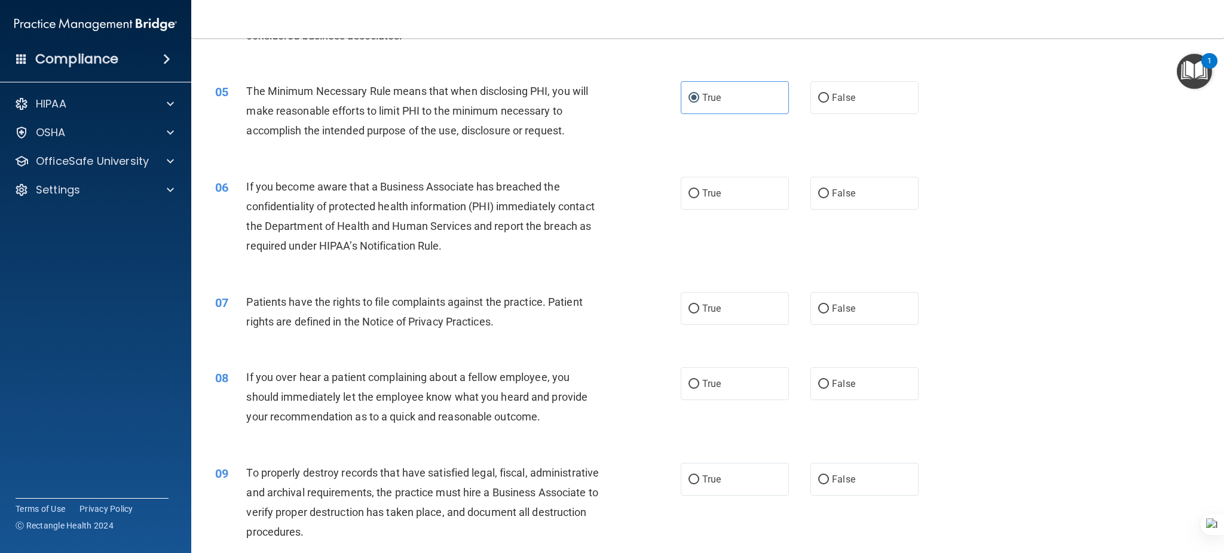
scroll to position [398, 0]
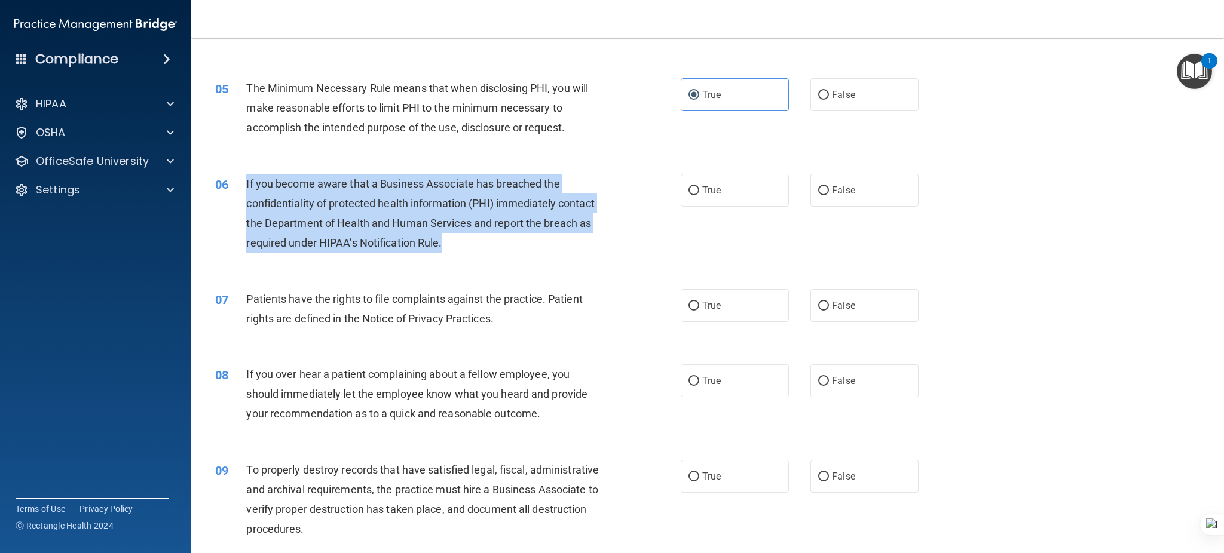
drag, startPoint x: 241, startPoint y: 180, endPoint x: 516, endPoint y: 243, distance: 281.9
click at [516, 243] on div "06 If you become aware that a Business Associate has breached the confidentiali…" at bounding box center [447, 216] width 501 height 85
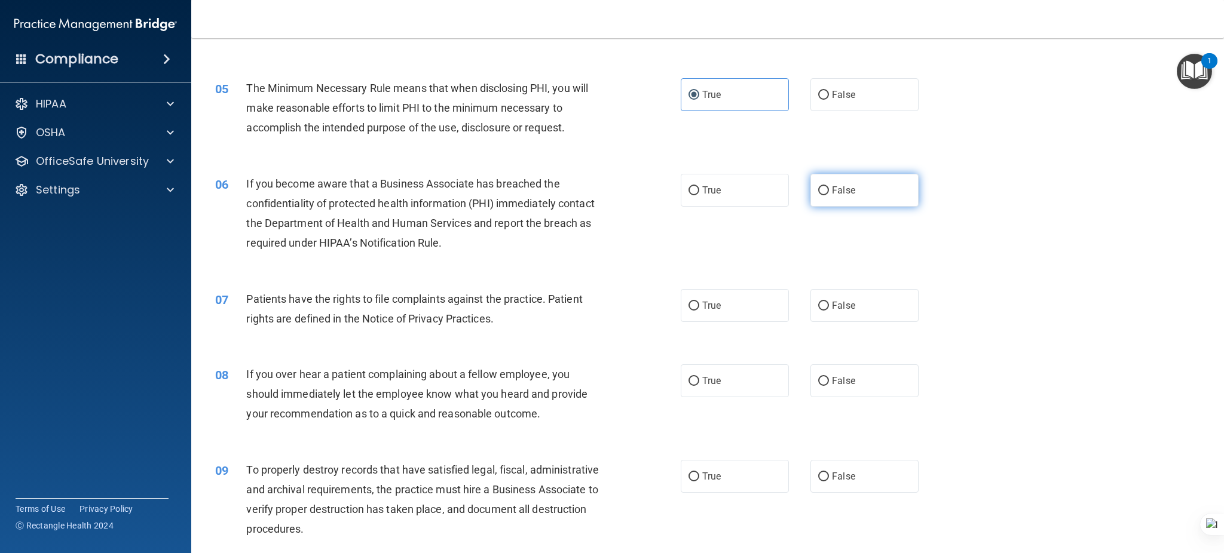
click at [816, 195] on label "False" at bounding box center [864, 190] width 108 height 33
click at [818, 195] on input "False" at bounding box center [823, 190] width 11 height 9
radio input "true"
click at [694, 303] on label "True" at bounding box center [734, 305] width 108 height 33
click at [694, 303] on input "True" at bounding box center [693, 306] width 11 height 9
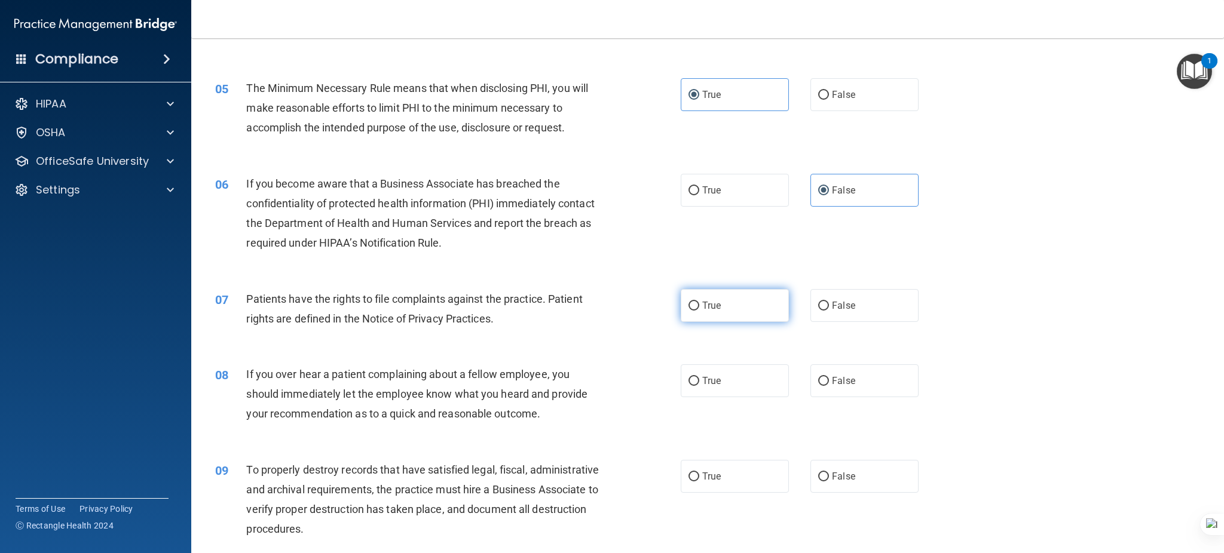
radio input "true"
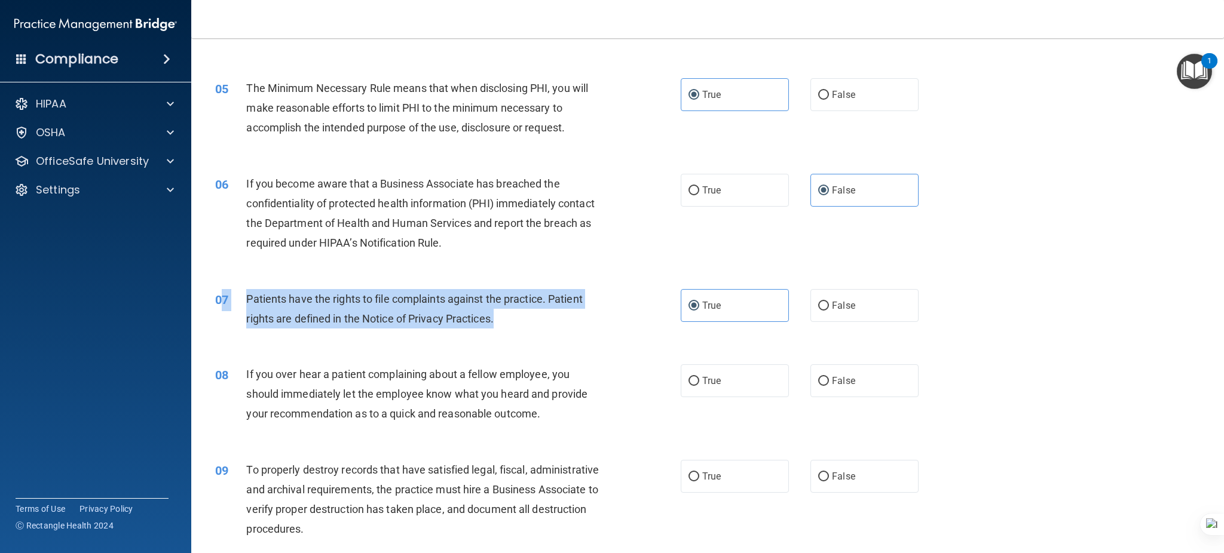
drag, startPoint x: 444, startPoint y: 312, endPoint x: 221, endPoint y: 294, distance: 223.6
click at [221, 295] on div "07 Patients have the rights to file complaints against the practice. Patient ri…" at bounding box center [447, 311] width 501 height 45
click at [478, 295] on span "Patients have the rights to file complaints against the practice. Patient right…" at bounding box center [414, 309] width 336 height 32
drag, startPoint x: 362, startPoint y: 296, endPoint x: 691, endPoint y: 110, distance: 378.3
click at [235, 291] on div "07 Patients have the rights to file complaints against the practice. Patient ri…" at bounding box center [447, 311] width 501 height 45
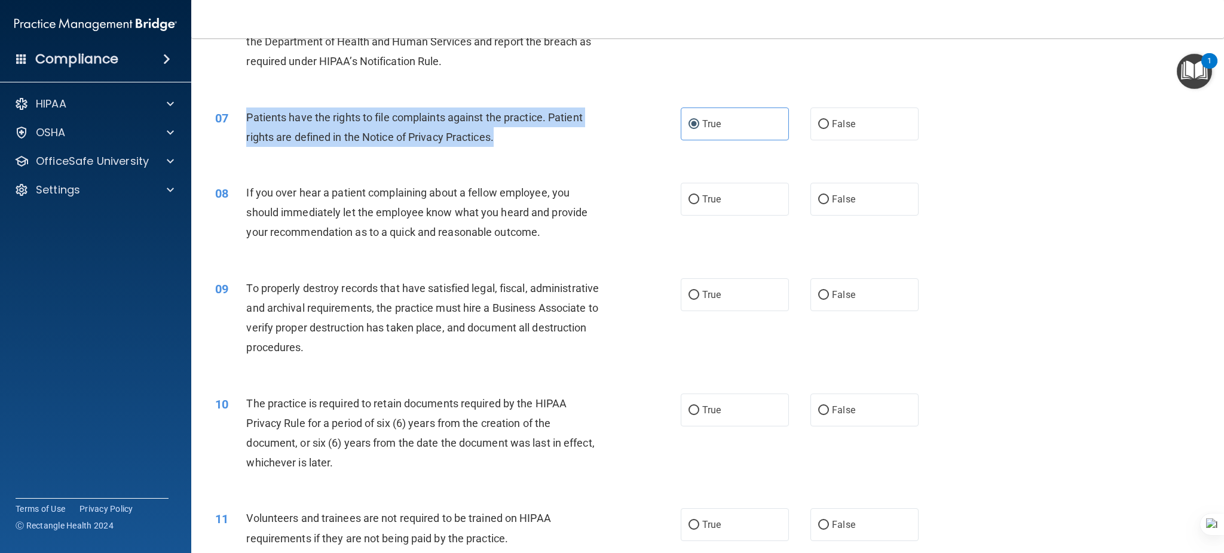
scroll to position [637, 0]
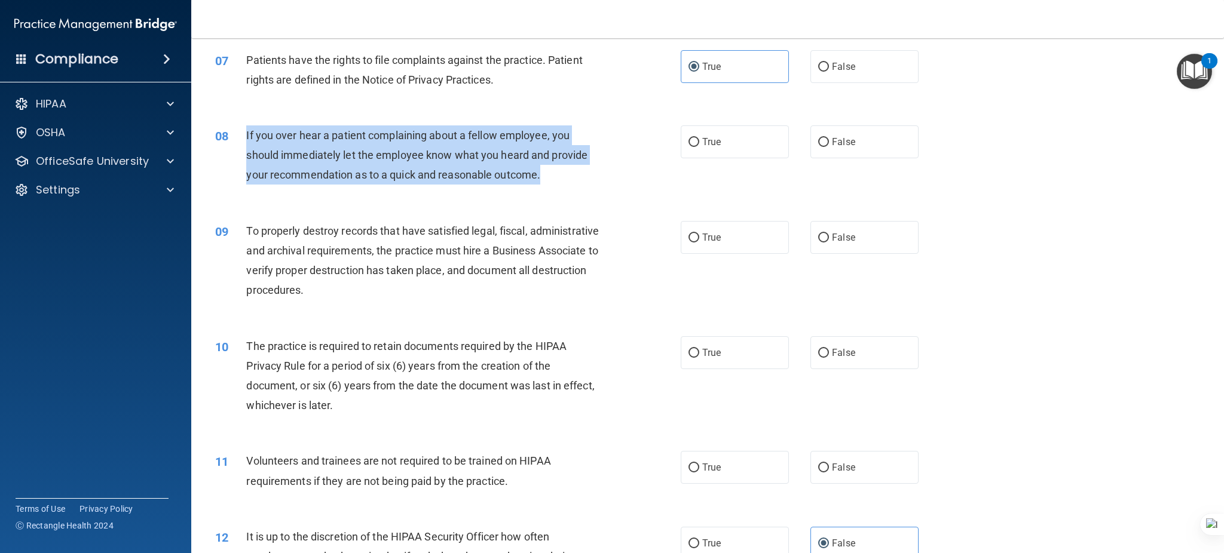
drag, startPoint x: 246, startPoint y: 131, endPoint x: 555, endPoint y: 172, distance: 311.6
click at [555, 172] on div "If you over hear a patient complaining about a fellow employee, you should imme…" at bounding box center [427, 155] width 363 height 60
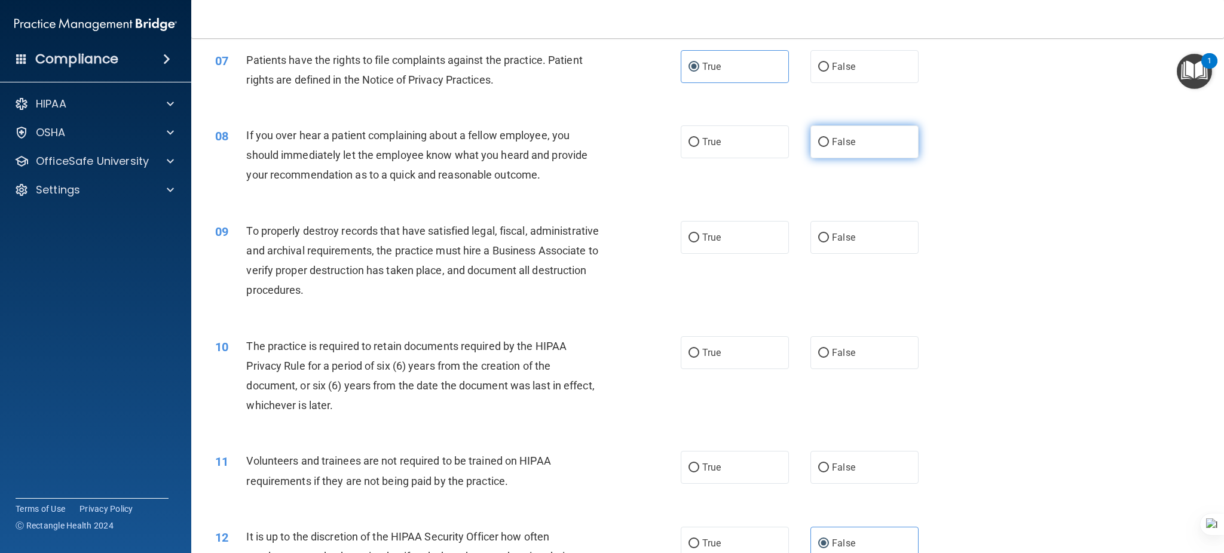
click at [833, 143] on span "False" at bounding box center [843, 141] width 23 height 11
click at [829, 143] on input "False" at bounding box center [823, 142] width 11 height 9
radio input "true"
drag, startPoint x: 824, startPoint y: 240, endPoint x: 581, endPoint y: 283, distance: 247.0
click at [832, 239] on span "False" at bounding box center [843, 237] width 23 height 11
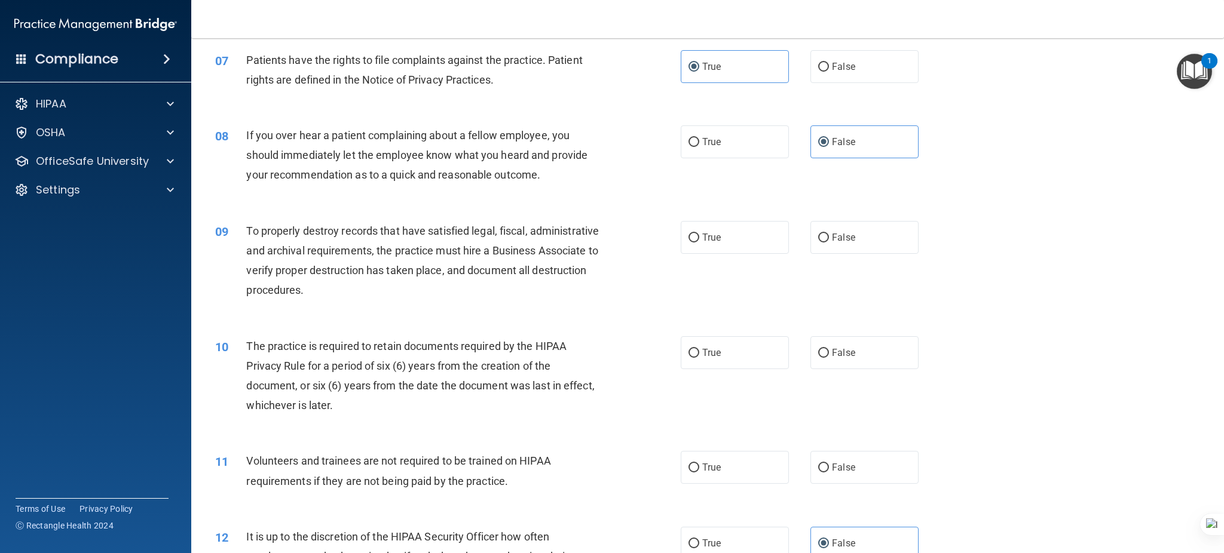
click at [824, 239] on input "False" at bounding box center [823, 238] width 11 height 9
radio input "true"
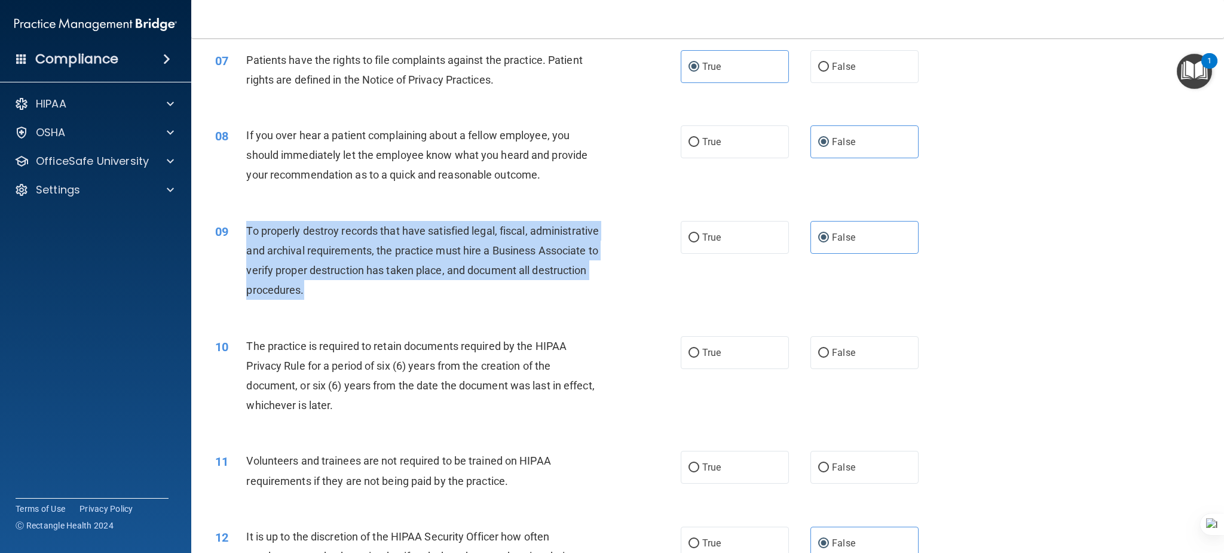
drag, startPoint x: 426, startPoint y: 286, endPoint x: 244, endPoint y: 234, distance: 188.7
click at [244, 234] on div "09 To properly destroy records that have satisfied legal, fiscal, administrativ…" at bounding box center [447, 263] width 501 height 85
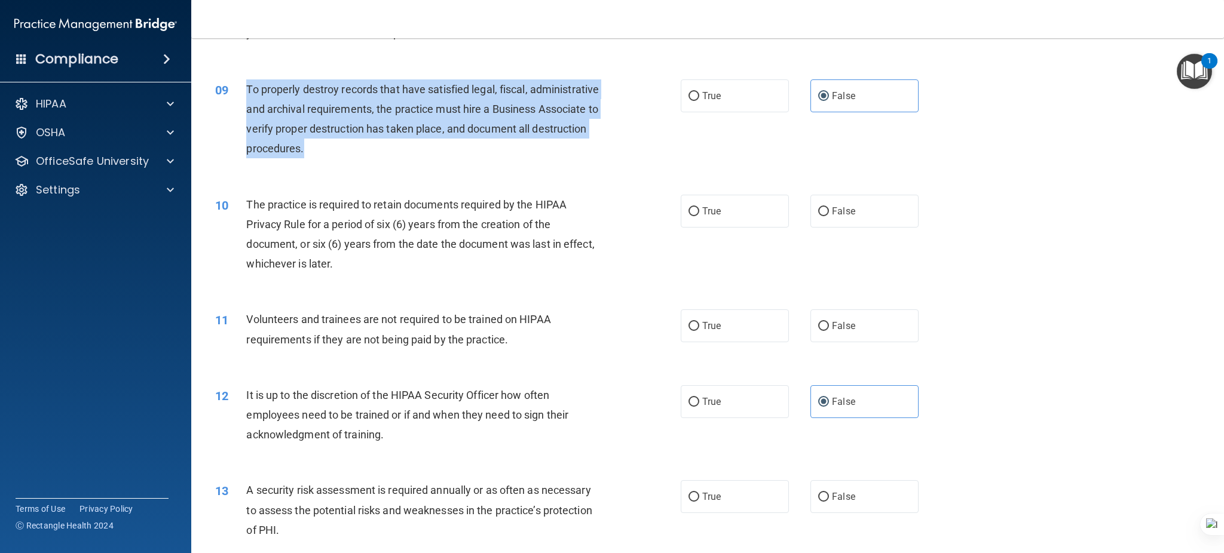
scroll to position [796, 0]
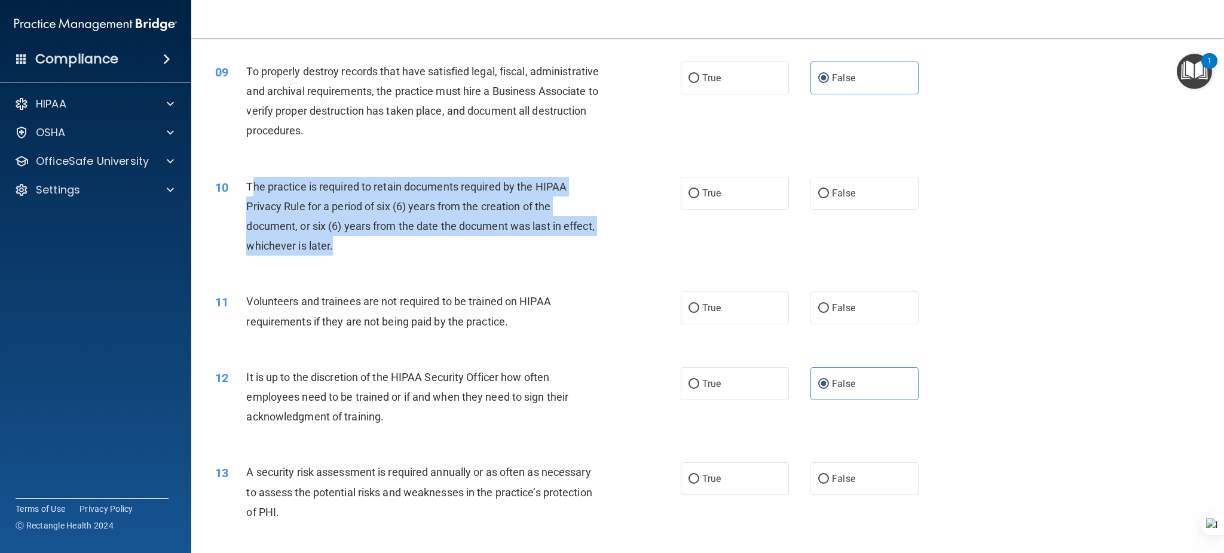
drag, startPoint x: 385, startPoint y: 247, endPoint x: 249, endPoint y: 184, distance: 149.4
click at [249, 184] on div "The practice is required to retain documents required by the HIPAA Privacy Rule…" at bounding box center [427, 216] width 363 height 79
click at [688, 192] on input "True" at bounding box center [693, 193] width 11 height 9
radio input "true"
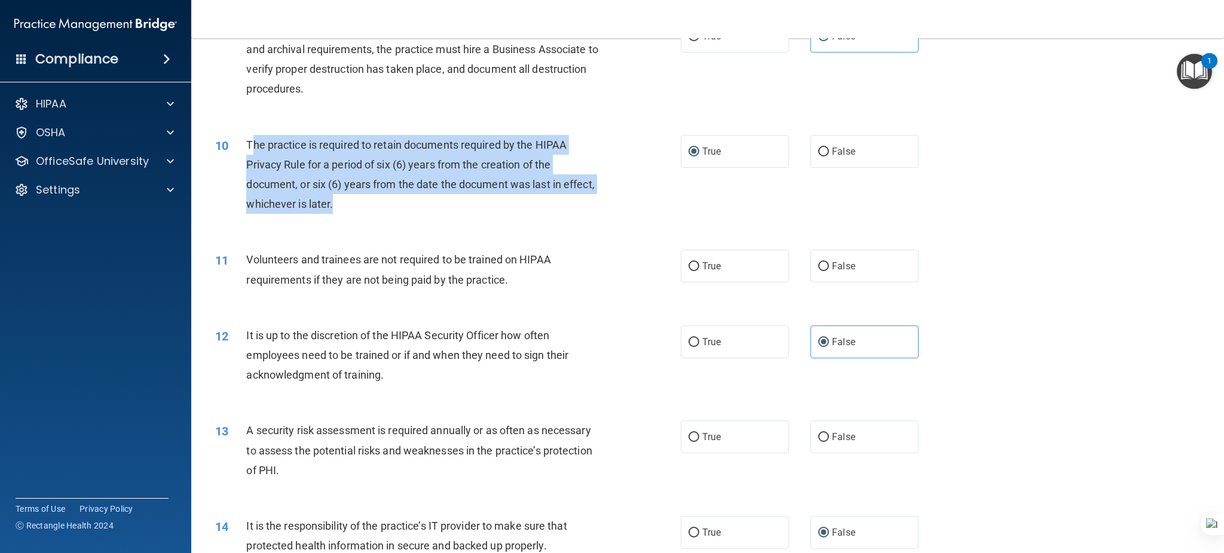
scroll to position [876, 0]
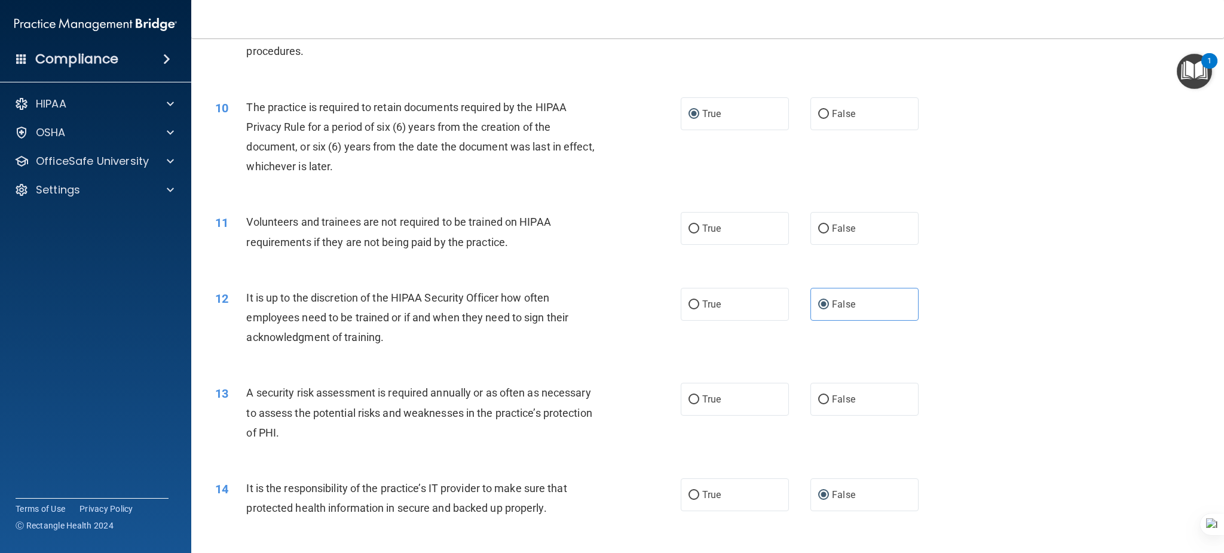
click at [539, 245] on div "Volunteers and trainees are not required to be trained on HIPAA requirements if…" at bounding box center [427, 231] width 363 height 39
click at [810, 224] on label "False" at bounding box center [864, 228] width 108 height 33
click at [818, 225] on input "False" at bounding box center [823, 229] width 11 height 9
radio input "true"
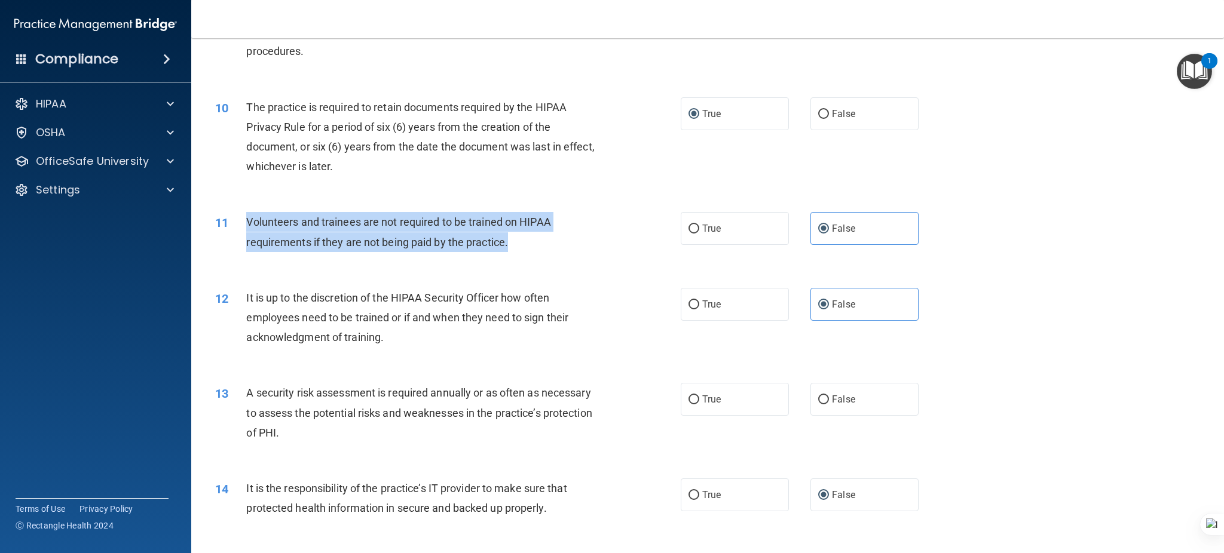
drag, startPoint x: 394, startPoint y: 234, endPoint x: 230, endPoint y: 213, distance: 165.7
click at [230, 213] on div "11 Volunteers and trainees are not required to be trained on HIPAA requirements…" at bounding box center [447, 234] width 501 height 45
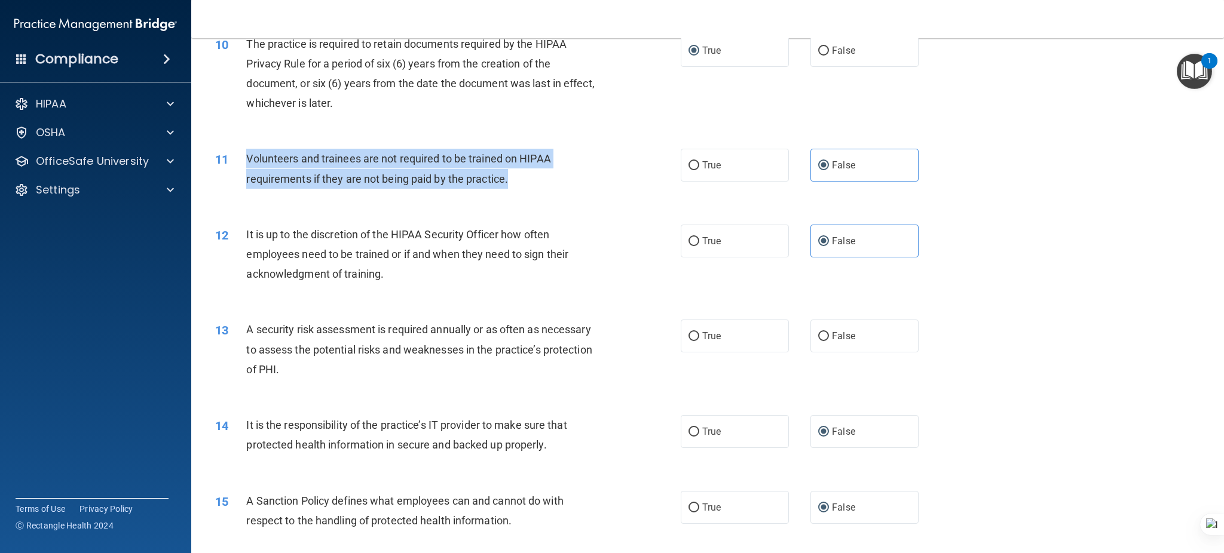
scroll to position [1035, 0]
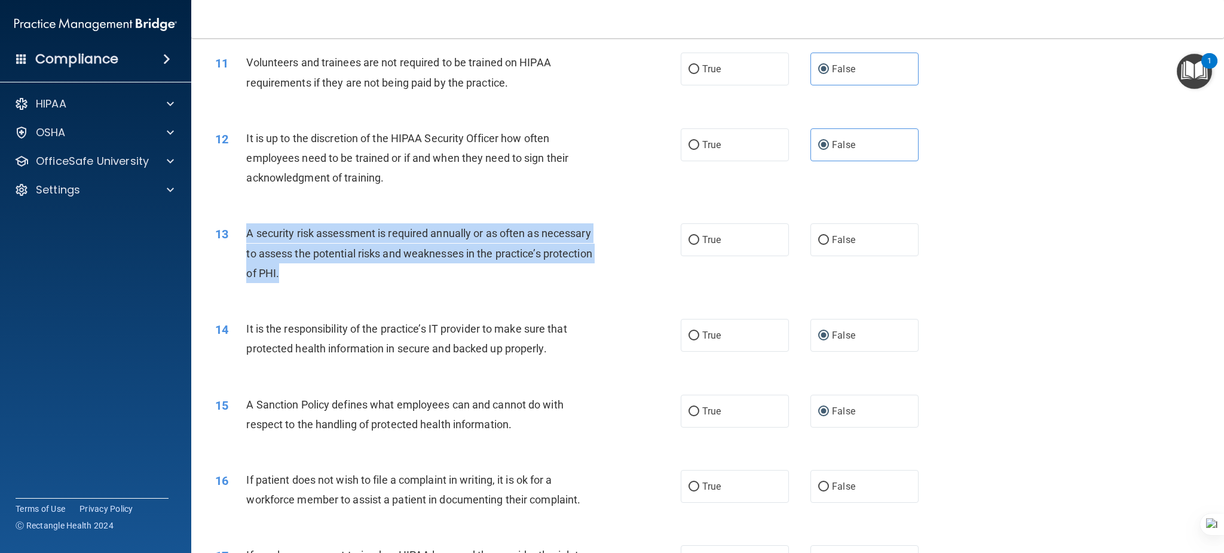
drag, startPoint x: 292, startPoint y: 274, endPoint x: 243, endPoint y: 234, distance: 63.3
click at [243, 234] on div "13 A security risk assessment is required annually or as often as necessary to …" at bounding box center [447, 256] width 501 height 66
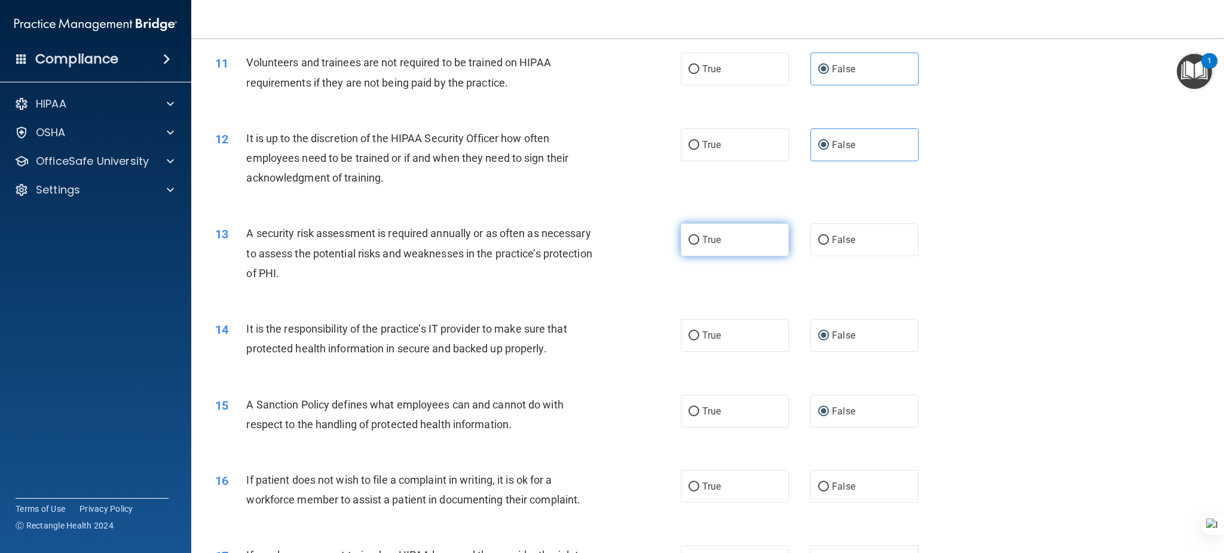
click at [710, 239] on span "True" at bounding box center [711, 239] width 19 height 11
click at [699, 239] on input "True" at bounding box center [693, 240] width 11 height 9
radio input "true"
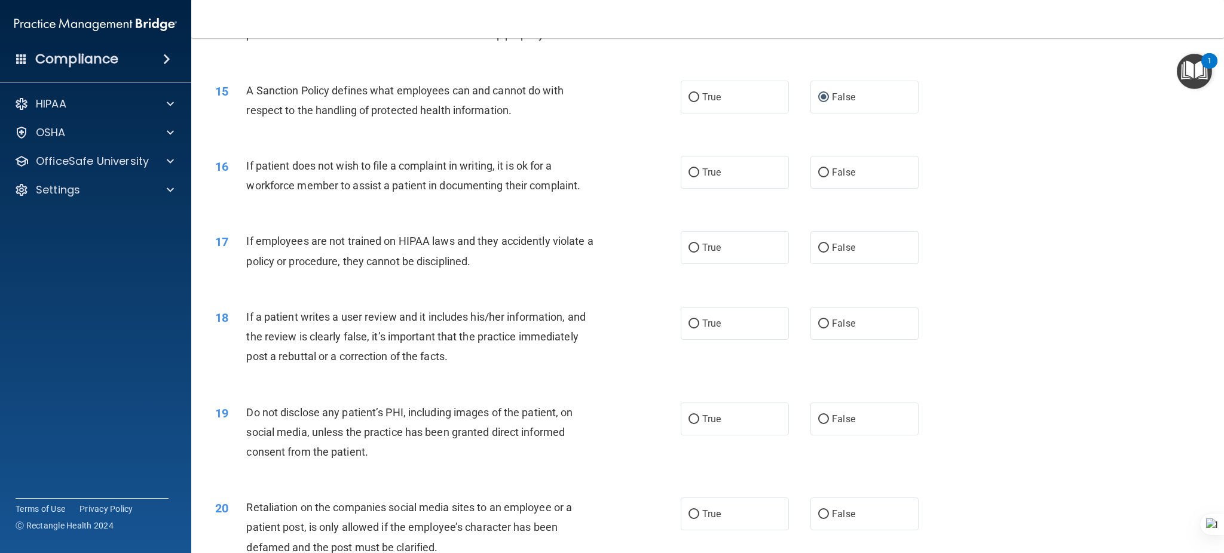
scroll to position [1354, 0]
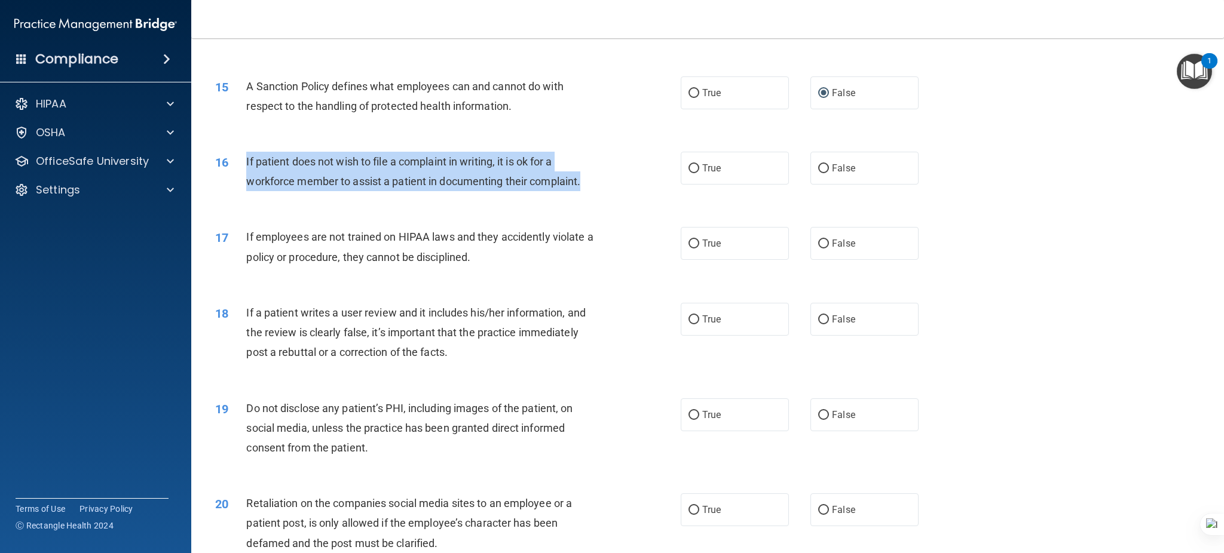
drag, startPoint x: 588, startPoint y: 177, endPoint x: 238, endPoint y: 156, distance: 350.8
click at [238, 156] on div "16 If patient does not wish to file a complaint in writing, it is ok for a work…" at bounding box center [447, 174] width 501 height 45
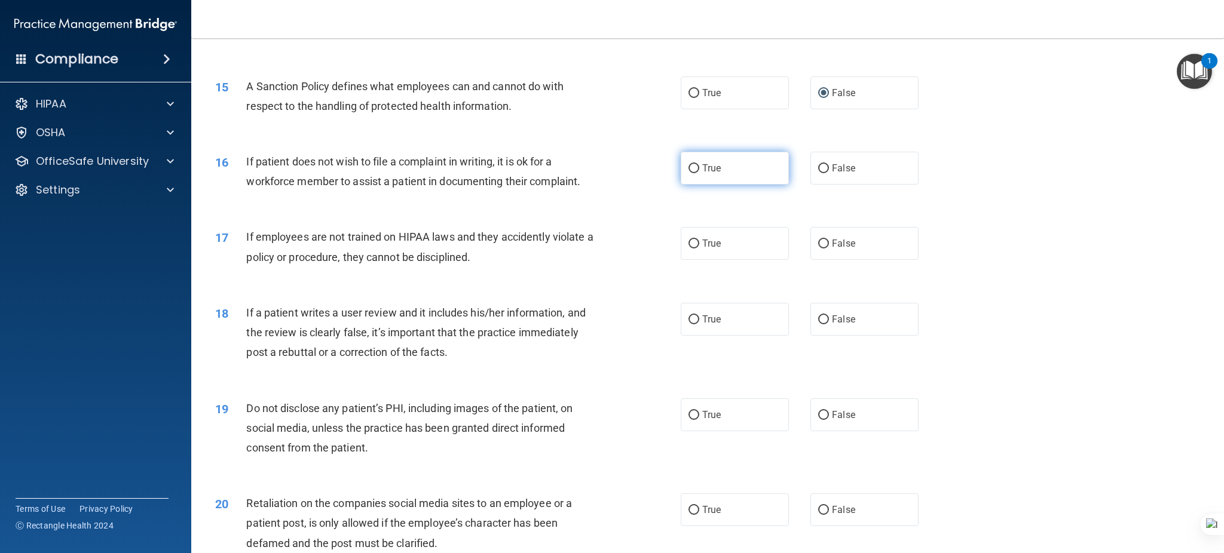
click at [716, 166] on label "True" at bounding box center [734, 168] width 108 height 33
click at [699, 166] on input "True" at bounding box center [693, 168] width 11 height 9
radio input "true"
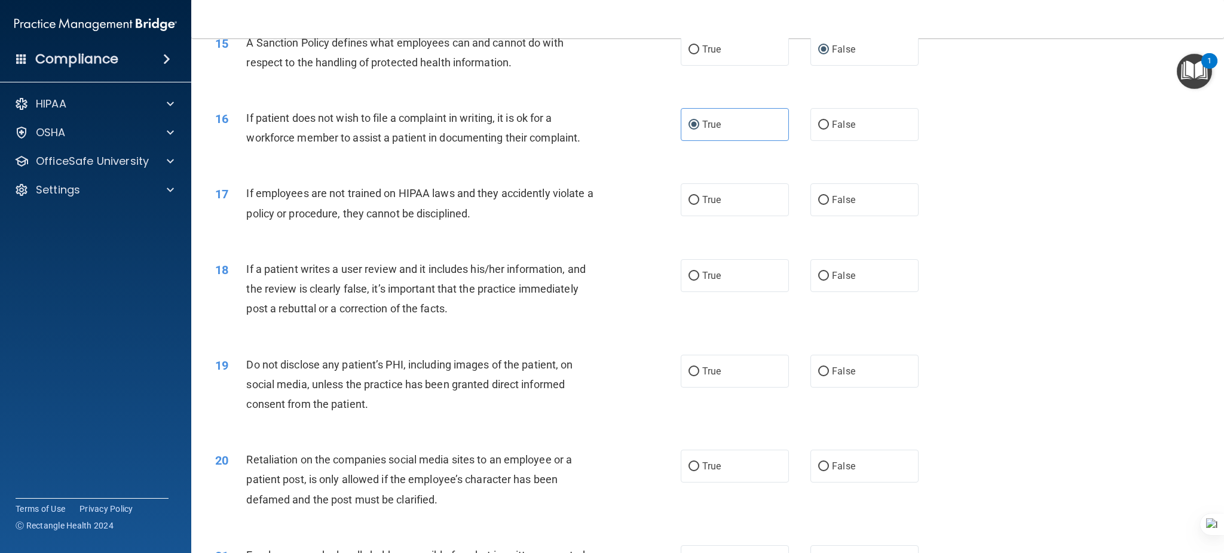
scroll to position [1434, 0]
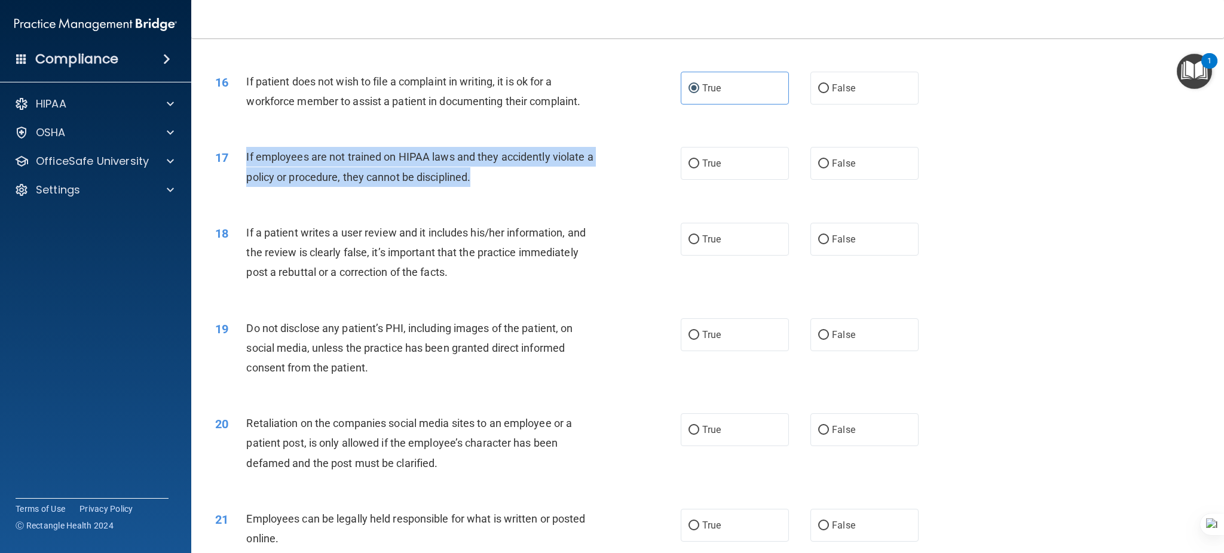
drag, startPoint x: 410, startPoint y: 173, endPoint x: 244, endPoint y: 160, distance: 166.1
click at [244, 160] on div "17 If employees are not trained on HIPAA laws and they accidently violate a pol…" at bounding box center [447, 169] width 501 height 45
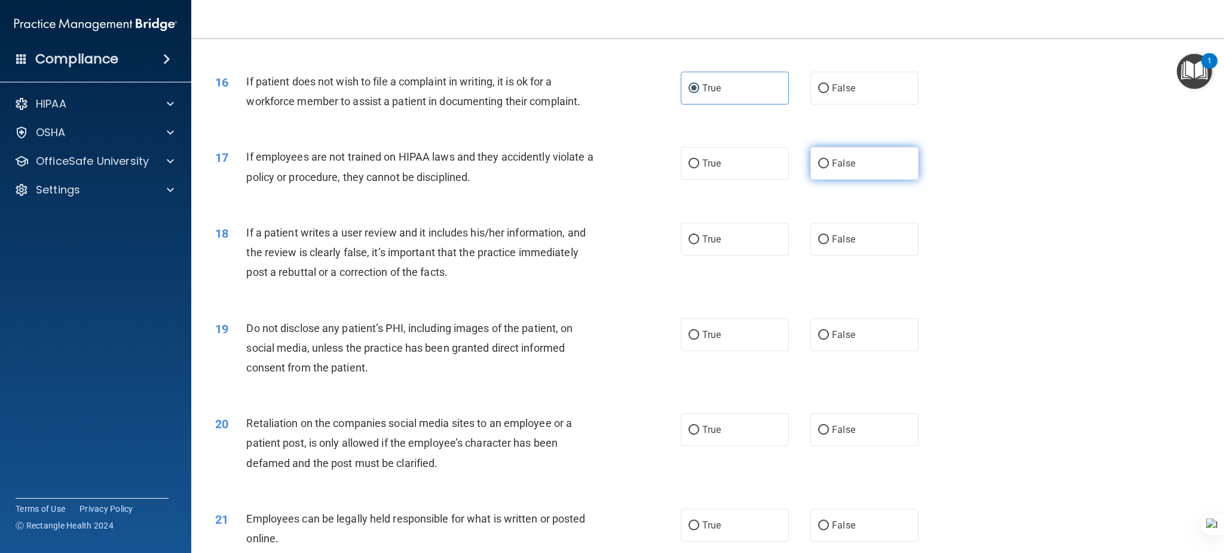
click at [821, 166] on label "False" at bounding box center [864, 163] width 108 height 33
click at [821, 166] on input "False" at bounding box center [823, 164] width 11 height 9
radio input "true"
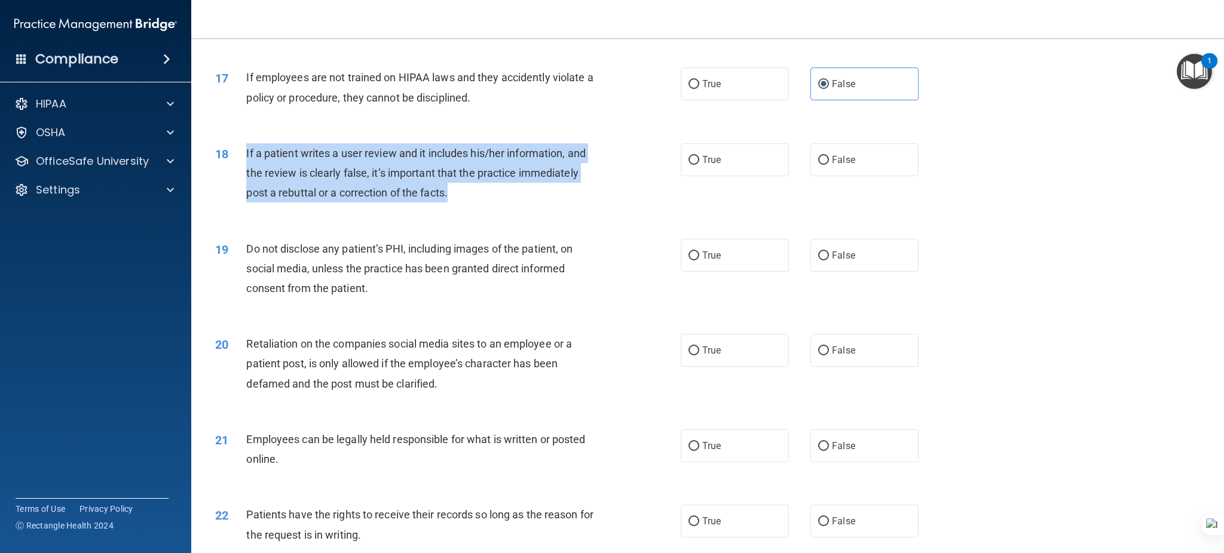
drag, startPoint x: 462, startPoint y: 188, endPoint x: 244, endPoint y: 151, distance: 221.8
click at [244, 151] on div "18 If a patient writes a user review and it includes his/her information, and t…" at bounding box center [447, 176] width 501 height 66
click at [818, 160] on input "False" at bounding box center [823, 160] width 11 height 9
radio input "true"
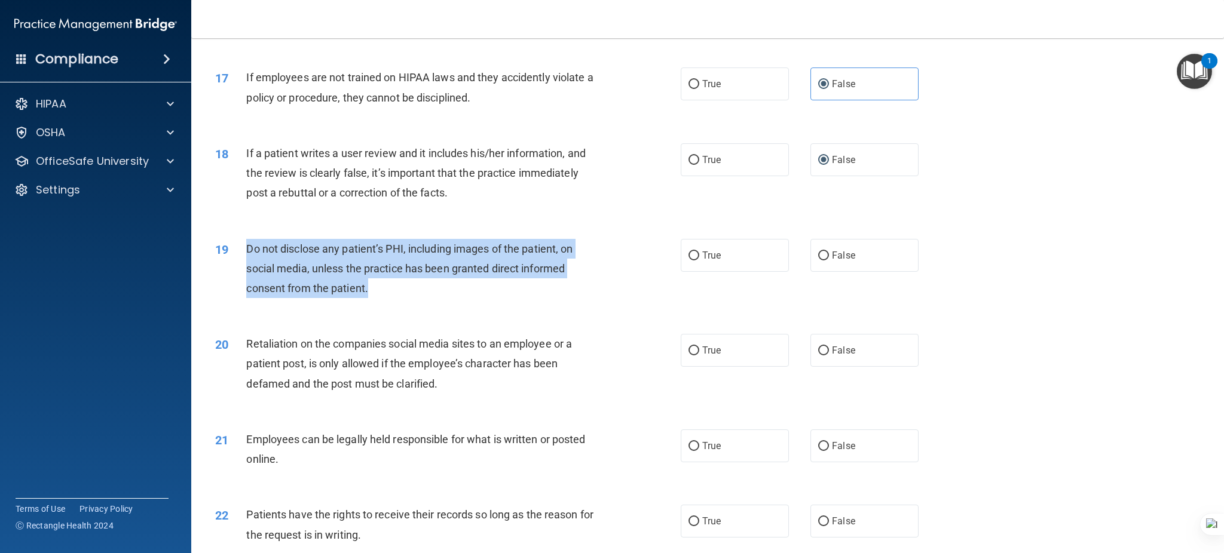
drag, startPoint x: 338, startPoint y: 283, endPoint x: 245, endPoint y: 249, distance: 99.2
click at [246, 249] on div "Do not disclose any patient’s PHI, including images of the patient, on social m…" at bounding box center [427, 269] width 363 height 60
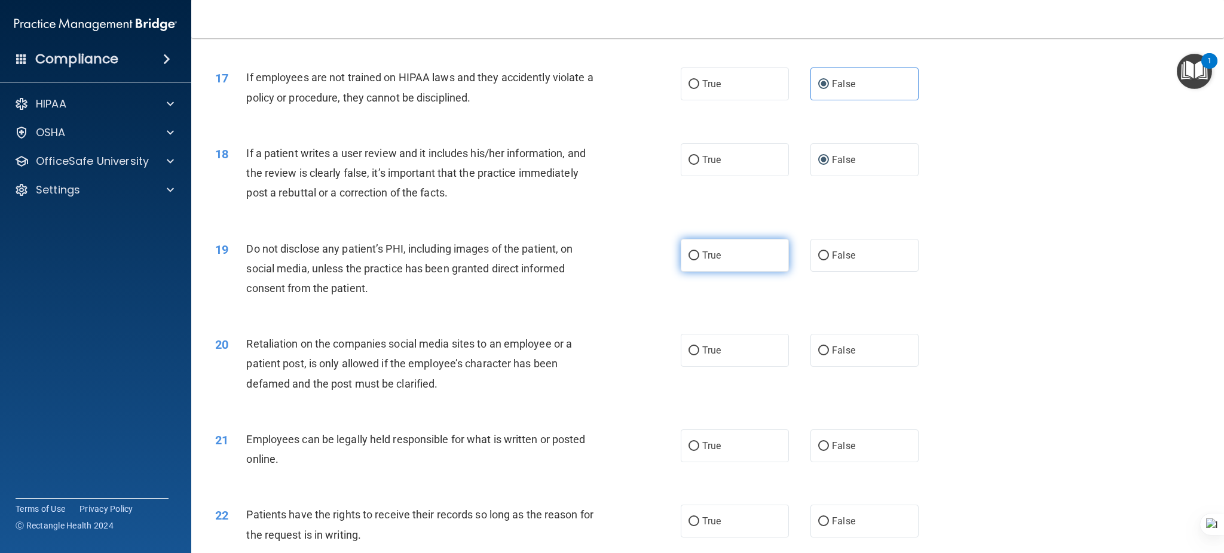
click at [725, 251] on label "True" at bounding box center [734, 255] width 108 height 33
click at [699, 252] on input "True" at bounding box center [693, 256] width 11 height 9
radio input "true"
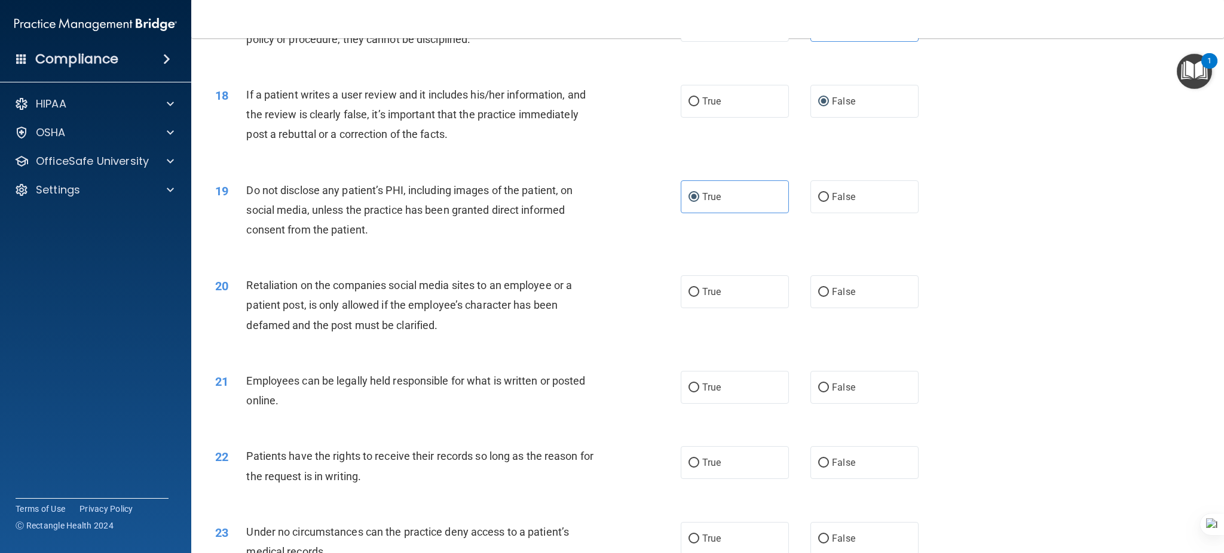
scroll to position [1673, 0]
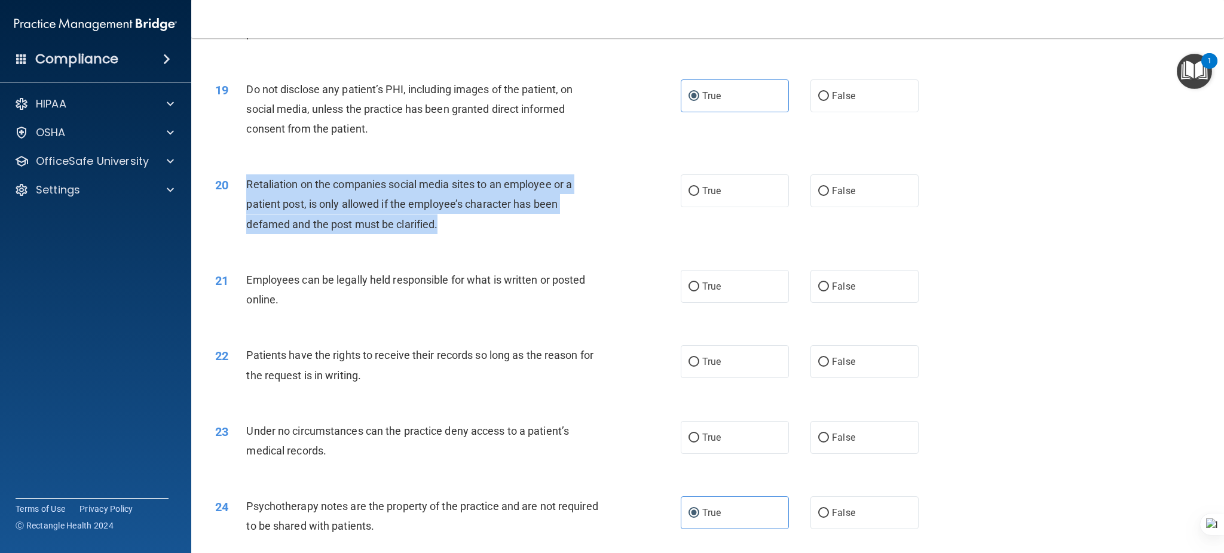
drag, startPoint x: 249, startPoint y: 185, endPoint x: 464, endPoint y: 225, distance: 218.2
click at [464, 225] on div "Retaliation on the companies social media sites to an employee or a patient pos…" at bounding box center [427, 204] width 363 height 60
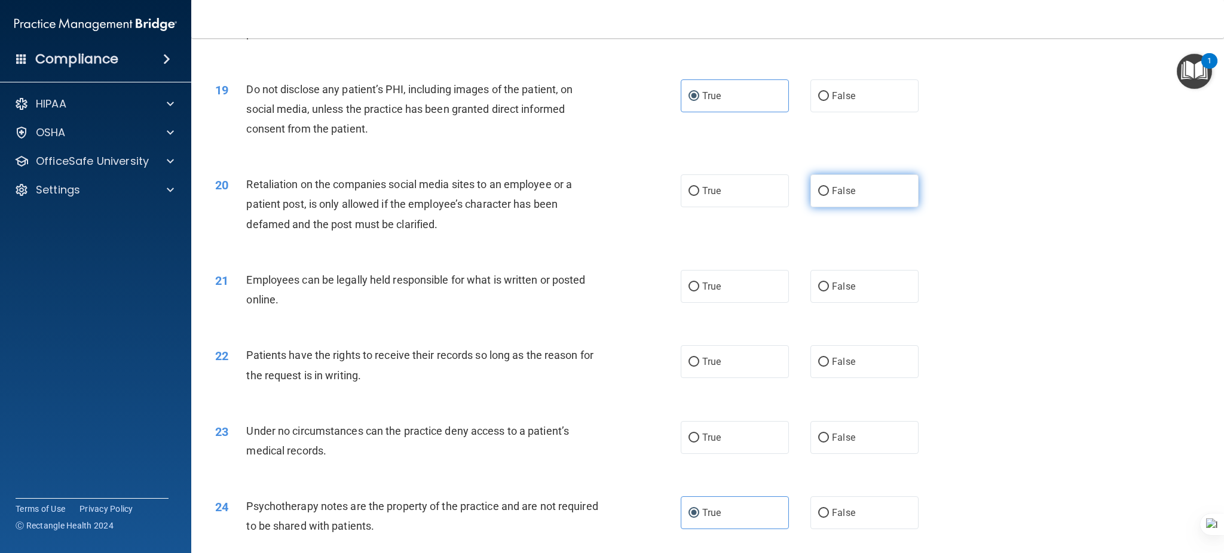
drag, startPoint x: 840, startPoint y: 189, endPoint x: 826, endPoint y: 198, distance: 17.2
click at [840, 189] on span "False" at bounding box center [843, 190] width 23 height 11
click at [829, 189] on input "False" at bounding box center [823, 191] width 11 height 9
radio input "true"
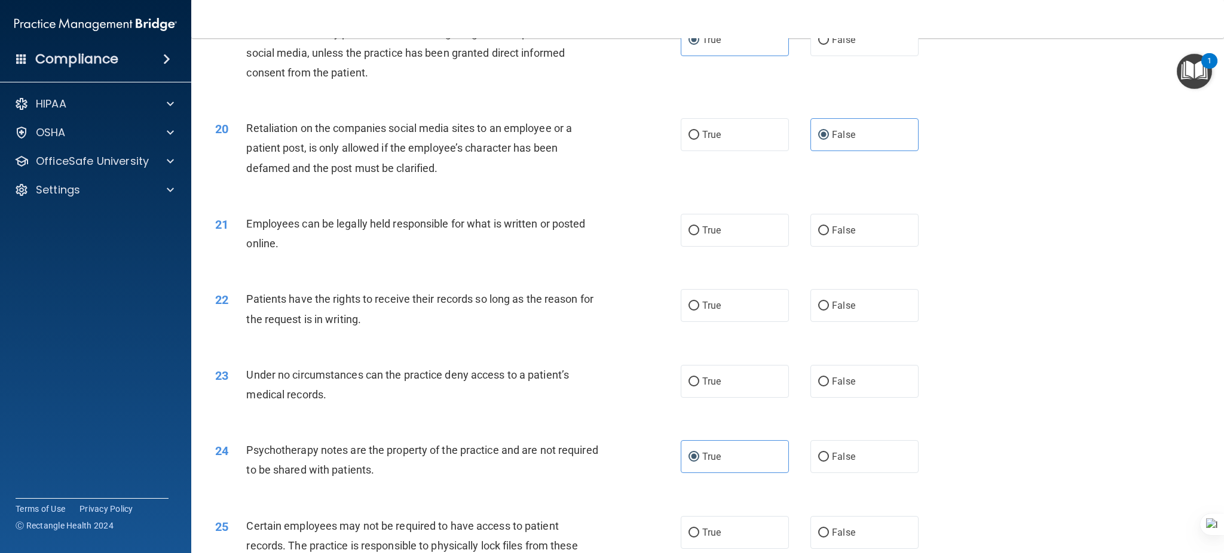
scroll to position [1752, 0]
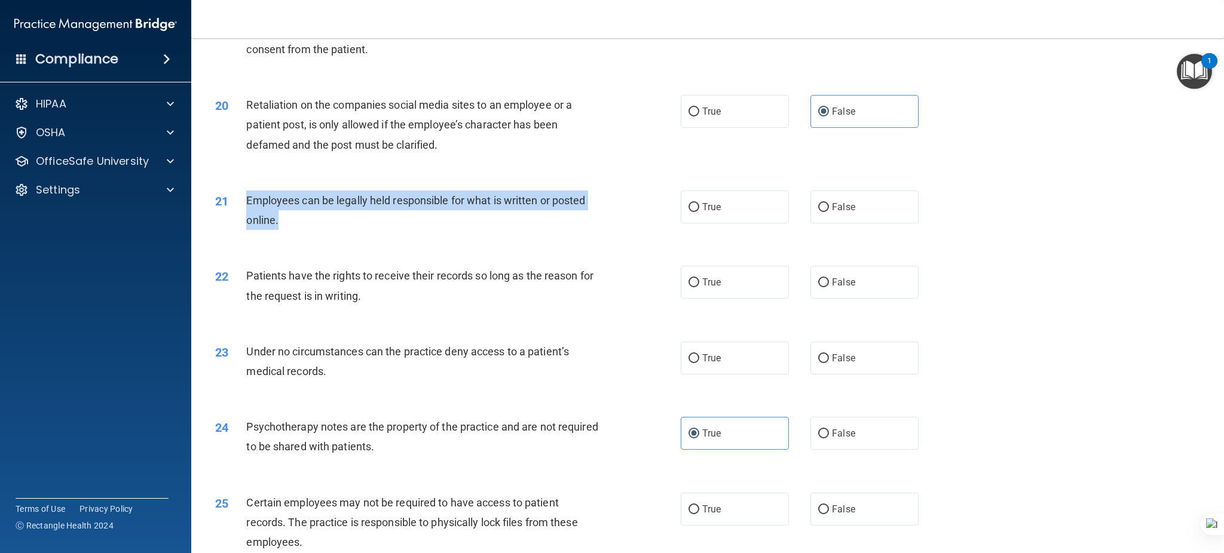
drag, startPoint x: 279, startPoint y: 215, endPoint x: 245, endPoint y: 198, distance: 37.9
click at [246, 198] on div "Employees can be legally held responsible for what is written or posted online." at bounding box center [427, 210] width 363 height 39
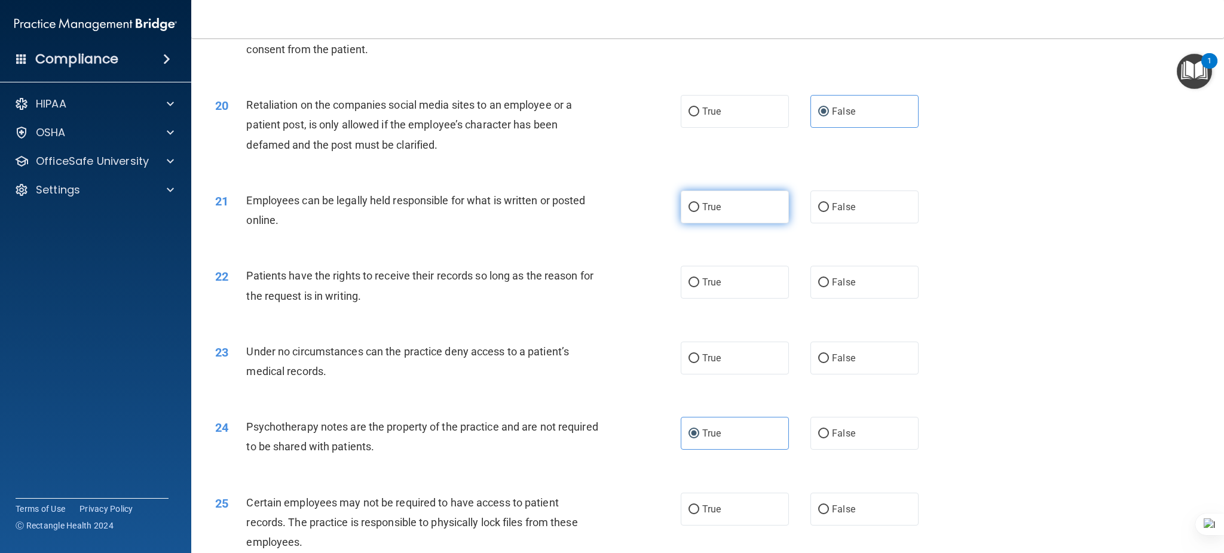
click at [702, 207] on span "True" at bounding box center [711, 206] width 19 height 11
click at [699, 207] on input "True" at bounding box center [693, 207] width 11 height 9
radio input "true"
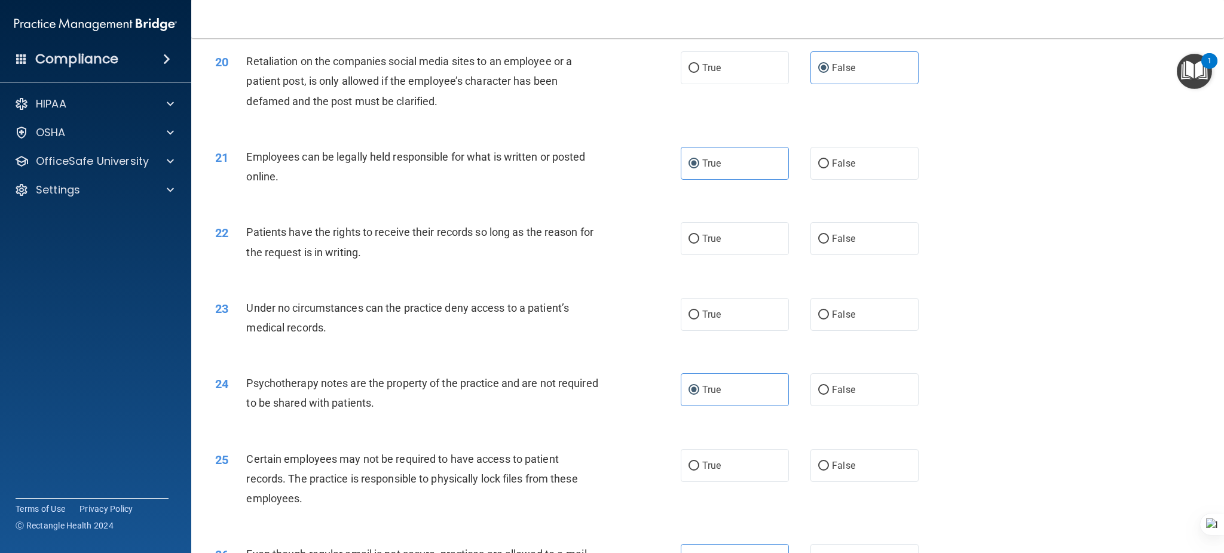
scroll to position [1832, 0]
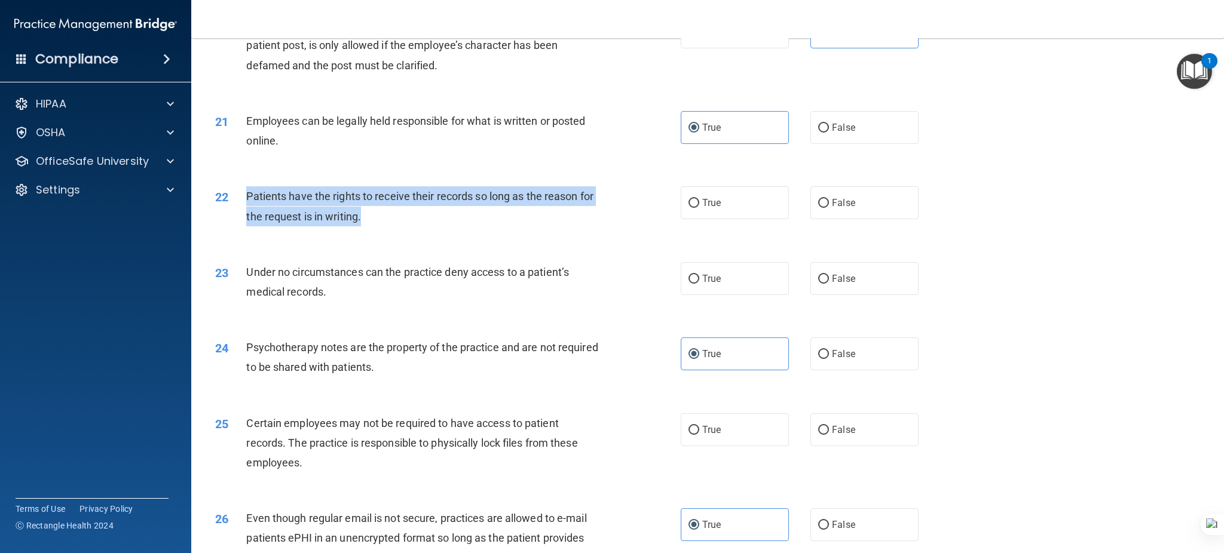
drag, startPoint x: 416, startPoint y: 216, endPoint x: 237, endPoint y: 201, distance: 180.5
click at [237, 201] on div "22 Patients have the rights to receive their records so long as the reason for …" at bounding box center [447, 208] width 501 height 45
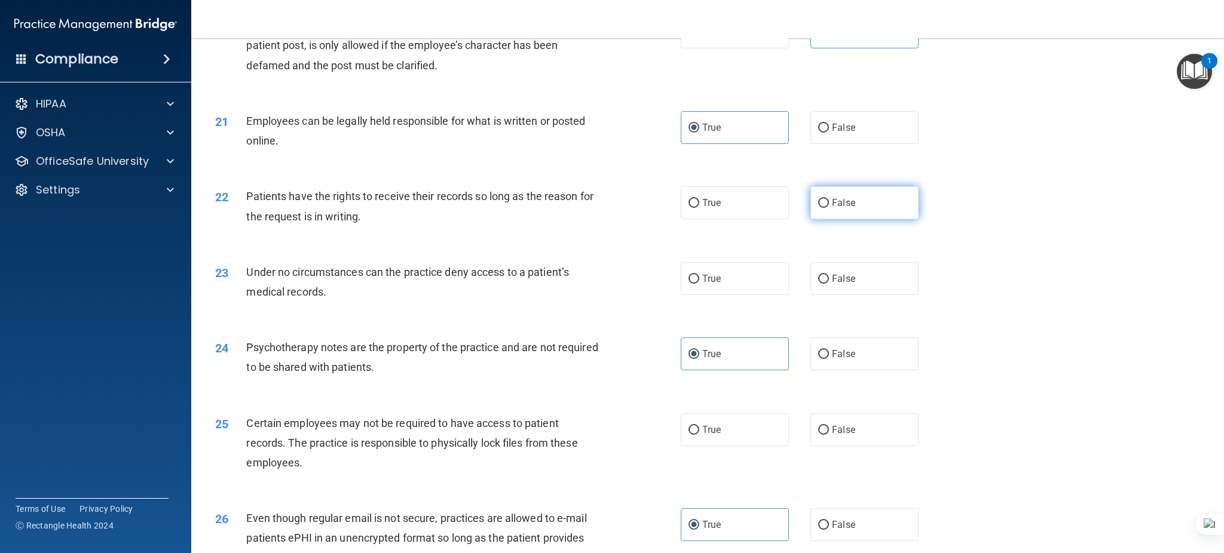
click at [832, 201] on span "False" at bounding box center [843, 202] width 23 height 11
click at [829, 201] on input "False" at bounding box center [823, 203] width 11 height 9
radio input "true"
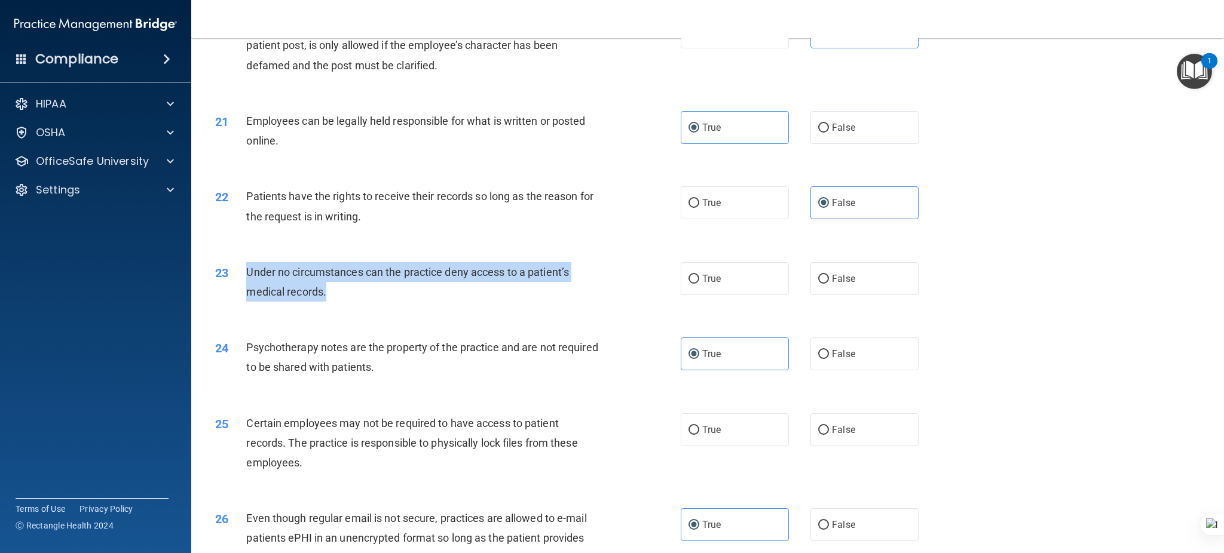
drag, startPoint x: 350, startPoint y: 295, endPoint x: 244, endPoint y: 268, distance: 109.0
click at [244, 268] on div "23 Under no circumstances can the practice deny access to a patient’s medical r…" at bounding box center [447, 284] width 501 height 45
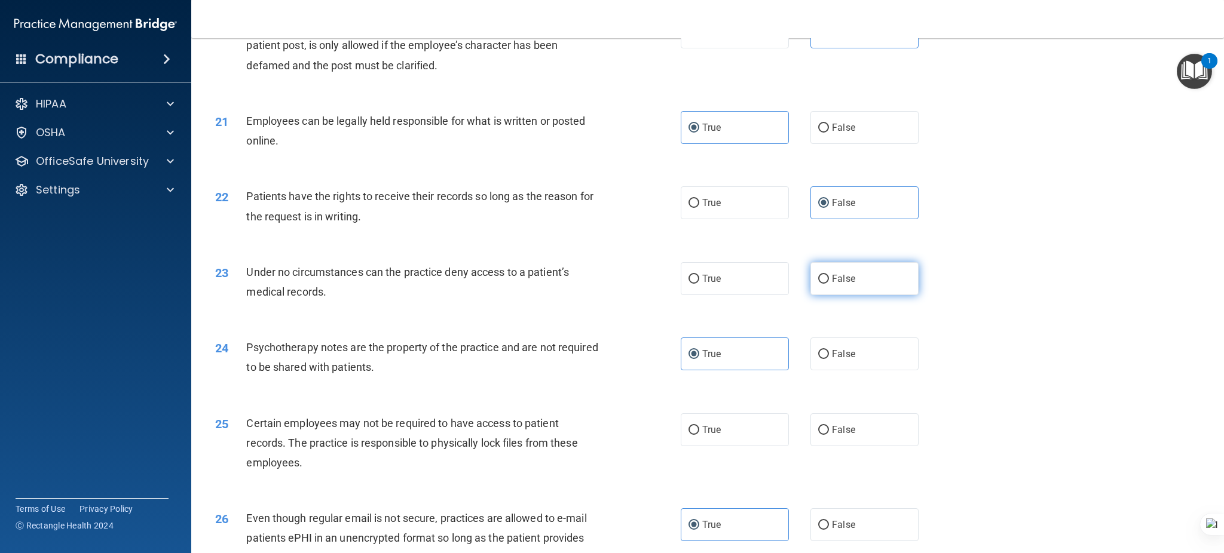
click at [832, 278] on span "False" at bounding box center [843, 278] width 23 height 11
click at [829, 278] on input "False" at bounding box center [823, 279] width 11 height 9
radio input "true"
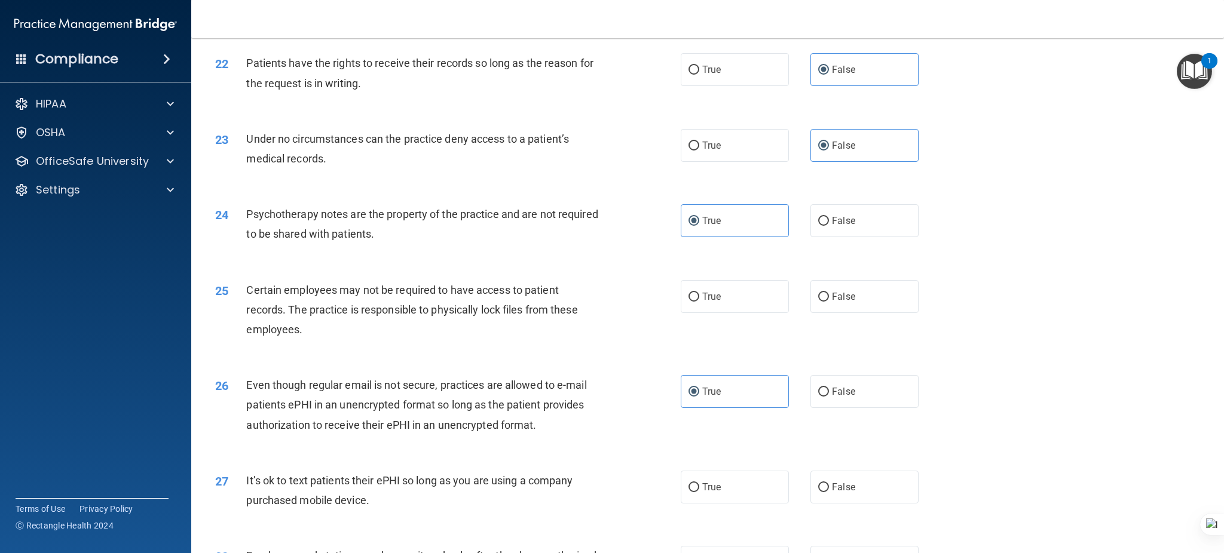
scroll to position [1991, 0]
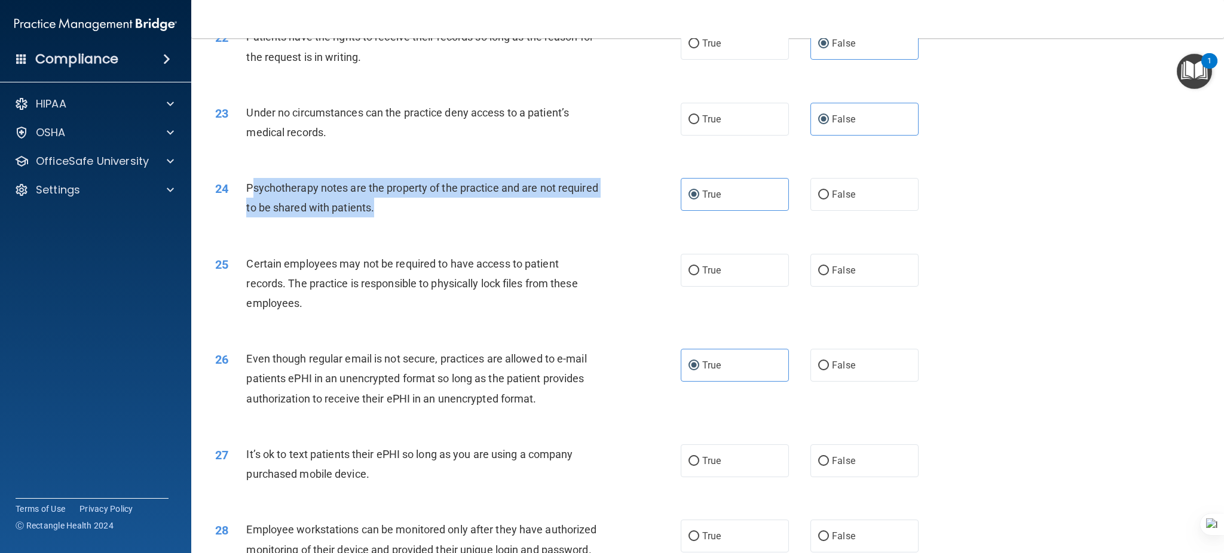
drag, startPoint x: 439, startPoint y: 205, endPoint x: 250, endPoint y: 186, distance: 189.1
click at [250, 186] on div "Psychotherapy notes are the property of the practice and are not required to be…" at bounding box center [427, 197] width 363 height 39
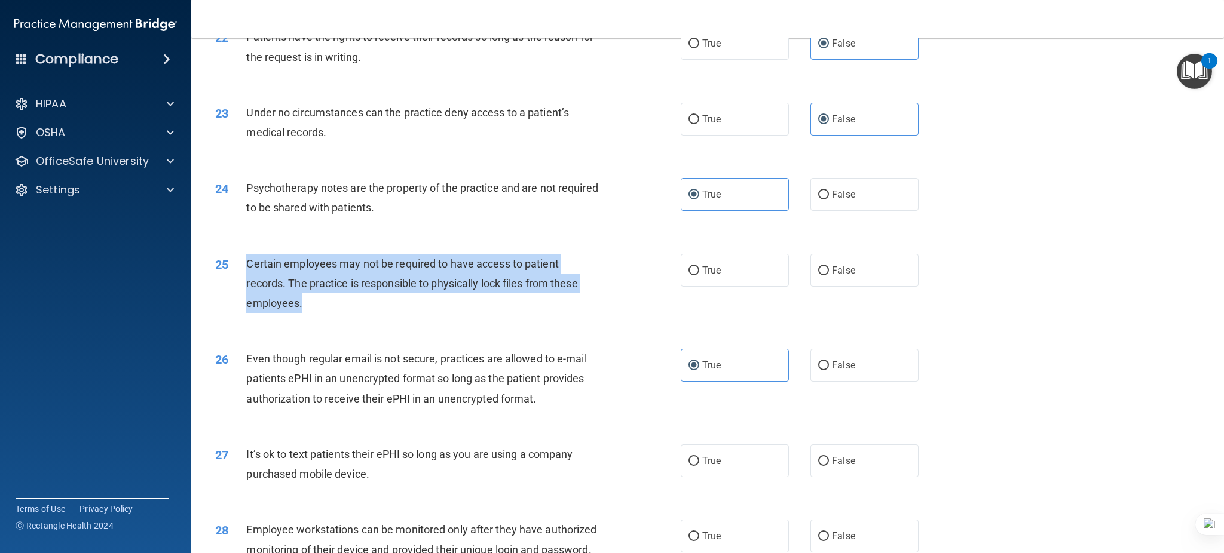
drag, startPoint x: 275, startPoint y: 290, endPoint x: 246, endPoint y: 265, distance: 38.1
click at [246, 265] on div "Certain employees may not be required to have access to patient records. The pr…" at bounding box center [427, 284] width 363 height 60
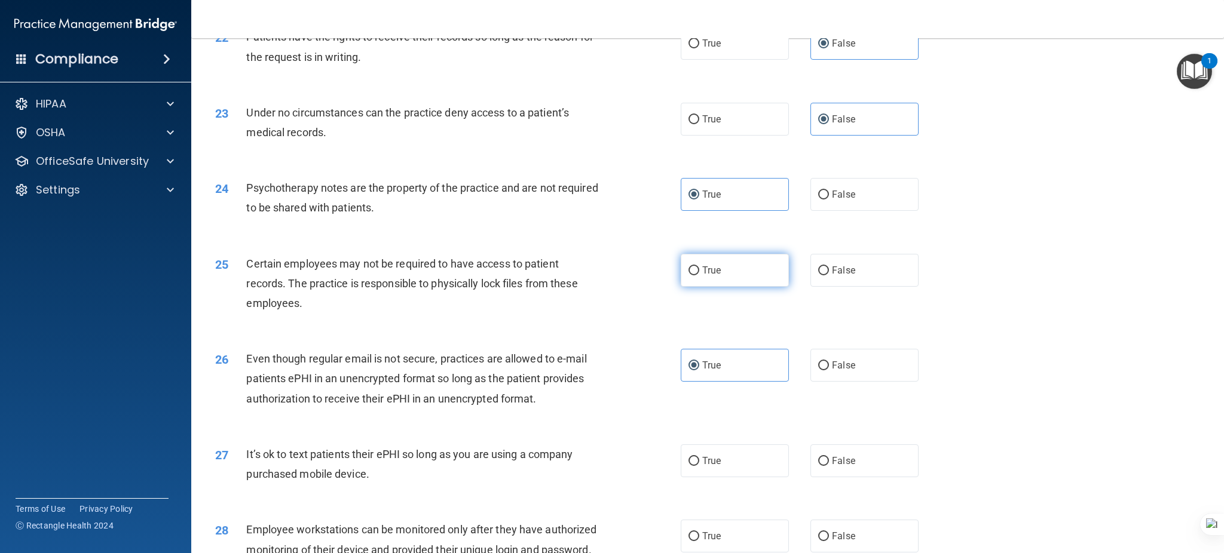
click at [712, 271] on span "True" at bounding box center [711, 270] width 19 height 11
click at [699, 271] on input "True" at bounding box center [693, 270] width 11 height 9
radio input "true"
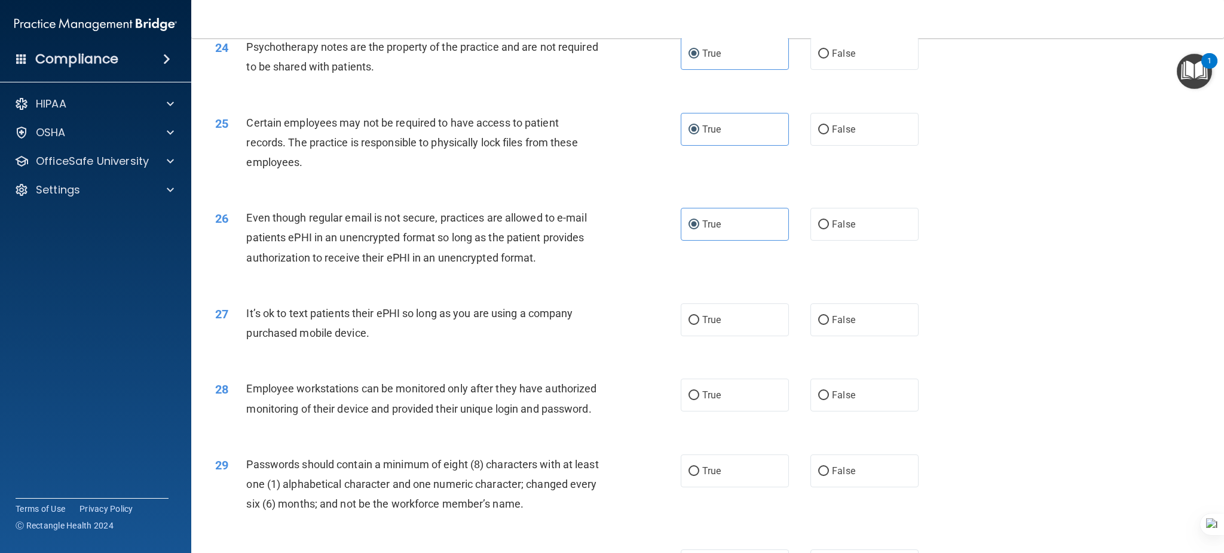
scroll to position [2151, 0]
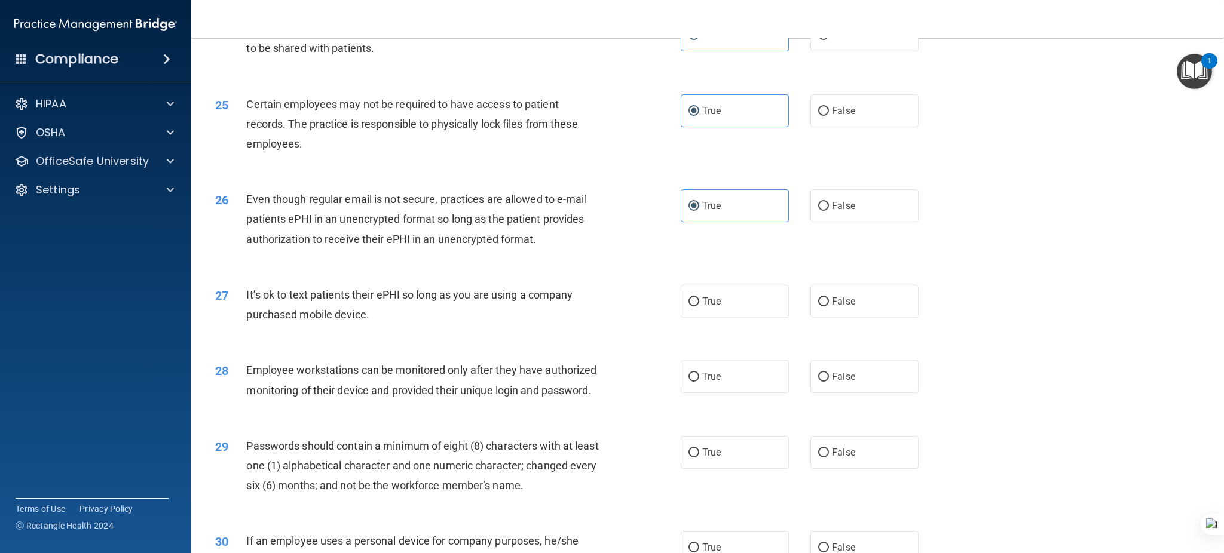
drag, startPoint x: 397, startPoint y: 314, endPoint x: 241, endPoint y: 299, distance: 156.6
click at [241, 299] on div "27 It’s ok to text patients their ePHI so long as you are using a company purch…" at bounding box center [447, 307] width 501 height 45
click at [845, 287] on label "False" at bounding box center [864, 301] width 108 height 33
click at [829, 298] on input "False" at bounding box center [823, 302] width 11 height 9
radio input "true"
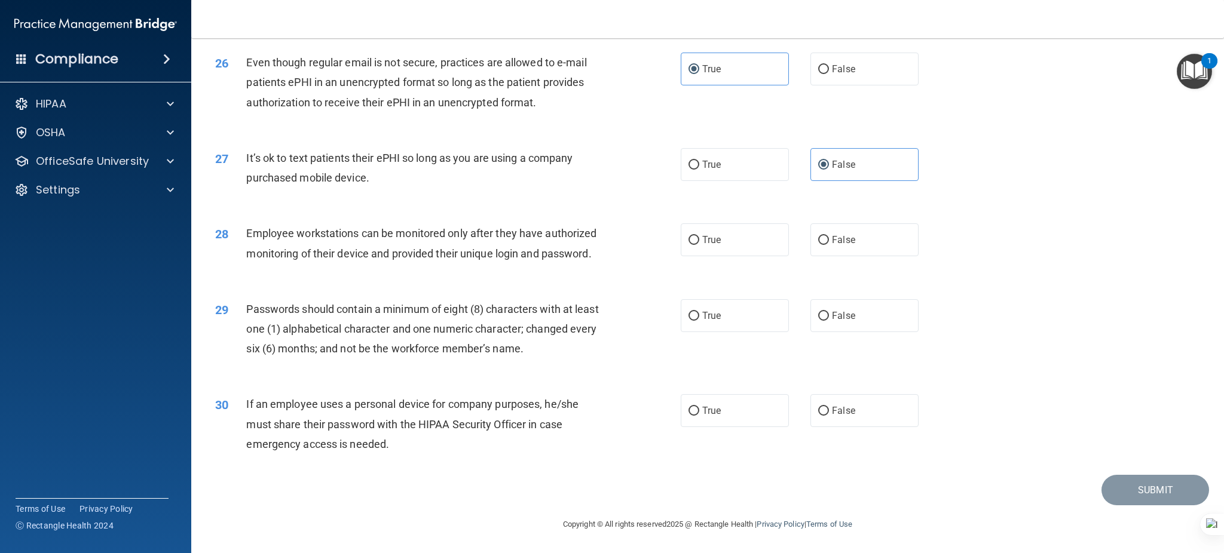
scroll to position [2310, 0]
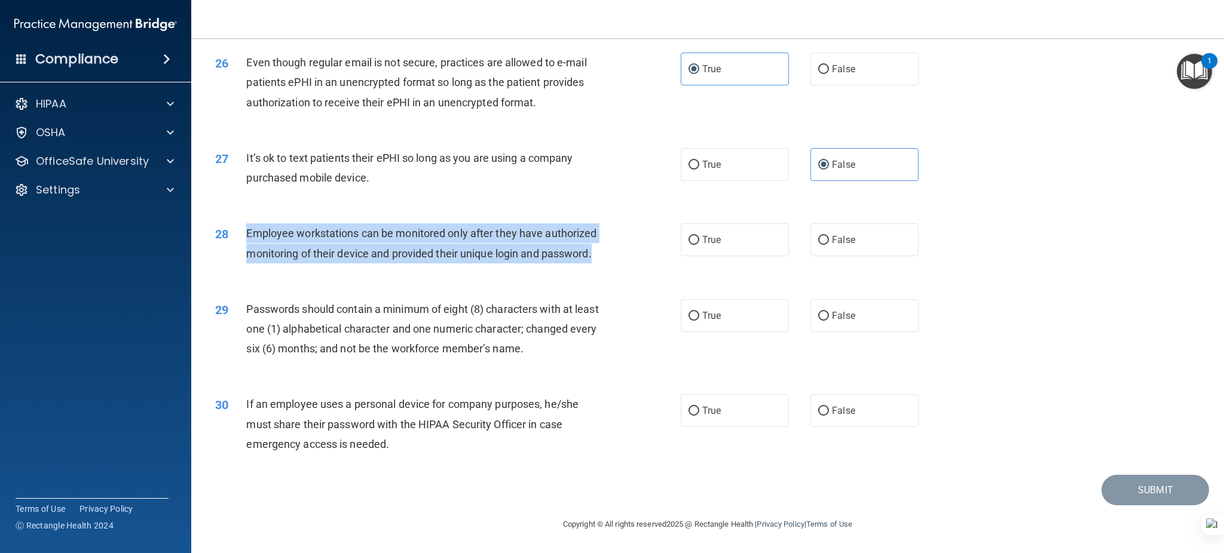
drag, startPoint x: 338, startPoint y: 245, endPoint x: 240, endPoint y: 217, distance: 101.9
click at [240, 223] on div "28 Employee workstations can be monitored only after they have authorized monit…" at bounding box center [447, 245] width 501 height 45
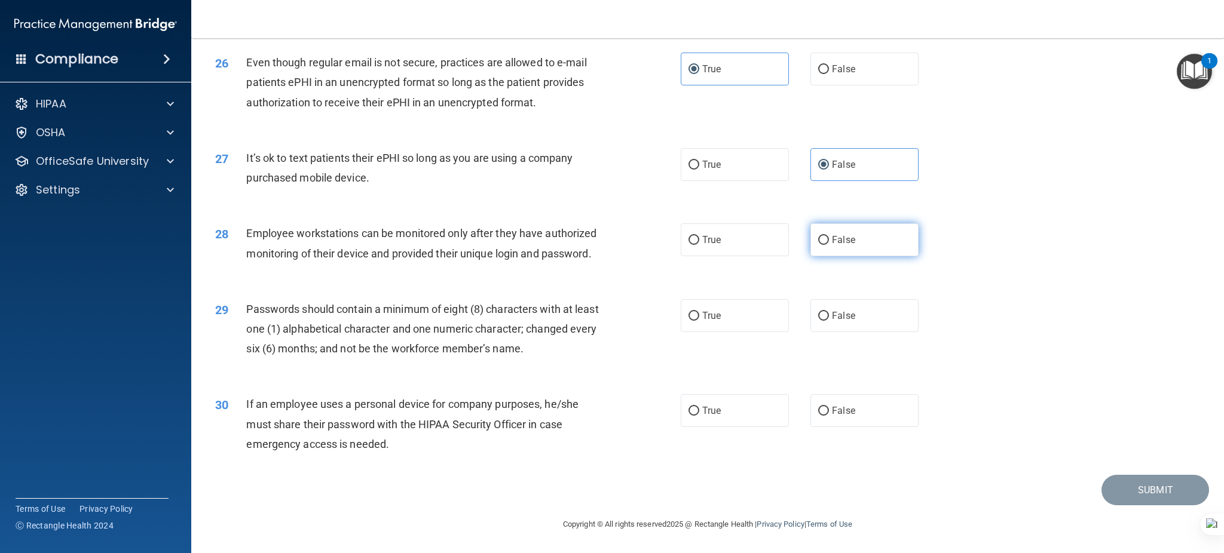
click at [844, 234] on span "False" at bounding box center [843, 239] width 23 height 11
click at [829, 236] on input "False" at bounding box center [823, 240] width 11 height 9
radio input "true"
click at [724, 317] on label "True" at bounding box center [734, 315] width 108 height 33
click at [699, 317] on input "True" at bounding box center [693, 316] width 11 height 9
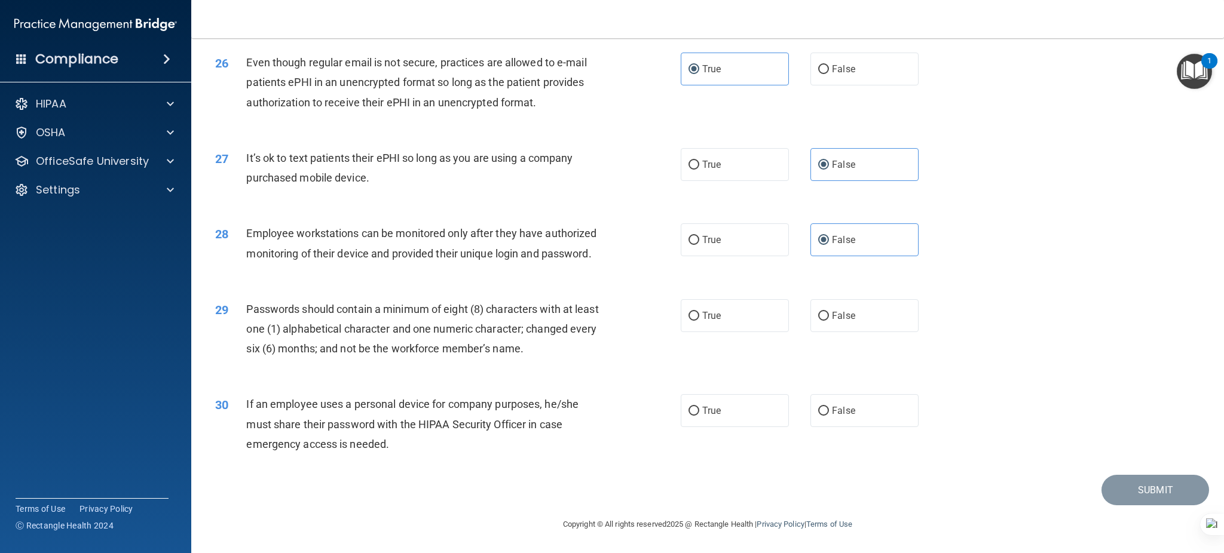
radio input "true"
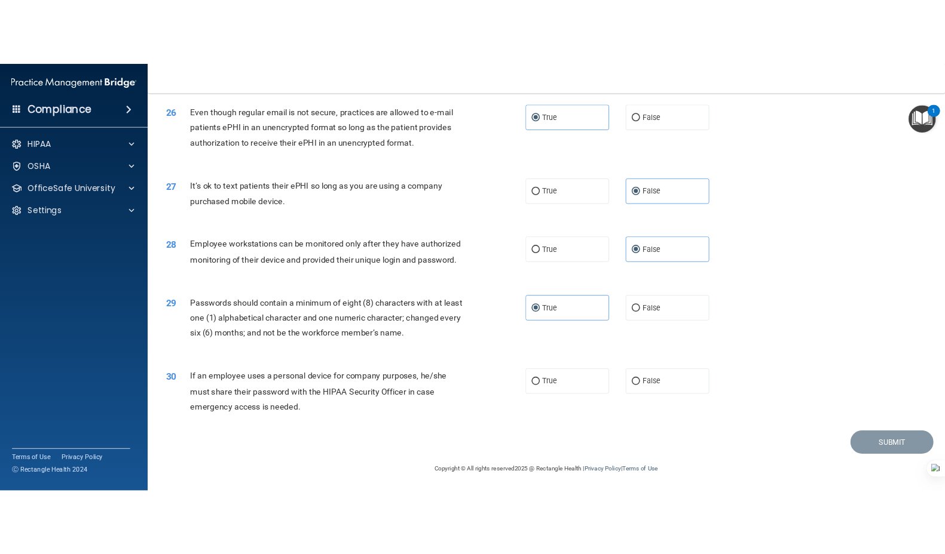
scroll to position [2326, 0]
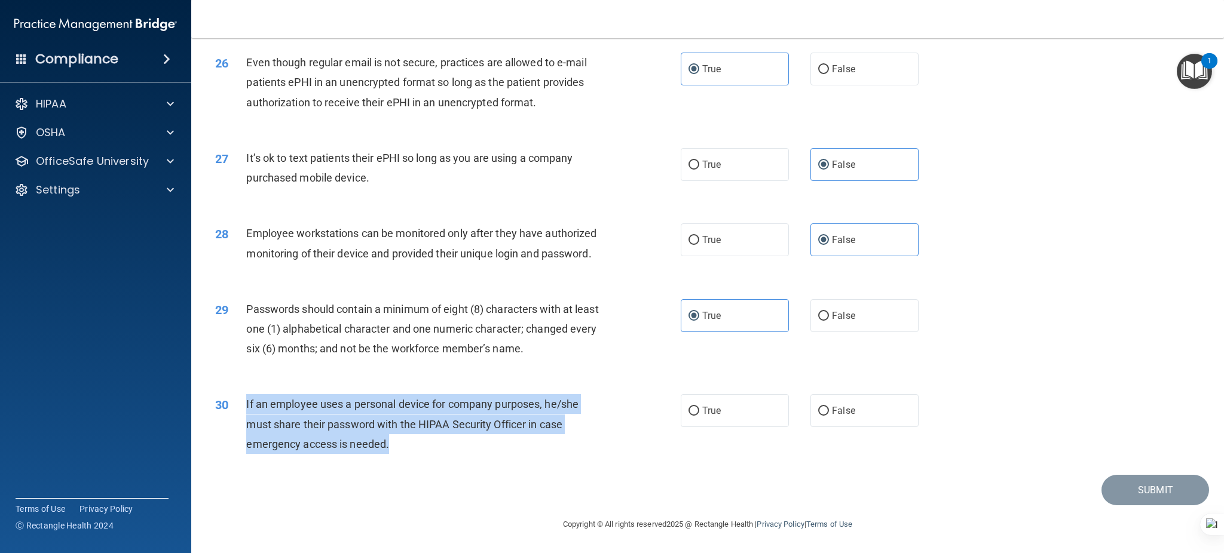
drag, startPoint x: 409, startPoint y: 448, endPoint x: 244, endPoint y: 409, distance: 169.5
click at [242, 407] on div "30 If an employee uses a personal device for company purposes, he/she must shar…" at bounding box center [447, 427] width 501 height 66
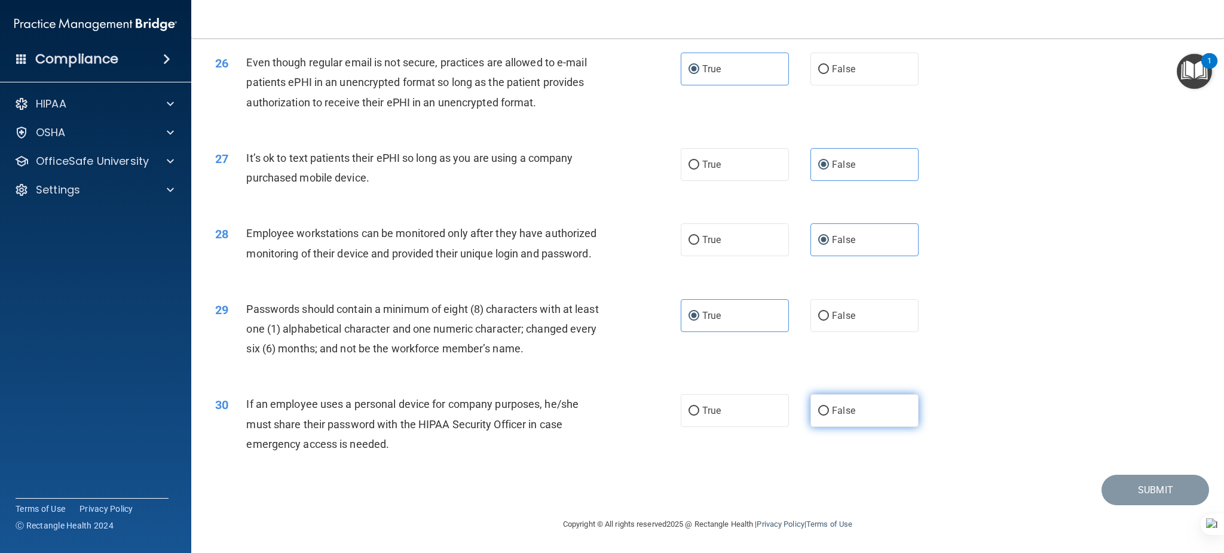
click at [835, 415] on span "False" at bounding box center [843, 410] width 23 height 11
click at [829, 415] on input "False" at bounding box center [823, 411] width 11 height 9
radio input "true"
click at [917, 415] on button "Submit" at bounding box center [1155, 490] width 108 height 30
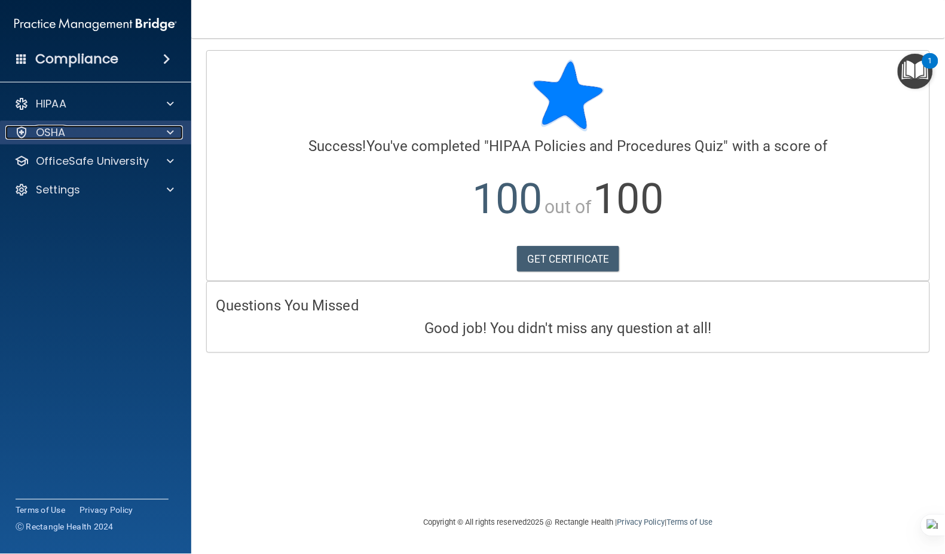
click at [55, 136] on p "OSHA" at bounding box center [51, 132] width 30 height 14
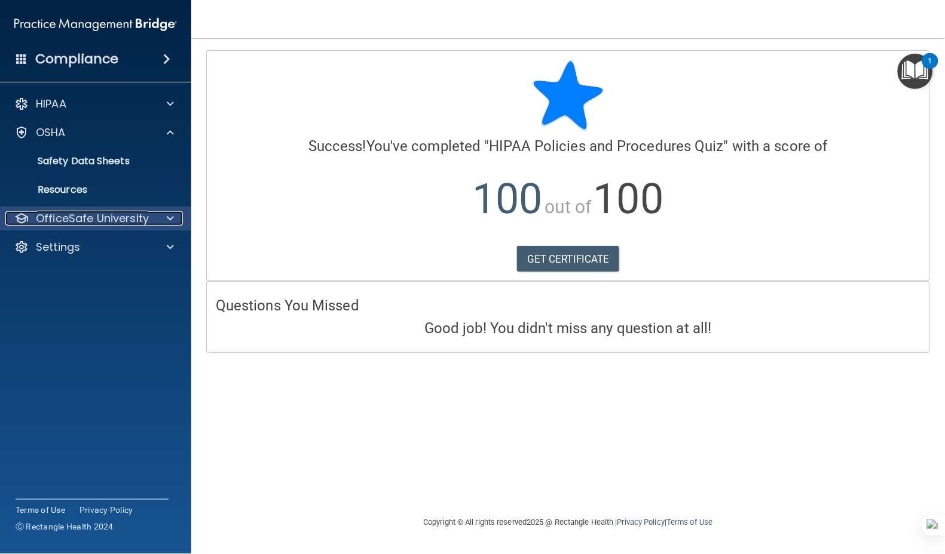
click at [62, 214] on p "OfficeSafe University" at bounding box center [92, 218] width 113 height 14
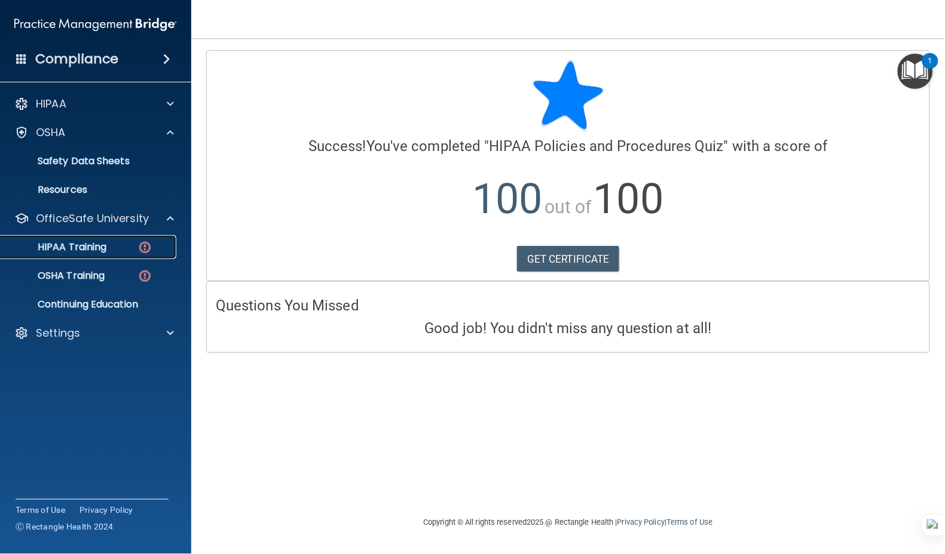
click at [86, 248] on p "HIPAA Training" at bounding box center [57, 247] width 99 height 12
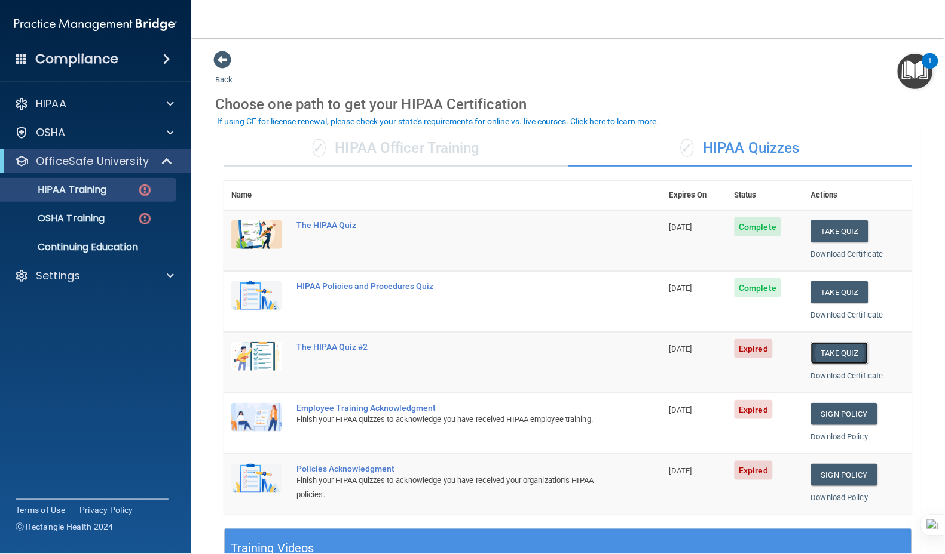
click at [838, 350] on button "Take Quiz" at bounding box center [839, 353] width 57 height 22
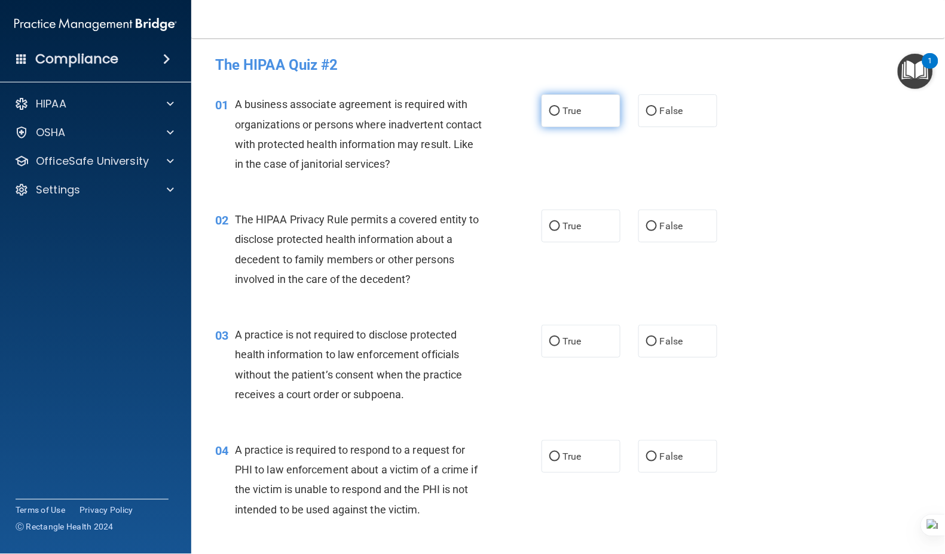
click at [550, 102] on label "True" at bounding box center [580, 110] width 79 height 33
click at [550, 107] on input "True" at bounding box center [554, 111] width 11 height 9
radio input "true"
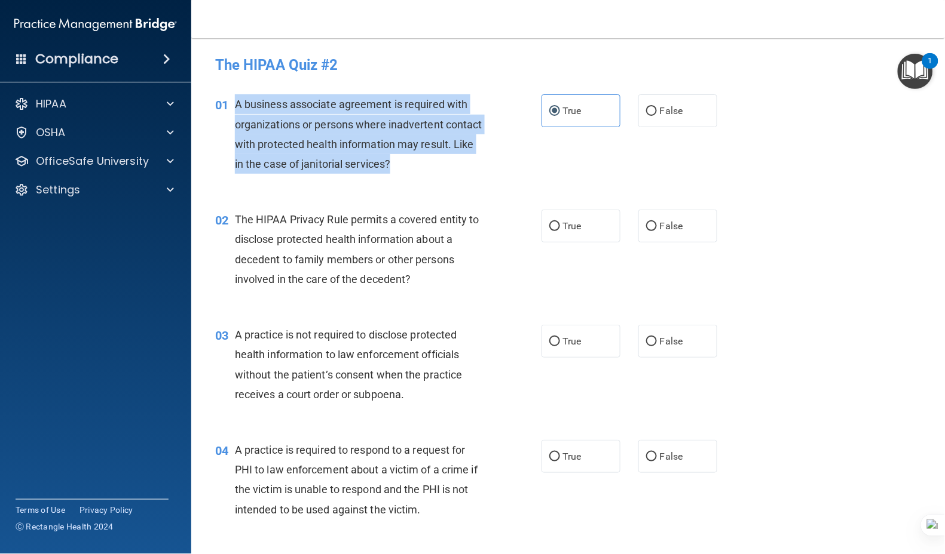
drag, startPoint x: 357, startPoint y: 149, endPoint x: 225, endPoint y: 103, distance: 139.8
click at [225, 103] on div "01 A business associate agreement is required with organizations or persons whe…" at bounding box center [378, 136] width 362 height 85
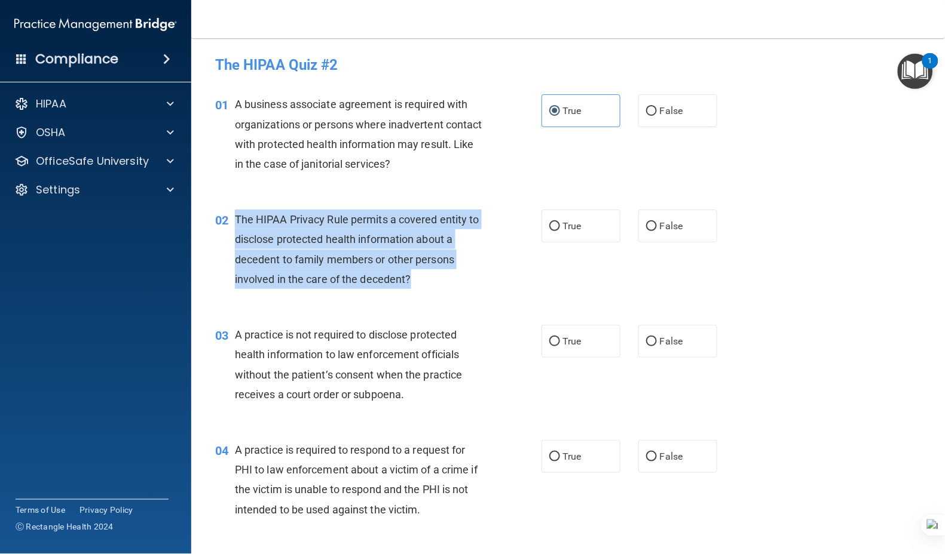
drag, startPoint x: 388, startPoint y: 275, endPoint x: 232, endPoint y: 217, distance: 167.1
click at [232, 217] on div "02 The HIPAA Privacy Rule permits a covered entity to disclose protected health…" at bounding box center [378, 252] width 362 height 85
click at [553, 226] on input "True" at bounding box center [554, 226] width 11 height 9
radio input "true"
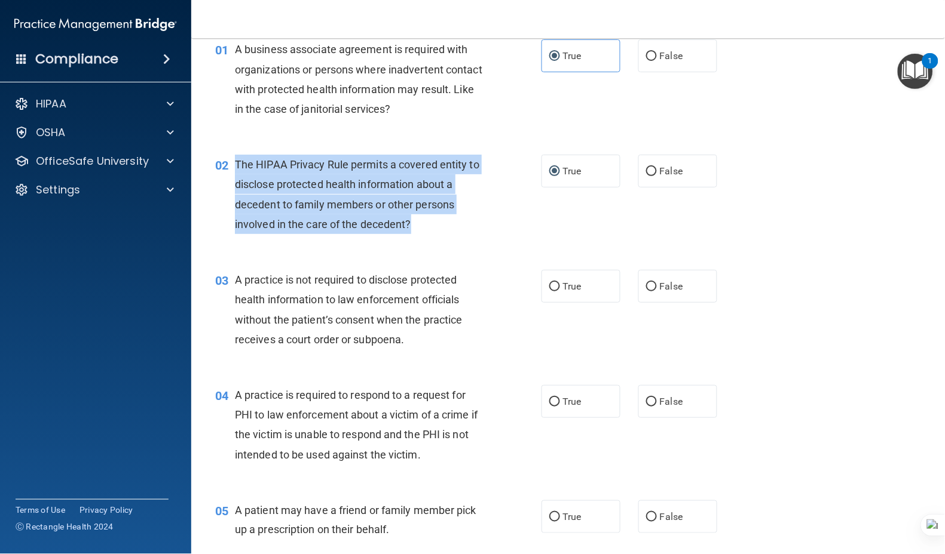
scroll to position [79, 0]
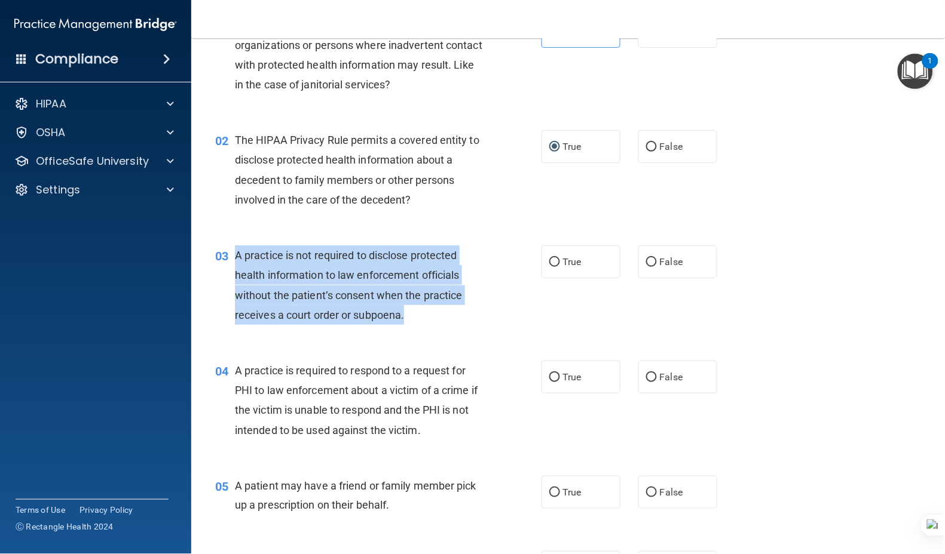
drag, startPoint x: 430, startPoint y: 315, endPoint x: 237, endPoint y: 253, distance: 202.7
click at [237, 253] on div "A practice is not required to disclose protected health information to law enfo…" at bounding box center [364, 285] width 258 height 79
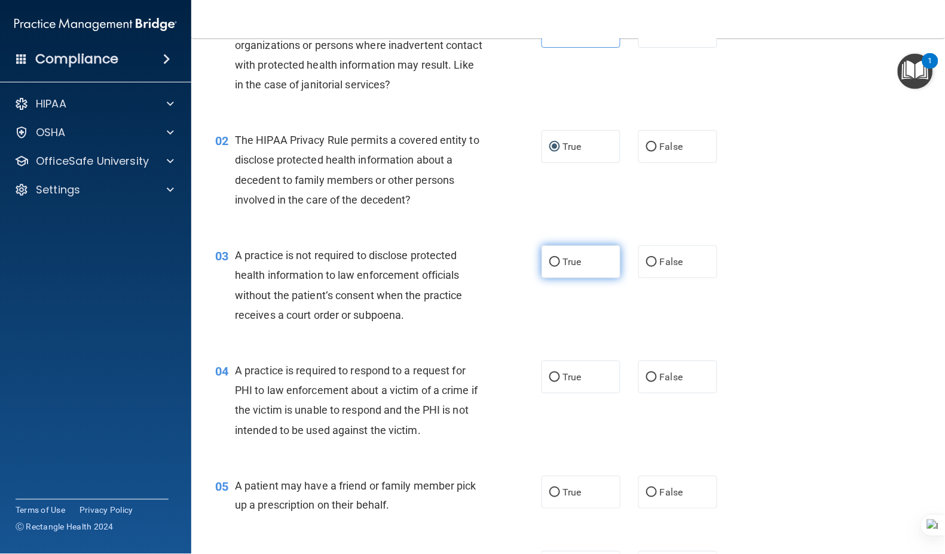
click at [574, 259] on span "True" at bounding box center [572, 261] width 19 height 11
click at [560, 259] on input "True" at bounding box center [554, 262] width 11 height 9
radio input "true"
click at [672, 256] on span "False" at bounding box center [671, 261] width 23 height 11
click at [657, 258] on input "False" at bounding box center [651, 262] width 11 height 9
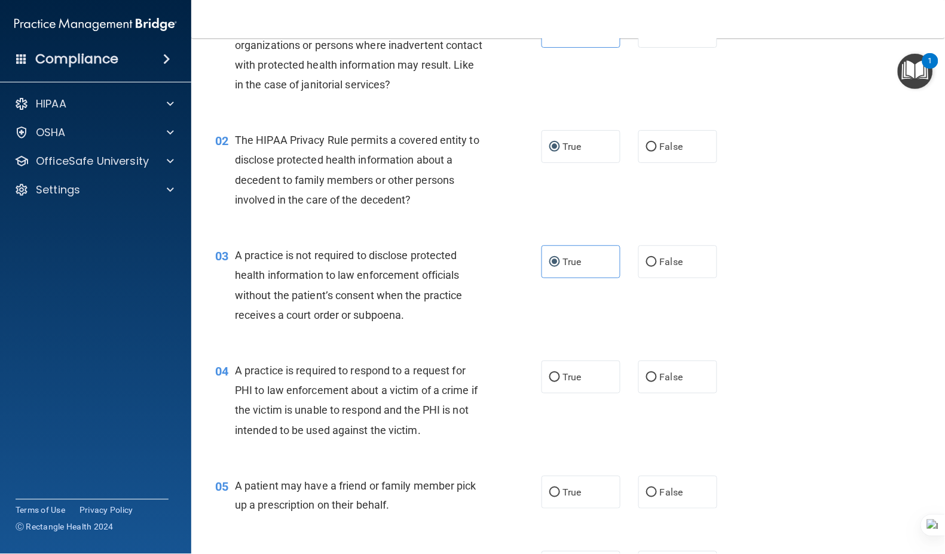
radio input "true"
radio input "false"
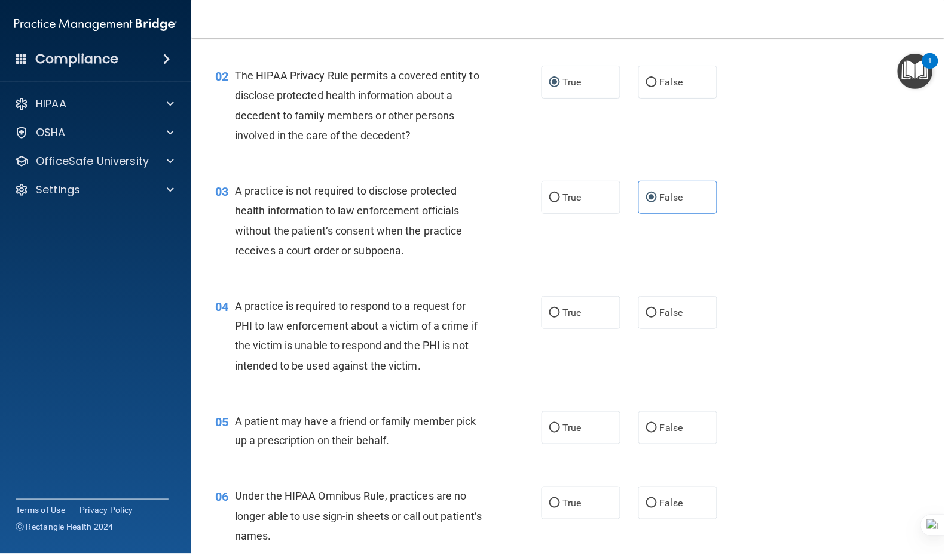
scroll to position [239, 0]
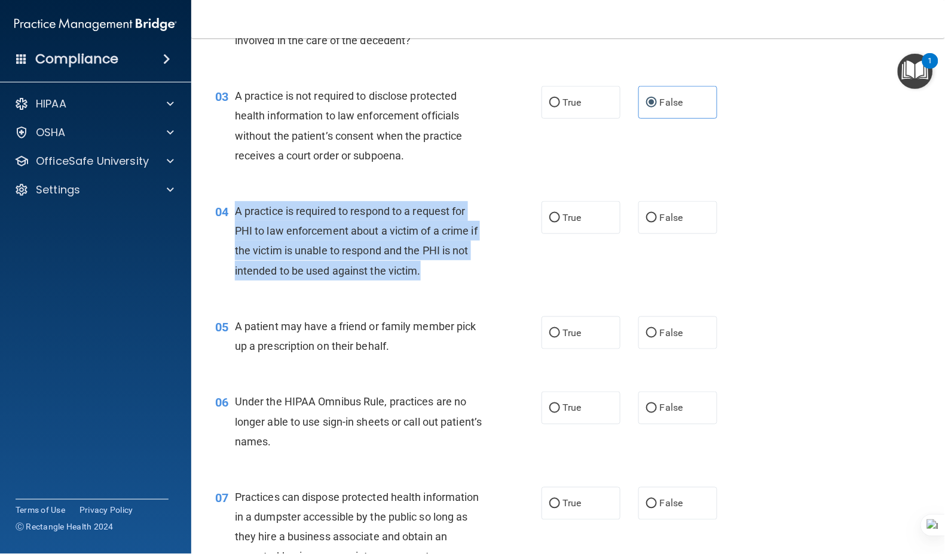
drag, startPoint x: 447, startPoint y: 275, endPoint x: 234, endPoint y: 209, distance: 223.2
click at [235, 209] on div "A practice is required to respond to a request for PHI to law enforcement about…" at bounding box center [364, 240] width 258 height 79
click at [549, 220] on input "True" at bounding box center [554, 218] width 11 height 9
radio input "true"
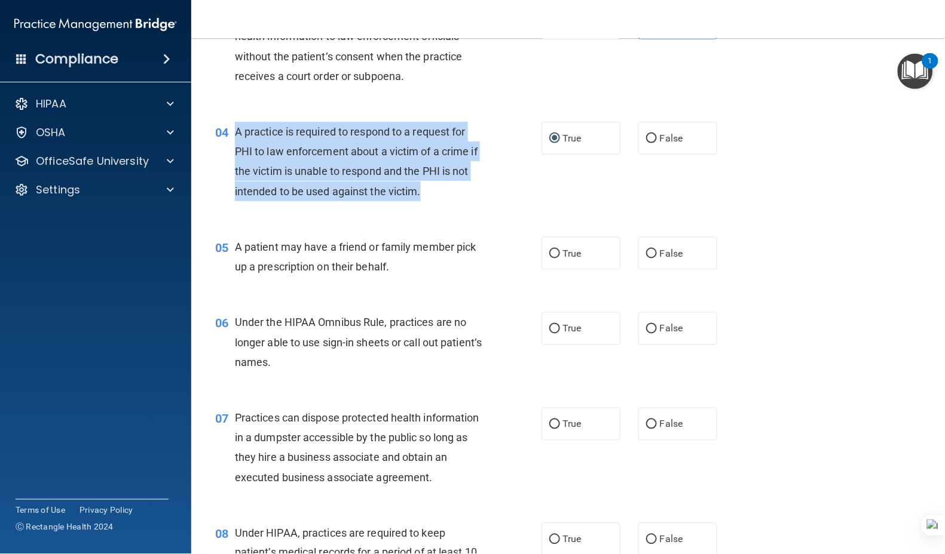
scroll to position [398, 0]
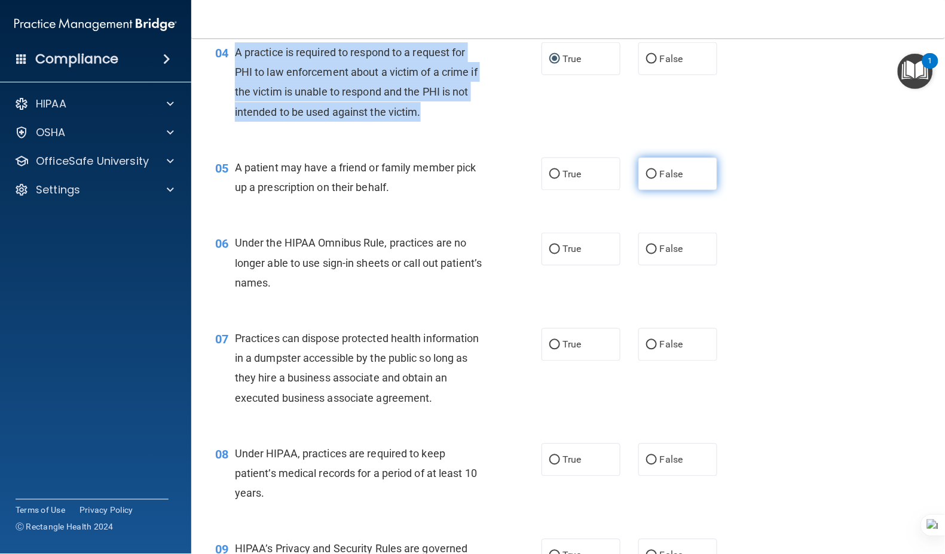
click at [648, 172] on input "False" at bounding box center [651, 174] width 11 height 9
radio input "true"
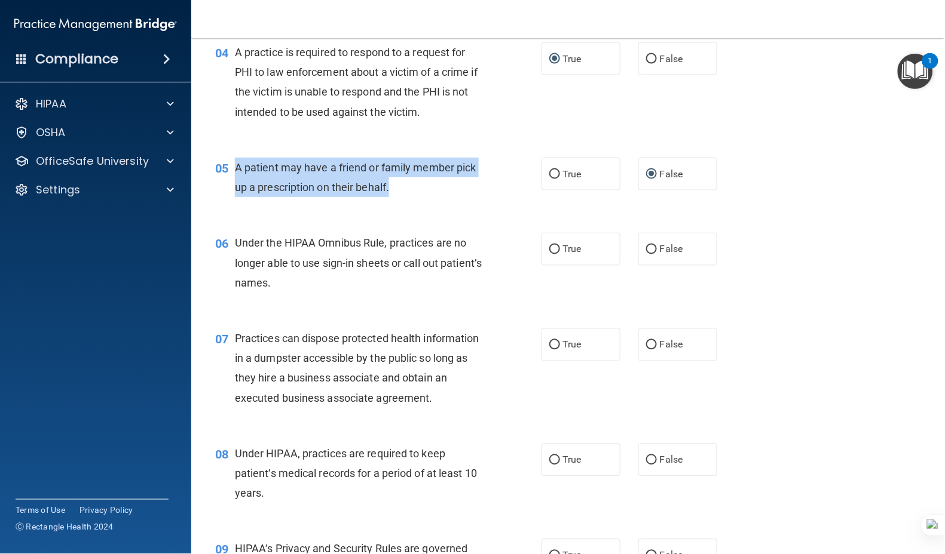
drag, startPoint x: 407, startPoint y: 183, endPoint x: 235, endPoint y: 167, distance: 172.8
click at [235, 167] on div "A patient may have a friend or family member pick up a prescription on their be…" at bounding box center [364, 177] width 258 height 39
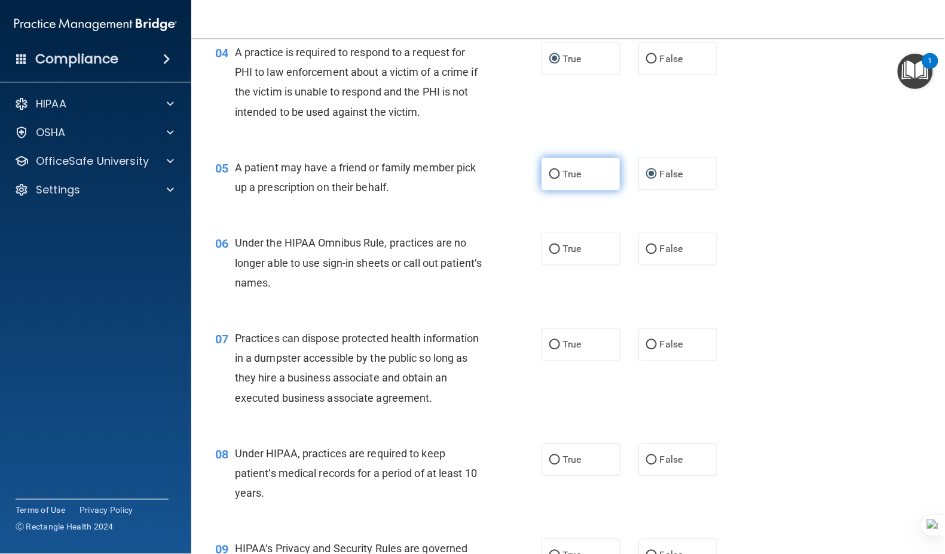
click at [560, 180] on label "True" at bounding box center [580, 174] width 79 height 33
click at [560, 179] on input "True" at bounding box center [554, 174] width 11 height 9
radio input "true"
radio input "false"
click at [571, 252] on span "True" at bounding box center [572, 249] width 19 height 11
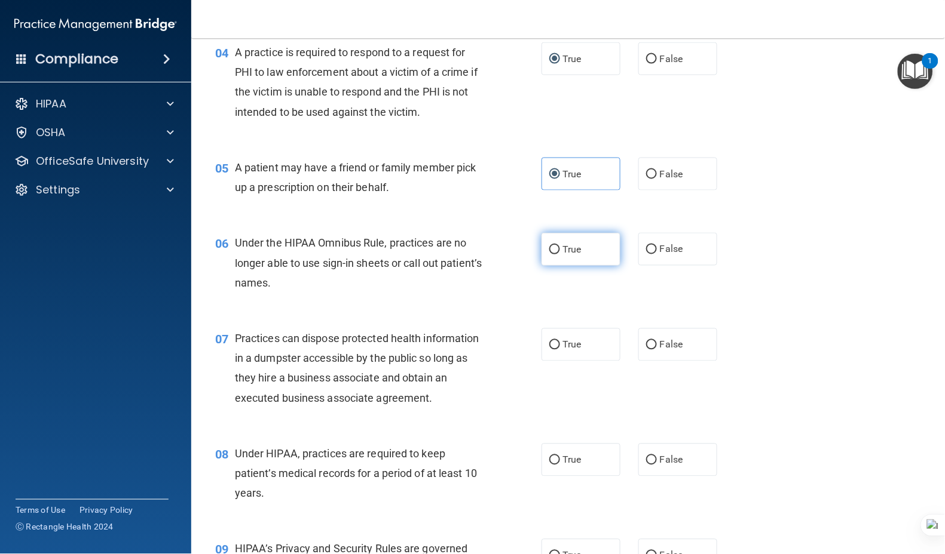
click at [560, 252] on input "True" at bounding box center [554, 250] width 11 height 9
radio input "true"
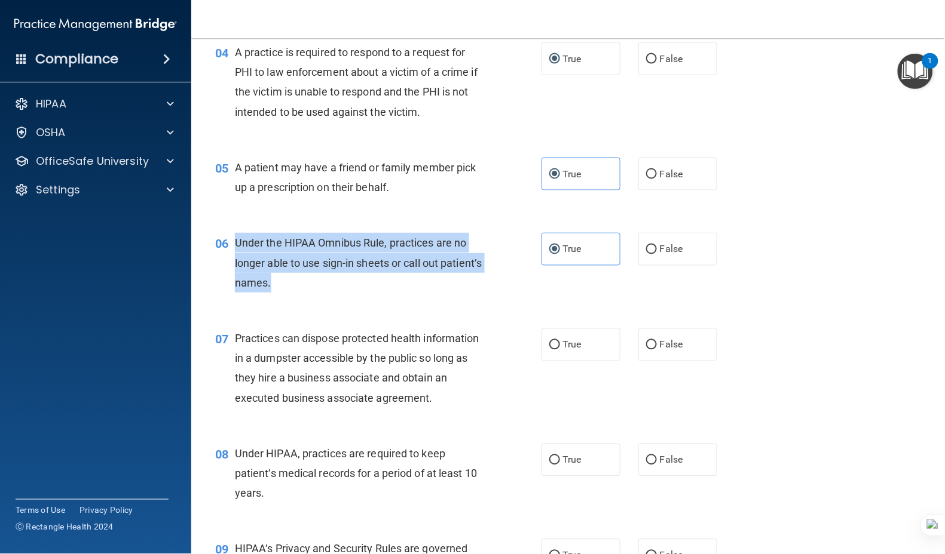
drag, startPoint x: 335, startPoint y: 283, endPoint x: 627, endPoint y: 47, distance: 375.2
click at [229, 240] on div "06 Under the HIPAA Omnibus Rule, practices are no longer able to use sign-in sh…" at bounding box center [378, 266] width 362 height 66
click at [646, 248] on input "False" at bounding box center [651, 250] width 11 height 9
radio input "true"
radio input "false"
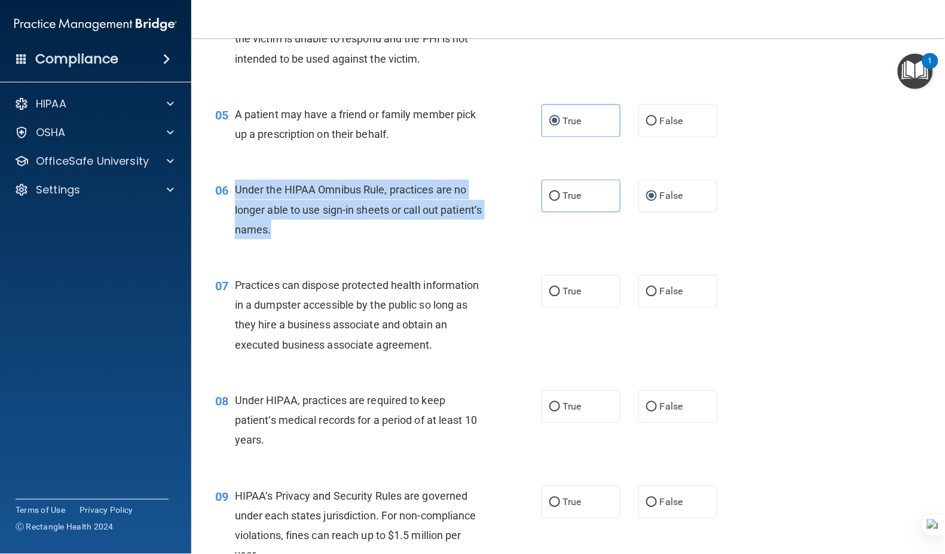
scroll to position [478, 0]
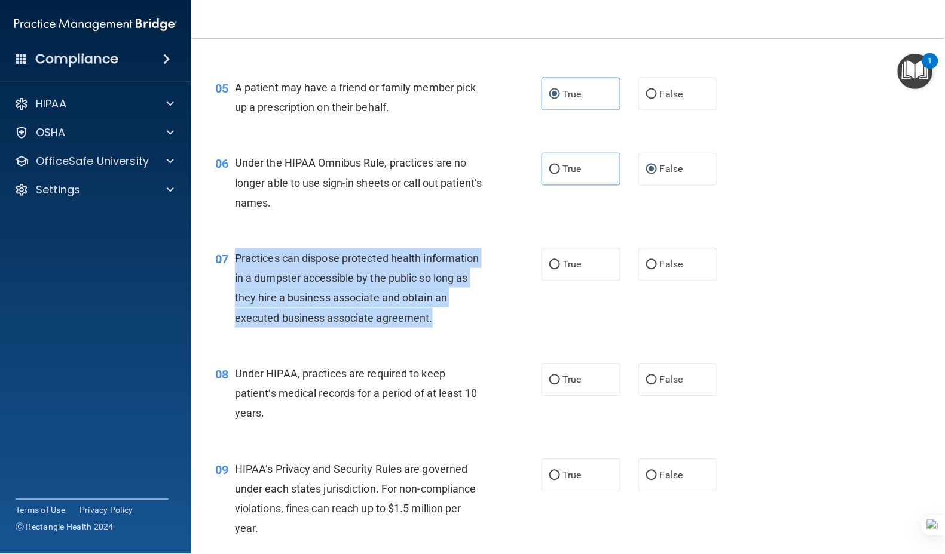
drag, startPoint x: 309, startPoint y: 334, endPoint x: 235, endPoint y: 257, distance: 107.3
click at [235, 257] on div "Practices can dispose protected health information in a dumpster accessible by …" at bounding box center [364, 288] width 258 height 79
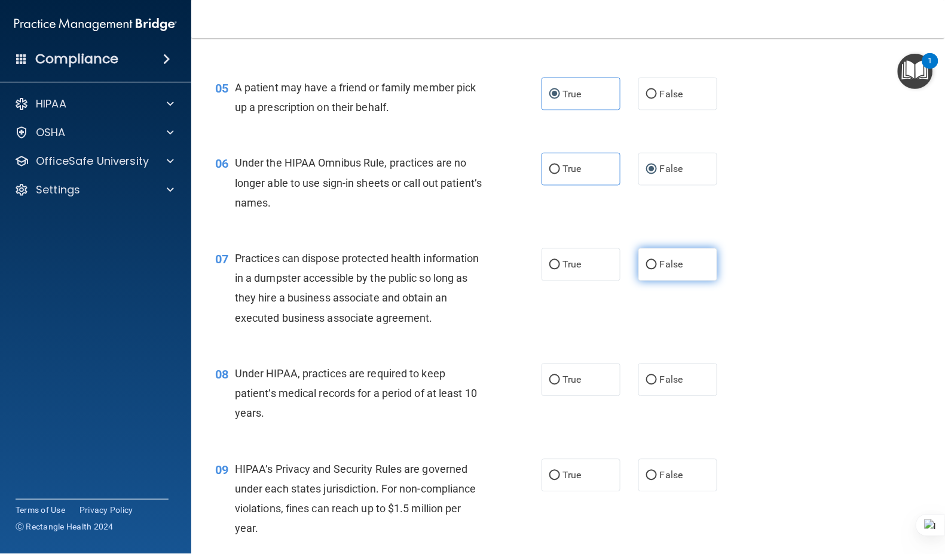
click at [663, 262] on span "False" at bounding box center [671, 264] width 23 height 11
click at [657, 262] on input "False" at bounding box center [651, 265] width 11 height 9
radio input "true"
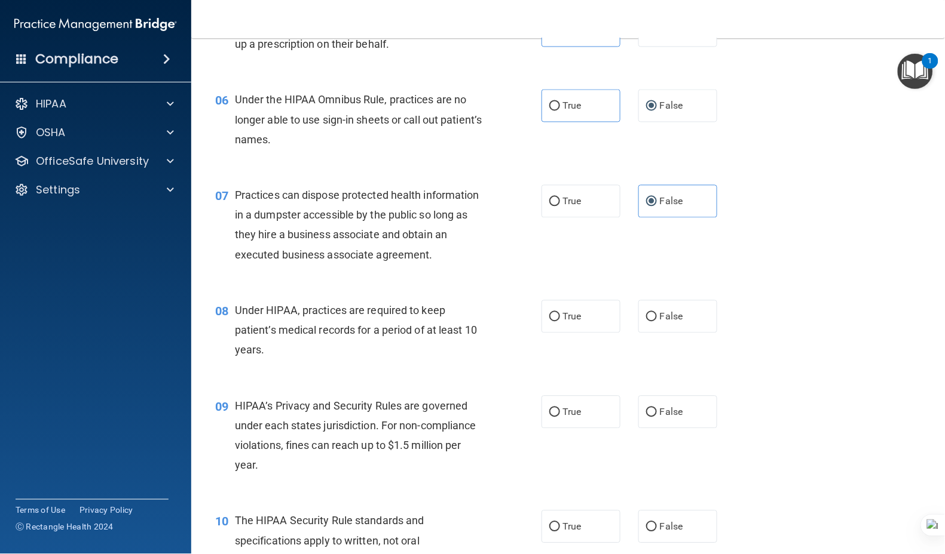
scroll to position [637, 0]
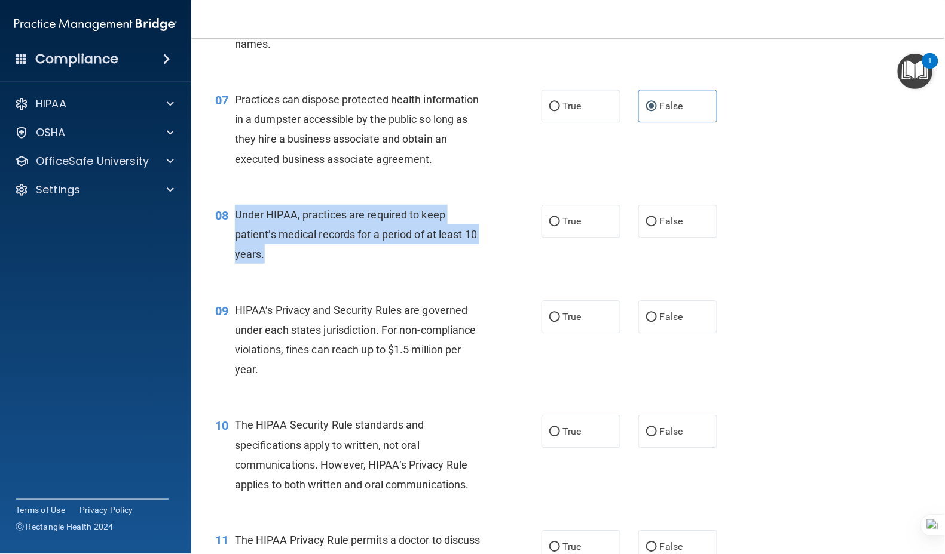
drag, startPoint x: 287, startPoint y: 272, endPoint x: 232, endPoint y: 237, distance: 66.1
click at [232, 237] on div "08 Under HIPAA, practices are required to keep patient’s medical records for a …" at bounding box center [378, 238] width 362 height 66
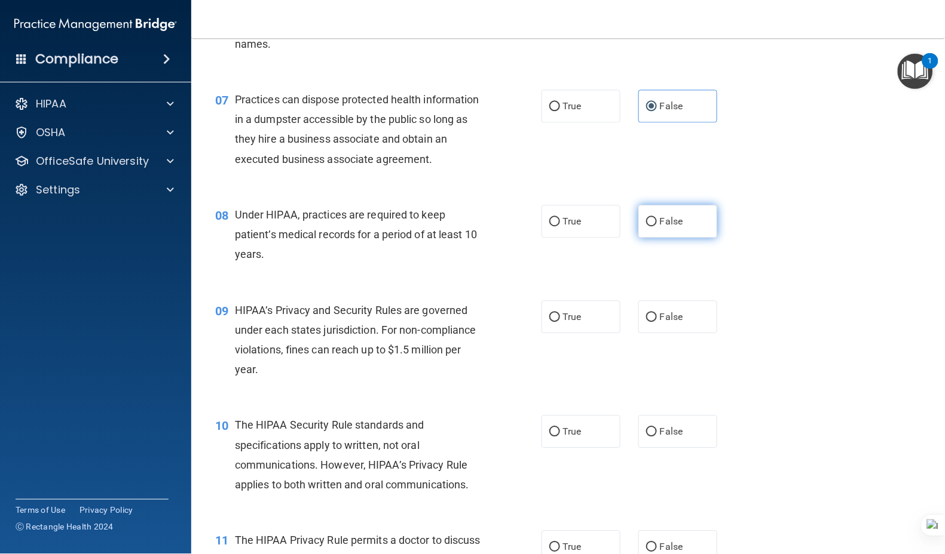
click at [658, 238] on label "False" at bounding box center [677, 221] width 79 height 33
click at [657, 226] on input "False" at bounding box center [651, 221] width 11 height 9
radio input "true"
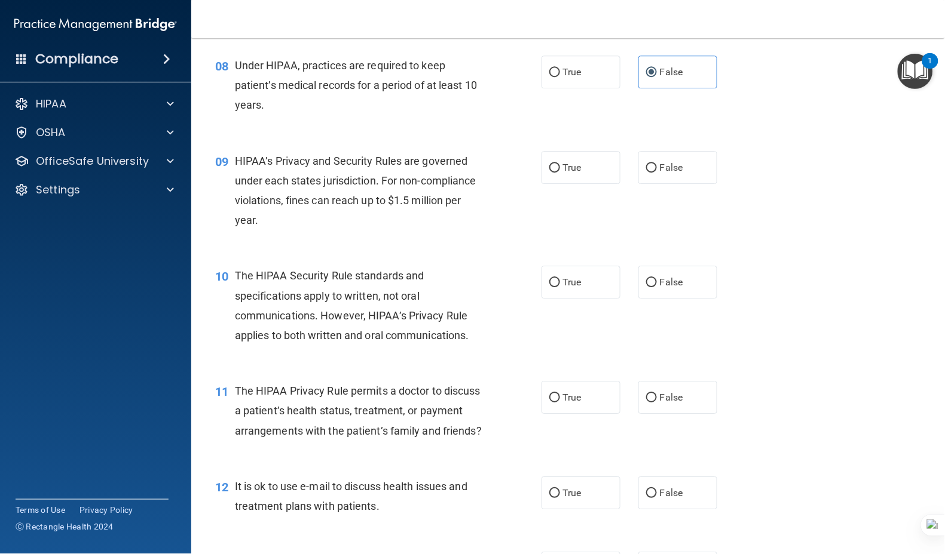
scroll to position [796, 0]
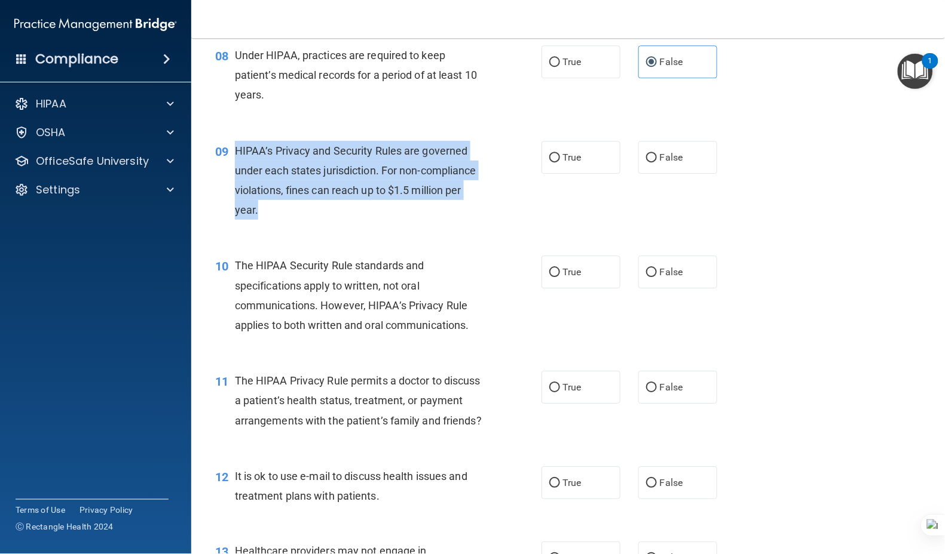
drag, startPoint x: 289, startPoint y: 216, endPoint x: 236, endPoint y: 170, distance: 70.3
click at [236, 170] on div "HIPAA’s Privacy and Security Rules are governed under each states jurisdiction.…" at bounding box center [364, 180] width 258 height 79
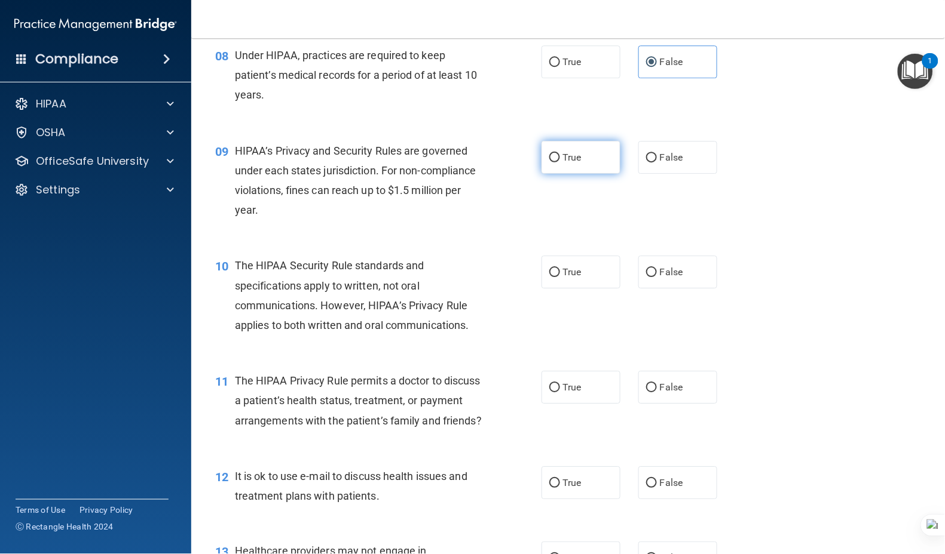
click at [566, 163] on span "True" at bounding box center [572, 157] width 19 height 11
click at [560, 163] on input "True" at bounding box center [554, 158] width 11 height 9
radio input "true"
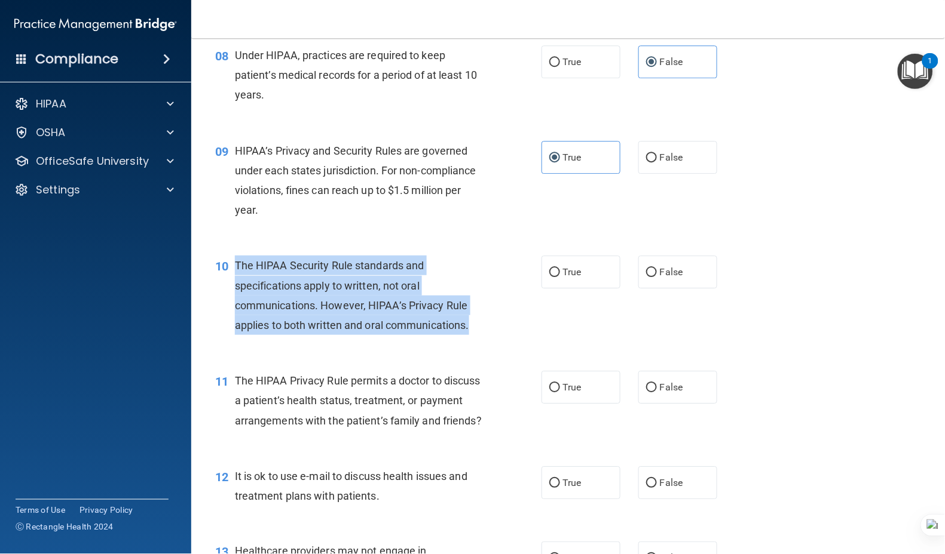
drag, startPoint x: 401, startPoint y: 328, endPoint x: 234, endPoint y: 282, distance: 174.1
click at [235, 282] on div "The HIPAA Security Rule standards and specifications apply to written, not oral…" at bounding box center [364, 295] width 258 height 79
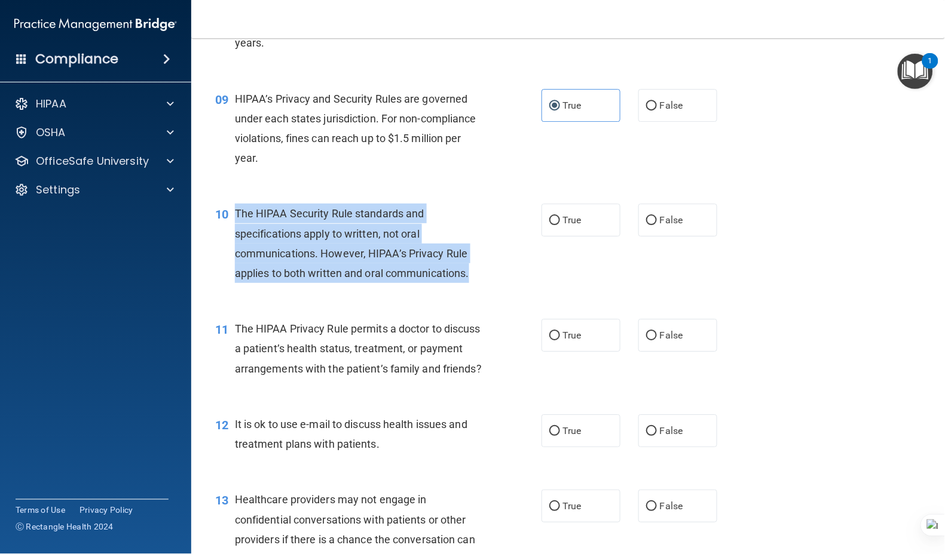
scroll to position [876, 0]
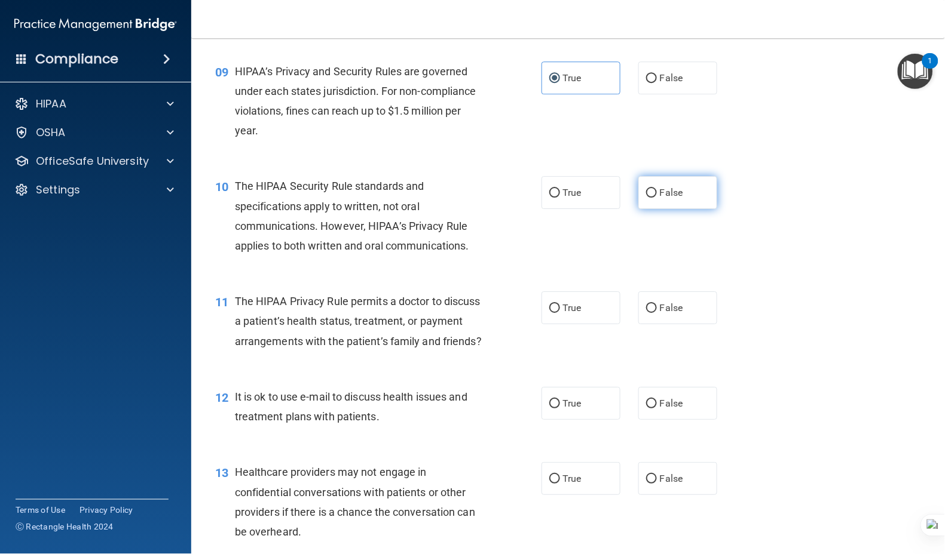
click at [660, 198] on span "False" at bounding box center [671, 192] width 23 height 11
click at [655, 198] on input "False" at bounding box center [651, 193] width 11 height 9
radio input "true"
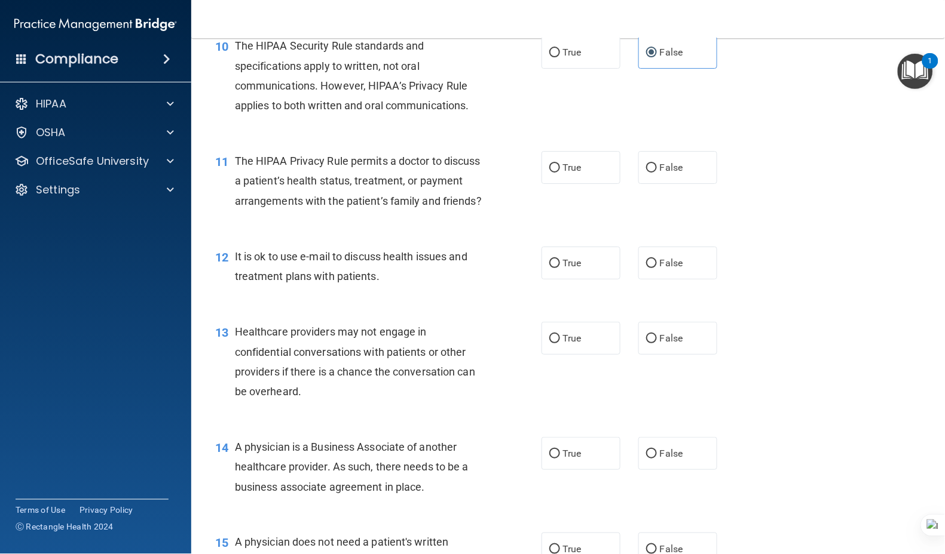
scroll to position [1035, 0]
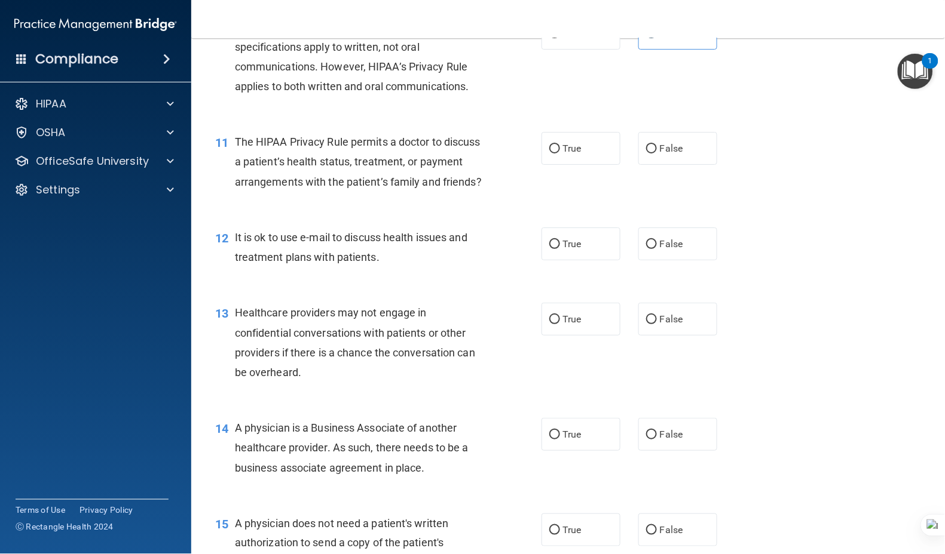
click at [312, 192] on div "The HIPAA Privacy Rule permits a doctor to discuss a patient’s health status, t…" at bounding box center [364, 162] width 258 height 60
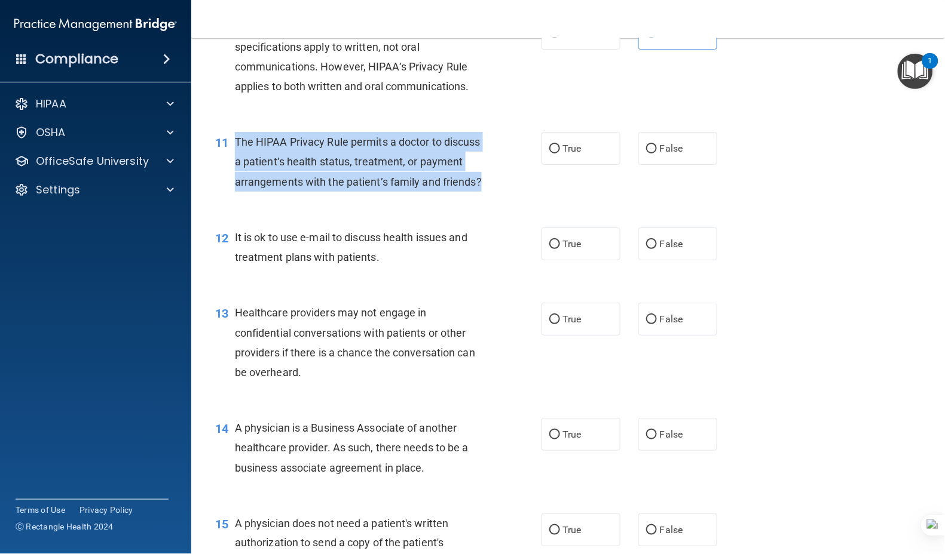
drag, startPoint x: 306, startPoint y: 226, endPoint x: 229, endPoint y: 158, distance: 102.4
click at [229, 158] on div "11 The HIPAA Privacy Rule permits a doctor to discuss a patient’s health status…" at bounding box center [378, 165] width 362 height 66
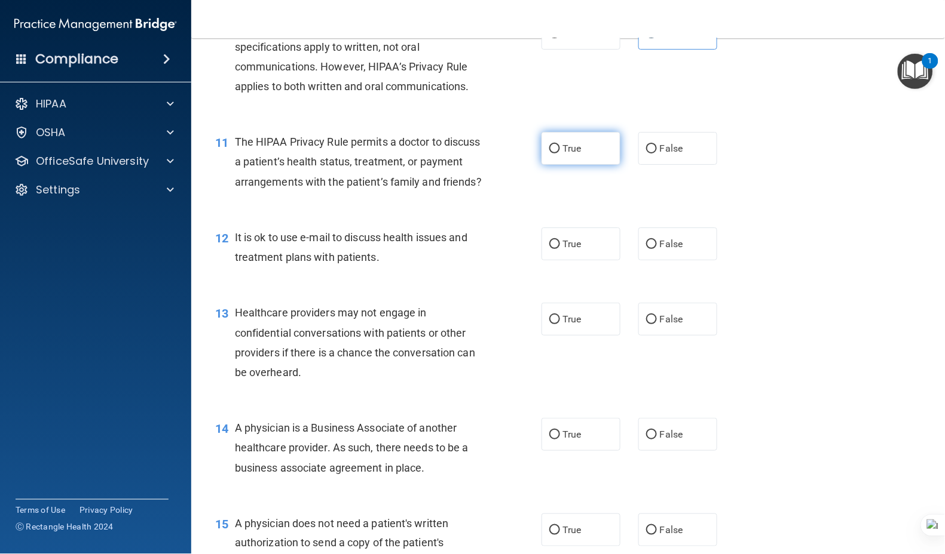
click at [572, 154] on span "True" at bounding box center [572, 148] width 19 height 11
click at [560, 154] on input "True" at bounding box center [554, 149] width 11 height 9
radio input "true"
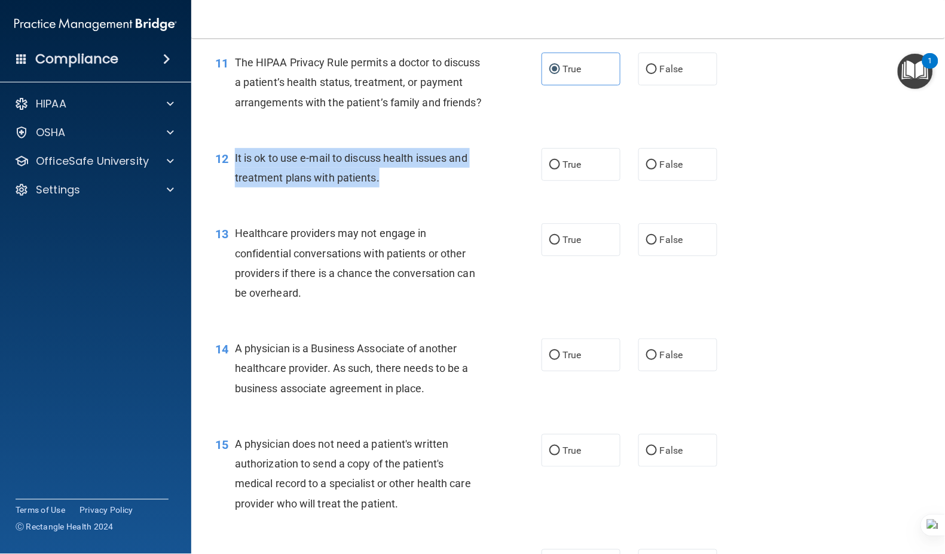
drag, startPoint x: 378, startPoint y: 215, endPoint x: 234, endPoint y: 194, distance: 145.6
click at [235, 188] on div "It is ok to use e-mail to discuss health issues and treatment plans with patien…" at bounding box center [364, 167] width 258 height 39
click at [646, 170] on input "False" at bounding box center [651, 165] width 11 height 9
radio input "true"
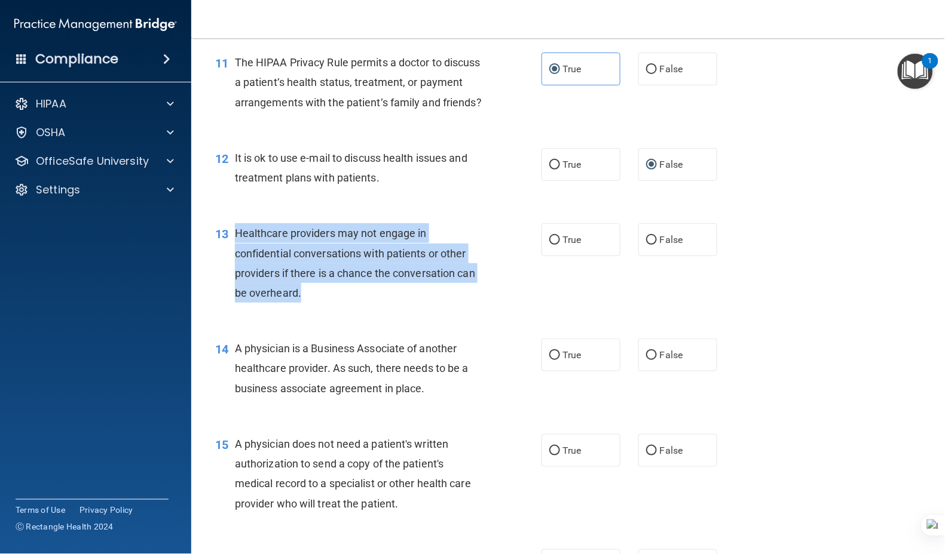
drag, startPoint x: 311, startPoint y: 325, endPoint x: 234, endPoint y: 264, distance: 97.8
click at [235, 264] on div "Healthcare providers may not engage in confidential conversations with patients…" at bounding box center [364, 262] width 258 height 79
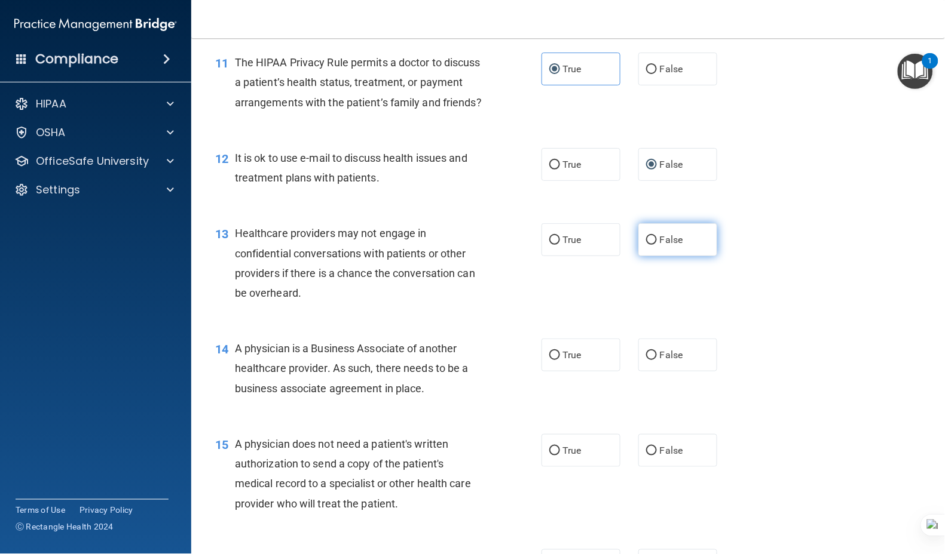
drag, startPoint x: 660, startPoint y: 286, endPoint x: 649, endPoint y: 293, distance: 12.6
click at [660, 256] on label "False" at bounding box center [677, 239] width 79 height 33
click at [657, 245] on input "False" at bounding box center [651, 240] width 11 height 9
radio input "true"
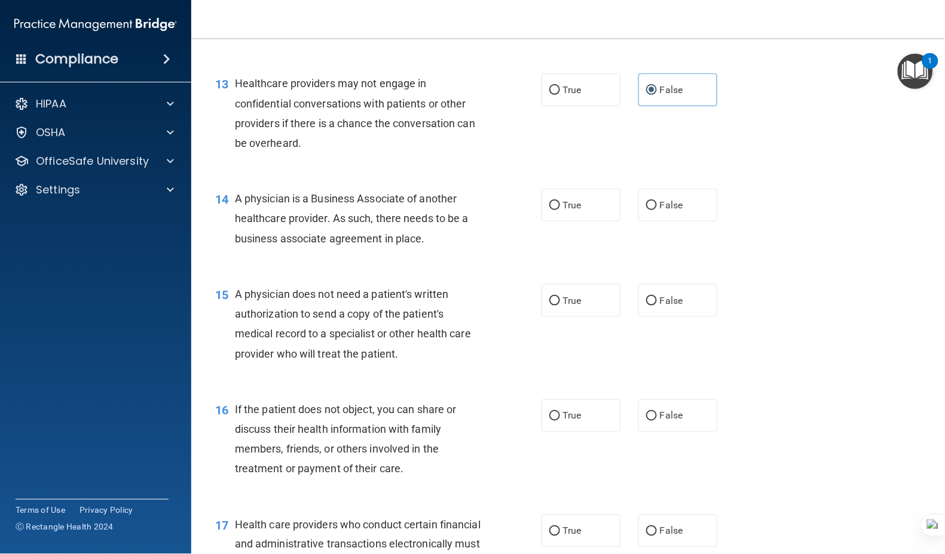
scroll to position [1274, 0]
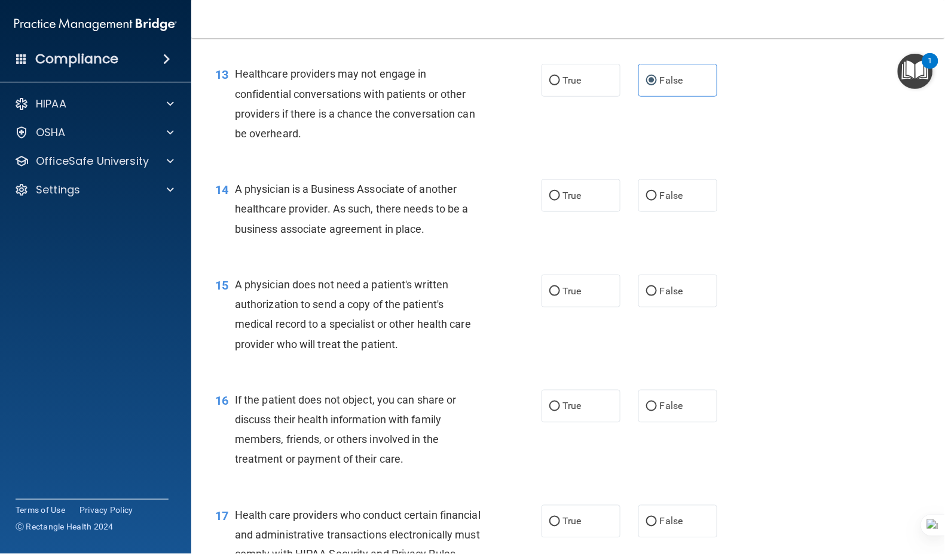
drag, startPoint x: 430, startPoint y: 261, endPoint x: 232, endPoint y: 228, distance: 200.6
click at [232, 228] on div "14 A physician is a Business Associate of another healthcare provider. As such,…" at bounding box center [378, 212] width 362 height 66
click at [661, 201] on span "False" at bounding box center [671, 195] width 23 height 11
click at [657, 201] on input "False" at bounding box center [651, 196] width 11 height 9
radio input "true"
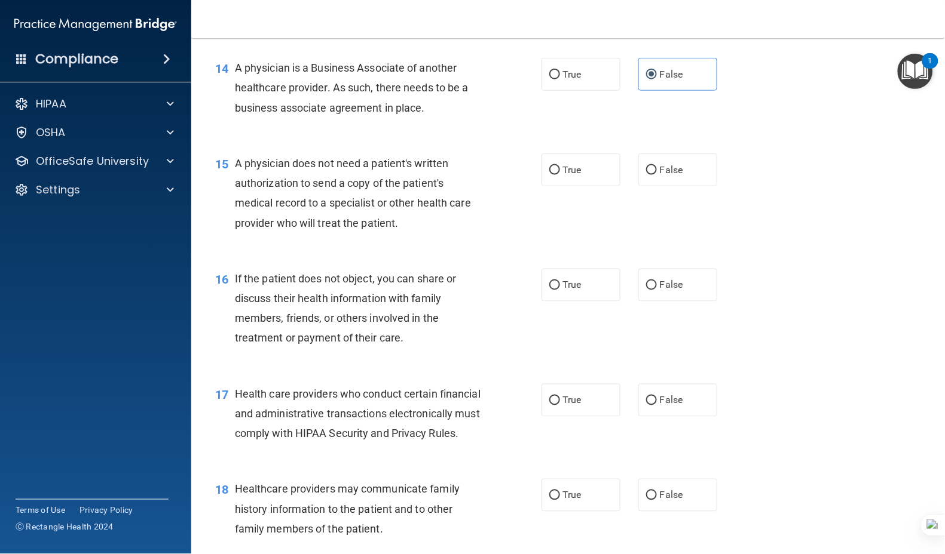
scroll to position [1434, 0]
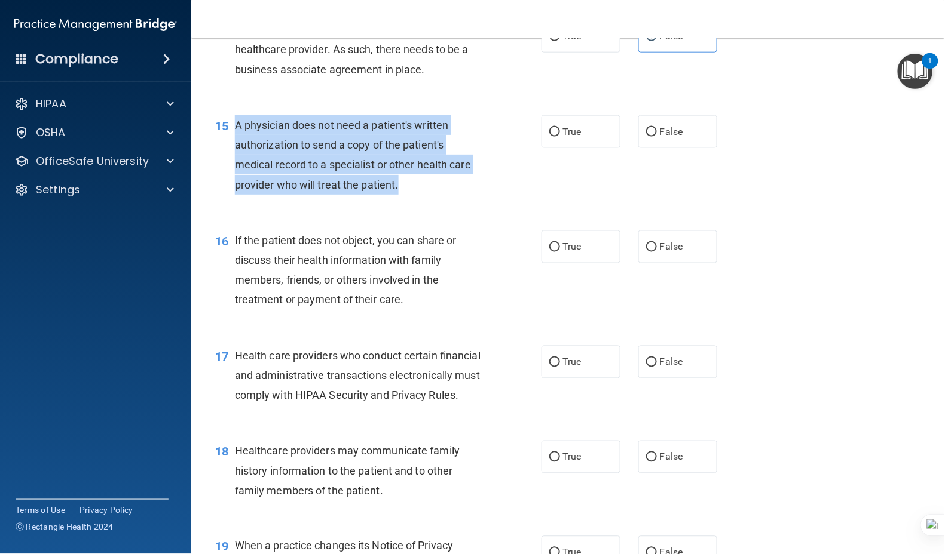
drag, startPoint x: 405, startPoint y: 228, endPoint x: 231, endPoint y: 158, distance: 187.2
click at [231, 158] on div "15 A physician does not need a patient's written authorization to send a copy o…" at bounding box center [378, 157] width 362 height 85
click at [425, 195] on div "A physician does not need a patient's written authorization to send a copy of t…" at bounding box center [364, 154] width 258 height 79
drag, startPoint x: 376, startPoint y: 222, endPoint x: 234, endPoint y: 162, distance: 155.0
click at [235, 162] on div "A physician does not need a patient's written authorization to send a copy of t…" at bounding box center [364, 154] width 258 height 79
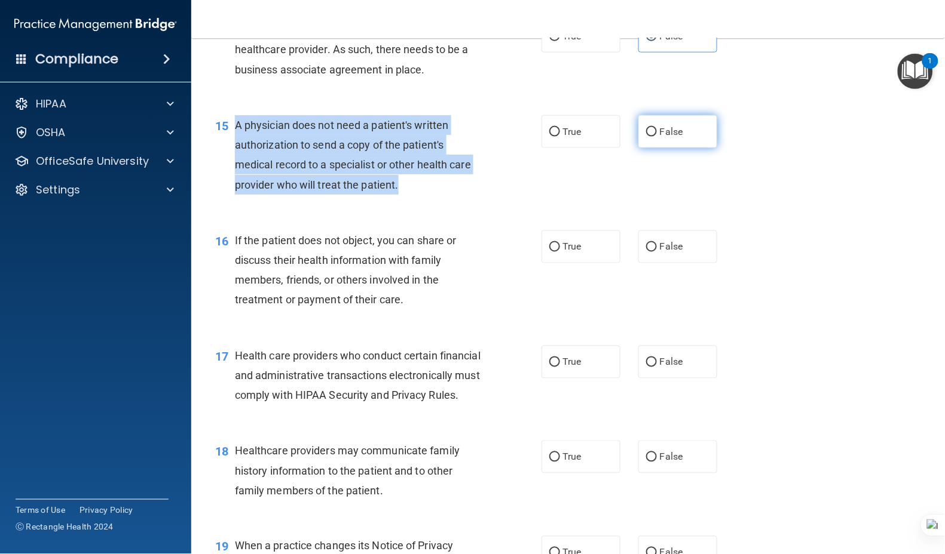
click at [647, 137] on input "False" at bounding box center [651, 132] width 11 height 9
radio input "true"
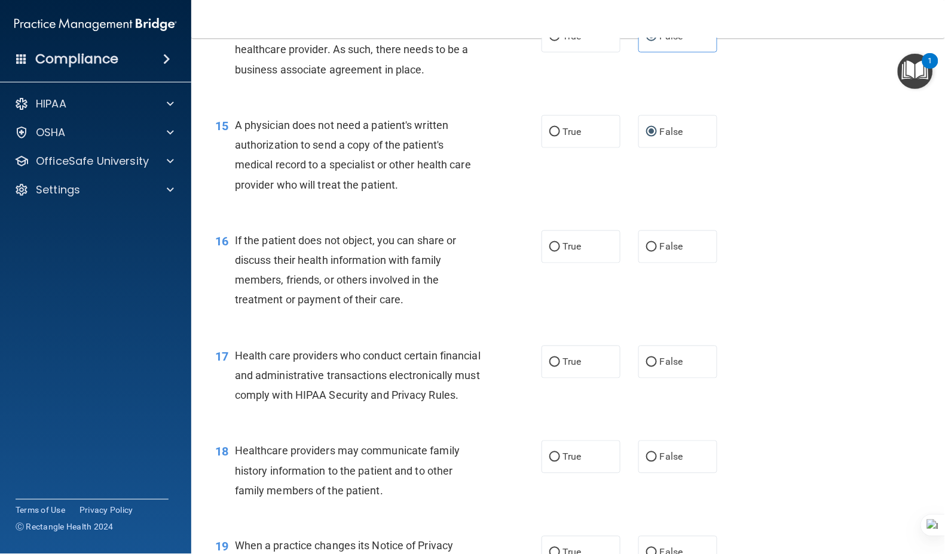
click at [105, 295] on accordion "HIPAA Documents and Policies Report an Incident Business Associates Emergency P…" at bounding box center [96, 243] width 192 height 312
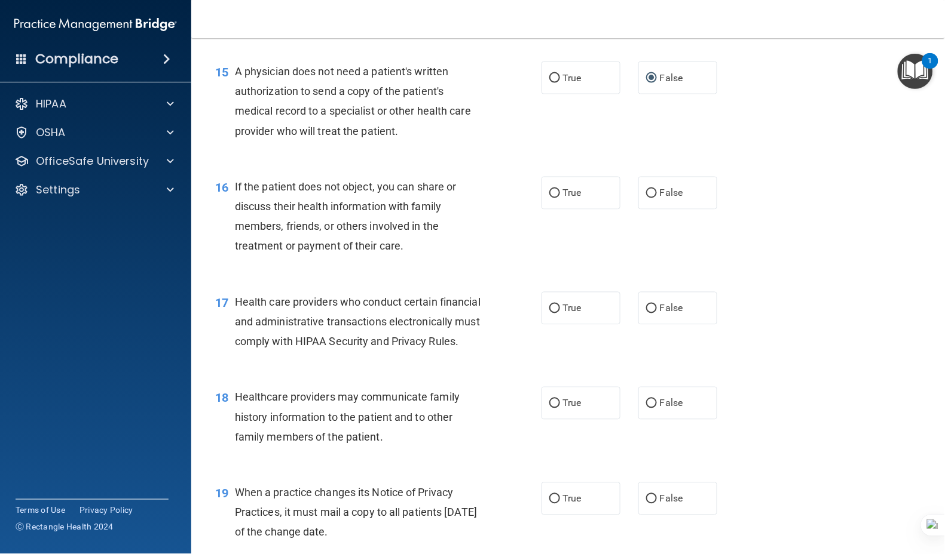
scroll to position [1513, 0]
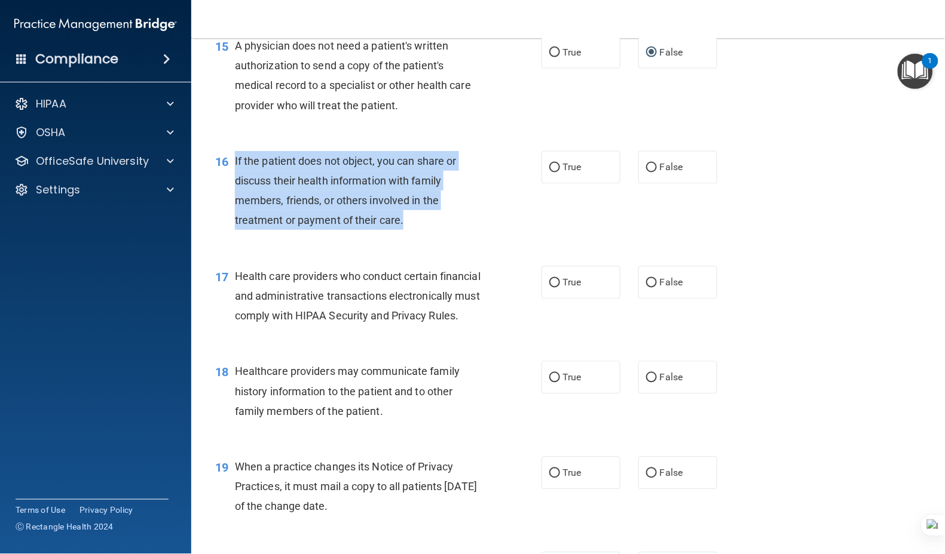
drag, startPoint x: 424, startPoint y: 266, endPoint x: 232, endPoint y: 195, distance: 204.5
click at [232, 195] on div "16 If the patient does not object, you can share or discuss their health inform…" at bounding box center [378, 193] width 362 height 85
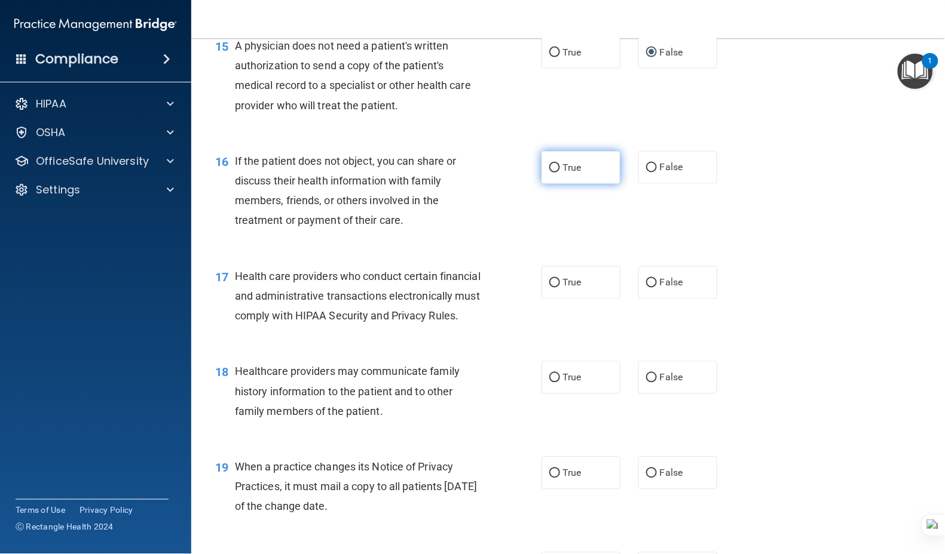
click at [563, 173] on span "True" at bounding box center [572, 167] width 19 height 11
click at [560, 173] on input "True" at bounding box center [554, 168] width 11 height 9
radio input "true"
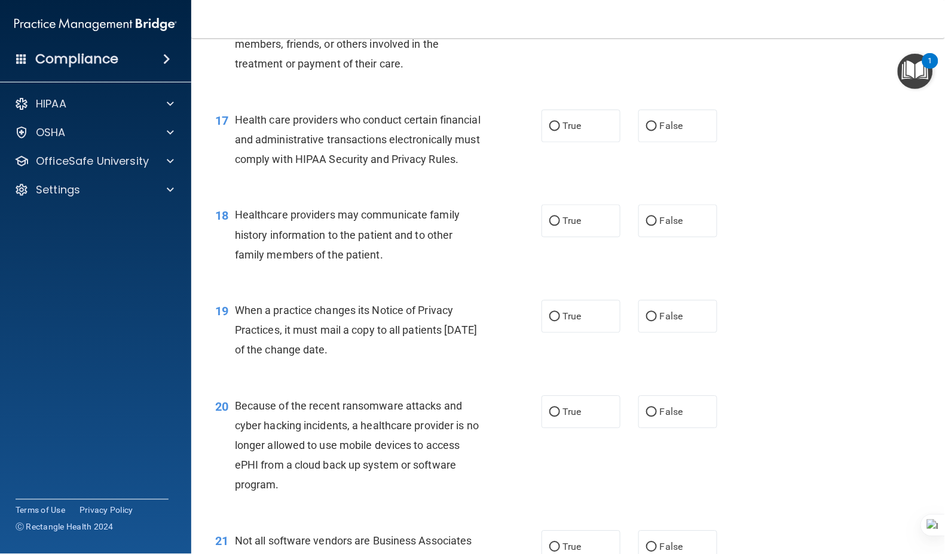
scroll to position [1673, 0]
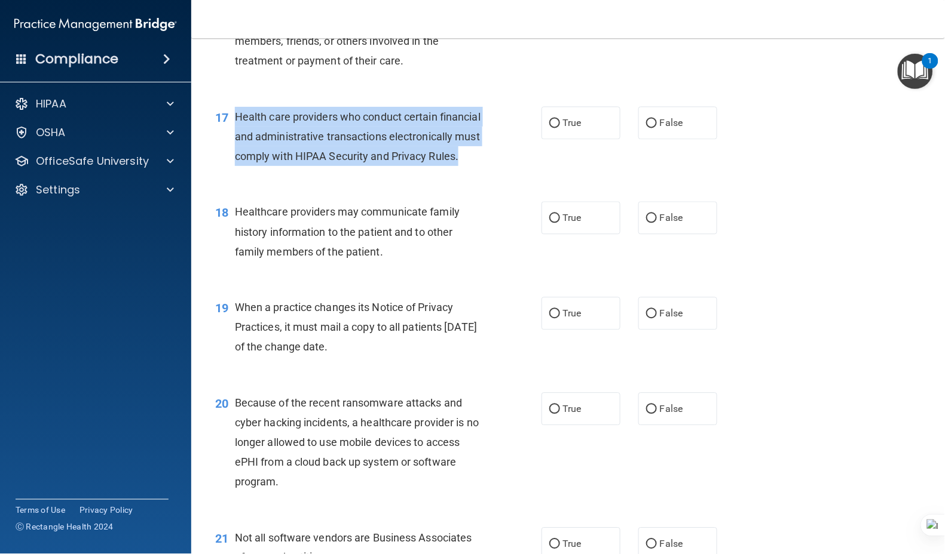
drag, startPoint x: 361, startPoint y: 213, endPoint x: 234, endPoint y: 159, distance: 138.4
click at [235, 159] on div "Health care providers who conduct certain financial and administrative transact…" at bounding box center [364, 137] width 258 height 60
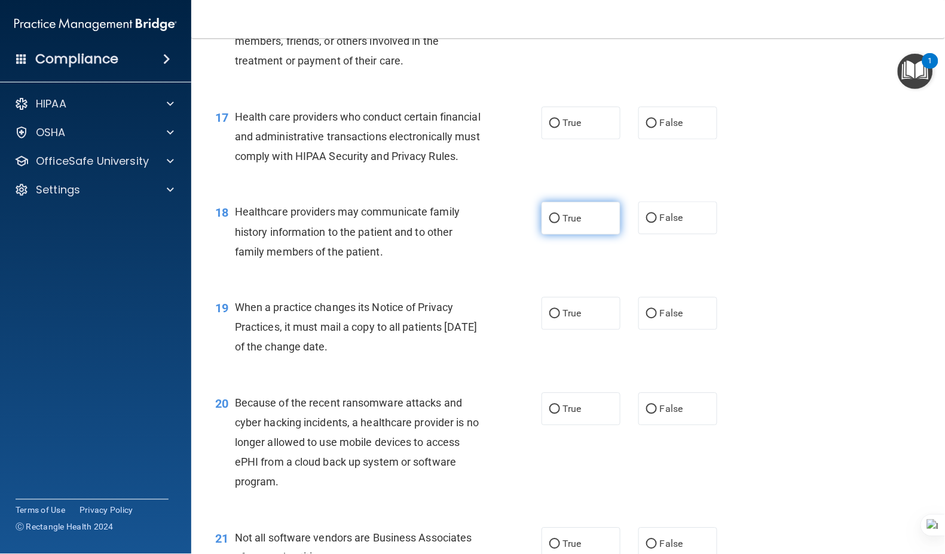
click at [564, 224] on span "True" at bounding box center [572, 218] width 19 height 11
click at [560, 223] on input "True" at bounding box center [554, 218] width 11 height 9
radio input "true"
click at [580, 140] on label "True" at bounding box center [580, 123] width 79 height 33
click at [560, 128] on input "True" at bounding box center [554, 123] width 11 height 9
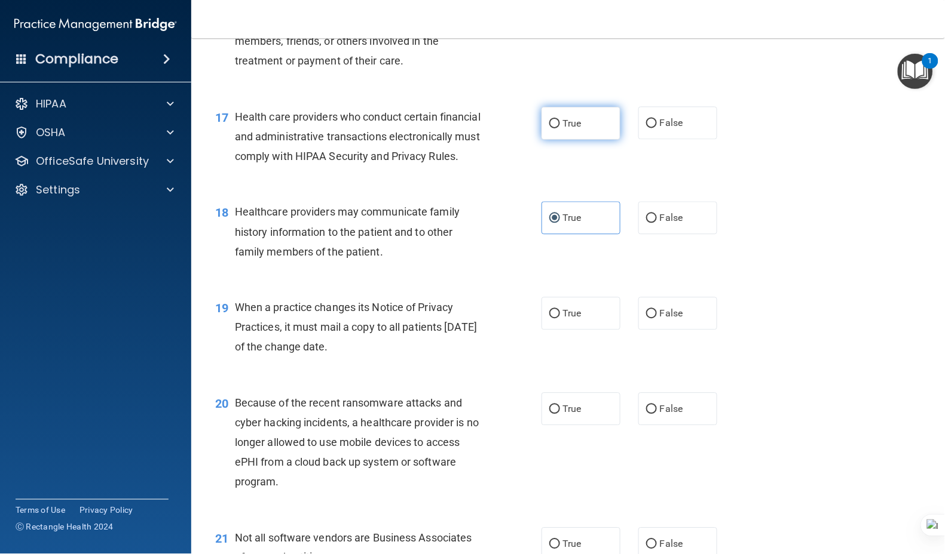
radio input "true"
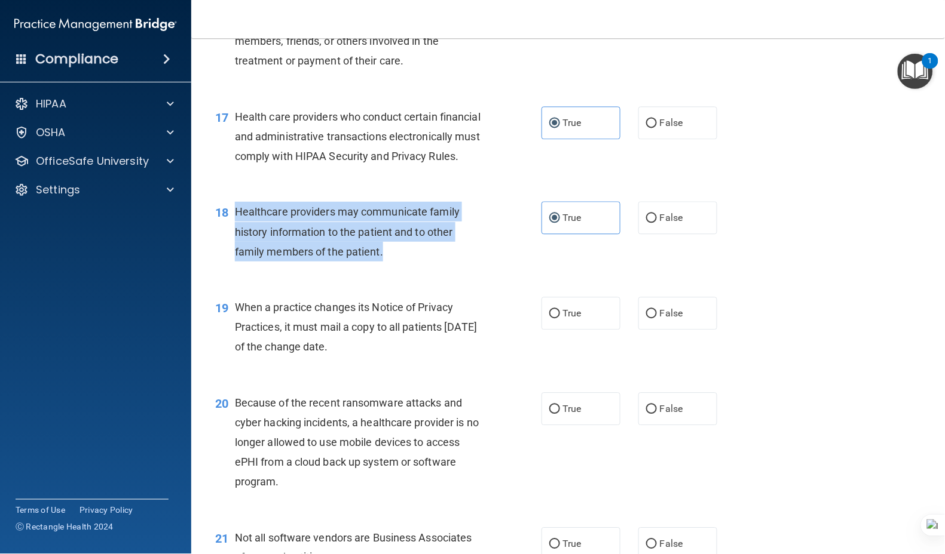
drag, startPoint x: 398, startPoint y: 309, endPoint x: 235, endPoint y: 265, distance: 169.4
click at [235, 262] on div "Healthcare providers may communicate family history information to the patient …" at bounding box center [364, 232] width 258 height 60
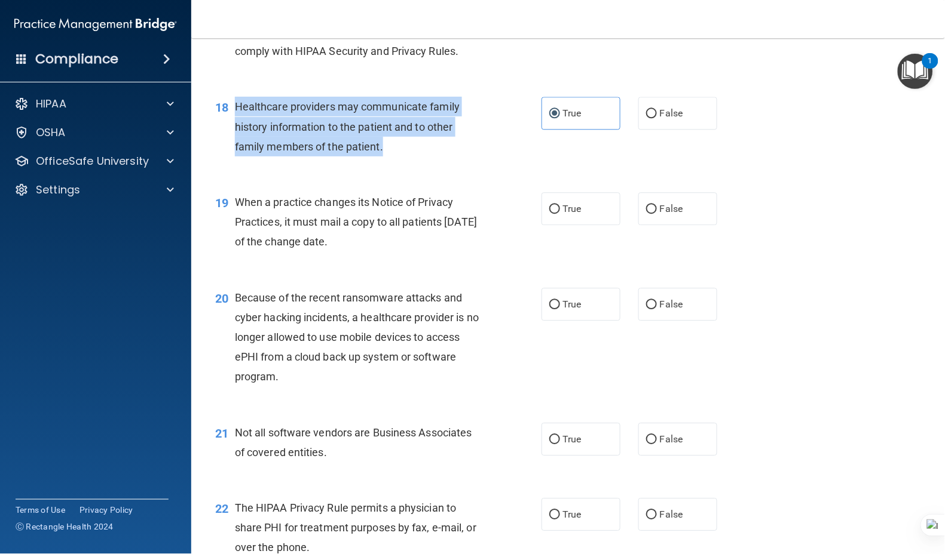
scroll to position [1752, 0]
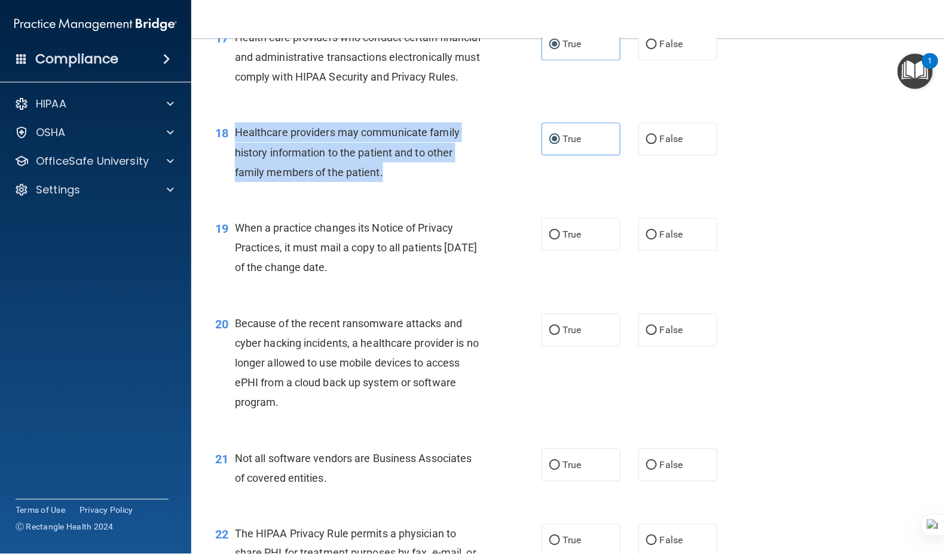
drag, startPoint x: 389, startPoint y: 330, endPoint x: 235, endPoint y: 287, distance: 160.0
click at [235, 278] on div "When a practice changes its Notice of Privacy Practices, it must mail a copy to…" at bounding box center [364, 248] width 258 height 60
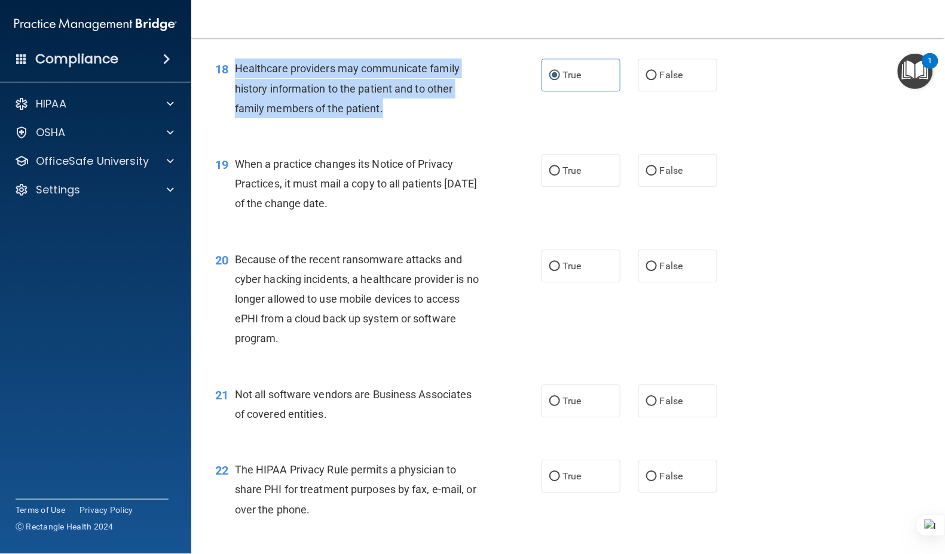
scroll to position [1912, 0]
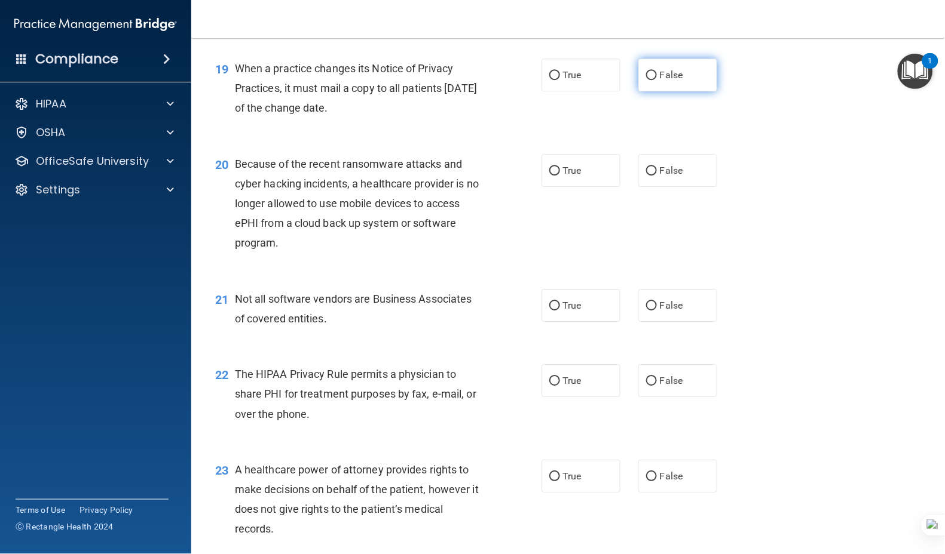
click at [651, 91] on label "False" at bounding box center [677, 75] width 79 height 33
click at [651, 80] on input "False" at bounding box center [651, 75] width 11 height 9
radio input "true"
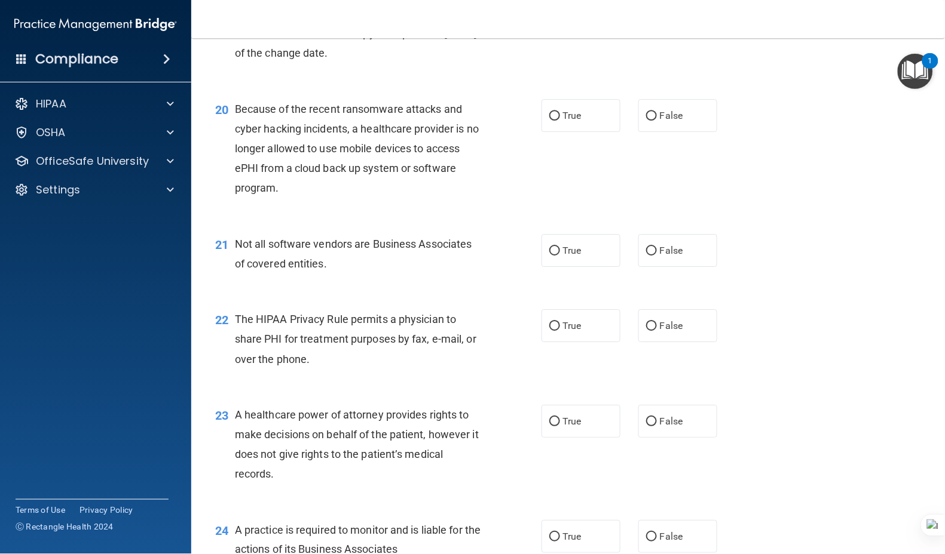
scroll to position [1991, 0]
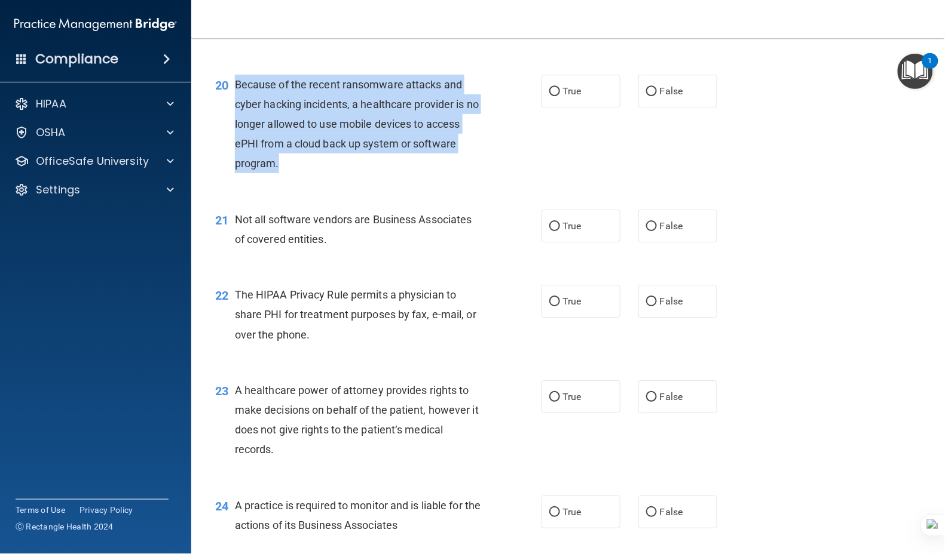
drag, startPoint x: 270, startPoint y: 201, endPoint x: 232, endPoint y: 140, distance: 72.1
click at [232, 140] on div "20 Because of the recent ransomware attacks and cyber hacking incidents, a heal…" at bounding box center [378, 127] width 362 height 105
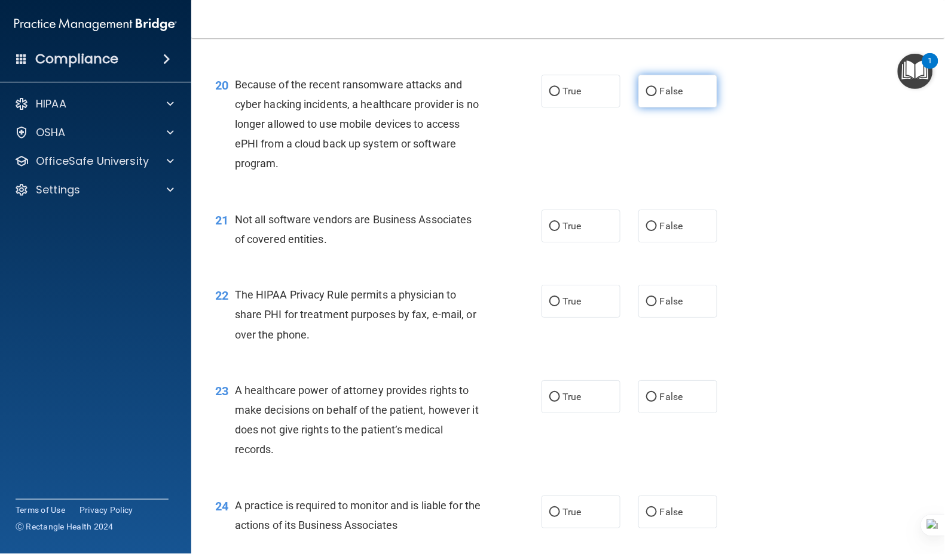
click at [680, 108] on label "False" at bounding box center [677, 91] width 79 height 33
click at [657, 96] on input "False" at bounding box center [651, 91] width 11 height 9
radio input "true"
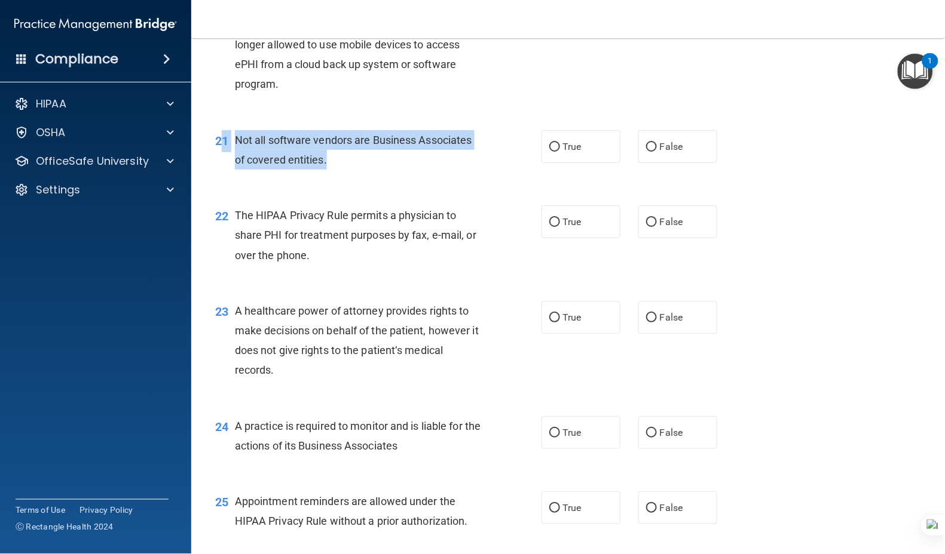
drag, startPoint x: 354, startPoint y: 218, endPoint x: 227, endPoint y: 197, distance: 128.5
click at [225, 176] on div "21 Not all software vendors are Business Associates of covered entities." at bounding box center [378, 152] width 362 height 45
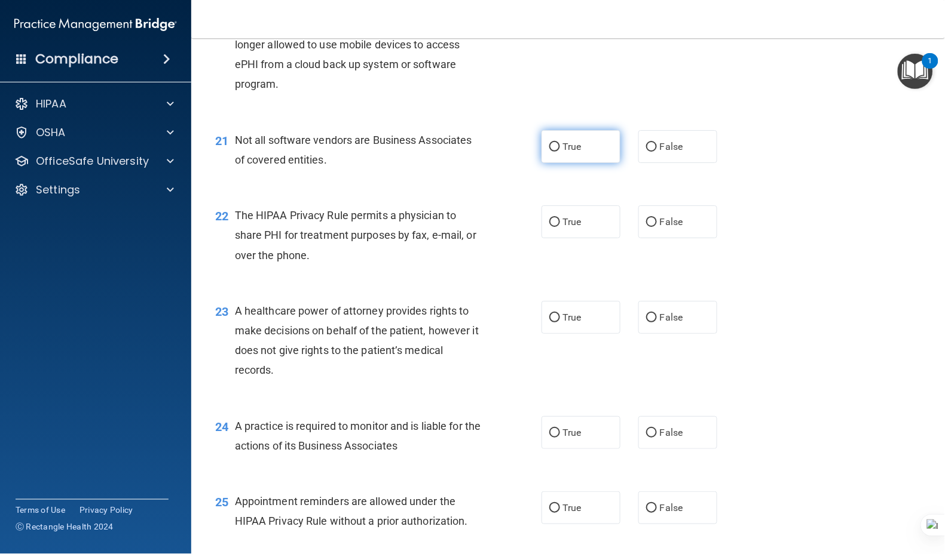
click at [563, 152] on span "True" at bounding box center [572, 146] width 19 height 11
click at [557, 152] on input "True" at bounding box center [554, 147] width 11 height 9
radio input "true"
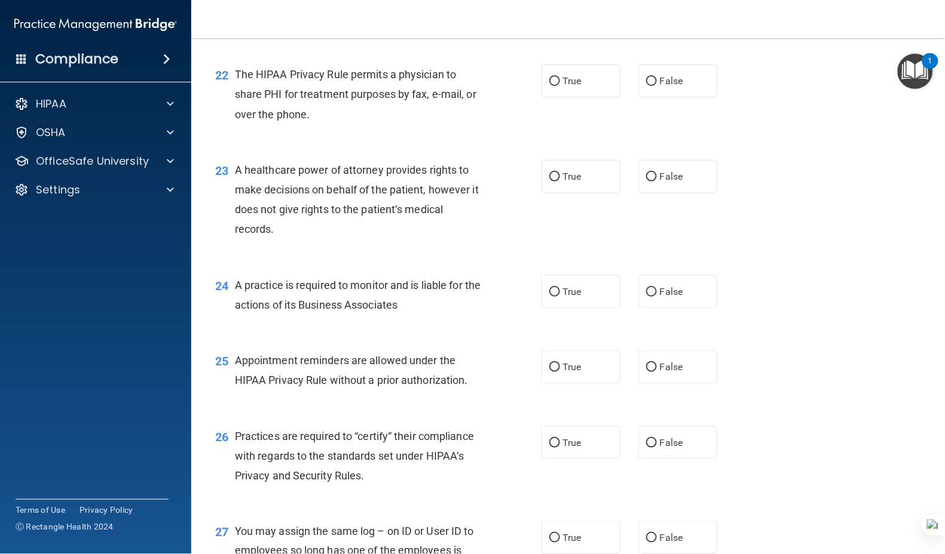
scroll to position [2230, 0]
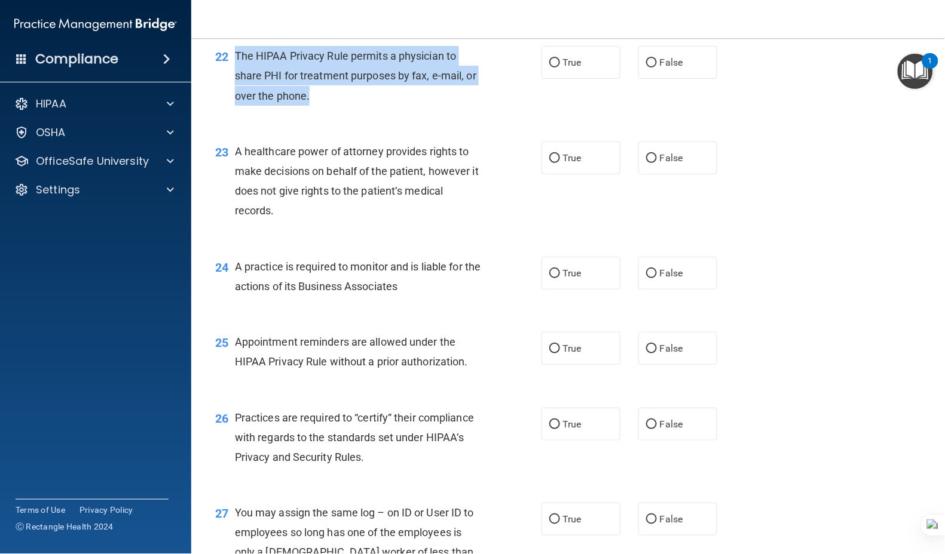
drag, startPoint x: 323, startPoint y: 152, endPoint x: 236, endPoint y: 111, distance: 96.2
click at [236, 106] on div "The HIPAA Privacy Rule permits a physician to share PHI for treatment purposes …" at bounding box center [364, 76] width 258 height 60
click at [649, 68] on input "False" at bounding box center [651, 63] width 11 height 9
radio input "true"
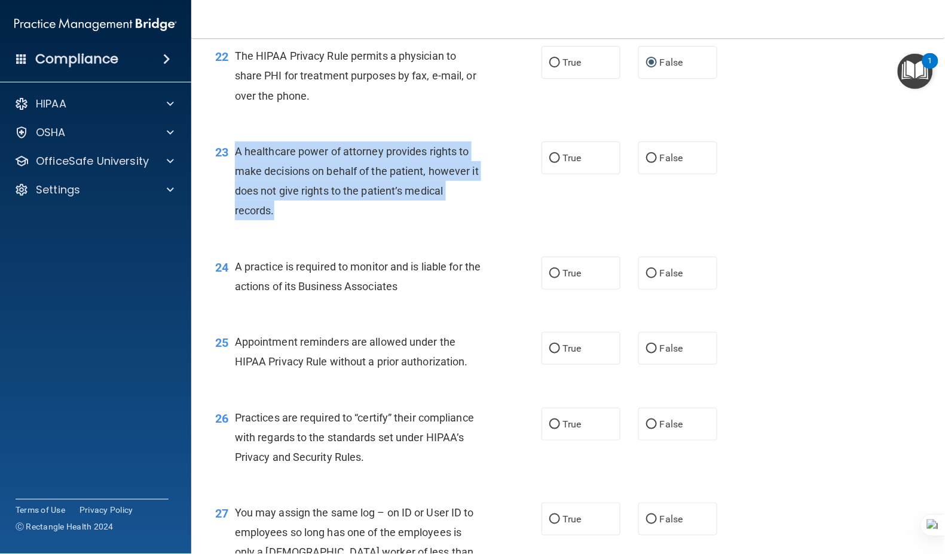
drag, startPoint x: 305, startPoint y: 270, endPoint x: 234, endPoint y: 214, distance: 90.1
click at [235, 214] on div "A healthcare power of attorney provides rights to make decisions on behalf of t…" at bounding box center [364, 181] width 258 height 79
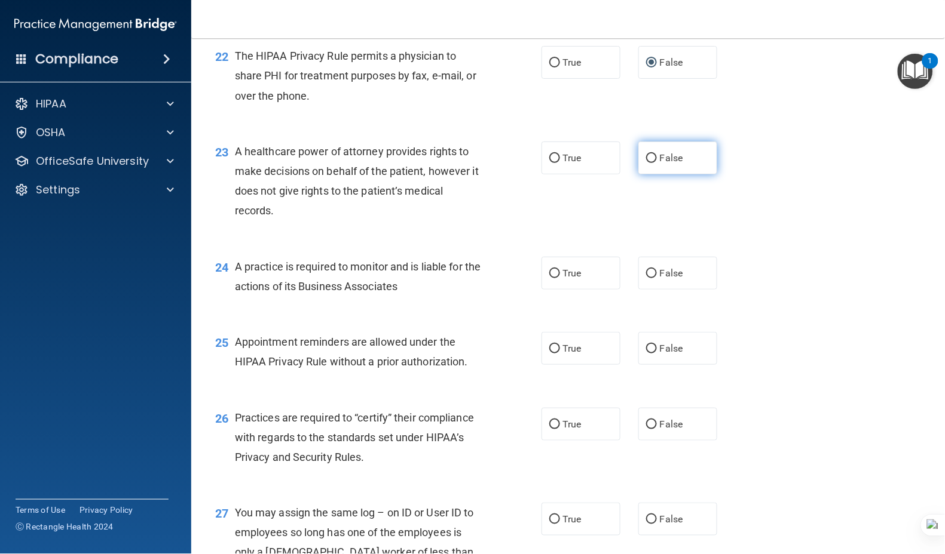
click at [663, 164] on span "False" at bounding box center [671, 157] width 23 height 11
click at [657, 163] on input "False" at bounding box center [651, 158] width 11 height 9
radio input "true"
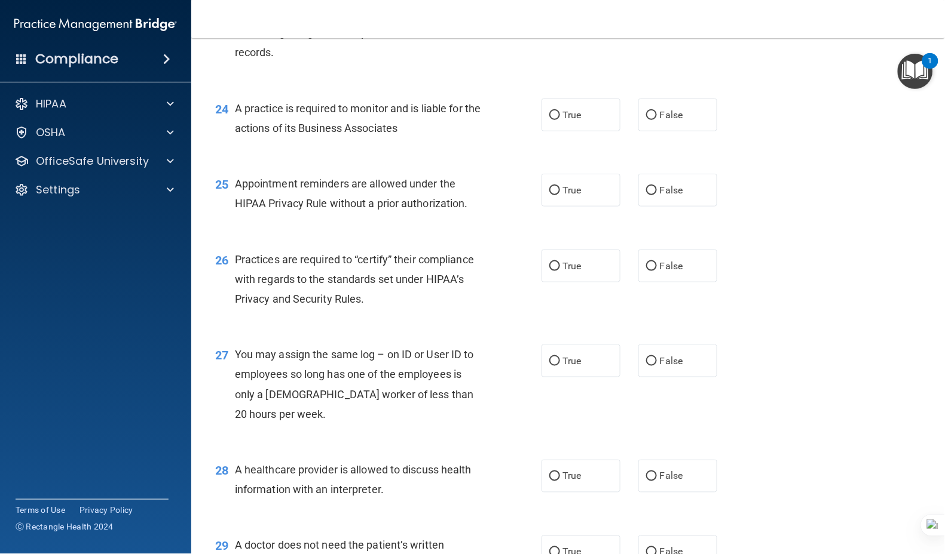
scroll to position [2390, 0]
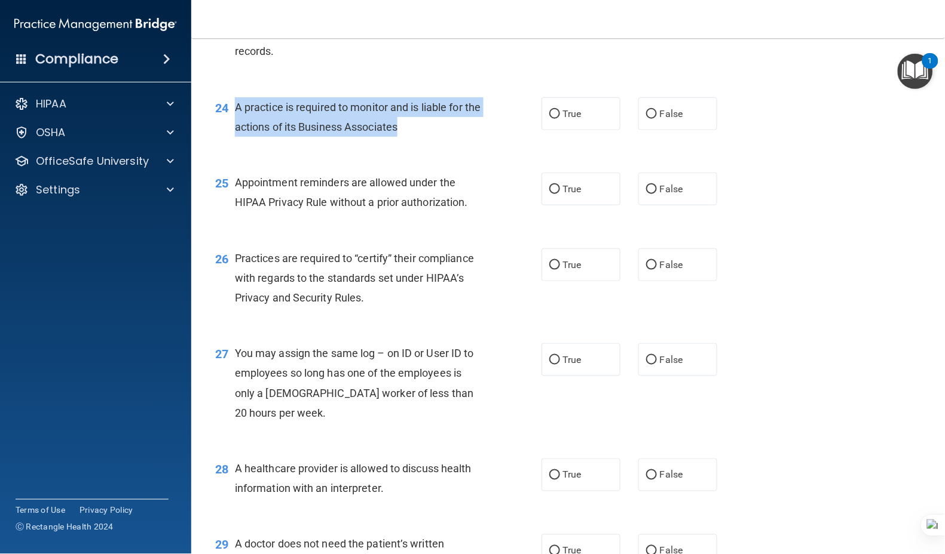
drag, startPoint x: 377, startPoint y: 174, endPoint x: 234, endPoint y: 168, distance: 143.5
click at [235, 137] on div "A practice is required to monitor and is liable for the actions of its Business…" at bounding box center [364, 116] width 258 height 39
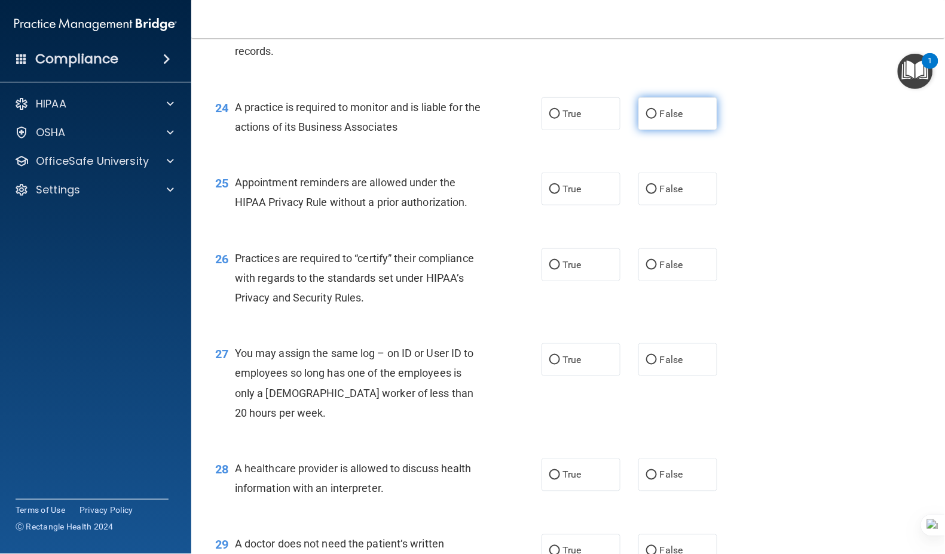
click at [660, 119] on span "False" at bounding box center [671, 113] width 23 height 11
click at [657, 119] on input "False" at bounding box center [651, 114] width 11 height 9
radio input "true"
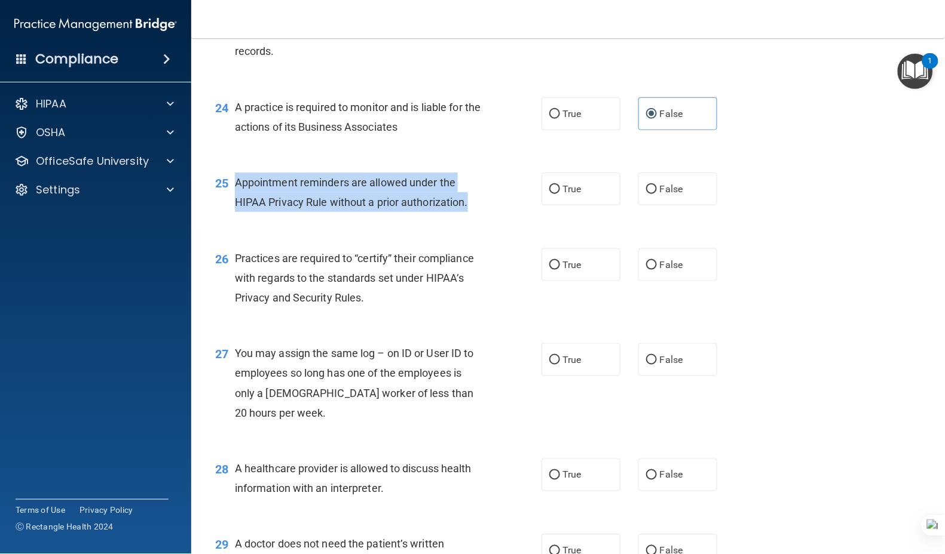
drag, startPoint x: 471, startPoint y: 261, endPoint x: 234, endPoint y: 237, distance: 238.4
click at [235, 212] on div "Appointment reminders are allowed under the HIPAA Privacy Rule without a prior …" at bounding box center [364, 192] width 258 height 39
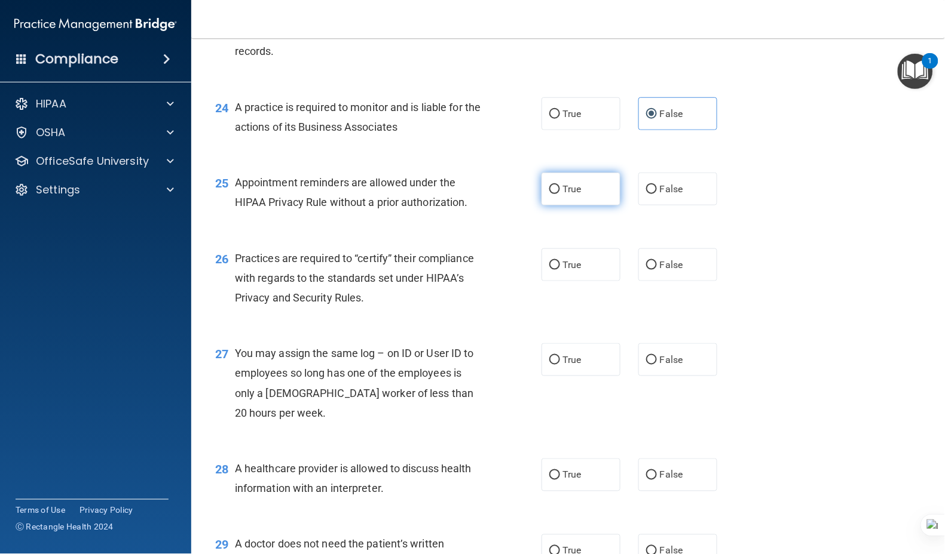
click at [574, 195] on span "True" at bounding box center [572, 188] width 19 height 11
click at [560, 194] on input "True" at bounding box center [554, 189] width 11 height 9
radio input "true"
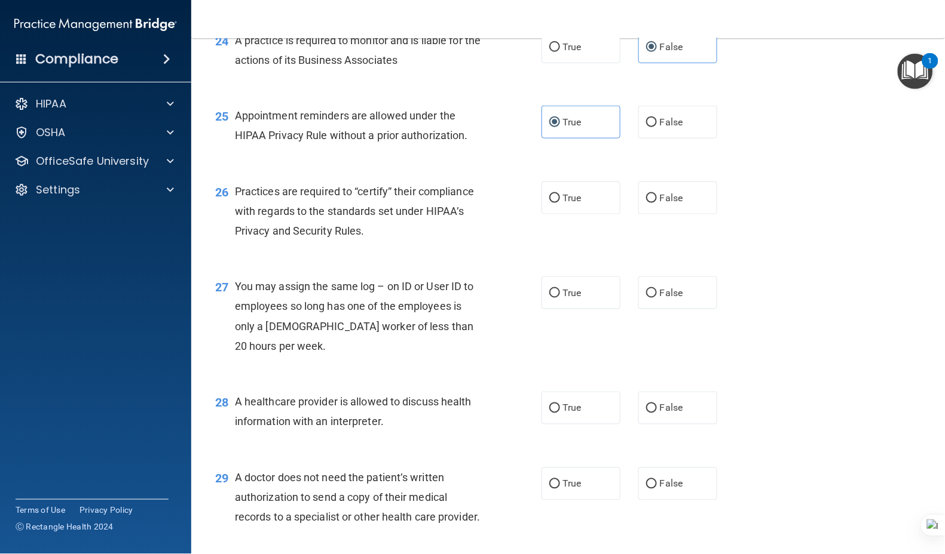
scroll to position [2549, 0]
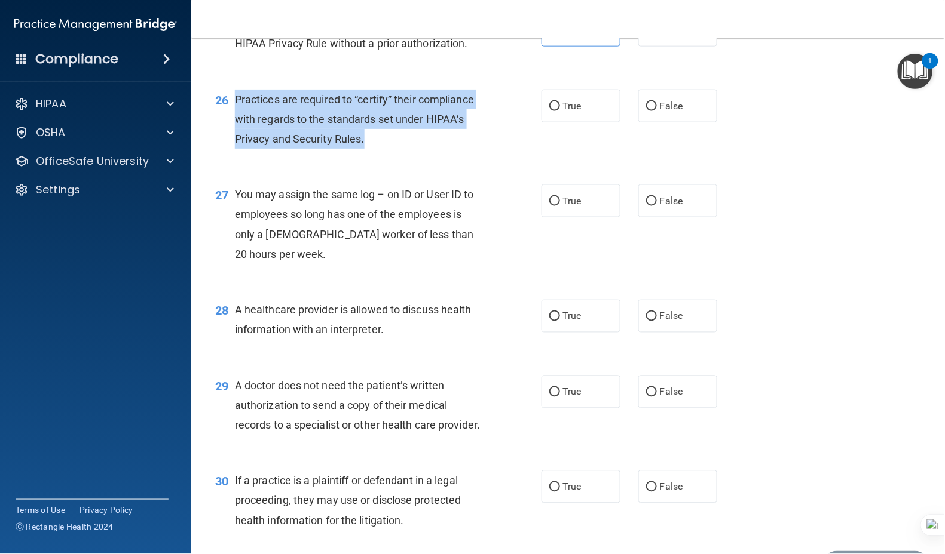
drag, startPoint x: 295, startPoint y: 170, endPoint x: 642, endPoint y: 1, distance: 386.6
click at [231, 151] on div "26 Practices are required to “certify” their compliance with regards to the sta…" at bounding box center [378, 123] width 362 height 66
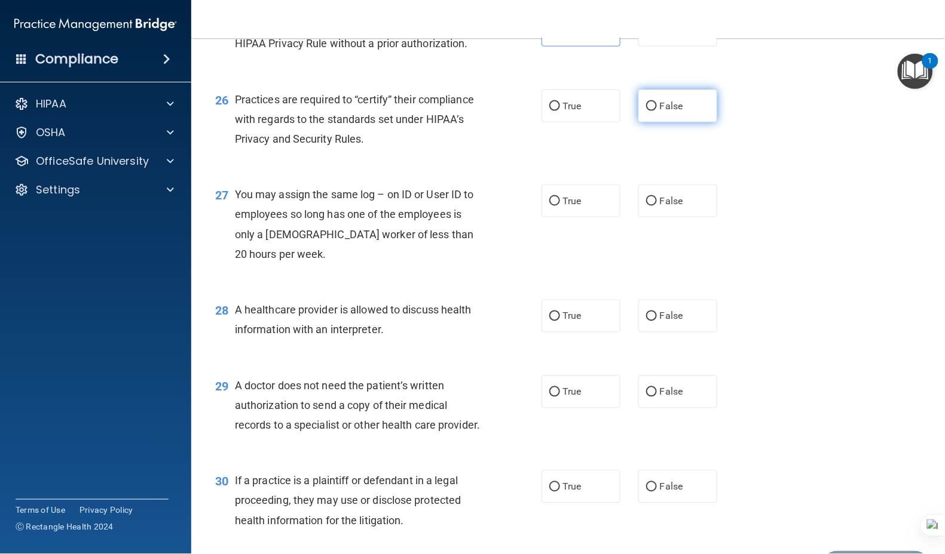
click at [652, 122] on label "False" at bounding box center [677, 106] width 79 height 33
click at [652, 111] on input "False" at bounding box center [651, 106] width 11 height 9
radio input "true"
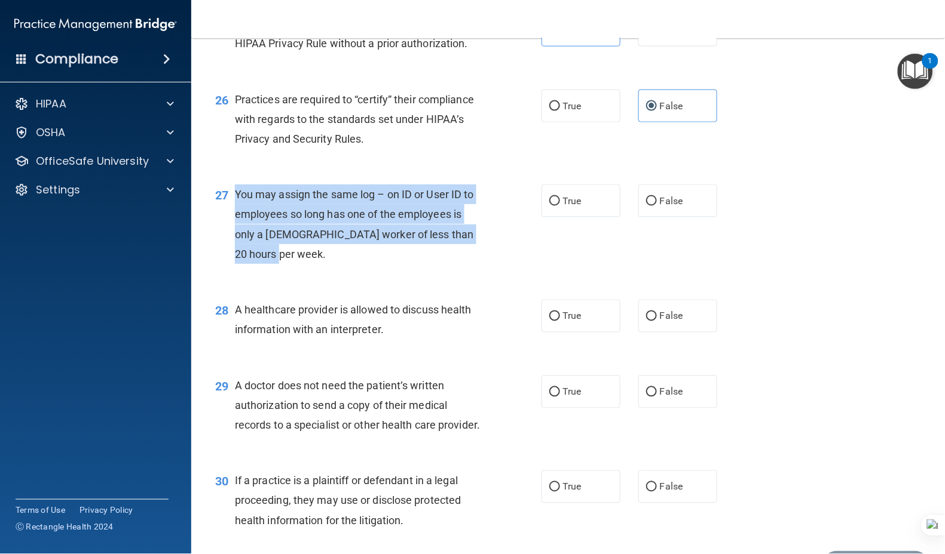
drag, startPoint x: 294, startPoint y: 303, endPoint x: 260, endPoint y: 257, distance: 57.2
click at [231, 252] on div "27 You may assign the same log – on ID or User ID to employees so long has one …" at bounding box center [378, 227] width 362 height 85
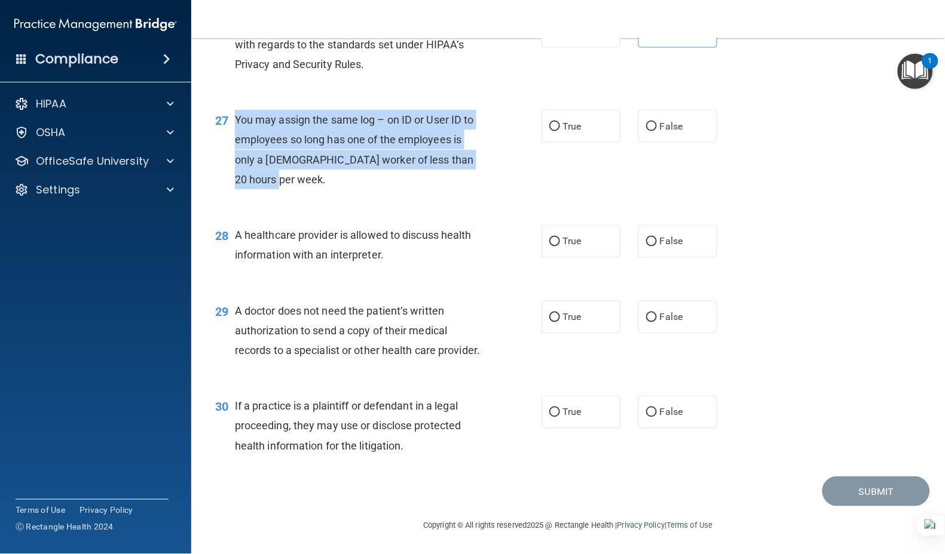
scroll to position [2702, 0]
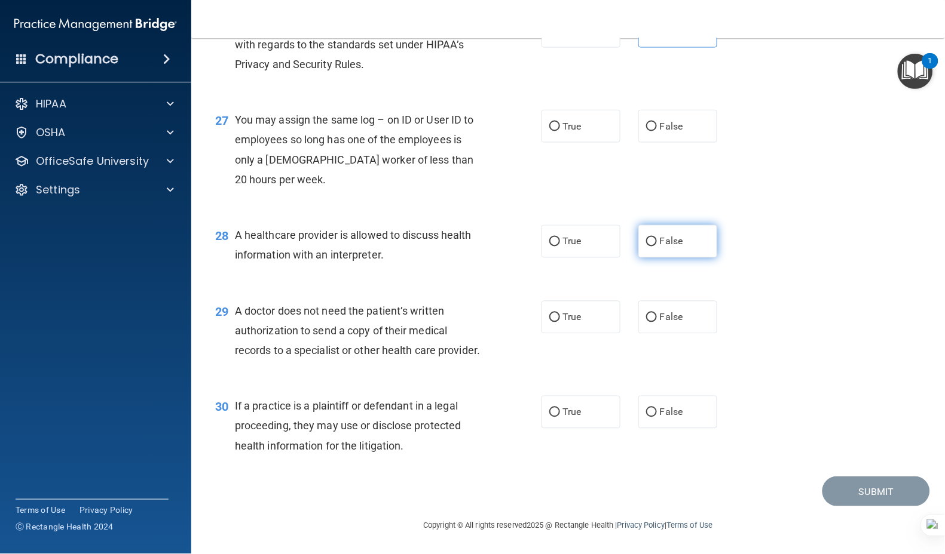
click at [666, 236] on span "False" at bounding box center [671, 241] width 23 height 11
click at [657, 238] on input "False" at bounding box center [651, 242] width 11 height 9
radio input "true"
click at [663, 121] on span "False" at bounding box center [671, 126] width 23 height 11
click at [657, 122] on input "False" at bounding box center [651, 126] width 11 height 9
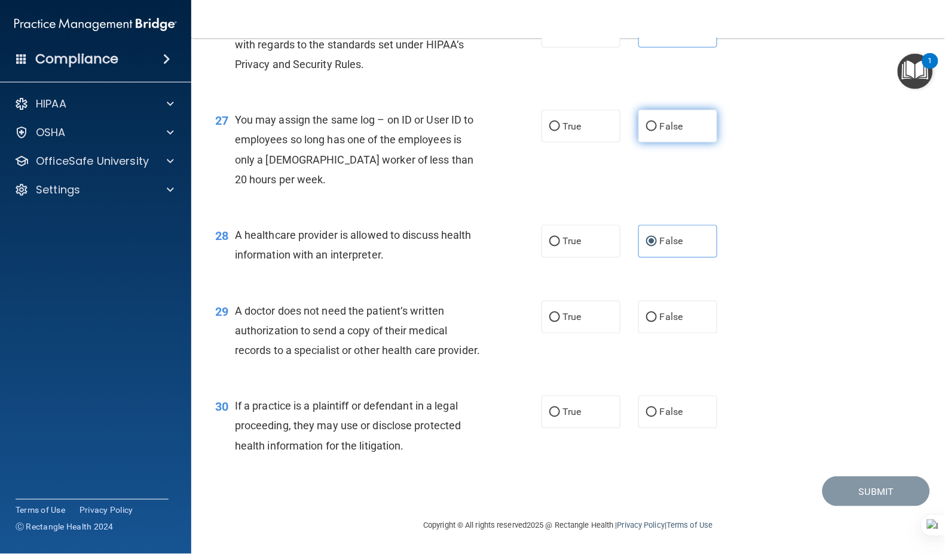
radio input "true"
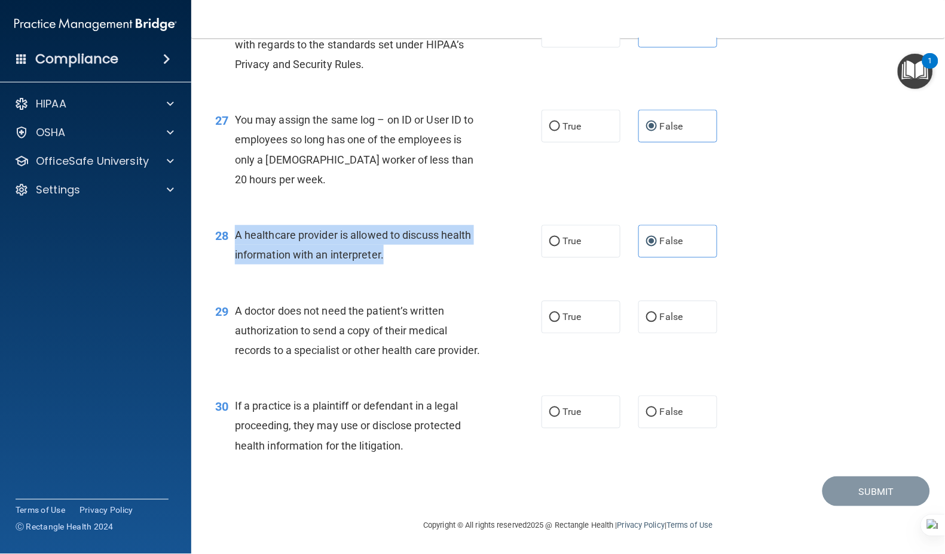
drag, startPoint x: 407, startPoint y: 233, endPoint x: 232, endPoint y: 209, distance: 176.8
click at [232, 225] on div "28 A healthcare provider is allowed to discuss health information with an inter…" at bounding box center [378, 247] width 362 height 45
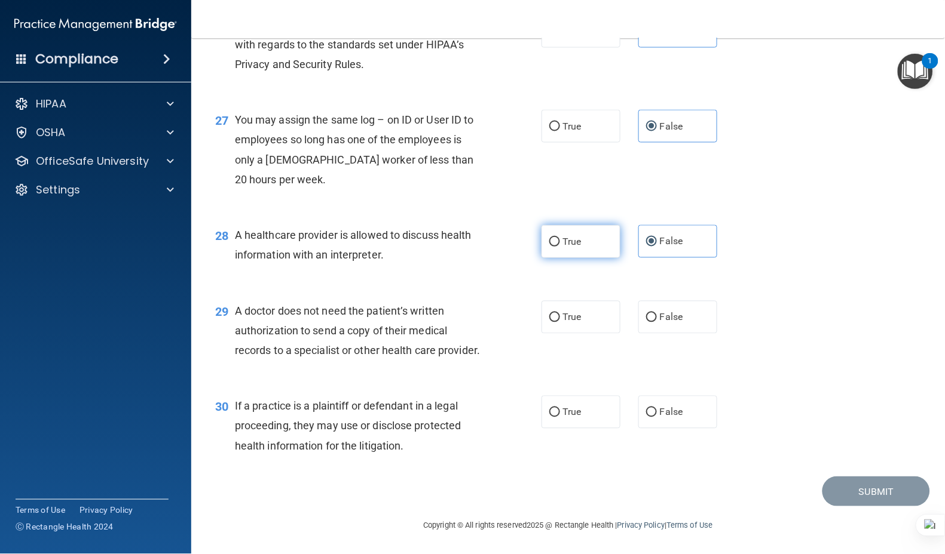
click at [572, 236] on span "True" at bounding box center [572, 241] width 19 height 11
click at [560, 238] on input "True" at bounding box center [554, 242] width 11 height 9
radio input "true"
radio input "false"
drag, startPoint x: 245, startPoint y: 310, endPoint x: 232, endPoint y: 284, distance: 29.1
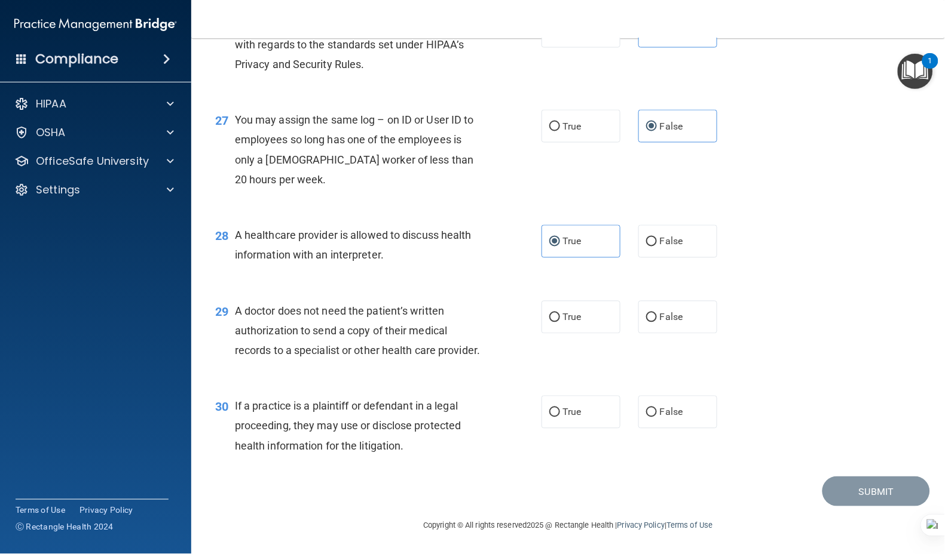
click at [232, 301] on div "29 A doctor does not need the patient’s written authorization to send a copy of…" at bounding box center [378, 334] width 362 height 66
drag, startPoint x: 676, startPoint y: 297, endPoint x: 657, endPoint y: 307, distance: 21.1
click at [676, 301] on label "False" at bounding box center [677, 317] width 79 height 33
click at [657, 314] on input "False" at bounding box center [651, 318] width 11 height 9
radio input "true"
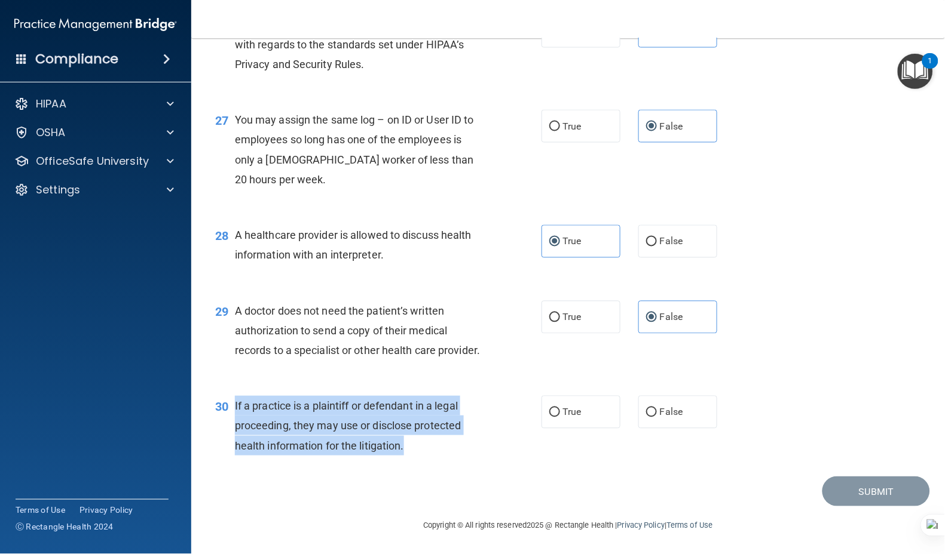
drag, startPoint x: 413, startPoint y: 447, endPoint x: 228, endPoint y: 407, distance: 188.9
click at [228, 407] on div "30 If a practice is a plaintiff or defendant in a legal proceeding, they may us…" at bounding box center [378, 429] width 362 height 66
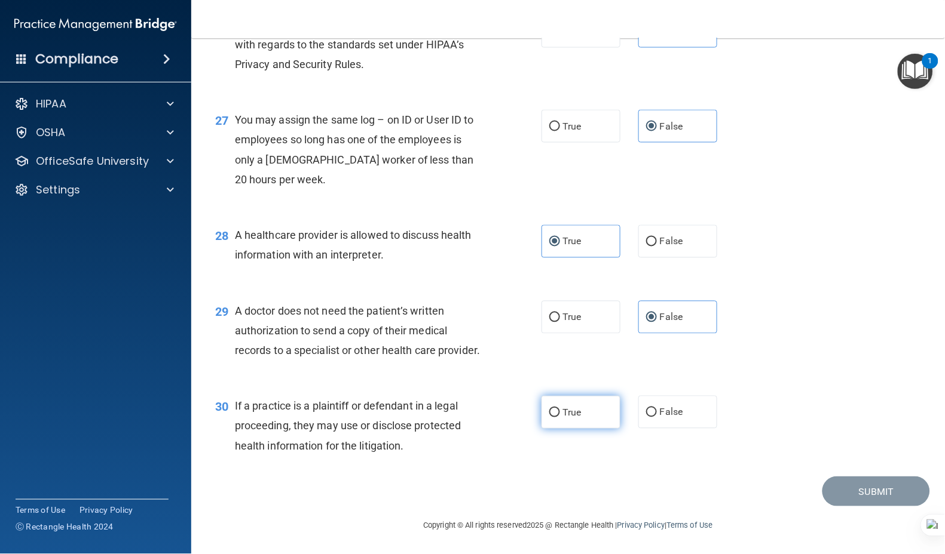
click at [575, 415] on span "True" at bounding box center [572, 412] width 19 height 11
click at [560, 415] on input "True" at bounding box center [554, 413] width 11 height 9
radio input "true"
click at [872, 415] on button "Submit" at bounding box center [876, 492] width 108 height 30
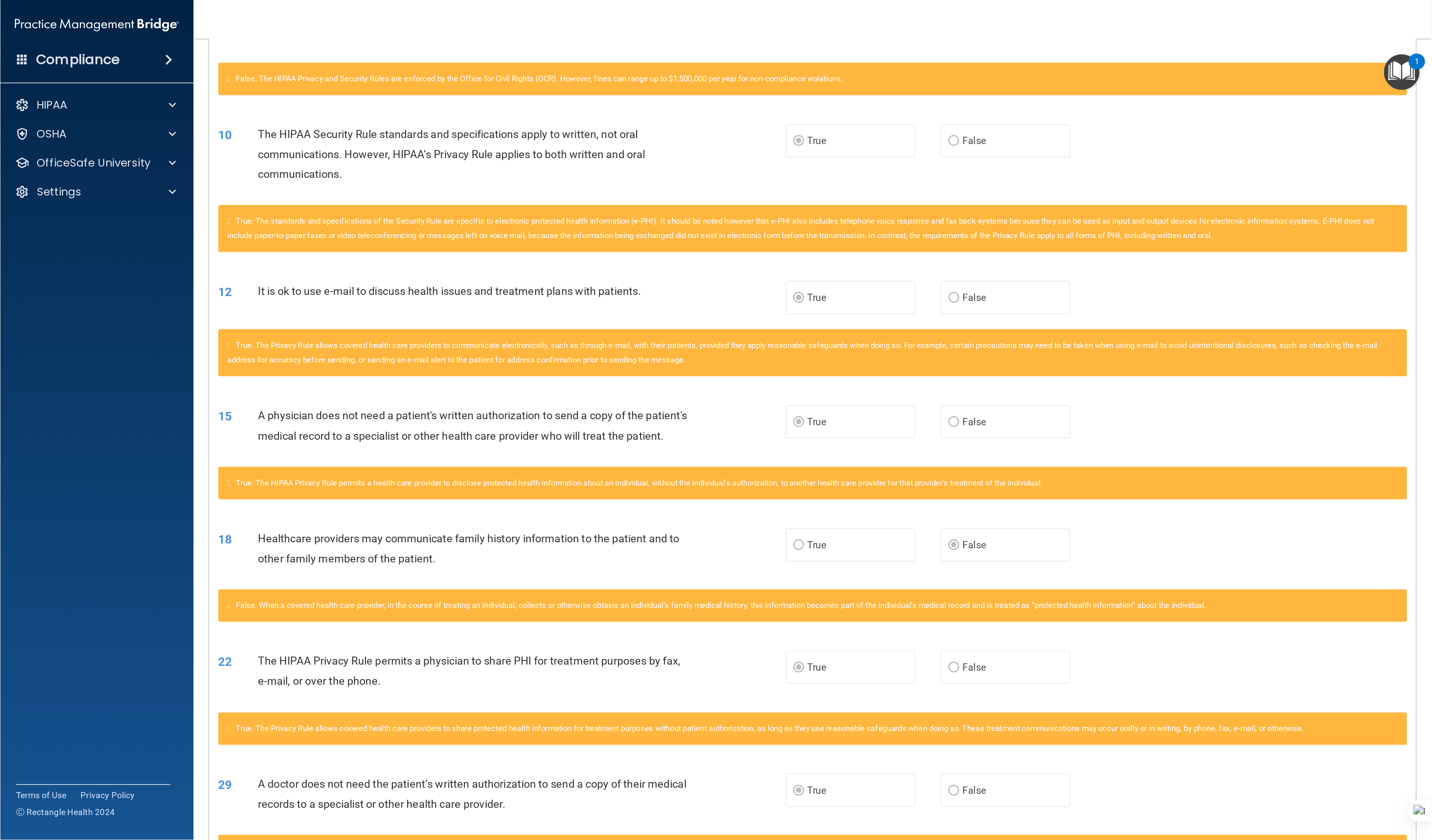
scroll to position [47, 0]
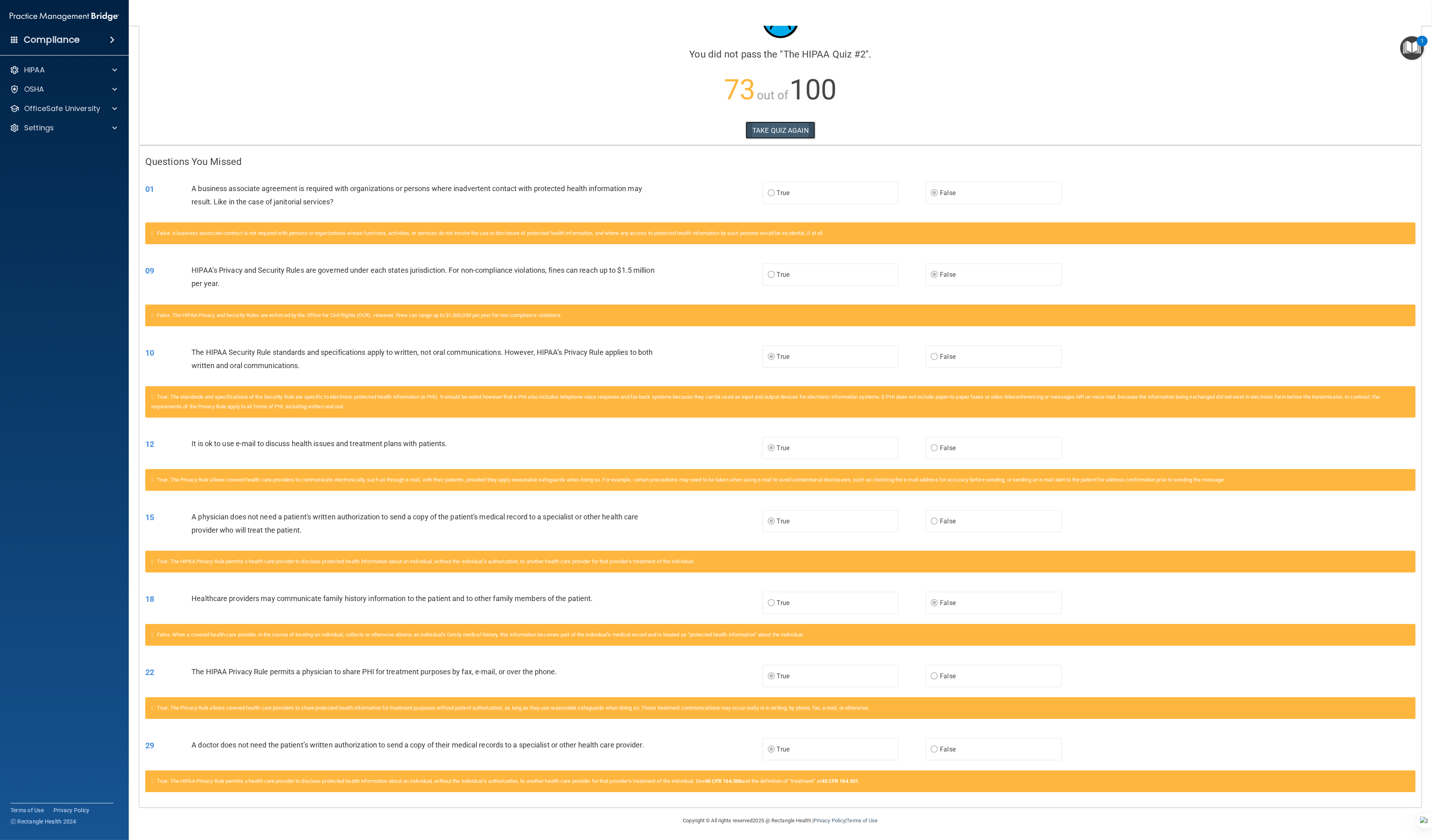
click at [618, 128] on button "TAKE QUIZ AGAIN" at bounding box center [780, 130] width 69 height 18
